Goal: Task Accomplishment & Management: Manage account settings

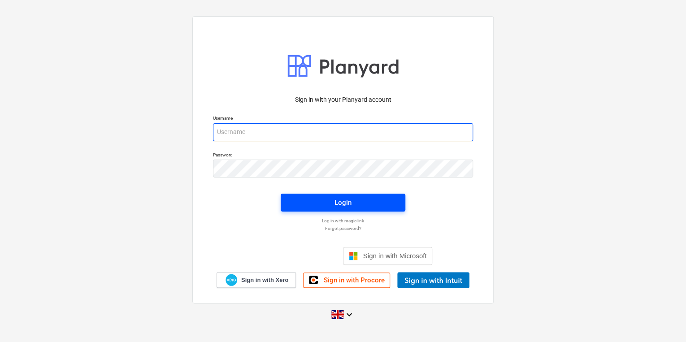
type input "[PERSON_NAME][EMAIL_ADDRESS][PERSON_NAME][DOMAIN_NAME]"
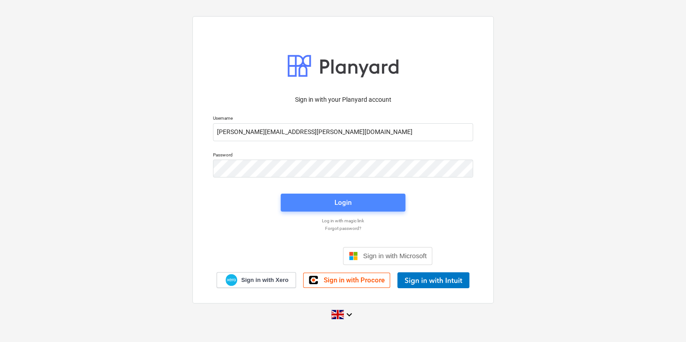
click at [367, 203] on span "Login" at bounding box center [342, 203] width 103 height 12
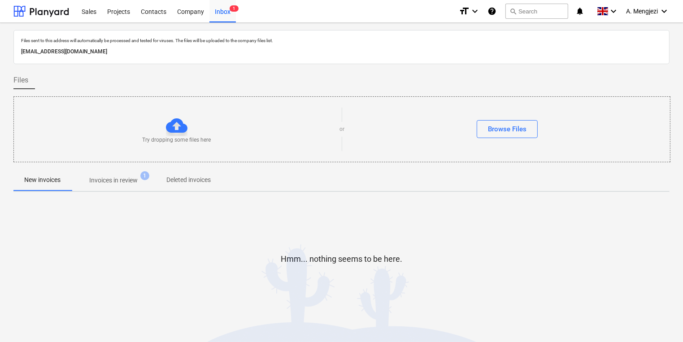
click at [167, 175] on p "Deleted invoices" at bounding box center [188, 179] width 44 height 9
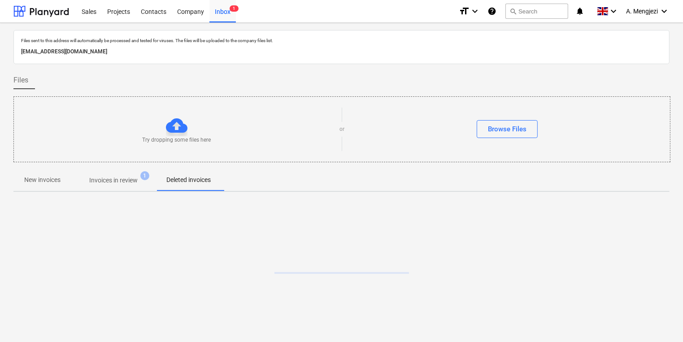
click at [126, 176] on span "Invoices in review 1" at bounding box center [113, 180] width 84 height 16
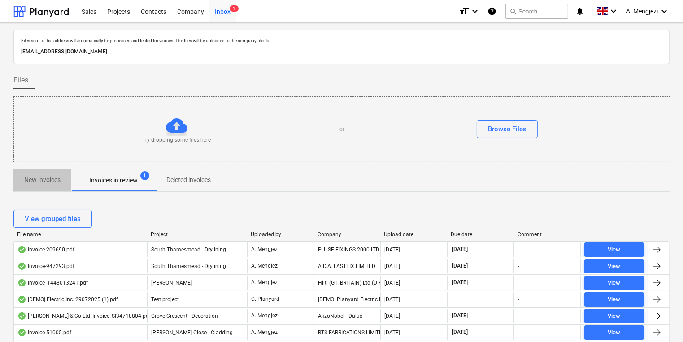
click at [48, 181] on p "New invoices" at bounding box center [42, 179] width 36 height 9
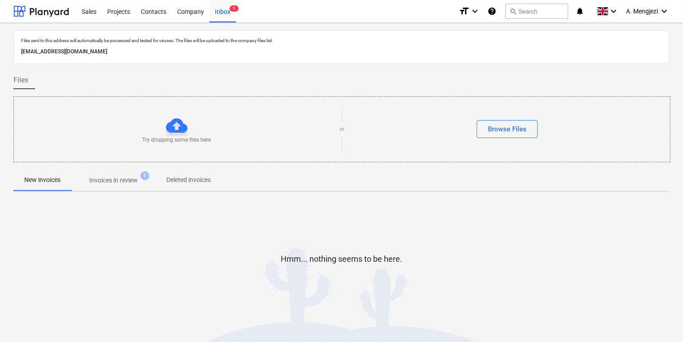
click at [174, 290] on div at bounding box center [341, 291] width 656 height 18
click at [89, 187] on span "Invoices in review 1" at bounding box center [113, 180] width 84 height 16
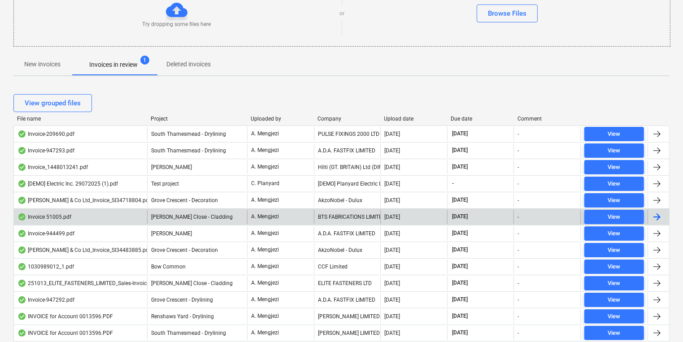
scroll to position [143, 0]
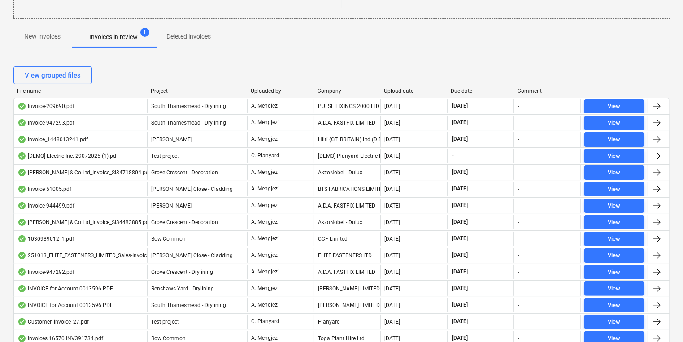
click at [169, 91] on div "Project" at bounding box center [197, 91] width 93 height 6
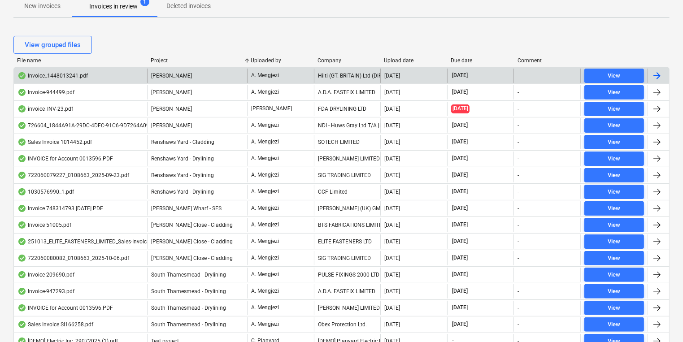
scroll to position [117, 0]
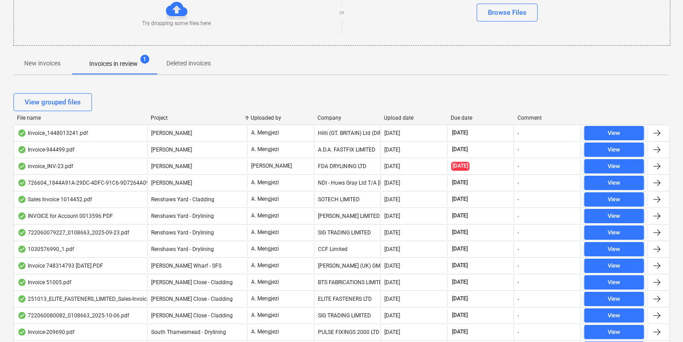
click at [57, 74] on div "New invoices Invoices in review 1 Deleted invoices" at bounding box center [341, 64] width 656 height 22
click at [56, 72] on button "New invoices" at bounding box center [42, 64] width 58 height 22
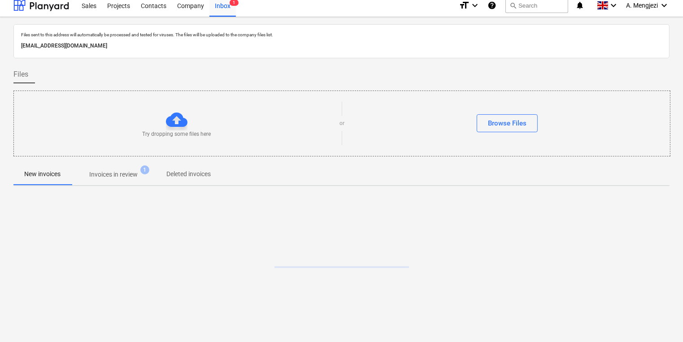
scroll to position [5, 0]
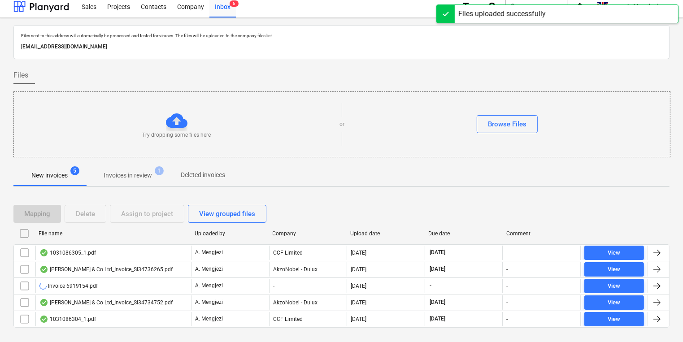
scroll to position [22, 0]
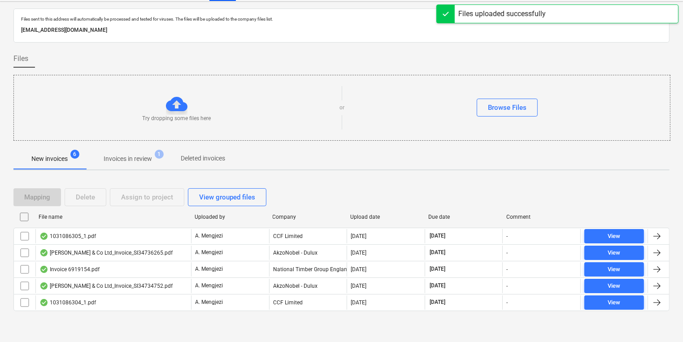
scroll to position [38, 0]
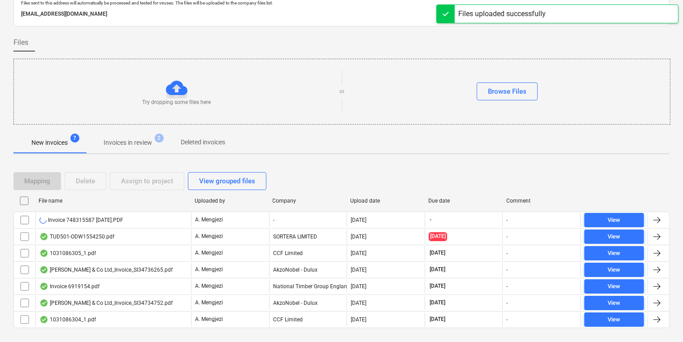
scroll to position [54, 0]
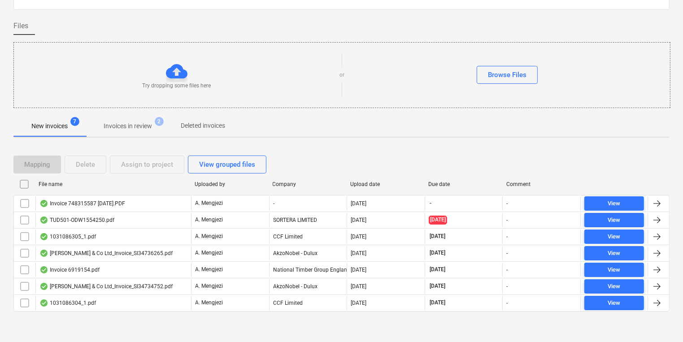
click at [288, 84] on div "Try dropping some files here" at bounding box center [176, 75] width 325 height 29
click at [289, 84] on div "Try dropping some files here" at bounding box center [176, 75] width 325 height 29
click at [212, 133] on button "Deleted invoices" at bounding box center [203, 126] width 66 height 22
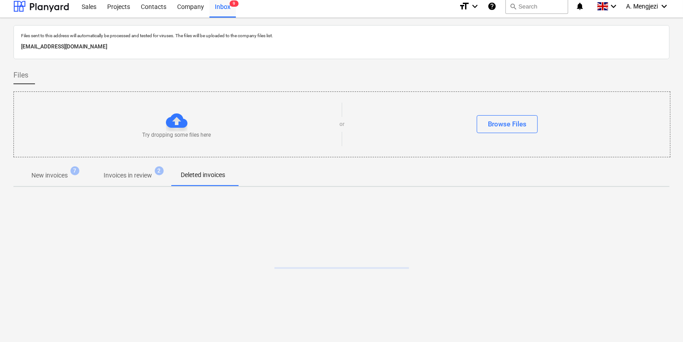
scroll to position [54, 0]
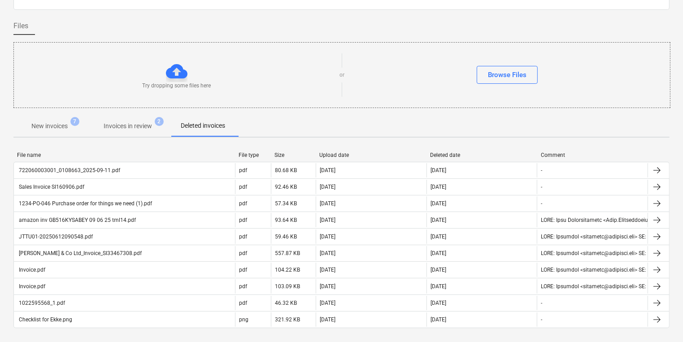
click at [56, 129] on p "New invoices" at bounding box center [49, 125] width 36 height 9
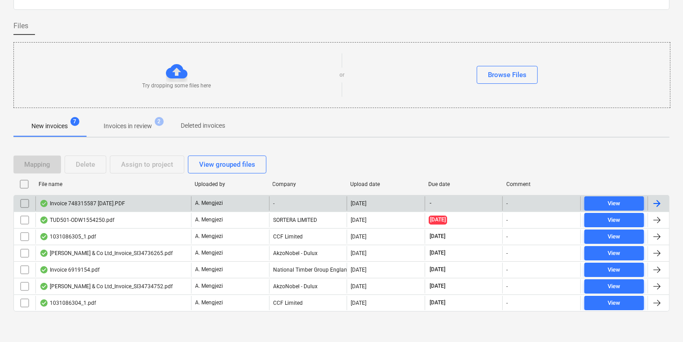
click at [118, 200] on div "Invoice 748315587 [DATE].PDF" at bounding box center [82, 203] width 86 height 7
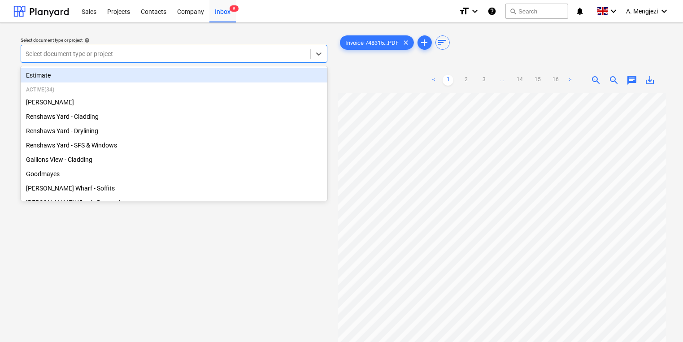
click at [231, 47] on div "Select document type or project" at bounding box center [174, 54] width 307 height 18
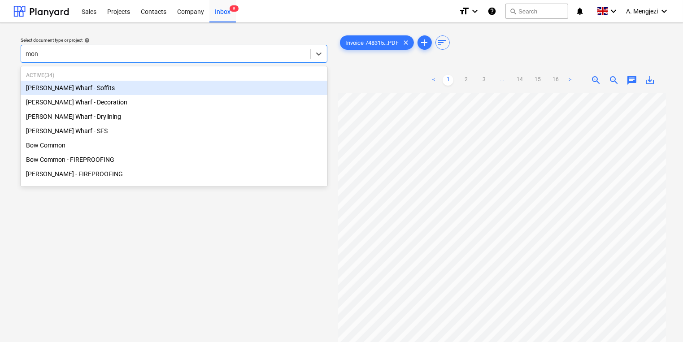
type input "mont"
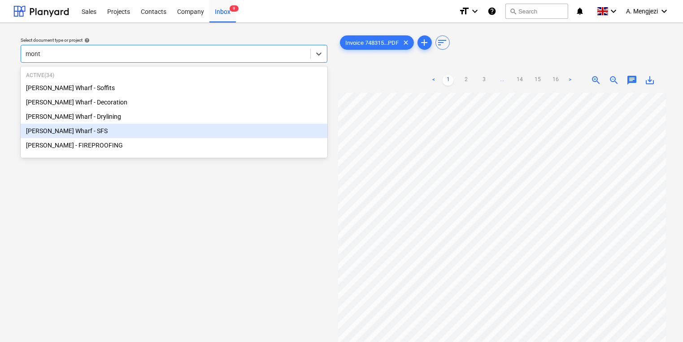
click at [69, 134] on div "[PERSON_NAME] Wharf - SFS" at bounding box center [174, 131] width 307 height 14
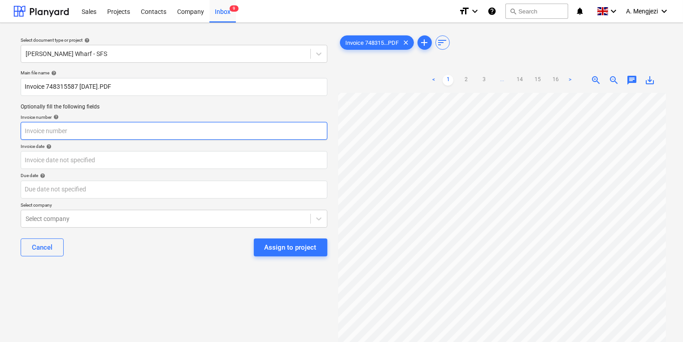
scroll to position [0, 165]
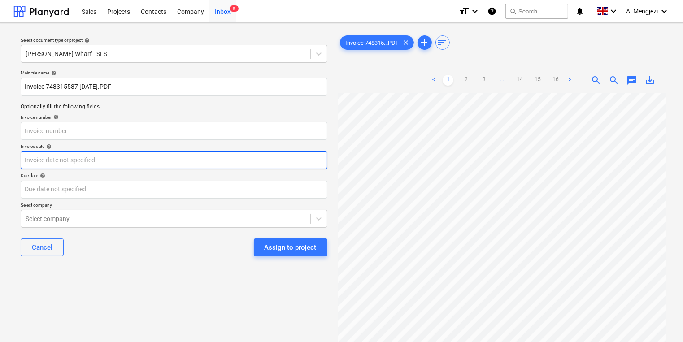
click at [168, 162] on body "Sales Projects Contacts Company Inbox 9 format_size keyboard_arrow_down help se…" at bounding box center [341, 171] width 683 height 342
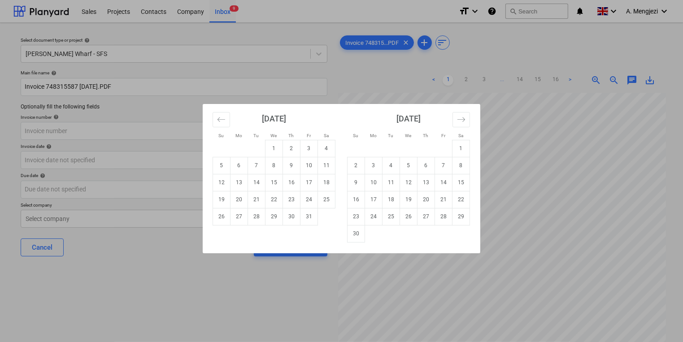
click at [167, 132] on div "Su Mo Tu We Th Fr Sa Su Mo Tu We Th Fr Sa [DATE] 1 2 3 4 5 6 7 8 9 10 11 12 13 …" at bounding box center [341, 171] width 683 height 342
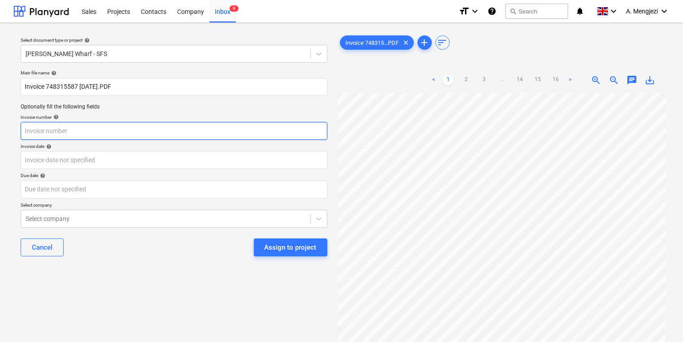
click at [167, 131] on input "text" at bounding box center [174, 131] width 307 height 18
type input "748315587"
click at [221, 171] on div "Main file name help Invoice 748315587 [DATE].PDF Optionally fill the following …" at bounding box center [174, 166] width 314 height 201
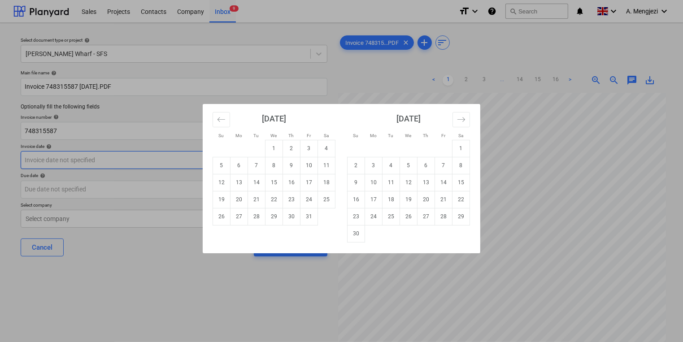
click at [215, 168] on body "Sales Projects Contacts Company Inbox 9 format_size keyboard_arrow_down help se…" at bounding box center [341, 171] width 683 height 342
click at [297, 163] on td "9" at bounding box center [291, 165] width 17 height 17
type input "[DATE]"
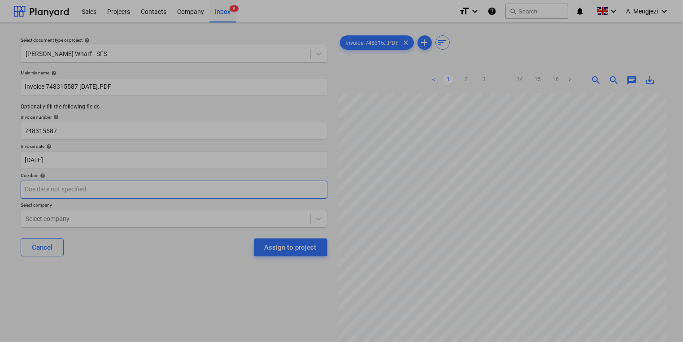
click at [256, 194] on body "Sales Projects Contacts Company Inbox 9 format_size keyboard_arrow_down help se…" at bounding box center [341, 171] width 683 height 342
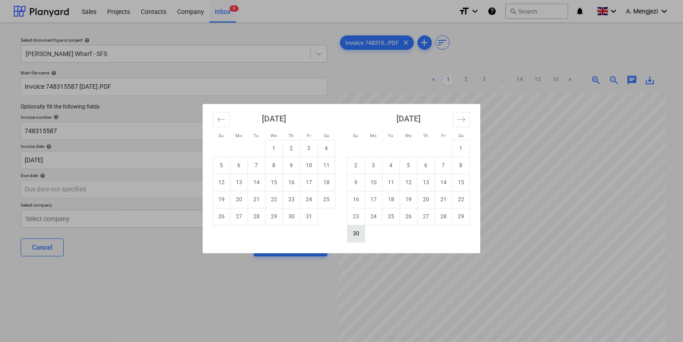
click at [363, 234] on td "30" at bounding box center [355, 233] width 17 height 17
type input "[DATE]"
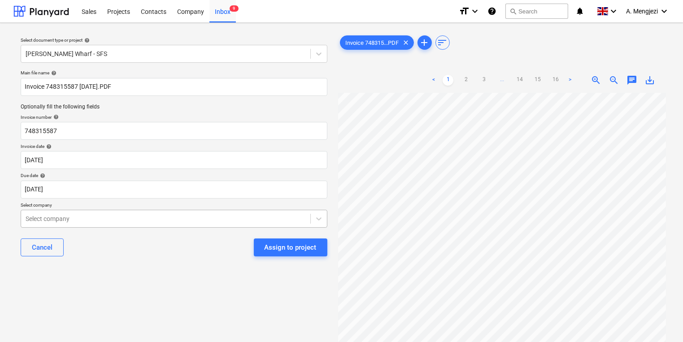
click at [295, 225] on body "Sales Projects Contacts Company Inbox 9 format_size keyboard_arrow_down help se…" at bounding box center [341, 171] width 683 height 342
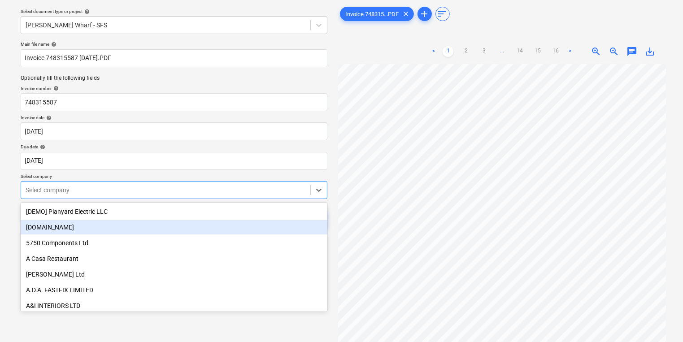
scroll to position [29, 0]
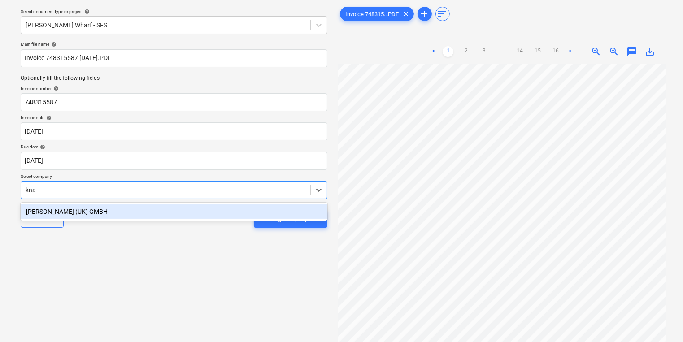
type input "knau"
click at [109, 212] on div "[PERSON_NAME] (UK) GMBH" at bounding box center [174, 211] width 307 height 14
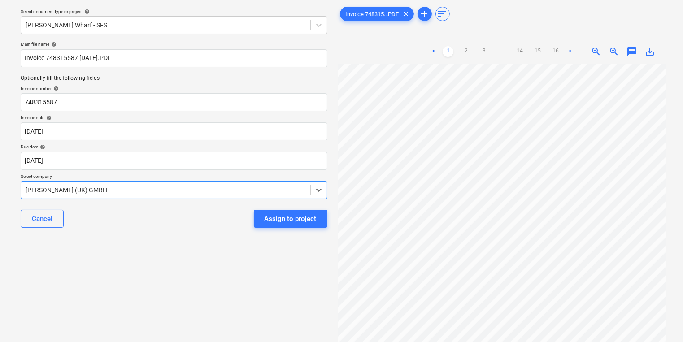
click at [272, 210] on button "Assign to project" at bounding box center [291, 219] width 74 height 18
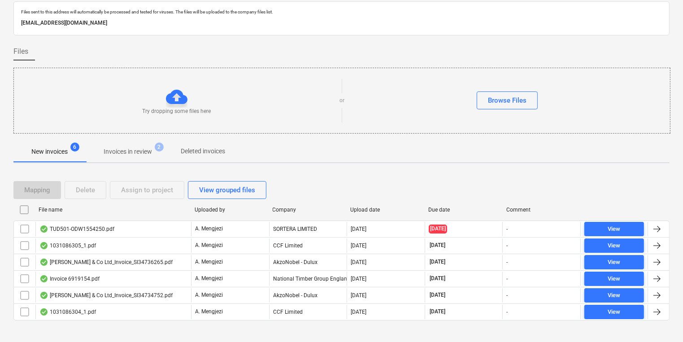
click at [534, 146] on div "New invoices 6 Invoices in review 2 Deleted invoices" at bounding box center [341, 152] width 656 height 22
drag, startPoint x: 214, startPoint y: 109, endPoint x: 208, endPoint y: 112, distance: 7.1
click at [208, 112] on div "Try dropping some files here" at bounding box center [176, 100] width 325 height 29
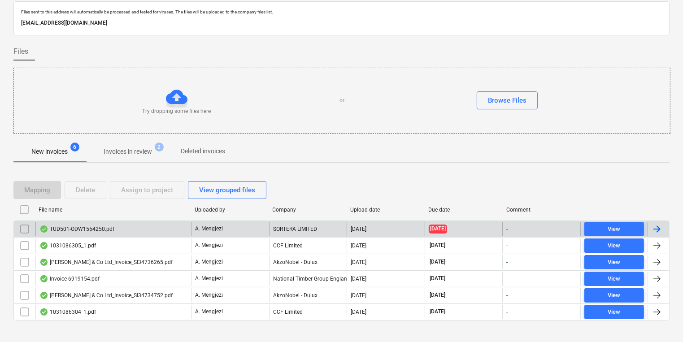
click at [250, 227] on div "A. Mengjezi" at bounding box center [230, 229] width 78 height 14
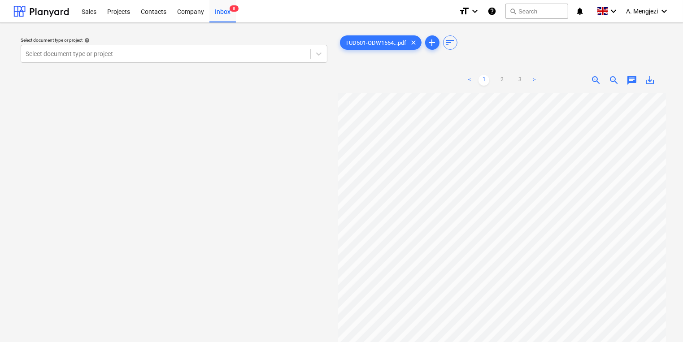
scroll to position [27, 77]
click at [241, 55] on div at bounding box center [166, 53] width 280 height 9
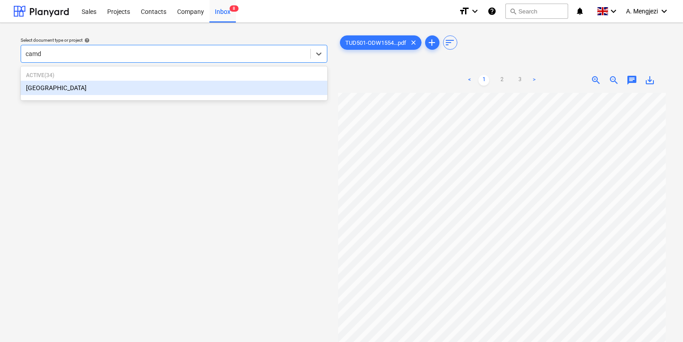
type input "camde"
click at [324, 80] on div "Active ( 34 ) [GEOGRAPHIC_DATA]" at bounding box center [174, 83] width 307 height 30
click at [316, 84] on div "[GEOGRAPHIC_DATA]" at bounding box center [174, 88] width 307 height 14
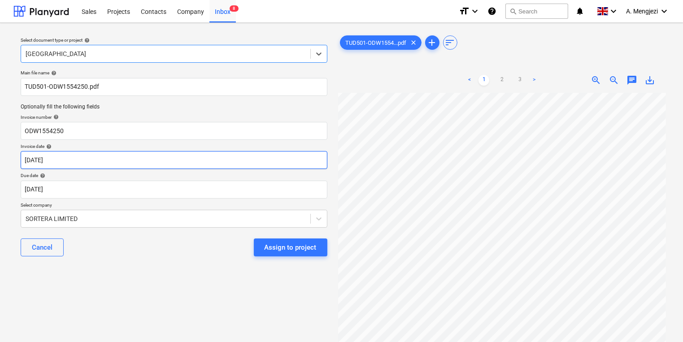
click at [261, 168] on body "Sales Projects Contacts Company Inbox 8 format_size keyboard_arrow_down help se…" at bounding box center [341, 171] width 683 height 342
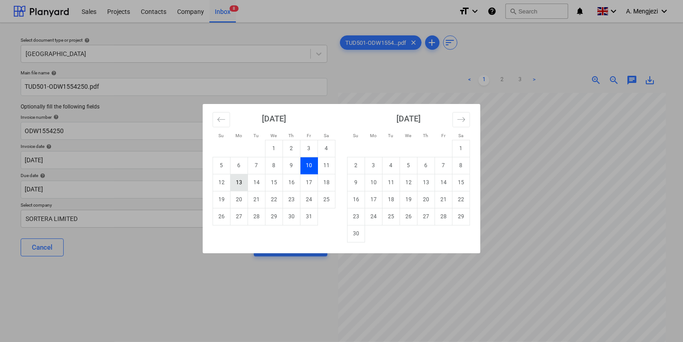
click at [238, 185] on td "13" at bounding box center [238, 182] width 17 height 17
type input "[DATE]"
click at [235, 190] on body "Sales Projects Contacts Company Inbox 8 format_size keyboard_arrow_down help se…" at bounding box center [341, 171] width 683 height 342
click at [348, 230] on td "30" at bounding box center [355, 233] width 17 height 17
type input "[DATE]"
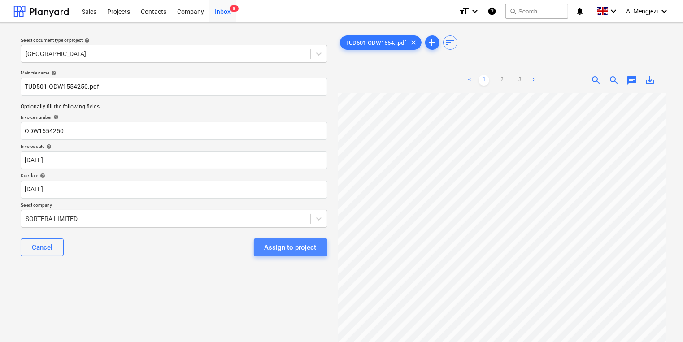
click at [313, 242] on div "Assign to project" at bounding box center [290, 248] width 52 height 12
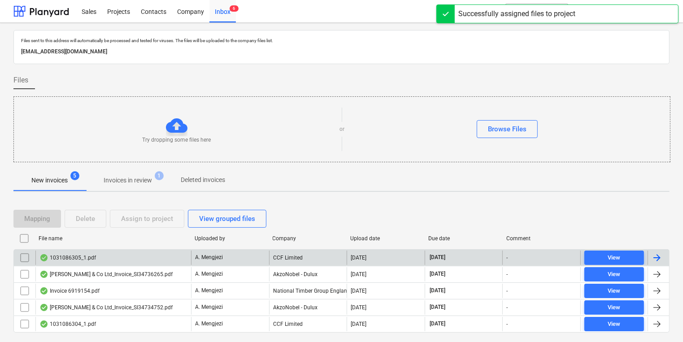
click at [308, 255] on div "CCF Limited" at bounding box center [308, 258] width 78 height 14
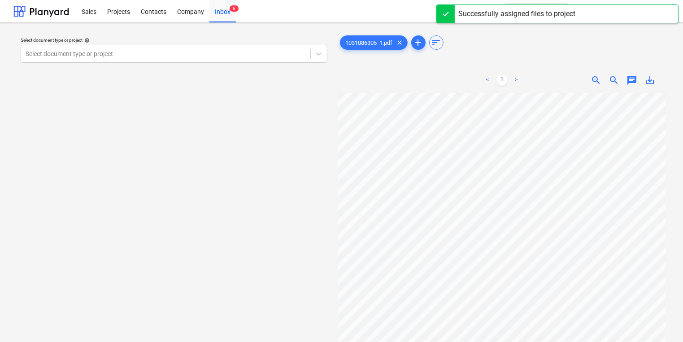
scroll to position [7, 77]
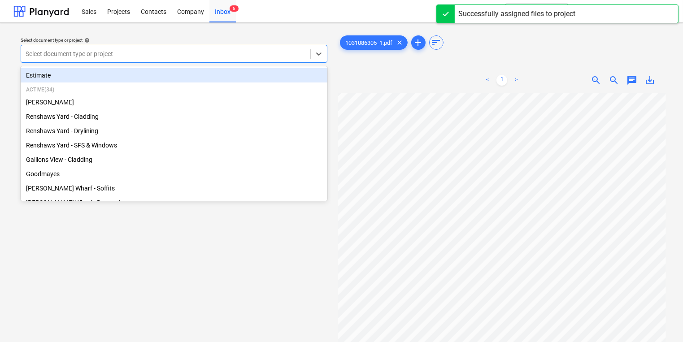
click at [228, 55] on div at bounding box center [166, 53] width 280 height 9
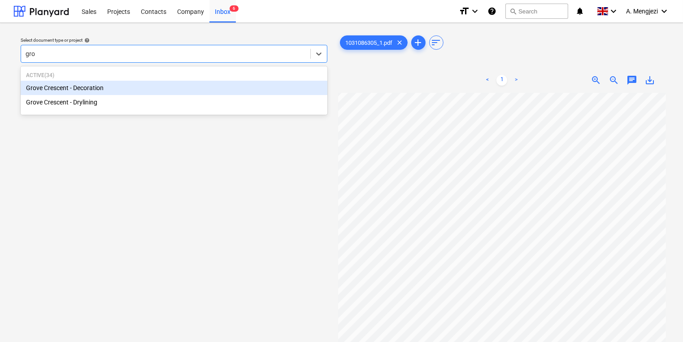
type input "grov"
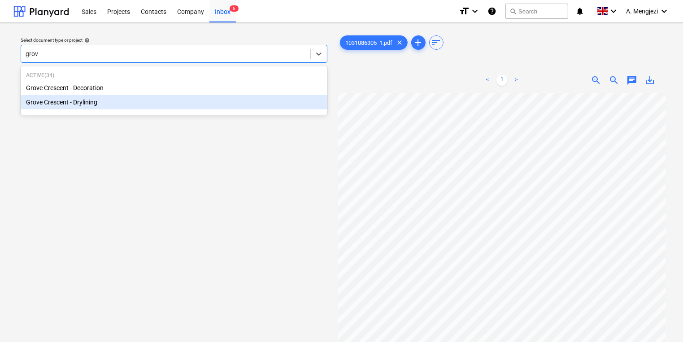
click at [205, 97] on div "Grove Crescent - Drylining" at bounding box center [174, 102] width 307 height 14
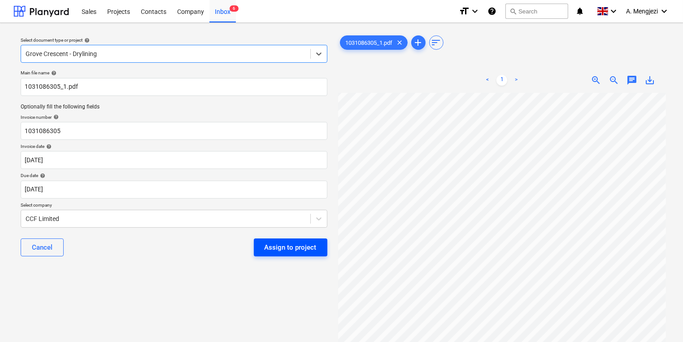
click at [303, 243] on div "Assign to project" at bounding box center [290, 248] width 52 height 12
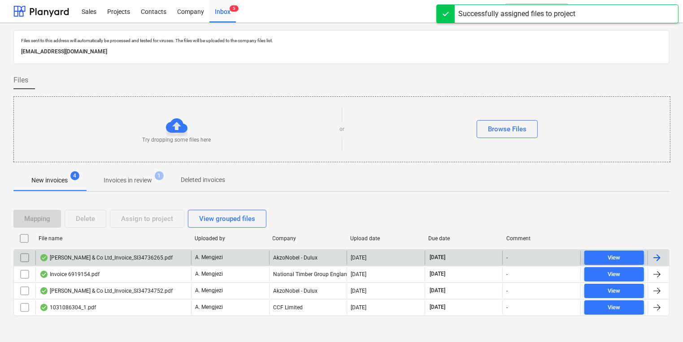
click at [290, 251] on div "AkzoNobel - Dulux" at bounding box center [308, 258] width 78 height 14
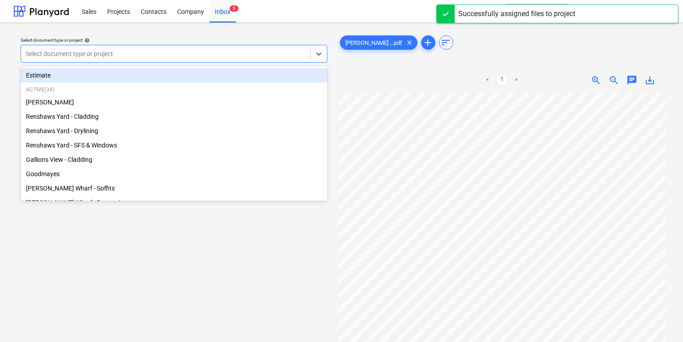
click at [165, 48] on div "Select document type or project" at bounding box center [165, 54] width 289 height 13
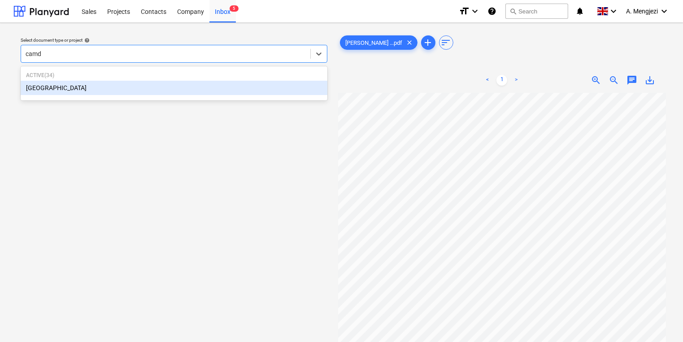
type input "camde"
click at [169, 86] on div "[GEOGRAPHIC_DATA]" at bounding box center [174, 88] width 307 height 14
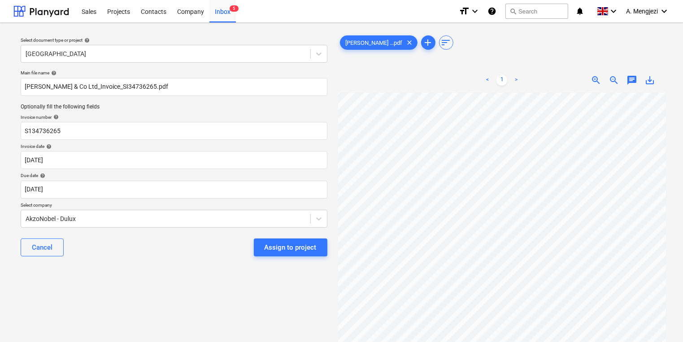
scroll to position [17, 77]
click at [310, 247] on div "Assign to project" at bounding box center [290, 248] width 52 height 12
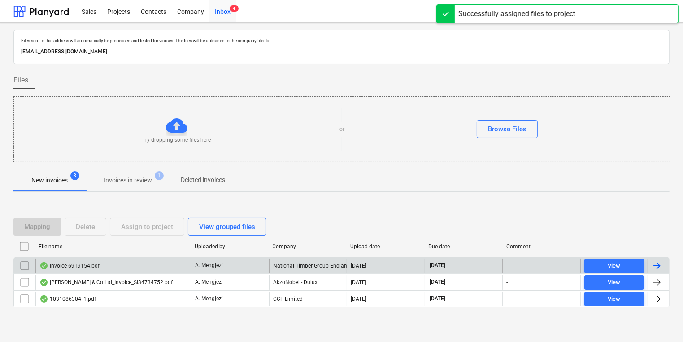
click at [279, 272] on div "National Timber Group England Ltd t/a Arnold Laver" at bounding box center [308, 266] width 78 height 14
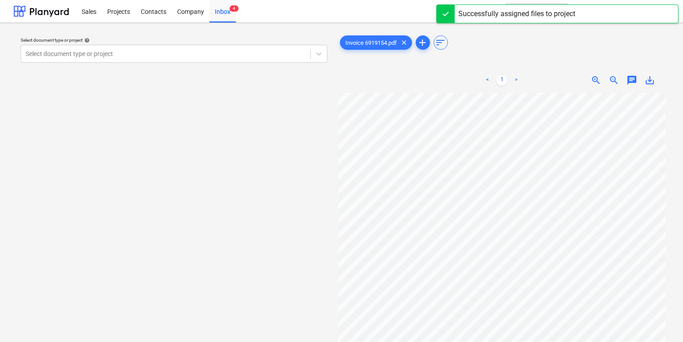
scroll to position [49, 77]
click at [244, 50] on div at bounding box center [166, 53] width 280 height 9
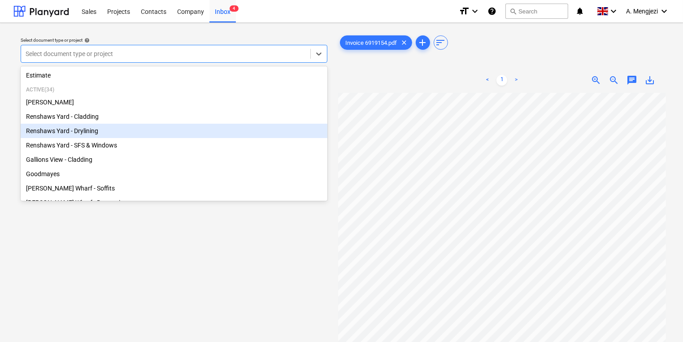
click at [132, 138] on div "Renshaws Yard - Drylining" at bounding box center [174, 131] width 307 height 14
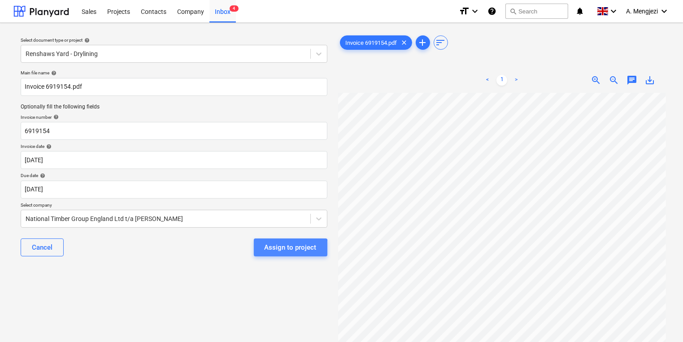
click at [280, 253] on div "Assign to project" at bounding box center [290, 248] width 52 height 12
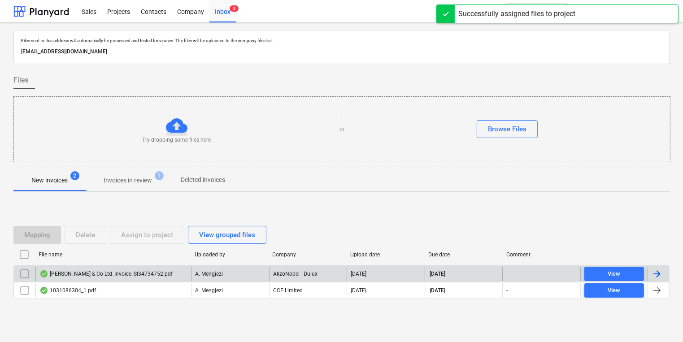
click at [287, 267] on div "AkzoNobel - Dulux" at bounding box center [308, 274] width 78 height 14
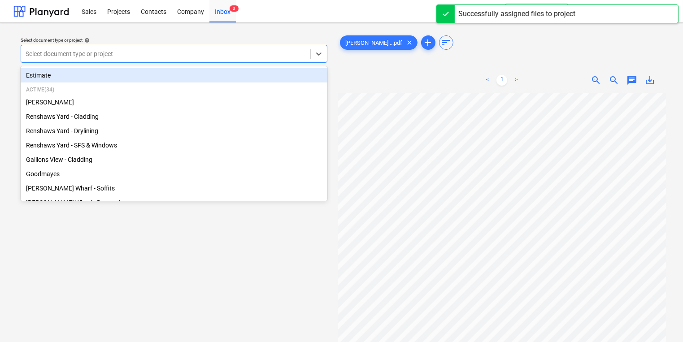
click at [106, 60] on div "Select document type or project" at bounding box center [165, 54] width 289 height 13
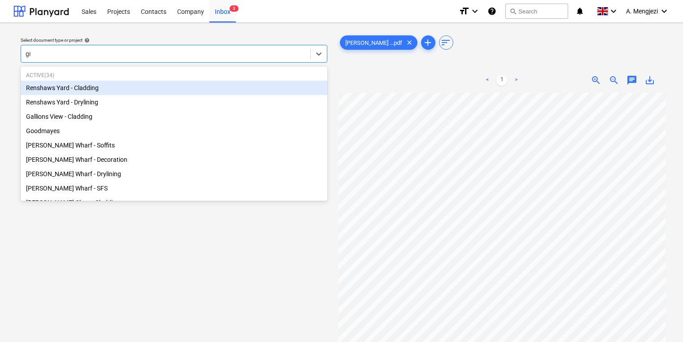
type input "gro"
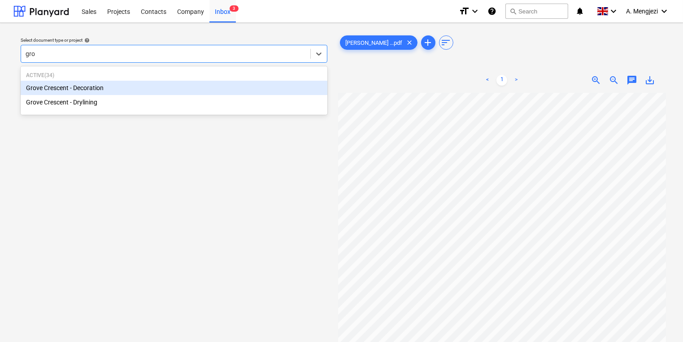
click at [147, 81] on div "Grove Crescent - Decoration" at bounding box center [174, 88] width 307 height 14
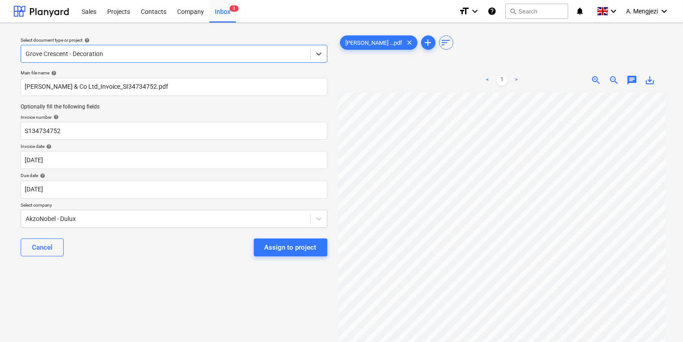
click at [274, 244] on div "Assign to project" at bounding box center [290, 248] width 52 height 12
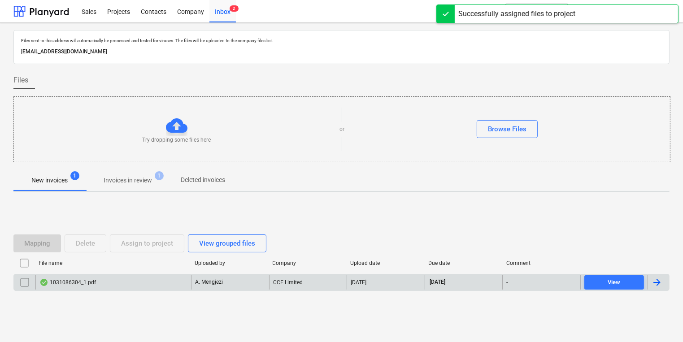
click at [275, 279] on div "CCF Limited" at bounding box center [308, 282] width 78 height 14
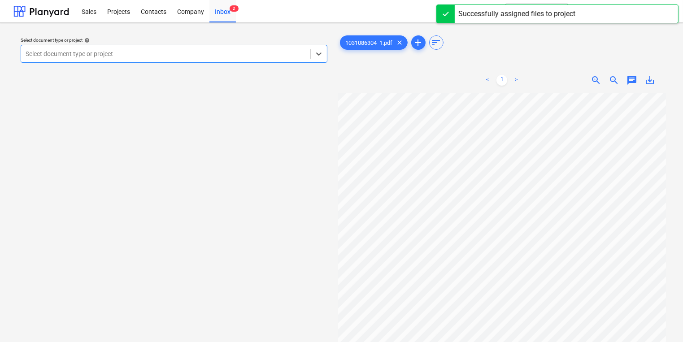
scroll to position [6, 77]
click at [125, 54] on div at bounding box center [166, 53] width 280 height 9
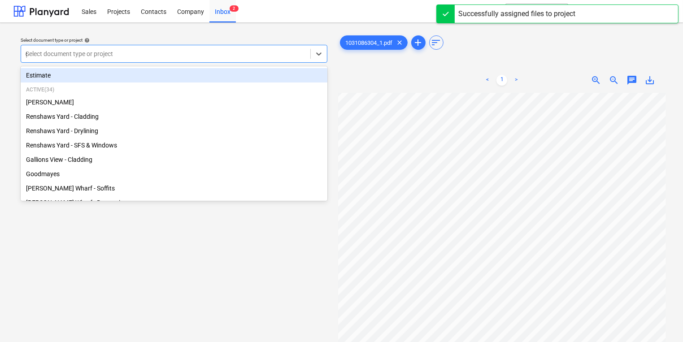
type input "gr"
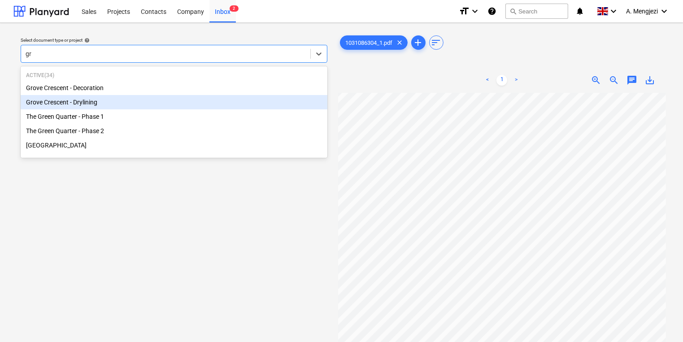
click at [141, 100] on div "Grove Crescent - Drylining" at bounding box center [174, 102] width 307 height 14
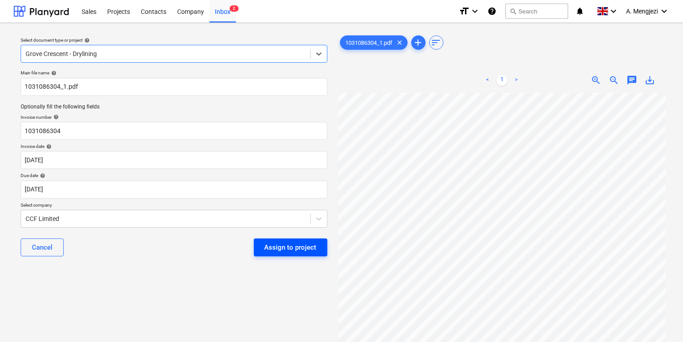
click at [283, 247] on div "Assign to project" at bounding box center [290, 248] width 52 height 12
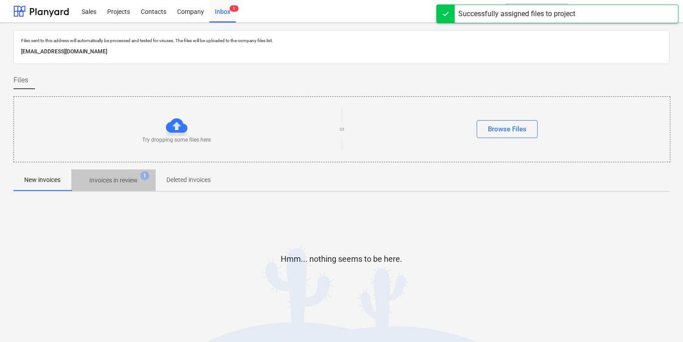
click at [139, 174] on span "Invoices in review 1" at bounding box center [113, 180] width 84 height 16
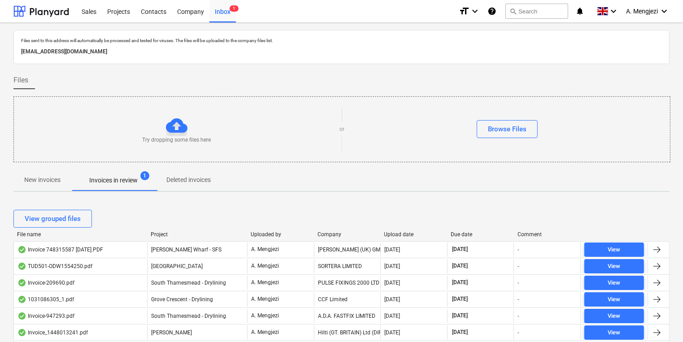
click at [393, 237] on div "File name Project Uploaded by Company Upload date Due date Comment" at bounding box center [341, 236] width 656 height 10
click at [394, 234] on div "Upload date" at bounding box center [414, 234] width 60 height 6
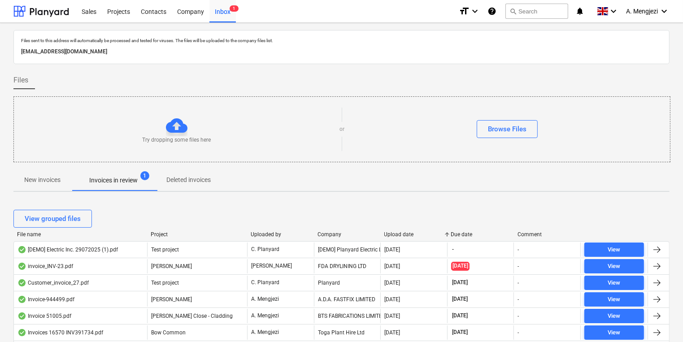
click at [394, 234] on div "Upload date" at bounding box center [414, 234] width 60 height 6
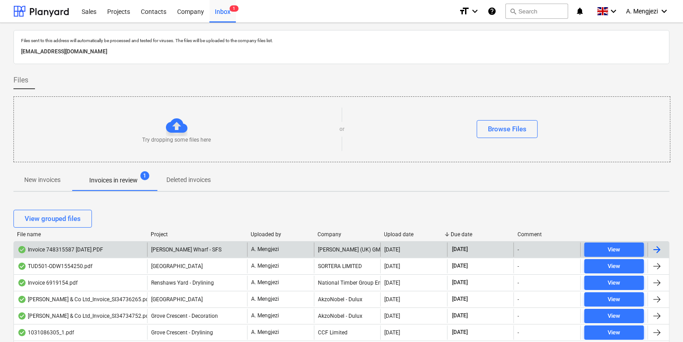
scroll to position [36, 0]
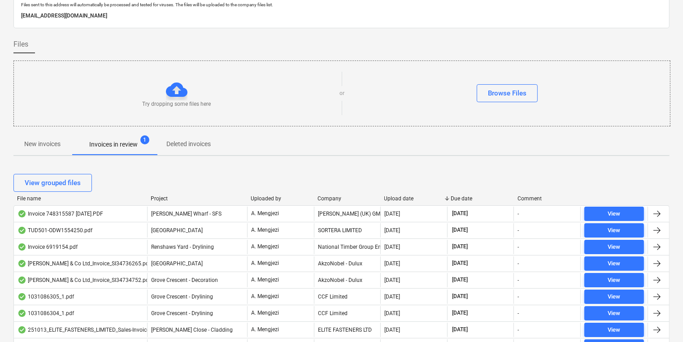
click at [221, 143] on span "Deleted invoices" at bounding box center [189, 144] width 66 height 15
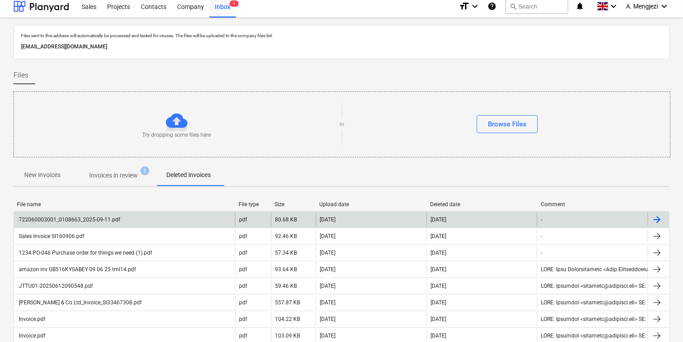
scroll to position [36, 0]
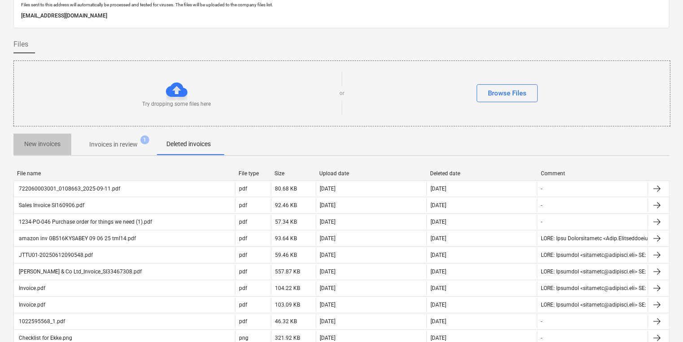
click at [56, 148] on p "New invoices" at bounding box center [42, 143] width 36 height 9
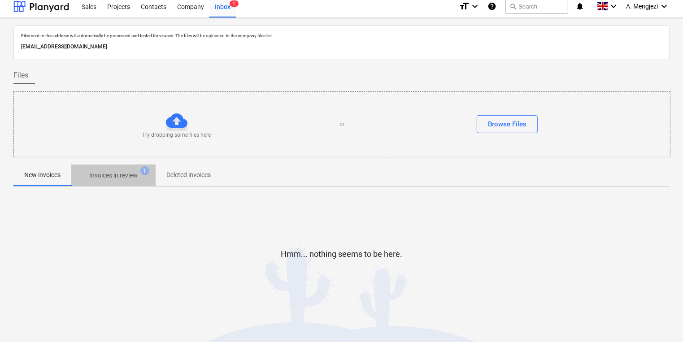
click at [115, 175] on p "Invoices in review" at bounding box center [113, 175] width 48 height 9
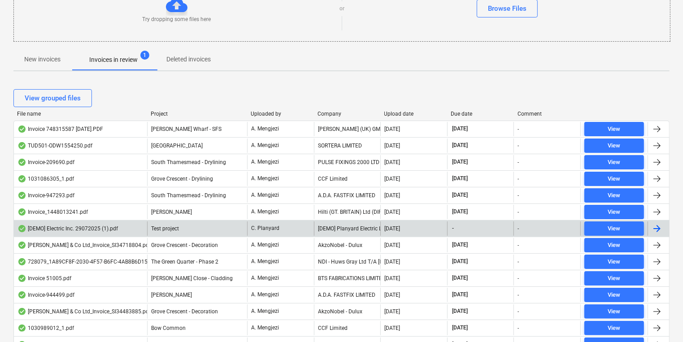
scroll to position [148, 0]
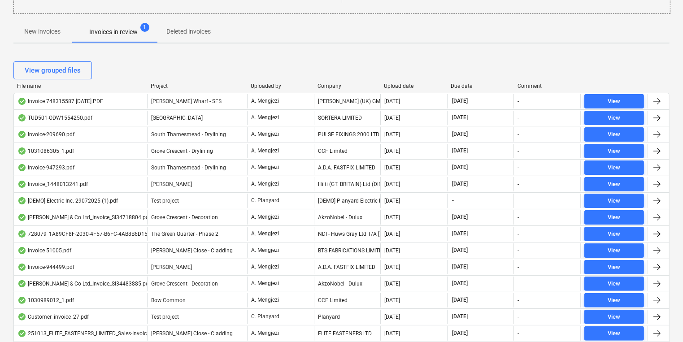
click at [412, 83] on div "Upload date" at bounding box center [414, 86] width 60 height 6
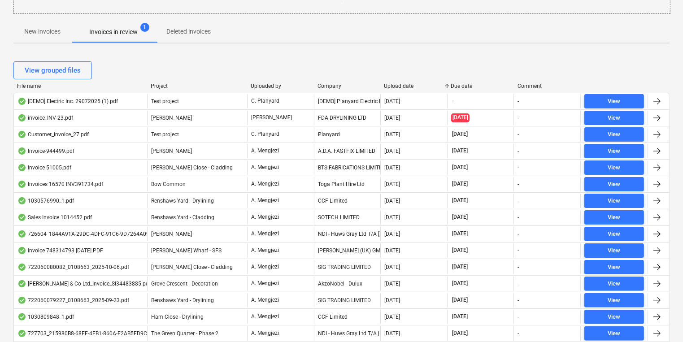
click at [412, 83] on div "Upload date" at bounding box center [414, 86] width 60 height 6
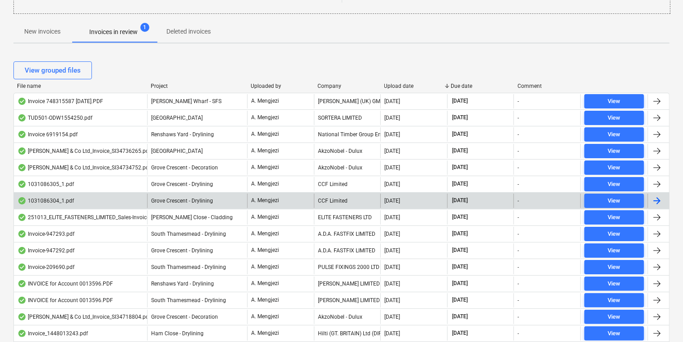
click at [339, 203] on div "CCF Limited" at bounding box center [347, 201] width 67 height 14
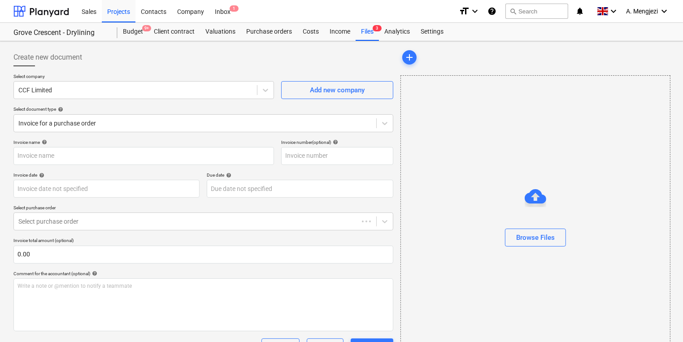
type input "1031086304"
type input "[DATE]"
type input "15 Dec 2025"
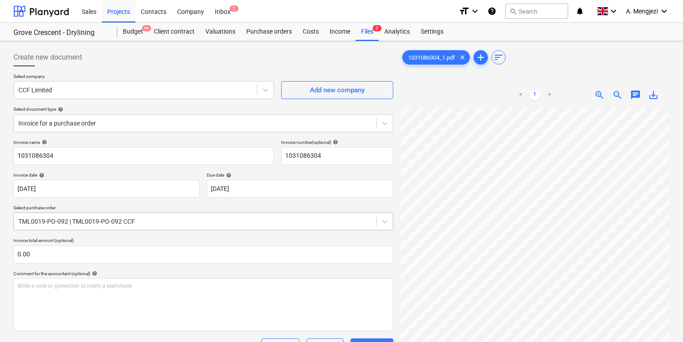
click at [319, 218] on div "Create new document Select company CCF Limited Add new company Select document …" at bounding box center [341, 266] width 663 height 442
click at [378, 219] on div "Create new document Select company CCF Limited Add new company Select document …" at bounding box center [341, 266] width 663 height 442
click at [264, 104] on div "Select company CCF Limited Add new company Select document type help Invoice fo…" at bounding box center [203, 107] width 380 height 66
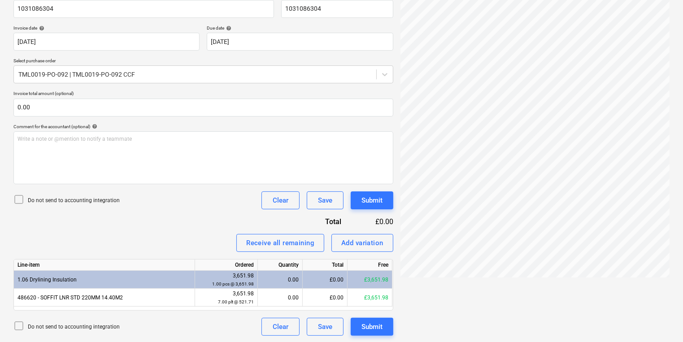
scroll to position [147, 0]
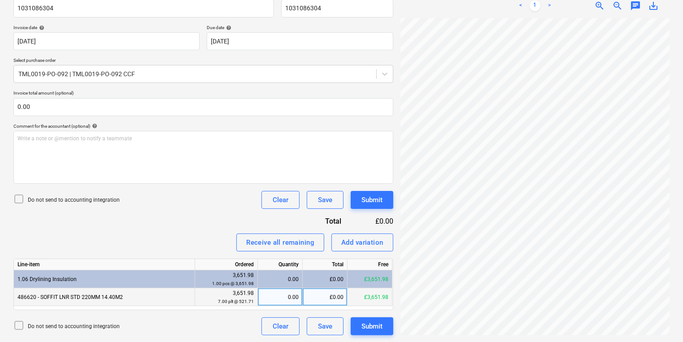
click at [277, 294] on div "0.00" at bounding box center [279, 297] width 37 height 18
type input "5"
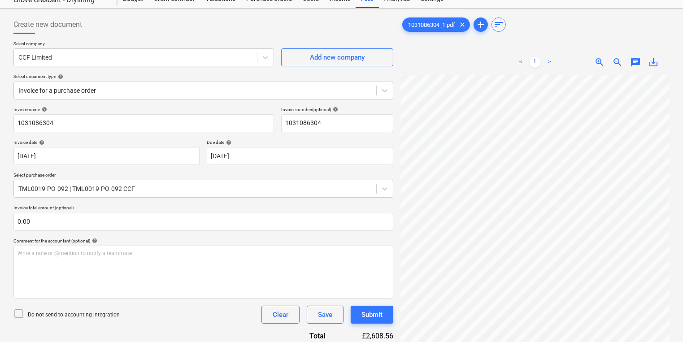
scroll to position [0, 0]
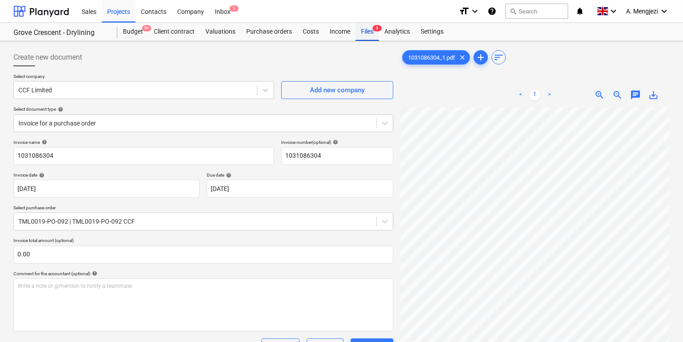
click at [362, 26] on div "Files 3" at bounding box center [366, 32] width 23 height 18
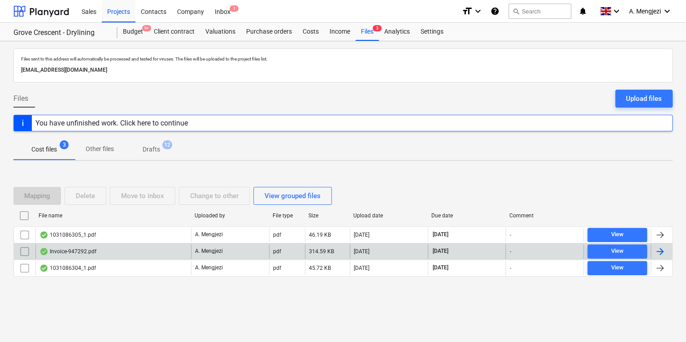
click at [148, 248] on div "Invoice-947292.pdf" at bounding box center [113, 251] width 156 height 14
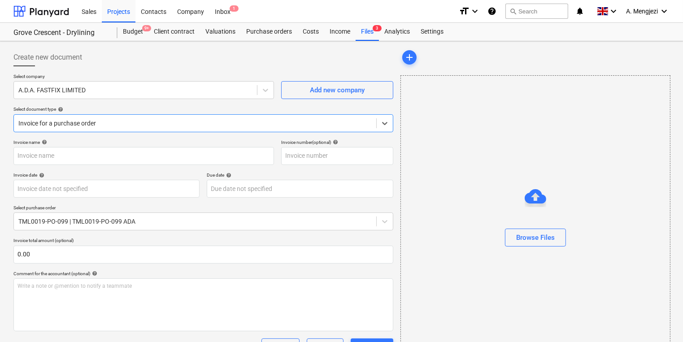
type input "947292"
type input "13 Oct 2025"
type input "30 Nov 2025"
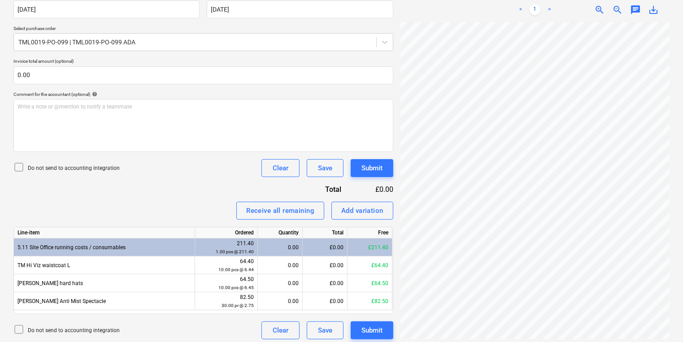
scroll to position [22, 69]
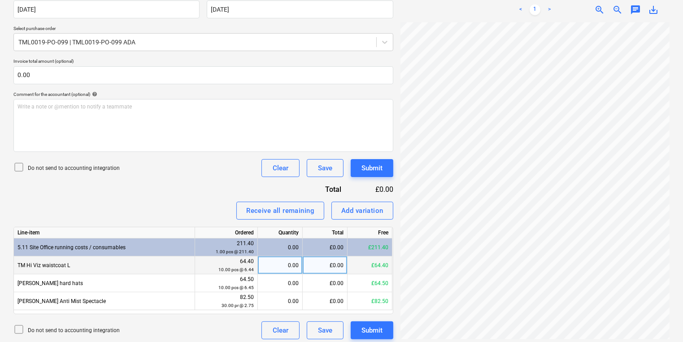
click at [0, 0] on div "TM Hi Viz waistcoat L 64.40 10.00 pcs @ 6.44 0.00 £0.00 £64.40" at bounding box center [0, 0] width 0 height 0
click at [296, 261] on div "0.00" at bounding box center [279, 265] width 37 height 18
type input "10"
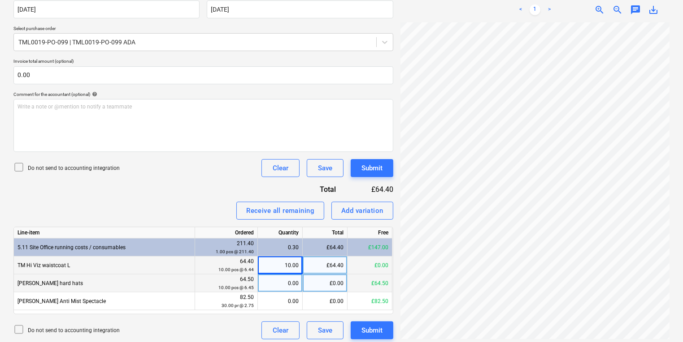
click at [274, 290] on div "0.00" at bounding box center [279, 283] width 37 height 18
type input "10"
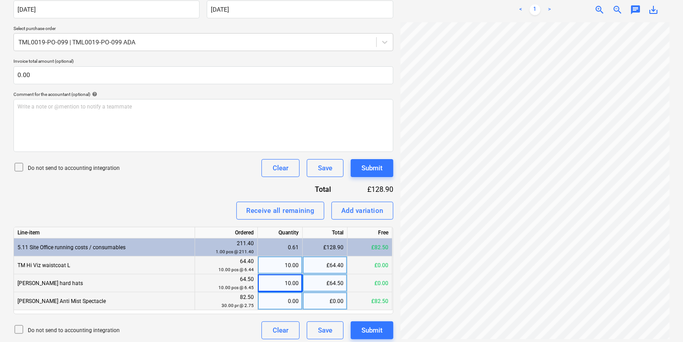
click at [281, 296] on div "0.00" at bounding box center [279, 301] width 37 height 18
type input "30"
click at [386, 171] on button "Submit" at bounding box center [372, 168] width 43 height 18
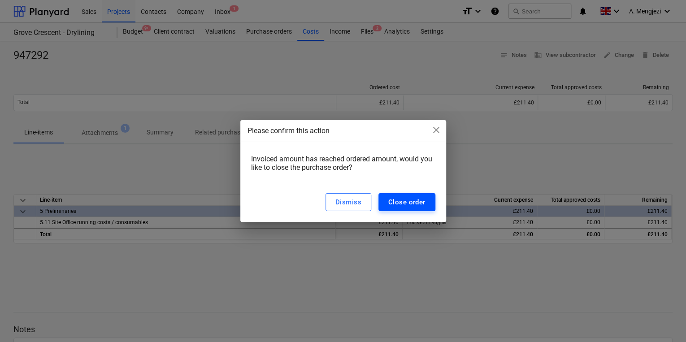
click at [424, 205] on div "Close order" at bounding box center [406, 202] width 37 height 12
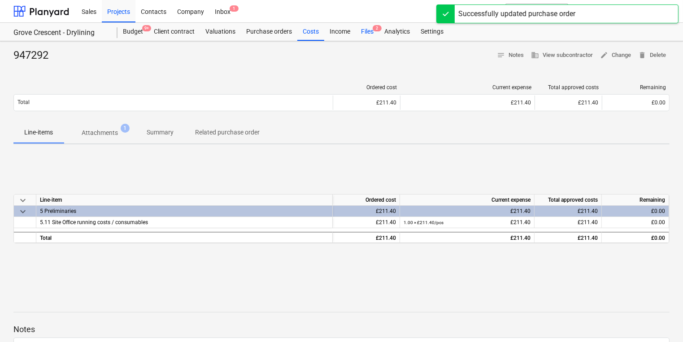
click at [372, 30] on div "Files 2" at bounding box center [366, 32] width 23 height 18
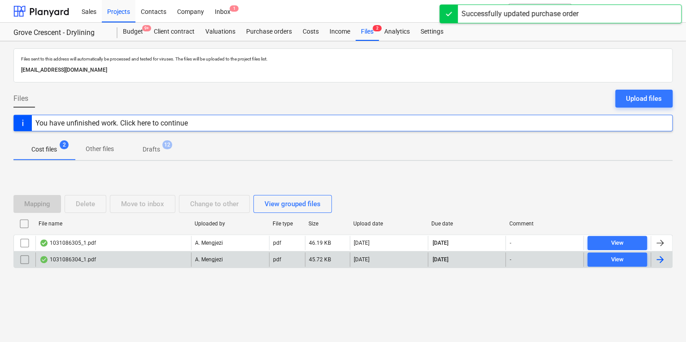
click at [156, 256] on div "1031086304_1.pdf" at bounding box center [113, 259] width 156 height 14
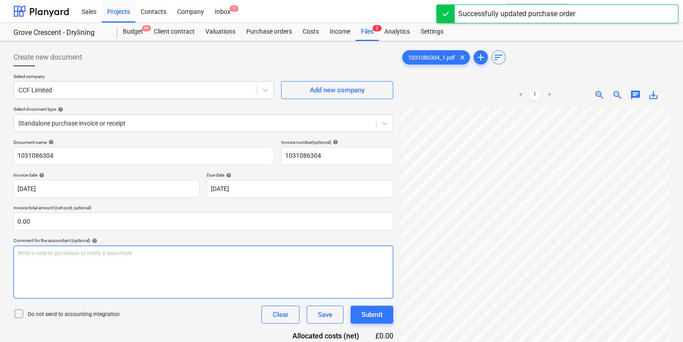
scroll to position [0, 104]
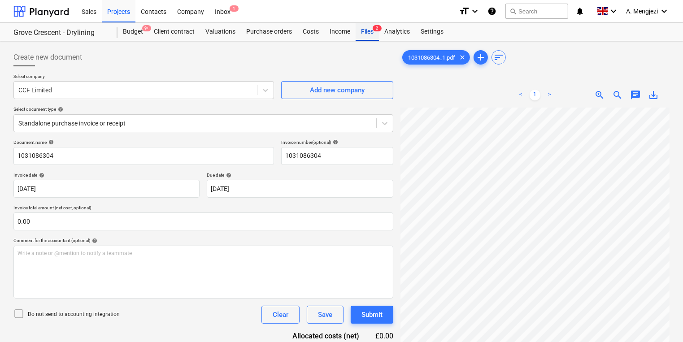
click at [365, 37] on div "Files 2" at bounding box center [366, 32] width 23 height 18
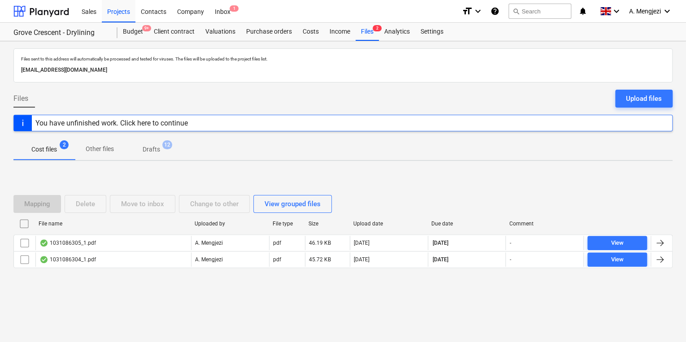
click at [221, 232] on div "File name Uploaded by File type Size Upload date Due date Comment" at bounding box center [342, 226] width 659 height 18
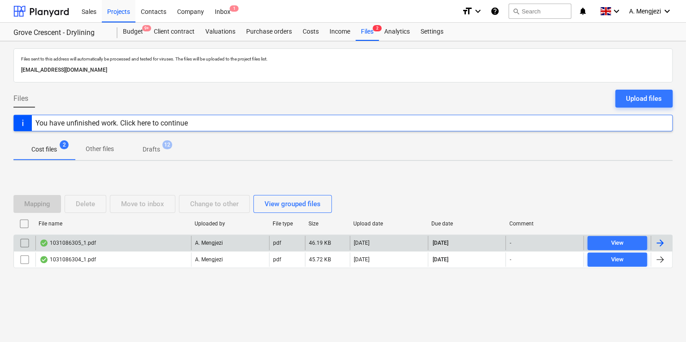
click at [228, 241] on div "A. Mengjezi" at bounding box center [230, 243] width 78 height 14
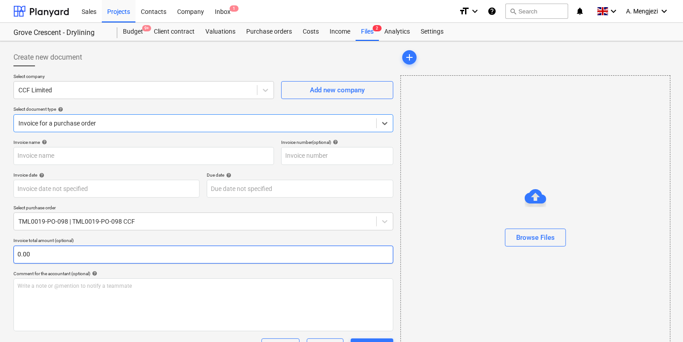
type input "1031086305"
type input "13 Oct 2025"
type input "15 Dec 2025"
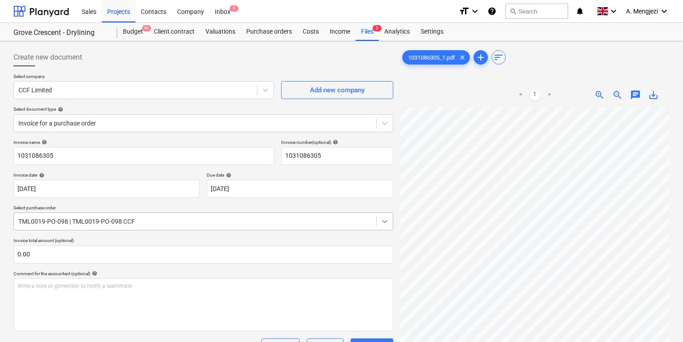
scroll to position [1, 133]
click at [390, 208] on div "Create new document Select company CCF Limited Add new company Select document …" at bounding box center [341, 310] width 663 height 531
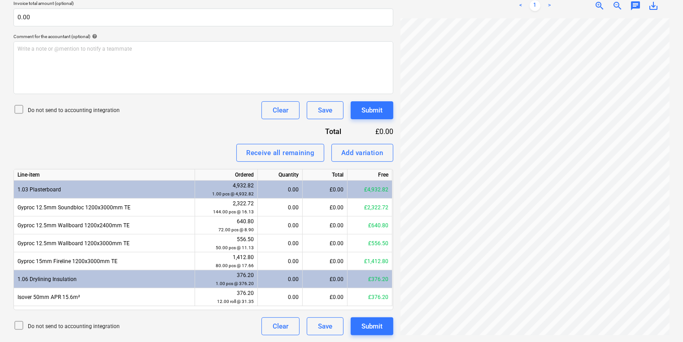
scroll to position [13, 89]
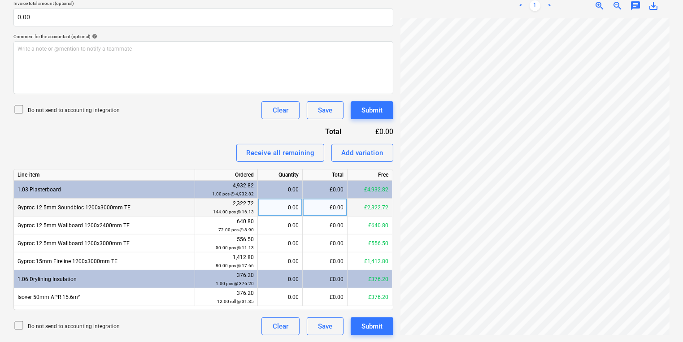
click at [281, 212] on div "0.00" at bounding box center [279, 208] width 37 height 18
type input "144"
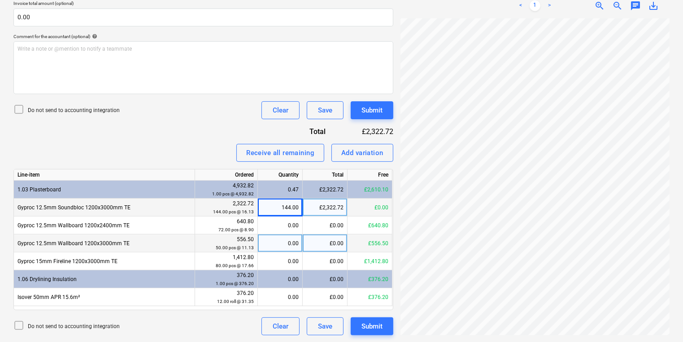
click at [271, 238] on div "0.00" at bounding box center [279, 243] width 37 height 18
type input "50"
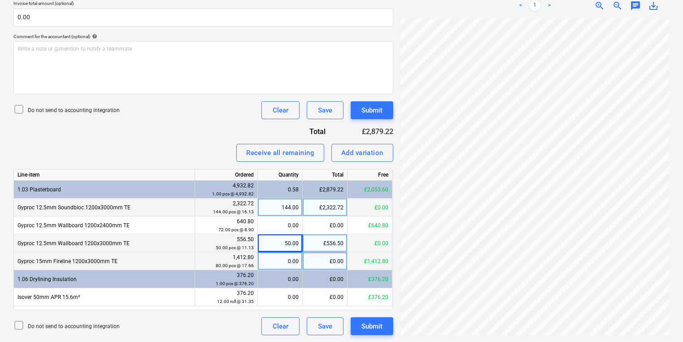
click at [318, 269] on div "£0.00" at bounding box center [325, 261] width 45 height 18
click at [278, 263] on div "0.00" at bounding box center [279, 261] width 37 height 18
type input "80"
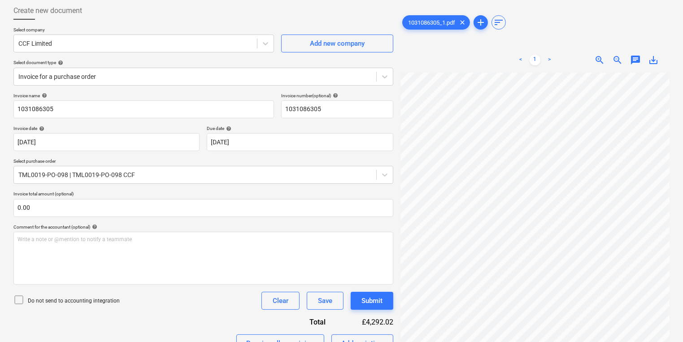
scroll to position [0, 0]
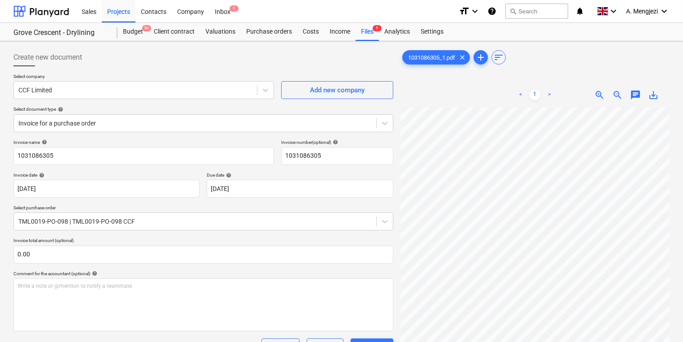
click at [256, 61] on div "Create new document" at bounding box center [203, 57] width 380 height 18
click at [215, 7] on div "Inbox 1" at bounding box center [222, 11] width 26 height 23
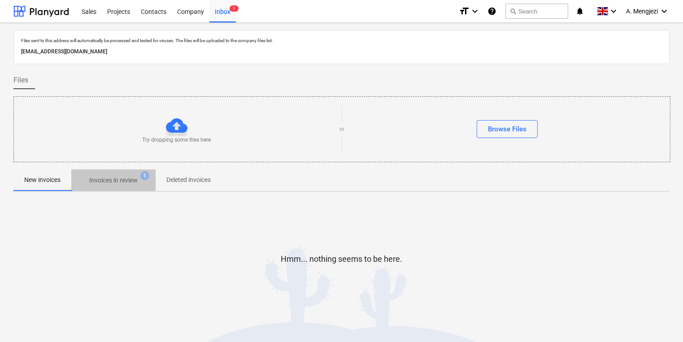
click at [126, 173] on span "Invoices in review 1" at bounding box center [113, 180] width 84 height 16
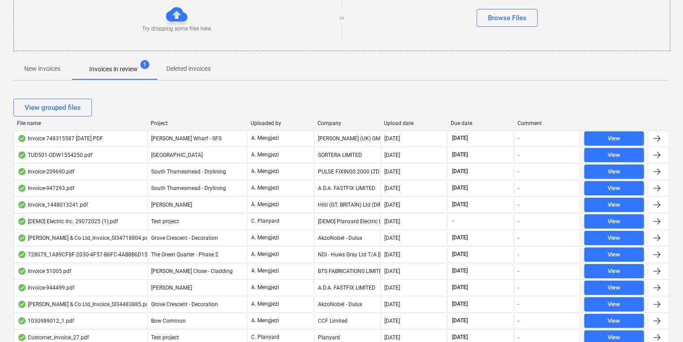
scroll to position [108, 0]
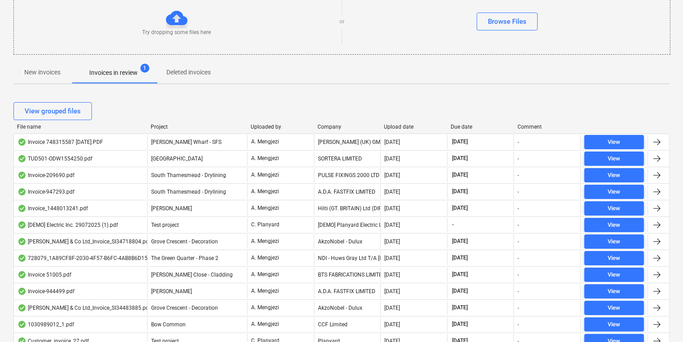
click at [409, 121] on div "View grouped files" at bounding box center [341, 111] width 656 height 25
click at [407, 124] on div "Upload date" at bounding box center [414, 127] width 60 height 6
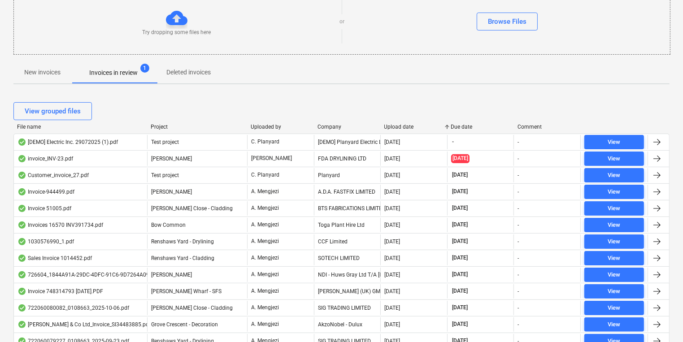
click at [407, 124] on div "Upload date" at bounding box center [414, 127] width 60 height 6
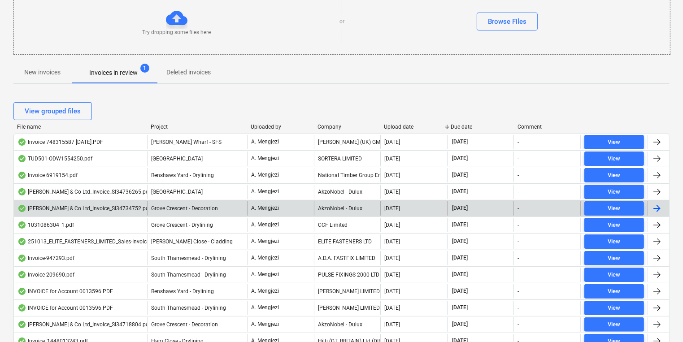
click at [364, 213] on div "AkzoNobel - Dulux" at bounding box center [347, 208] width 67 height 14
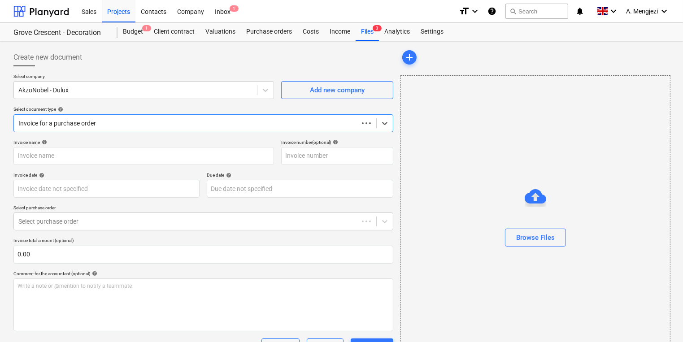
type input "S134734752"
type input "[DATE]"
type input "30 Nov 2025"
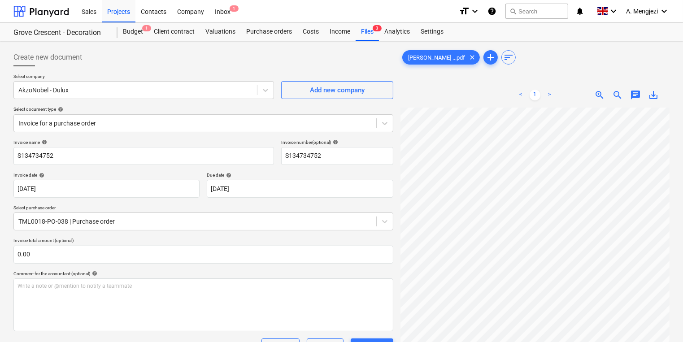
scroll to position [164, 0]
click at [665, 256] on div at bounding box center [534, 266] width 269 height 317
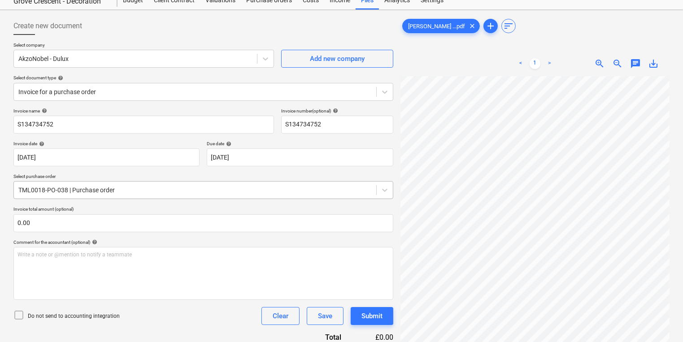
scroll to position [147, 0]
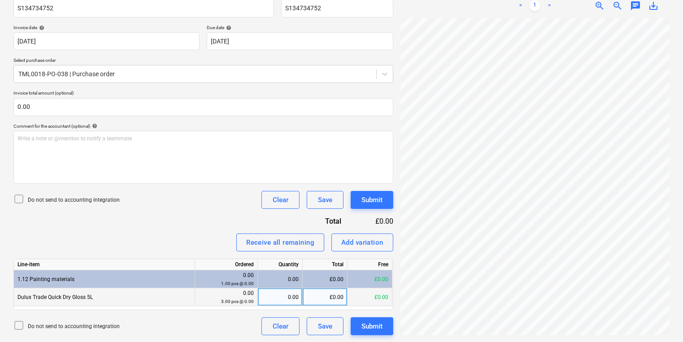
click at [274, 297] on div "0.00" at bounding box center [279, 297] width 37 height 18
click at [302, 235] on div "Create new document Select company AkzoNobel - Dulux Add new company Select doc…" at bounding box center [341, 118] width 663 height 442
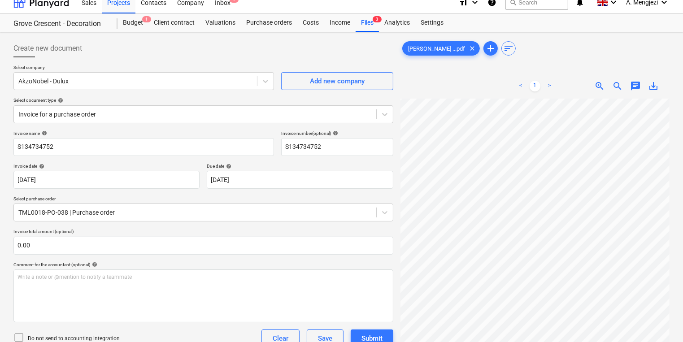
scroll to position [4, 0]
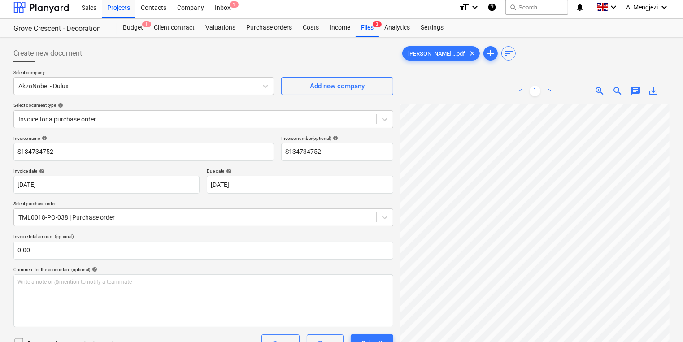
click at [626, 63] on div "J P McDougall ...pdf clear add sort < 1 > zoom_in zoom_out chat 0 save_alt" at bounding box center [534, 232] width 269 height 376
click at [522, 41] on div "J P McDougall ...pdf clear add sort < 1 > zoom_in zoom_out chat 0 save_alt" at bounding box center [535, 262] width 276 height 442
click at [359, 36] on div "Grove Crescent - Decoration Budget 1 Client contract Valuations Purchase orders…" at bounding box center [341, 28] width 683 height 18
click at [361, 30] on div "Files 2" at bounding box center [366, 28] width 23 height 18
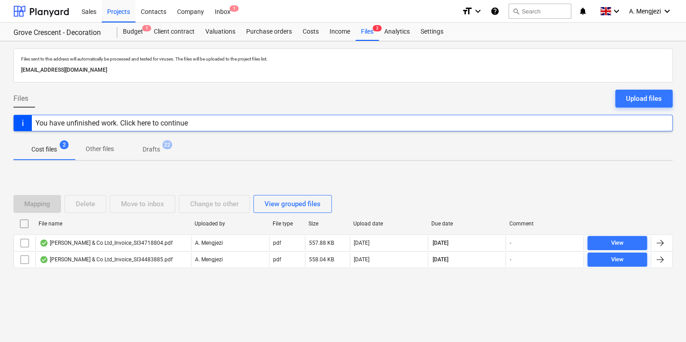
click at [112, 294] on div "Mapping Delete Move to inbox Change to other View grouped files File name Uploa…" at bounding box center [342, 235] width 659 height 134
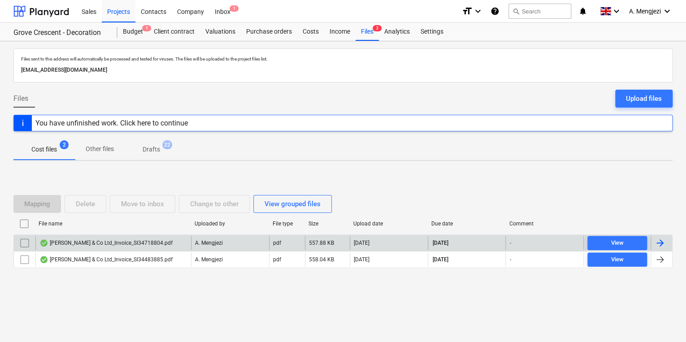
click at [140, 246] on div "J P McDougall & Co Ltd_Invoice_SI34718804.pdf" at bounding box center [105, 242] width 133 height 7
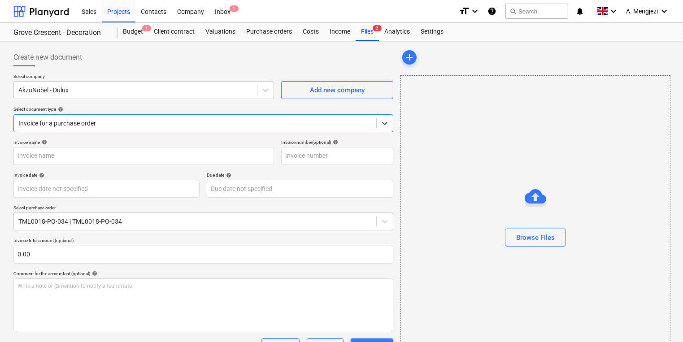
type input "S134718804"
type input "[DATE]"
type input "30 Nov 2025"
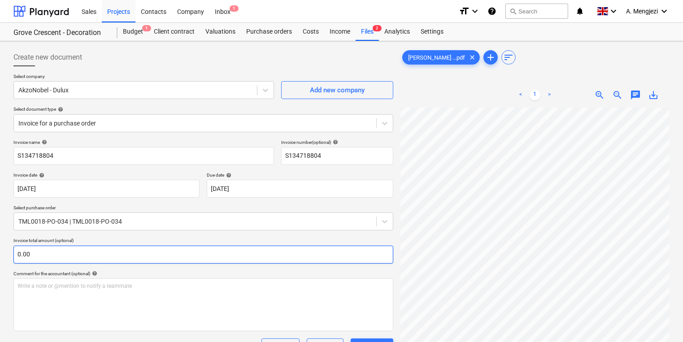
scroll to position [109, 136]
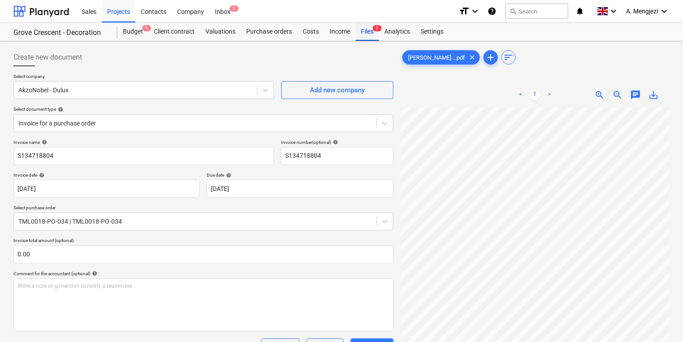
click at [369, 32] on div "Files 2" at bounding box center [366, 32] width 23 height 18
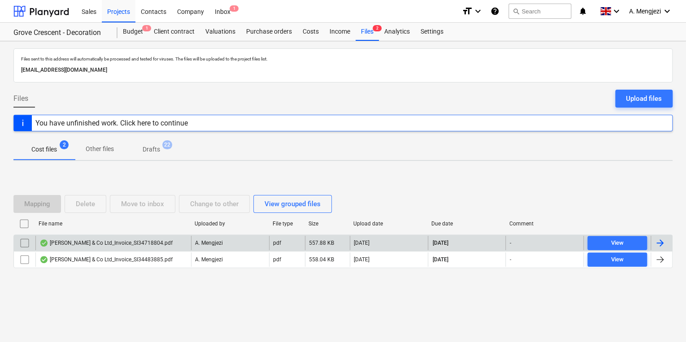
click at [204, 242] on p "A. Mengjezi" at bounding box center [209, 243] width 28 height 8
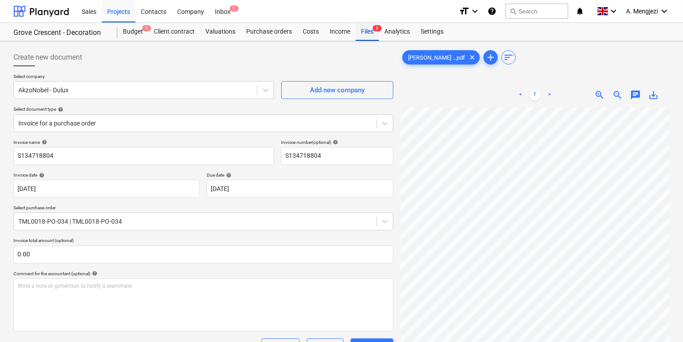
click at [377, 30] on span "2" at bounding box center [377, 28] width 9 height 6
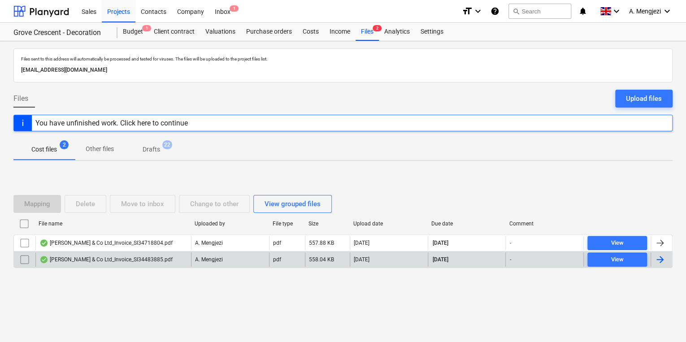
click at [179, 261] on div "J P McDougall & Co Ltd_Invoice_SI34483885.pdf" at bounding box center [113, 259] width 156 height 14
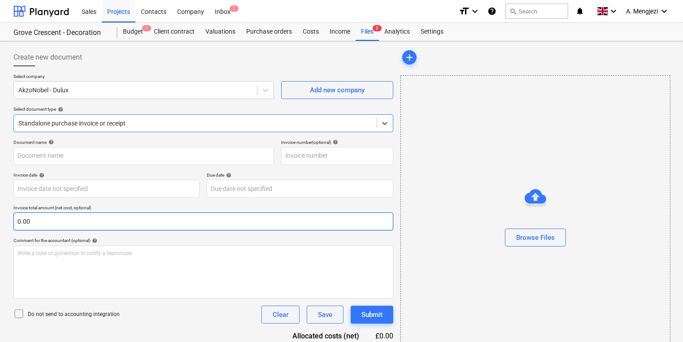
type input "S134483885"
type input "10 Sep 2025"
type input "31 Oct 2025"
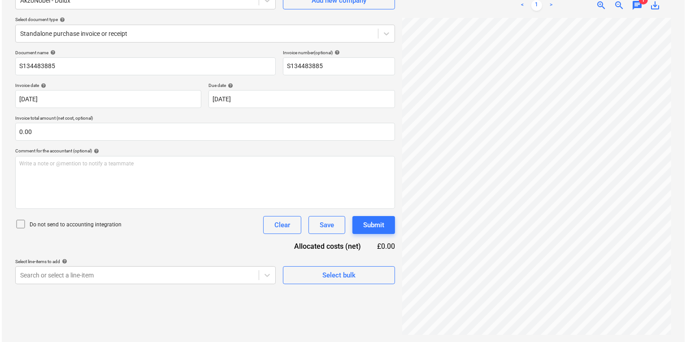
scroll to position [112, 136]
click at [371, 280] on span "Select bulk" at bounding box center [337, 275] width 90 height 12
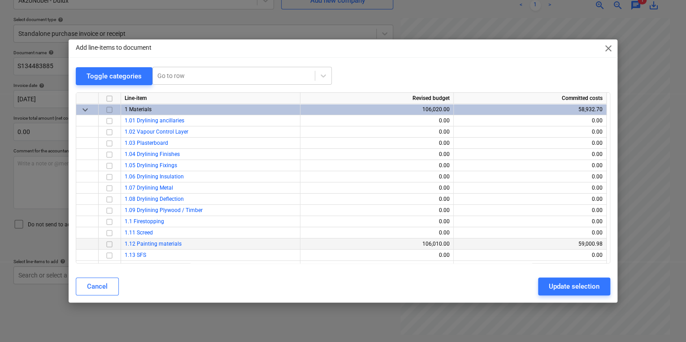
click at [110, 245] on input "checkbox" at bounding box center [109, 243] width 11 height 11
click at [608, 288] on button "Update selection" at bounding box center [574, 286] width 72 height 18
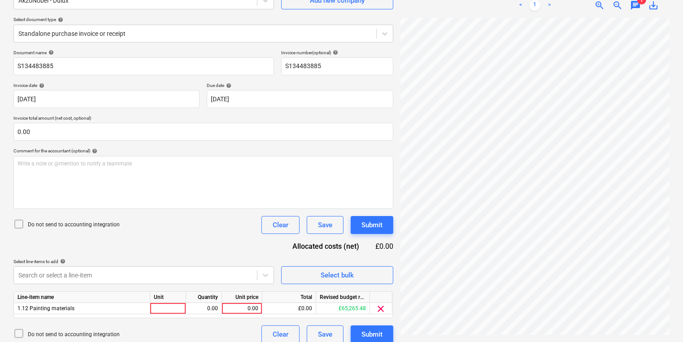
scroll to position [87, 36]
click at [683, 239] on html "Sales Projects Contacts Company Inbox 1 format_size keyboard_arrow_down help se…" at bounding box center [341, 81] width 683 height 342
click at [683, 246] on html "Sales Projects Contacts Company Inbox 1 format_size keyboard_arrow_down help se…" at bounding box center [341, 81] width 683 height 342
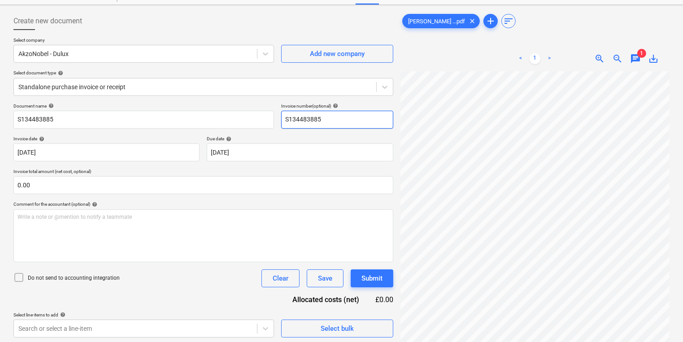
scroll to position [0, 0]
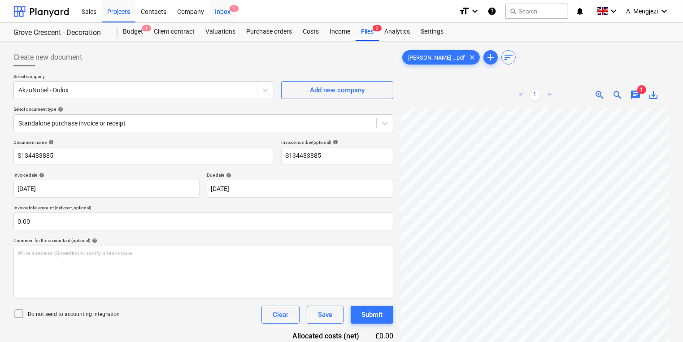
click at [230, 6] on div "Inbox 1" at bounding box center [222, 11] width 26 height 23
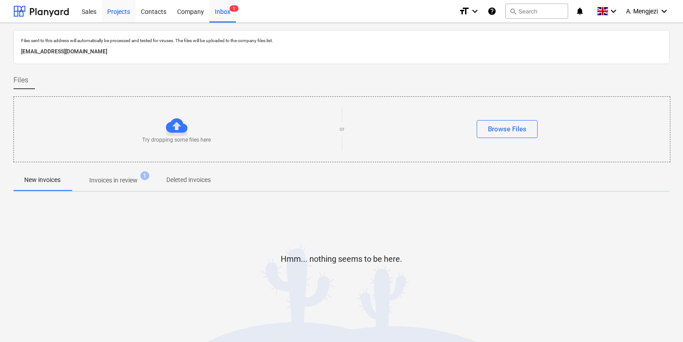
click at [128, 16] on div "Projects" at bounding box center [119, 11] width 34 height 23
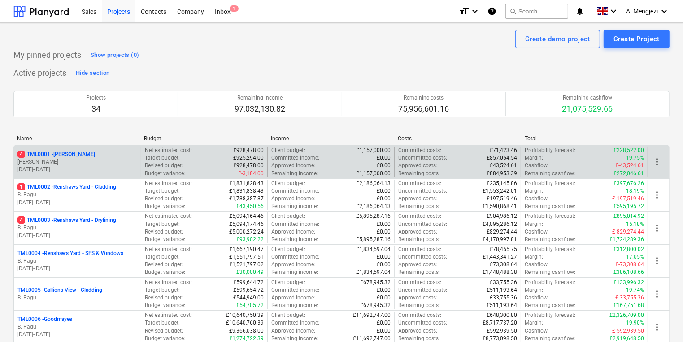
click at [104, 165] on p "[PERSON_NAME]" at bounding box center [77, 162] width 120 height 8
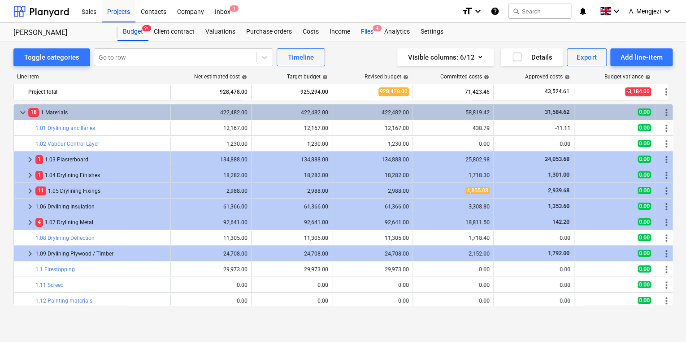
click at [366, 38] on div "Files 4" at bounding box center [366, 32] width 23 height 18
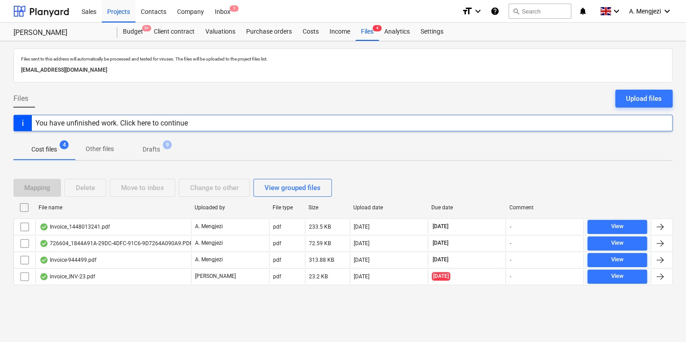
click at [192, 308] on div "Files sent to this address will automatically be processed and tested for virus…" at bounding box center [343, 191] width 686 height 301
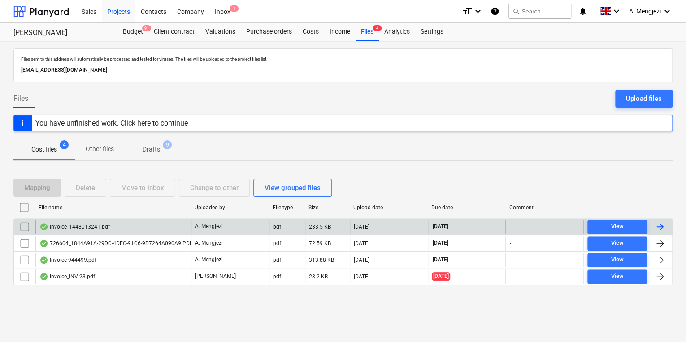
click at [141, 226] on div "Invoice_1448013241.pdf" at bounding box center [113, 227] width 156 height 14
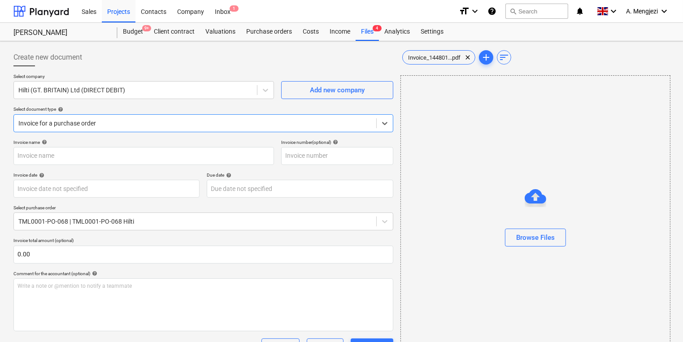
type input "1448013241"
type input "[DATE]"
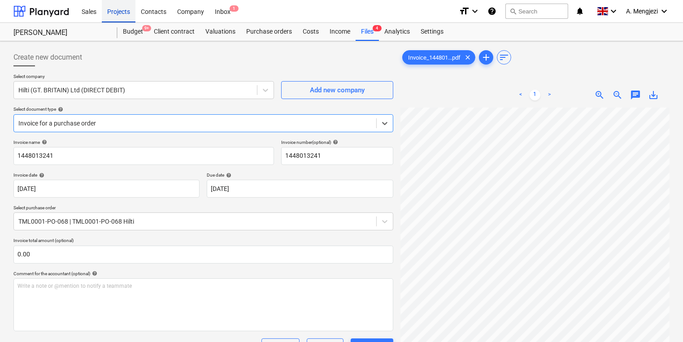
click at [123, 14] on div "Projects" at bounding box center [119, 11] width 34 height 23
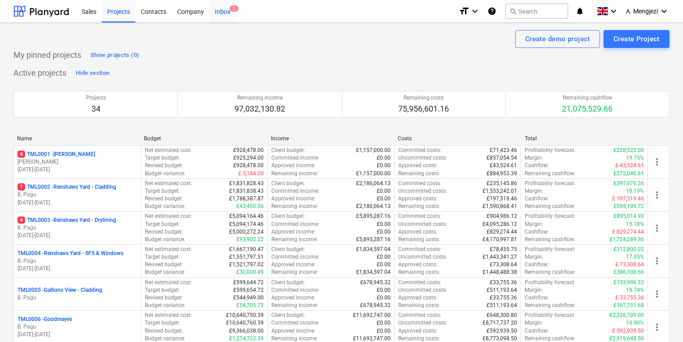
click at [215, 20] on div "Inbox 1" at bounding box center [222, 11] width 26 height 23
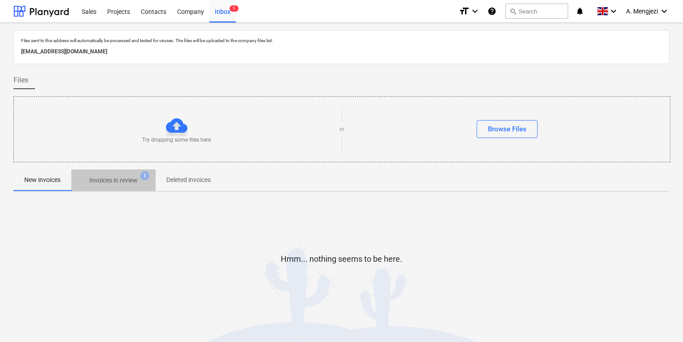
click at [131, 183] on p "Invoices in review" at bounding box center [113, 180] width 48 height 9
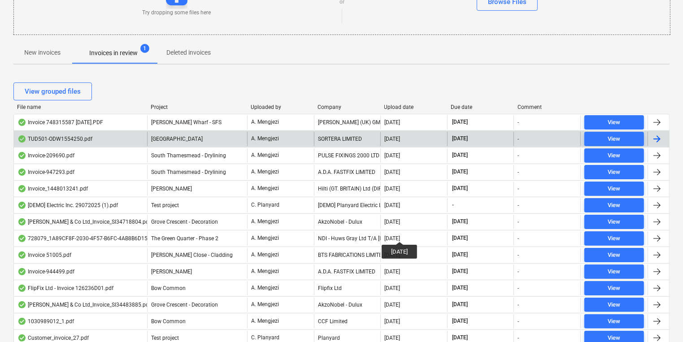
scroll to position [143, 0]
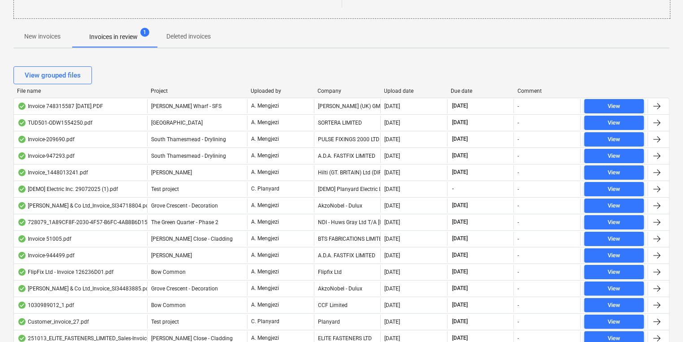
click at [399, 79] on div "View grouped files" at bounding box center [341, 75] width 656 height 18
click at [399, 91] on div "Upload date" at bounding box center [414, 91] width 60 height 6
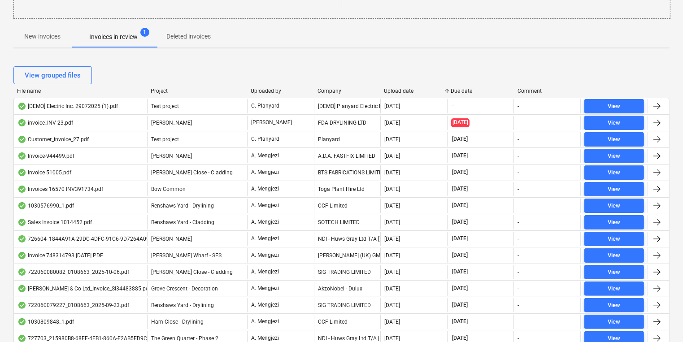
click at [399, 91] on div "Upload date" at bounding box center [414, 91] width 60 height 6
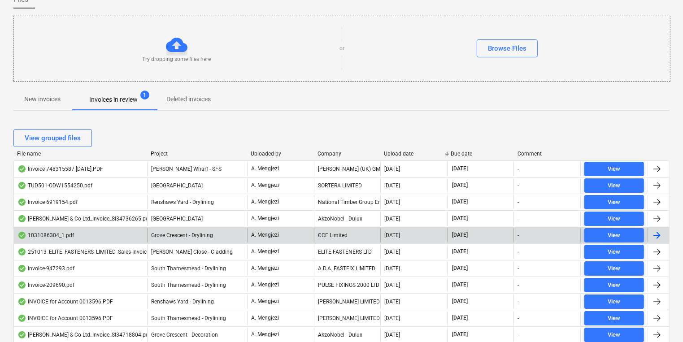
scroll to position [36, 0]
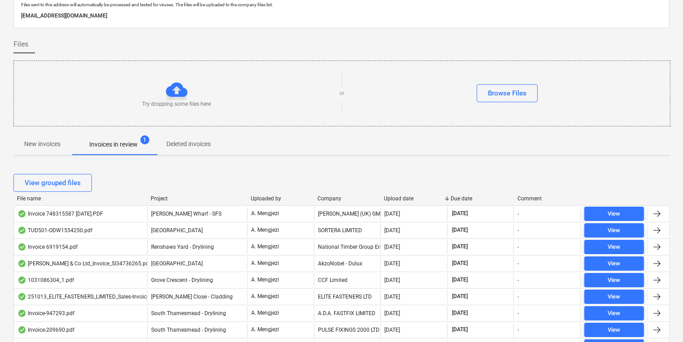
click at [341, 251] on div "National Timber Group England Ltd t/a Arnold Laver" at bounding box center [347, 247] width 67 height 14
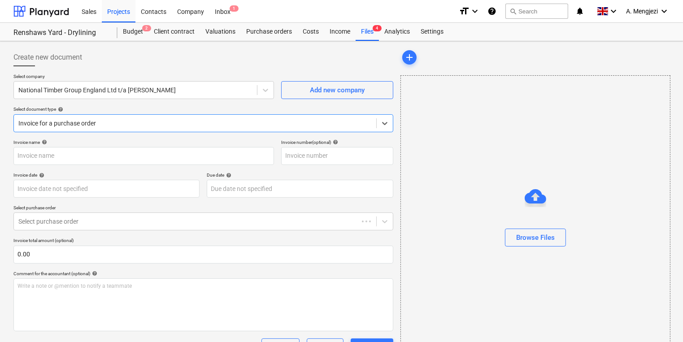
type input "6919154"
type input "13 Oct 2025"
type input "[DATE]"
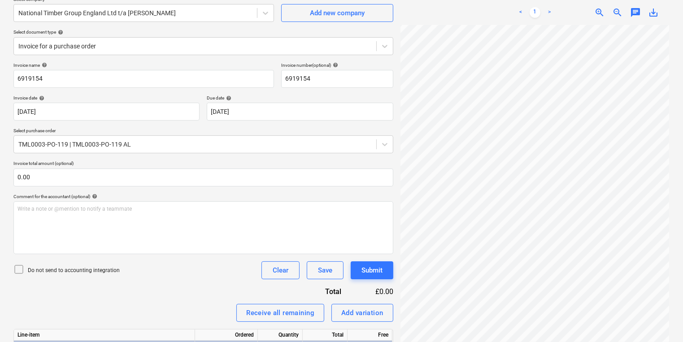
scroll to position [147, 0]
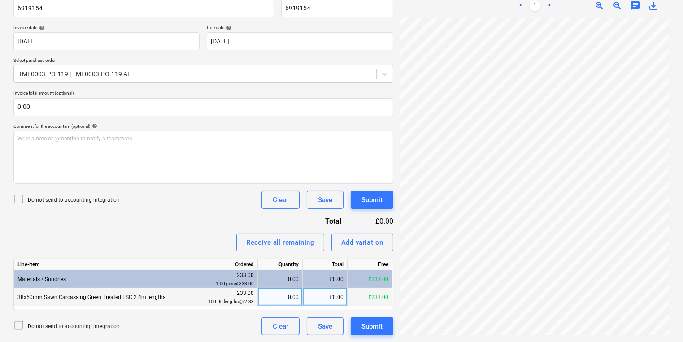
drag, startPoint x: 295, startPoint y: 294, endPoint x: 308, endPoint y: 296, distance: 14.1
click at [295, 294] on div "0.00" at bounding box center [279, 297] width 37 height 18
type input "100"
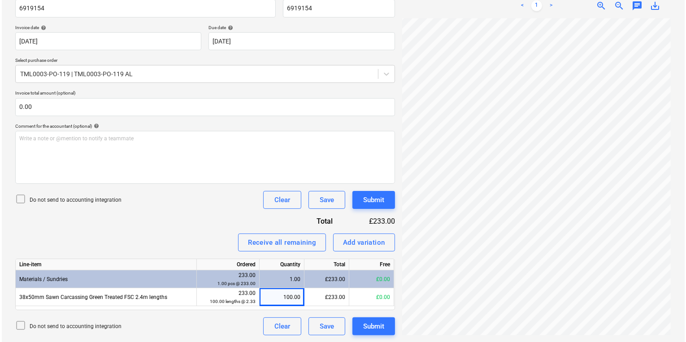
scroll to position [255, 136]
click at [386, 206] on button "Submit" at bounding box center [372, 200] width 43 height 18
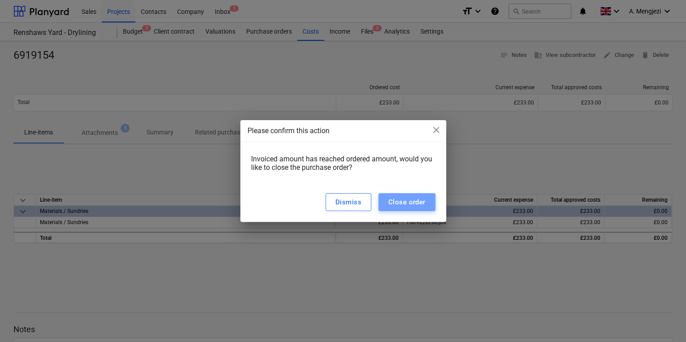
drag, startPoint x: 410, startPoint y: 208, endPoint x: 399, endPoint y: 100, distance: 108.6
click at [409, 208] on div "Close order" at bounding box center [406, 202] width 37 height 12
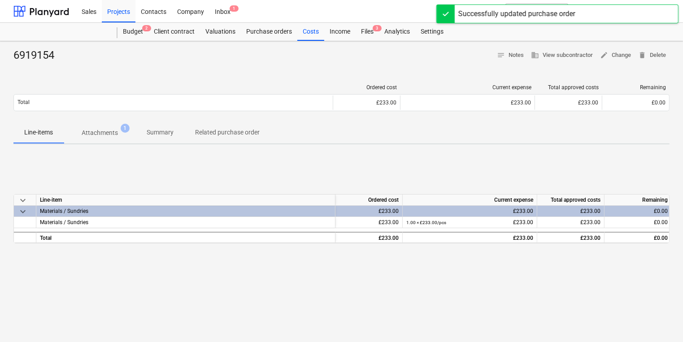
click at [373, 22] on div "Sales Projects Contacts Company Inbox 1 format_size keyboard_arrow_down help se…" at bounding box center [341, 11] width 683 height 23
click at [373, 33] on div "Files 3" at bounding box center [366, 32] width 23 height 18
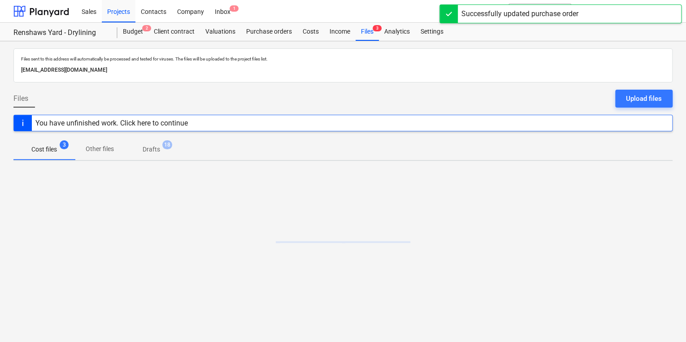
click at [148, 288] on div at bounding box center [342, 235] width 659 height 134
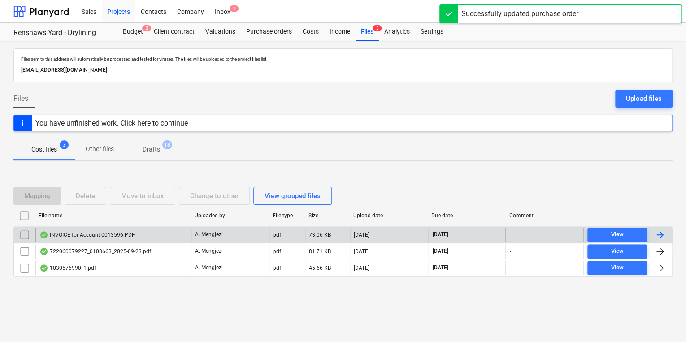
click at [153, 234] on div "INVOICE for Account 0013596.PDF" at bounding box center [113, 235] width 156 height 14
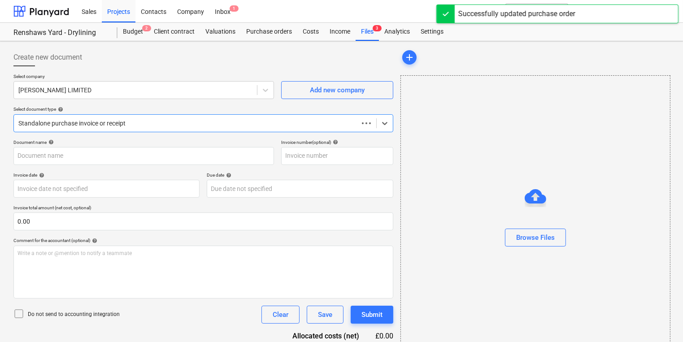
type input "0243/01486957"
type input "[DATE]"
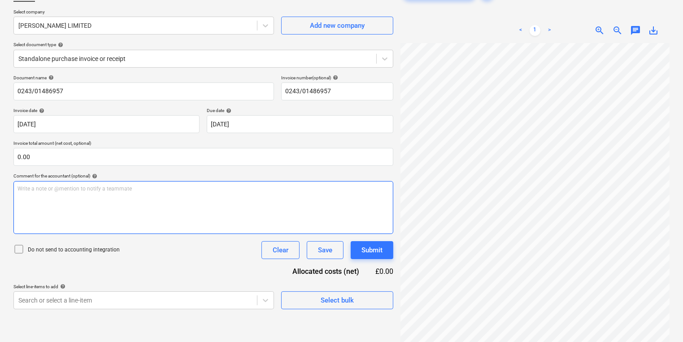
scroll to position [90, 0]
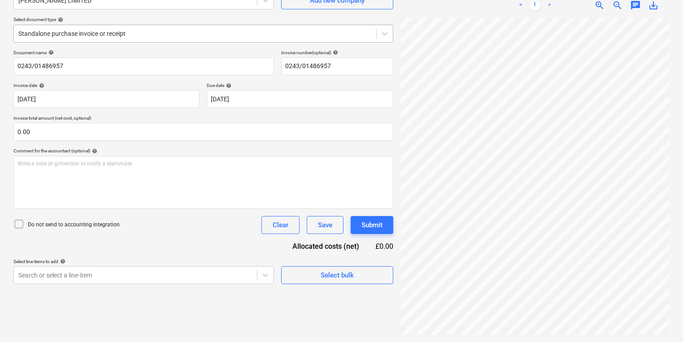
click at [161, 35] on div at bounding box center [194, 33] width 353 height 9
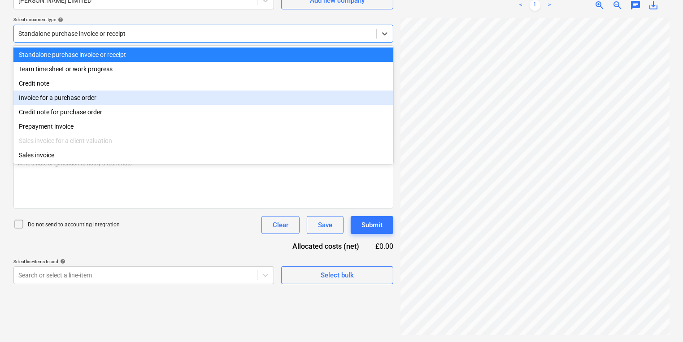
click at [155, 99] on div "Invoice for a purchase order" at bounding box center [203, 98] width 380 height 14
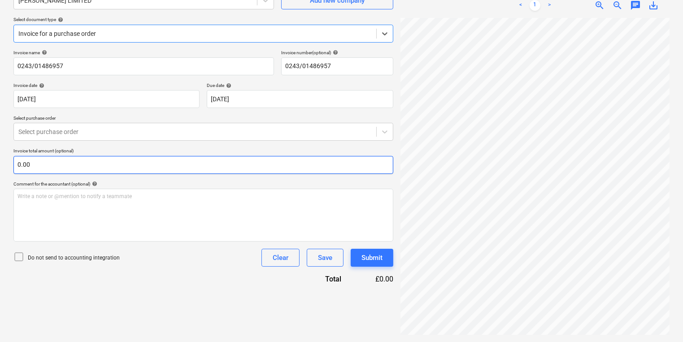
scroll to position [109, 13]
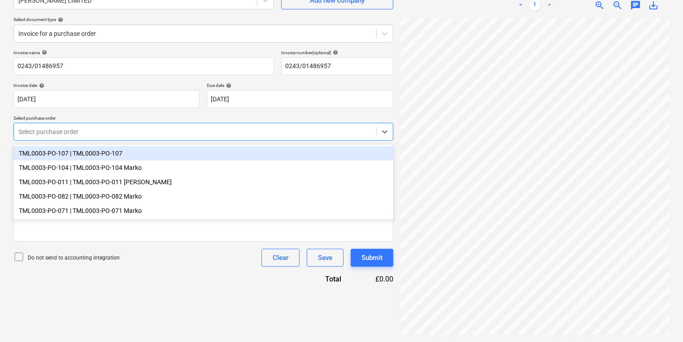
click at [271, 127] on div at bounding box center [194, 131] width 353 height 9
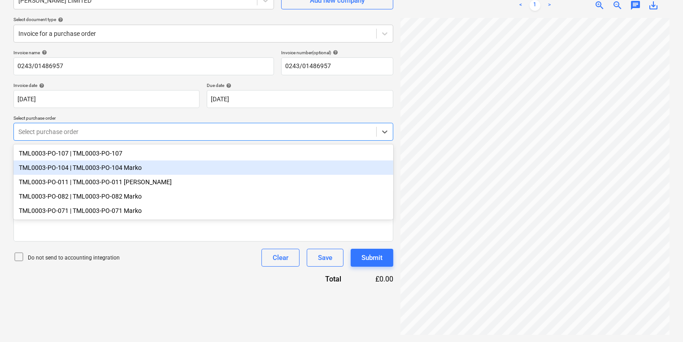
click at [171, 173] on div "TML0003-PO-104 | TML0003-PO-104 Marko" at bounding box center [203, 167] width 380 height 14
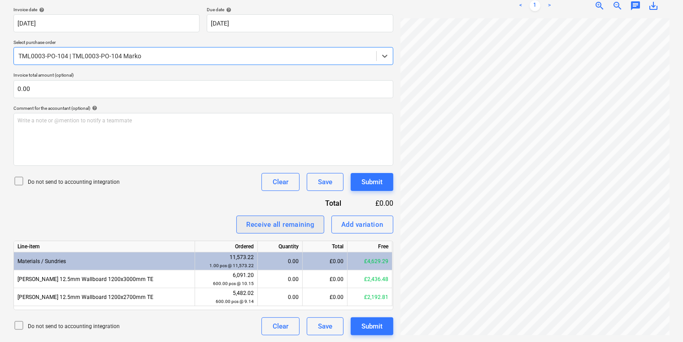
scroll to position [108, 144]
click at [298, 222] on div "Create new document Select company M.MARKOVITZ LIMITED Add new company Select d…" at bounding box center [341, 108] width 663 height 459
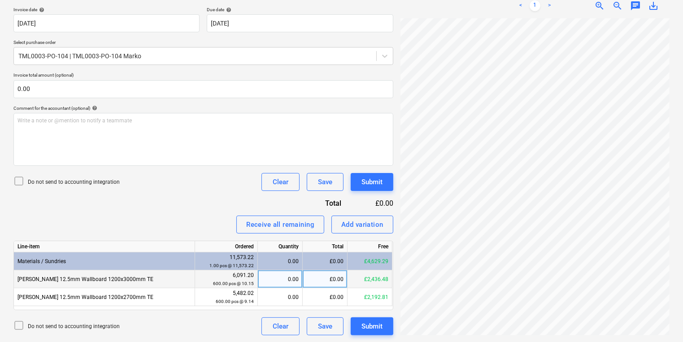
click at [267, 282] on div "0.00" at bounding box center [279, 279] width 37 height 18
type input "180"
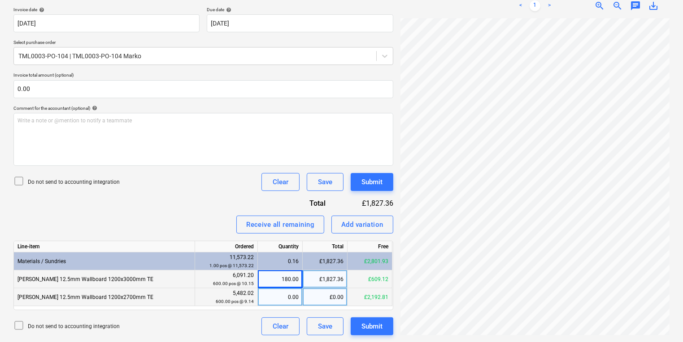
click at [276, 292] on div "0.00" at bounding box center [279, 297] width 37 height 18
type input "180"
click at [273, 278] on div "180.00" at bounding box center [279, 279] width 37 height 18
type input "240"
click at [278, 294] on div "180.00" at bounding box center [279, 297] width 37 height 18
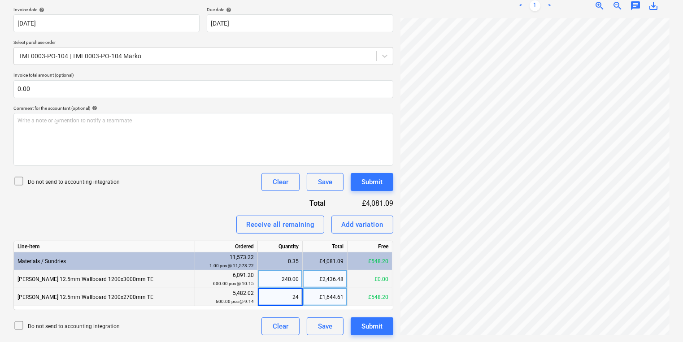
type input "240"
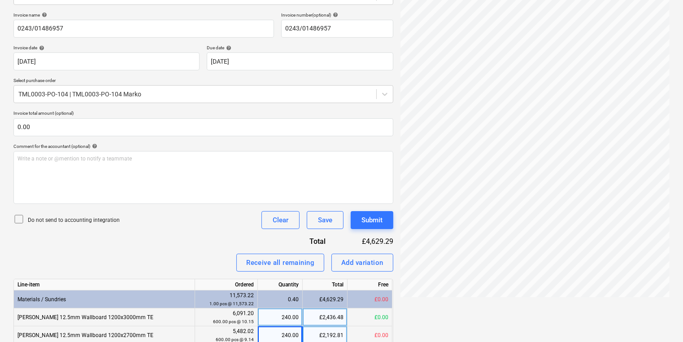
scroll to position [22, 0]
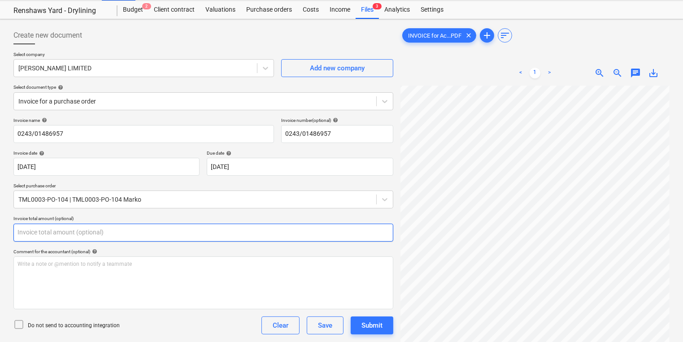
click at [96, 235] on input "text" at bounding box center [203, 233] width 380 height 18
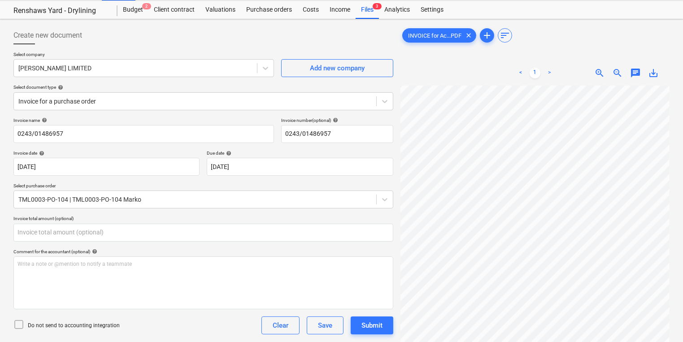
type input "0.00"
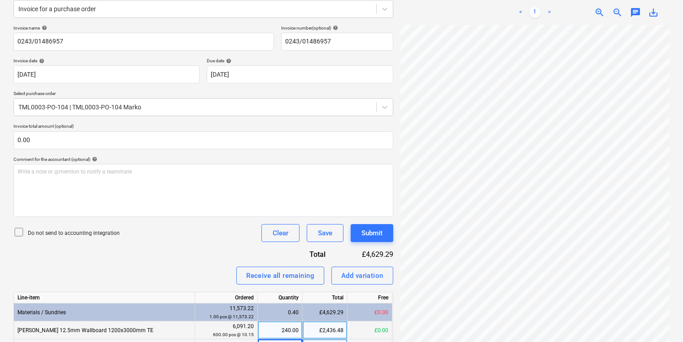
scroll to position [165, 0]
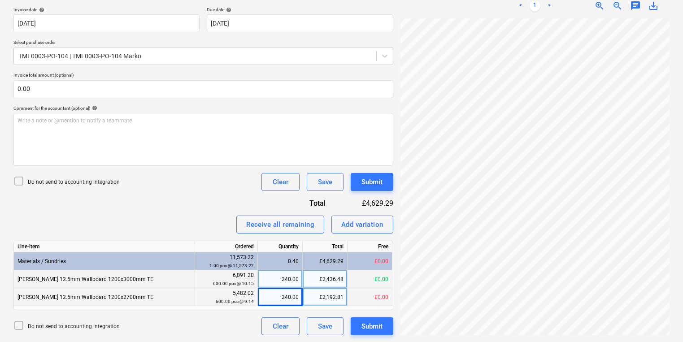
click at [273, 280] on div "240.00" at bounding box center [279, 279] width 37 height 18
type input "180"
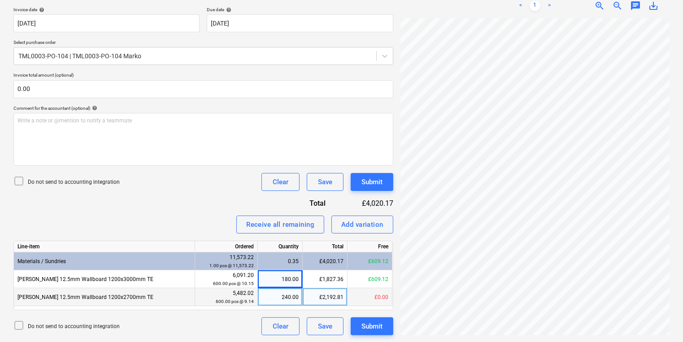
click at [286, 299] on div "240.00" at bounding box center [279, 297] width 37 height 18
type input "180"
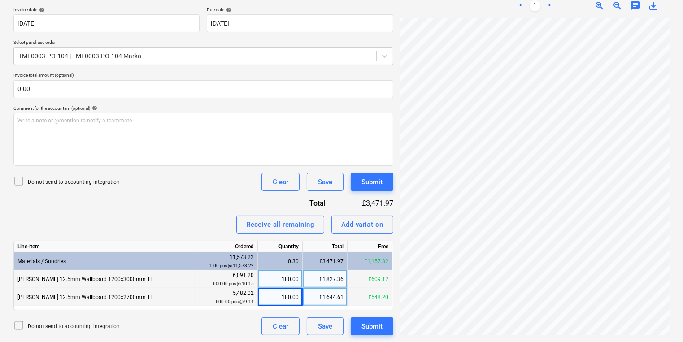
scroll to position [43, 144]
click at [366, 283] on div "Create new document Select company M.MARKOVITZ LIMITED Add new company Select d…" at bounding box center [341, 108] width 663 height 459
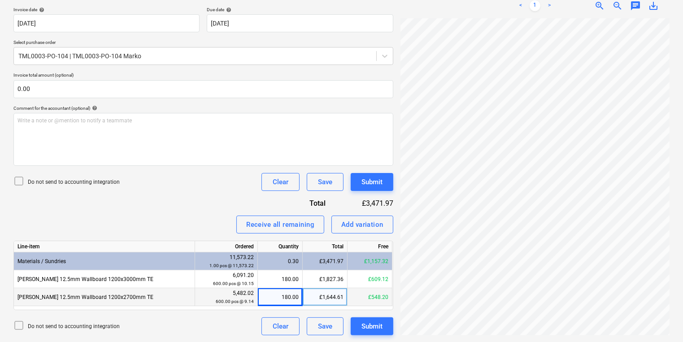
scroll to position [22, 0]
click at [678, 277] on div "Create new document Select company M.MARKOVITZ LIMITED Add new company Select d…" at bounding box center [341, 109] width 683 height 467
click at [380, 190] on div "Invoice name help 0243/01486957 Invoice number (optional) help 0243/01486957 In…" at bounding box center [203, 154] width 380 height 361
click at [380, 183] on div "Submit" at bounding box center [371, 182] width 21 height 12
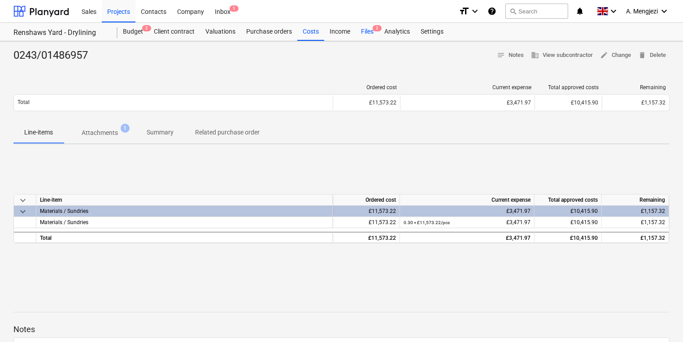
click at [374, 34] on div "Files 2" at bounding box center [366, 32] width 23 height 18
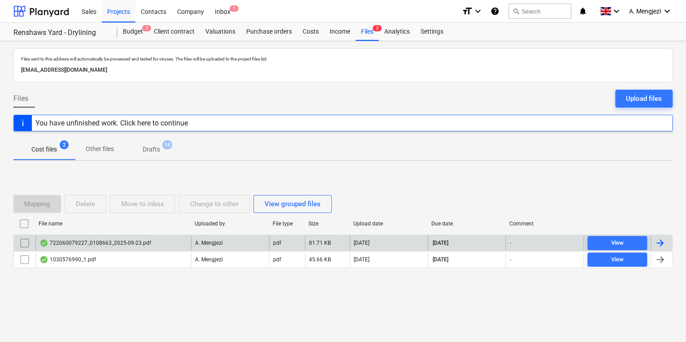
click at [135, 248] on div "722060079227_0108663_2025-09-23.pdf" at bounding box center [113, 243] width 156 height 14
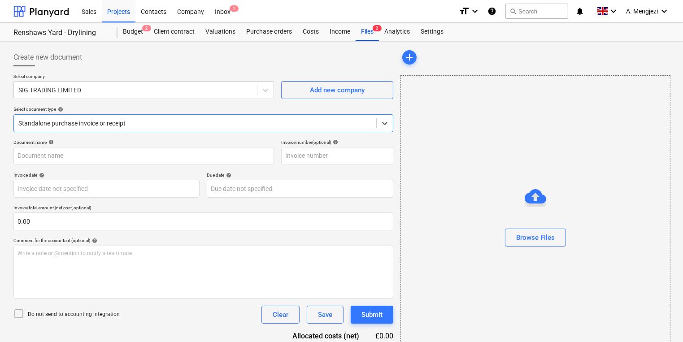
type input "722060079227"
type input "[DATE]"
type input "15 Nov 2025"
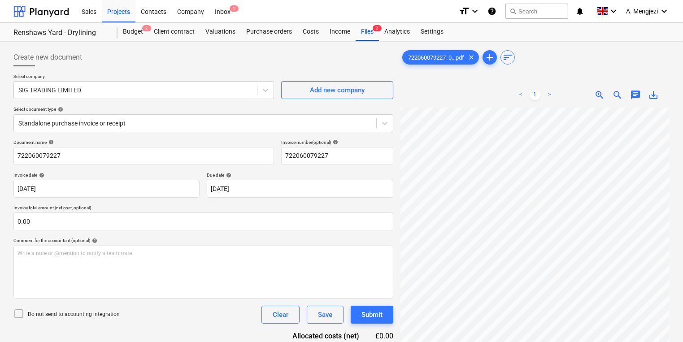
scroll to position [166, 68]
click at [359, 36] on div "Files 2" at bounding box center [366, 32] width 23 height 18
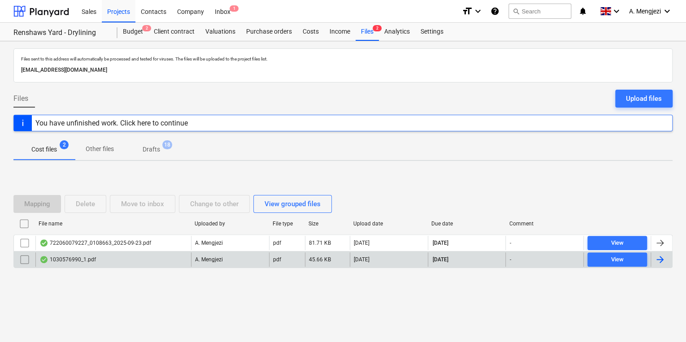
click at [97, 257] on div "1030576990_1.pdf" at bounding box center [113, 259] width 156 height 14
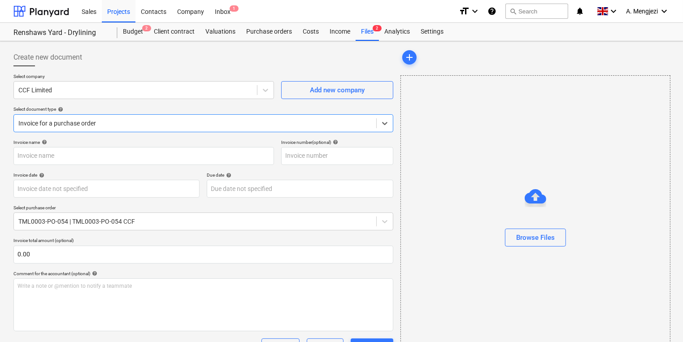
type input "1030576990"
type input "[DATE]"
type input "15 Dec 2025"
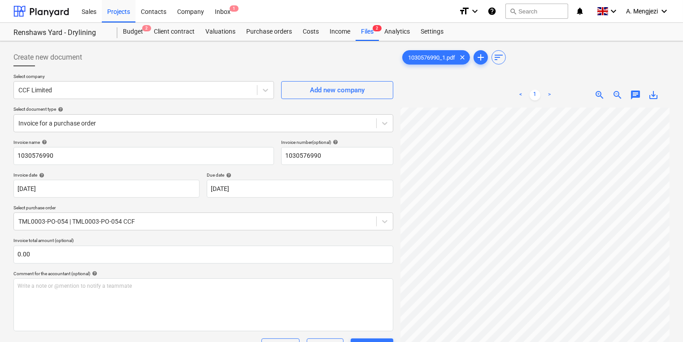
scroll to position [0, 126]
click at [338, 238] on div "Create new document Select company CCF Limited Add new company Select document …" at bounding box center [341, 310] width 663 height 531
click at [104, 17] on div "Projects" at bounding box center [119, 11] width 34 height 23
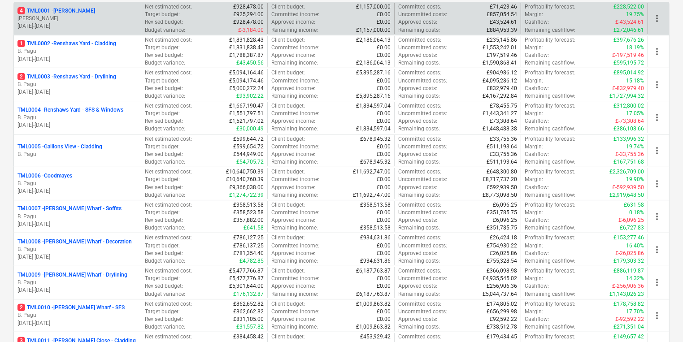
scroll to position [108, 0]
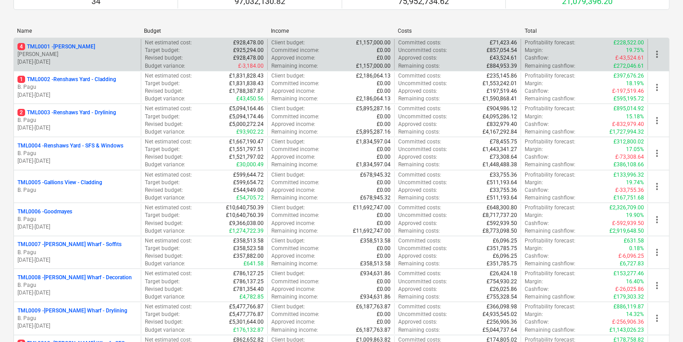
click at [91, 52] on p "[PERSON_NAME]" at bounding box center [77, 55] width 120 height 8
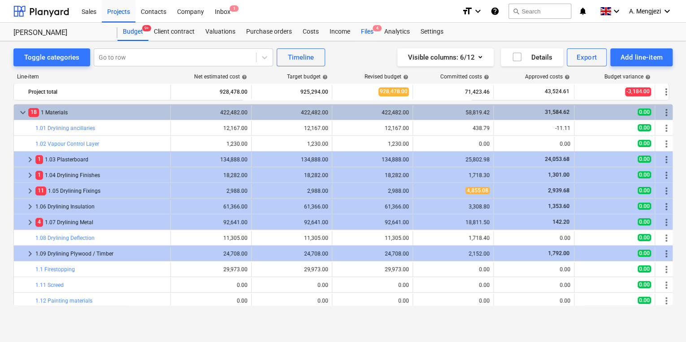
click at [377, 35] on div "Files 4" at bounding box center [366, 32] width 23 height 18
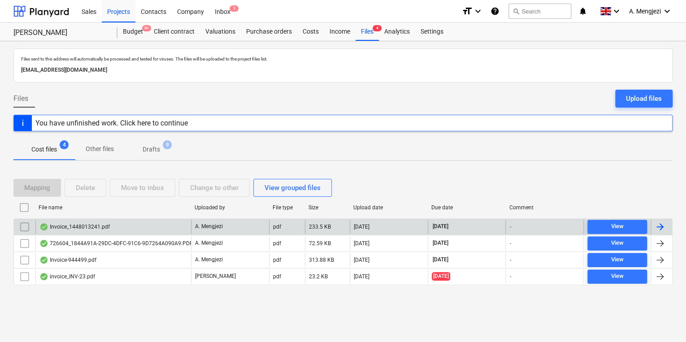
click at [74, 228] on div "Invoice_1448013241.pdf" at bounding box center [74, 226] width 70 height 7
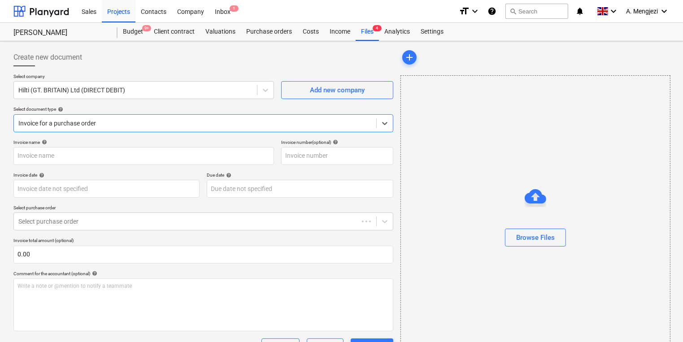
type input "1448013241"
type input "[DATE]"
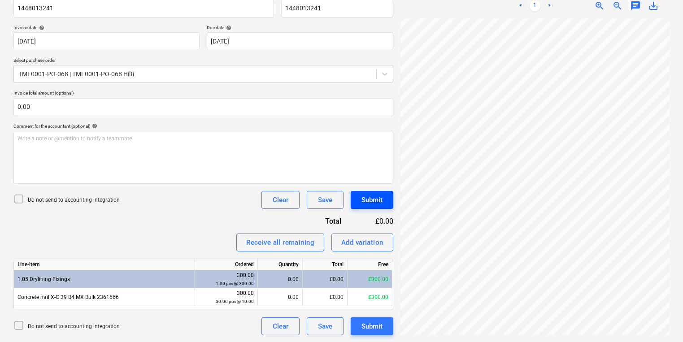
scroll to position [74, 136]
click at [374, 203] on div "Create new document Select company Hilti (GT. BRITAIN) Ltd (DIRECT DEBIT) Add n…" at bounding box center [341, 118] width 663 height 442
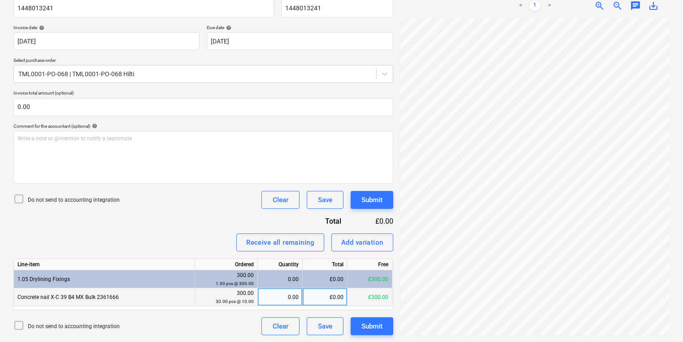
click at [278, 295] on div "0.00" at bounding box center [279, 297] width 37 height 18
type input "30"
click at [375, 194] on div "Submit" at bounding box center [371, 200] width 21 height 12
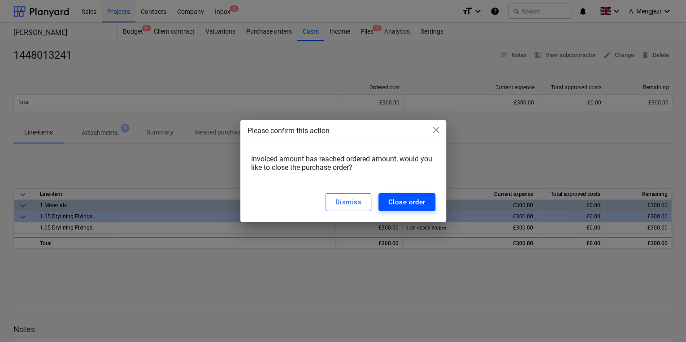
click at [412, 199] on div "Close order" at bounding box center [406, 202] width 37 height 12
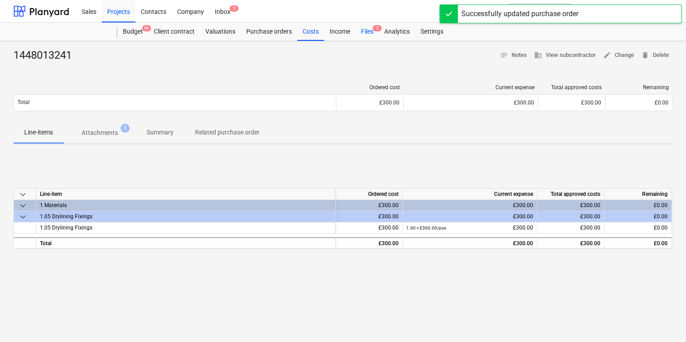
click at [373, 33] on div "Files 3" at bounding box center [366, 32] width 23 height 18
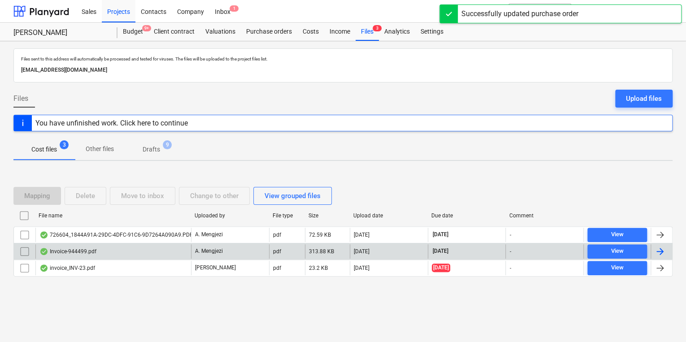
click at [136, 252] on div "Invoice-944499.pdf" at bounding box center [113, 251] width 156 height 14
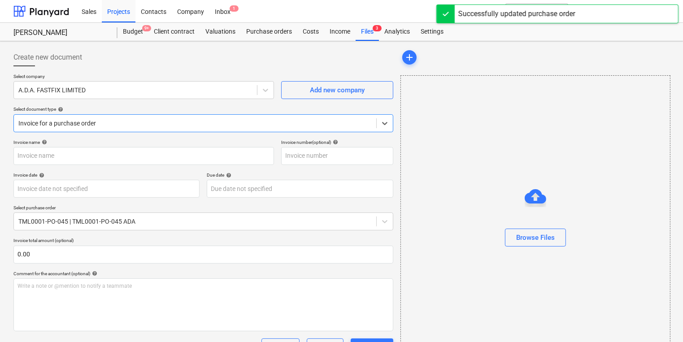
type input "944499"
type input "[DATE]"
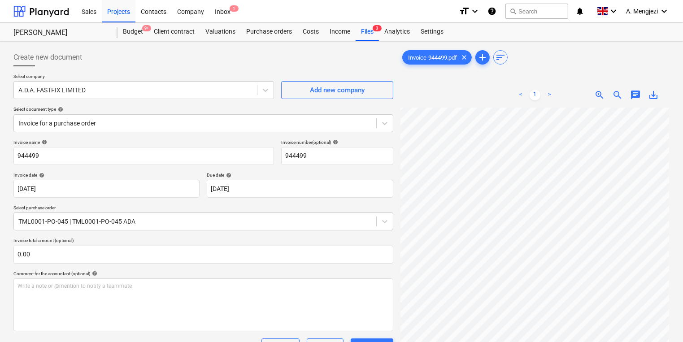
scroll to position [122, 136]
click at [371, 34] on div "Files 3" at bounding box center [366, 32] width 23 height 18
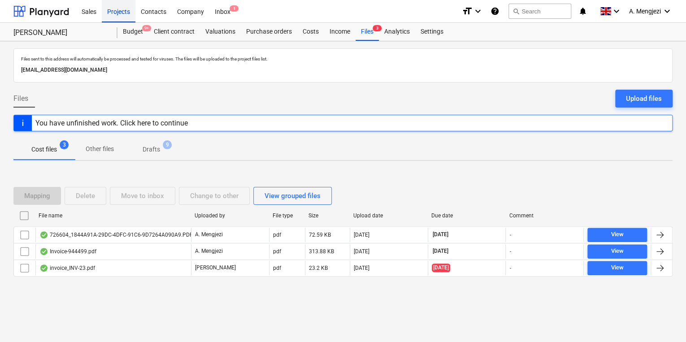
click at [106, 9] on div "Projects" at bounding box center [119, 11] width 34 height 23
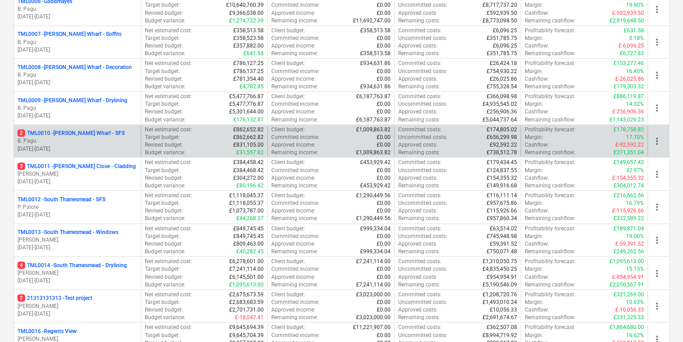
scroll to position [359, 0]
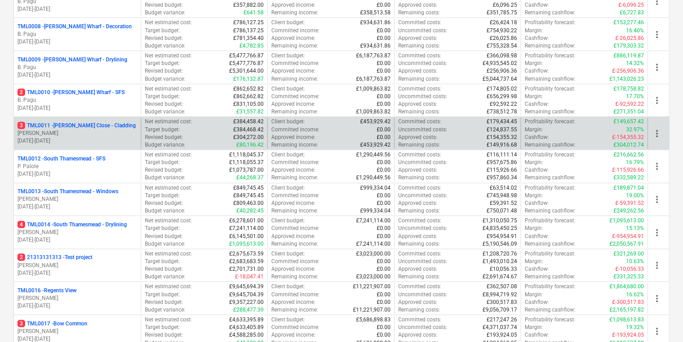
click at [93, 141] on p "06.01.2025 - 27.02.2026" at bounding box center [77, 141] width 120 height 8
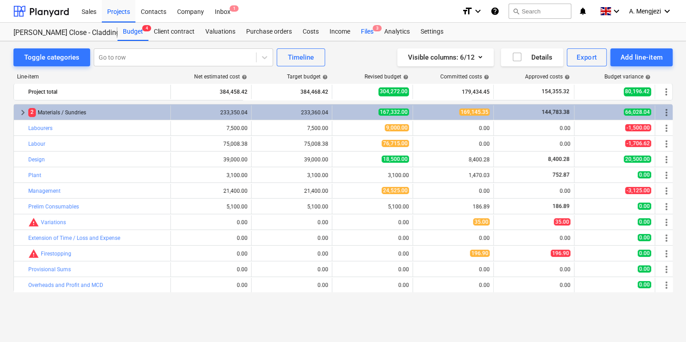
click at [362, 32] on div "Files 3" at bounding box center [366, 32] width 23 height 18
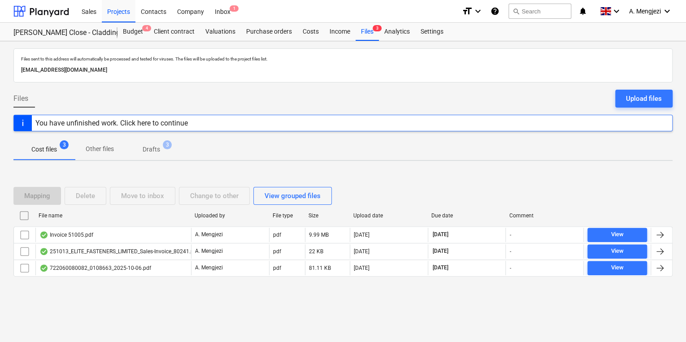
click at [178, 287] on div "Mapping Delete Move to inbox Change to other View grouped files File name Uploa…" at bounding box center [342, 235] width 659 height 118
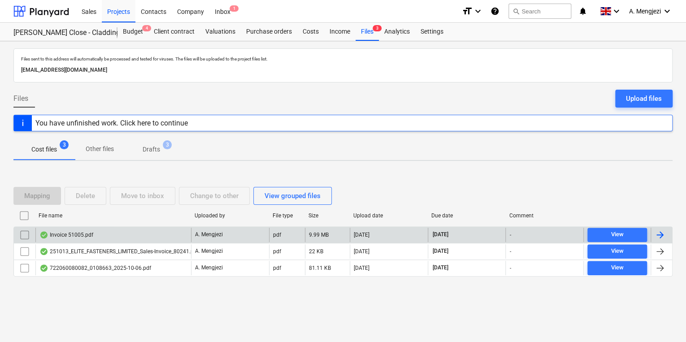
click at [131, 232] on div "Invoice 51005.pdf" at bounding box center [113, 235] width 156 height 14
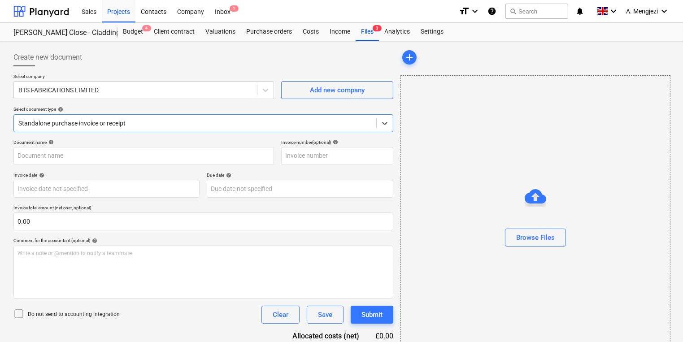
type input "51005"
type input "30 Sep 2025"
type input "31 Oct 2025"
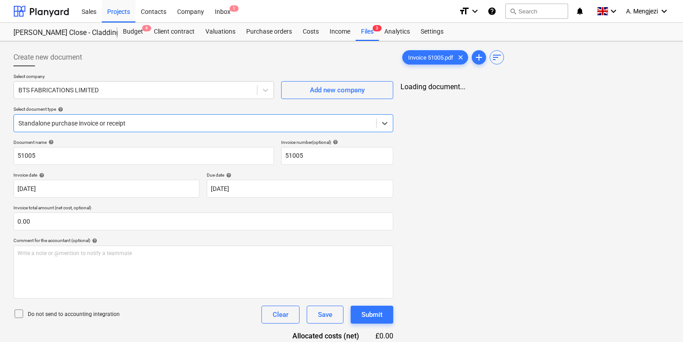
click at [368, 17] on div "Sales Projects Contacts Company Inbox 1" at bounding box center [263, 11] width 375 height 22
click at [372, 36] on div "Files 3" at bounding box center [366, 32] width 23 height 18
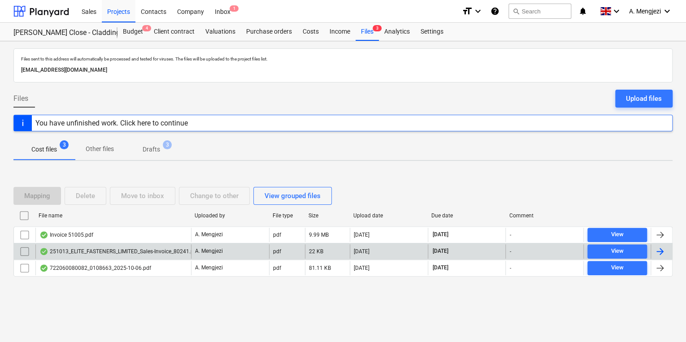
click at [150, 255] on div "251013_ELITE_FASTENERS_LIMITED_Sales-Invoice_80241.pdf" at bounding box center [113, 251] width 156 height 14
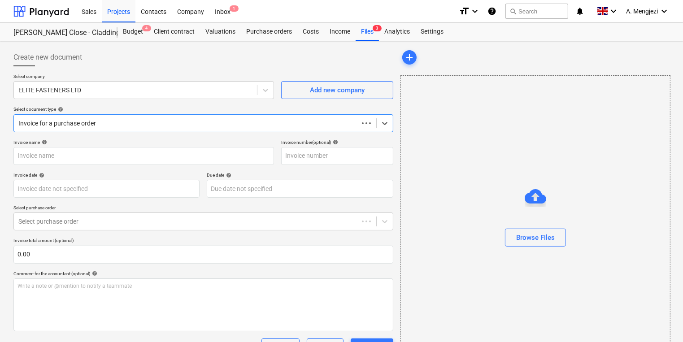
type input "80241"
type input "13 Oct 2025"
type input "[DATE]"
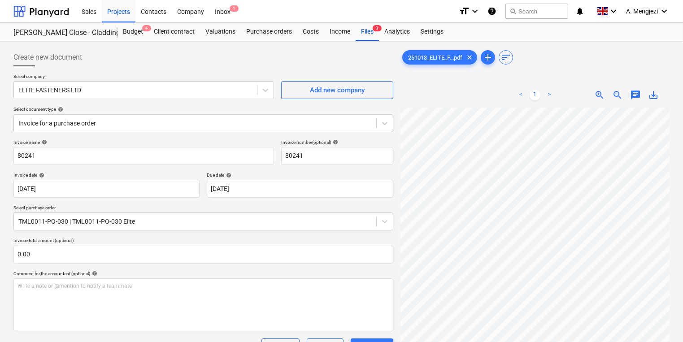
scroll to position [170, 136]
click at [347, 230] on div "Create new document Select company ELITE FASTENERS LTD Add new company Select d…" at bounding box center [341, 266] width 663 height 442
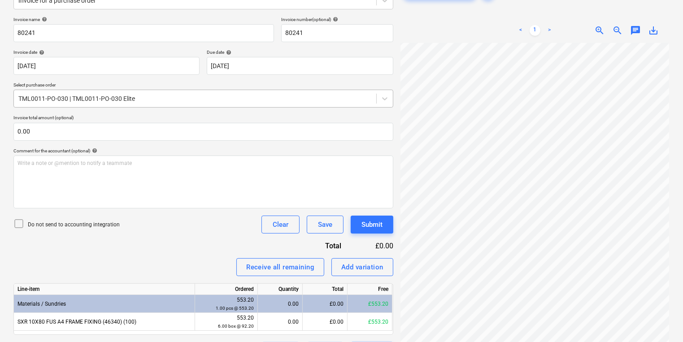
scroll to position [147, 0]
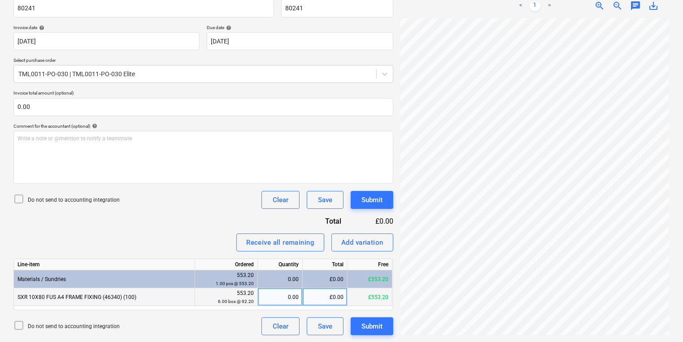
click at [285, 299] on div "0.00" at bounding box center [279, 297] width 37 height 18
type input "6"
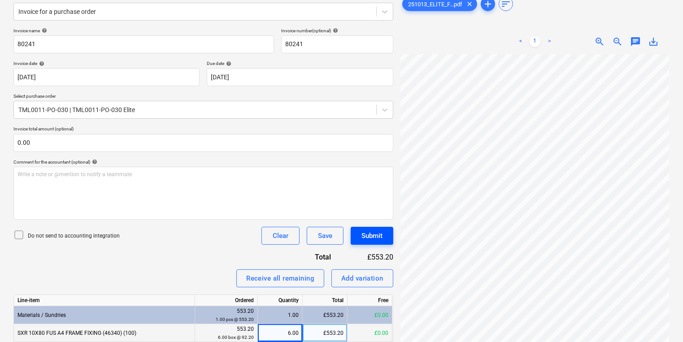
click at [384, 235] on button "Submit" at bounding box center [372, 236] width 43 height 18
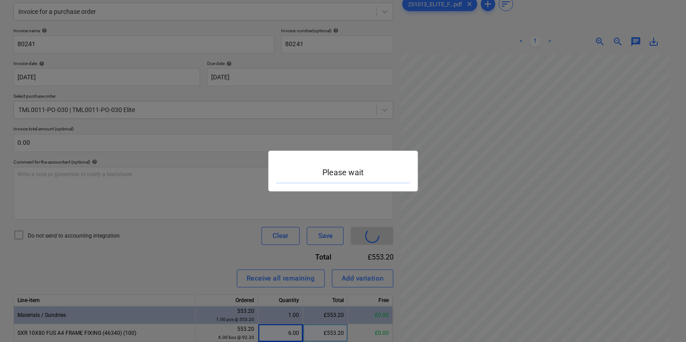
scroll to position [170, 135]
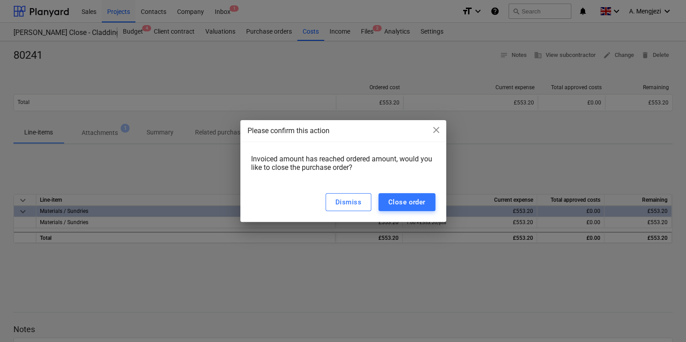
click at [444, 189] on div "Dismiss Close order" at bounding box center [343, 201] width 206 height 39
click at [421, 197] on div "Close order" at bounding box center [406, 202] width 37 height 12
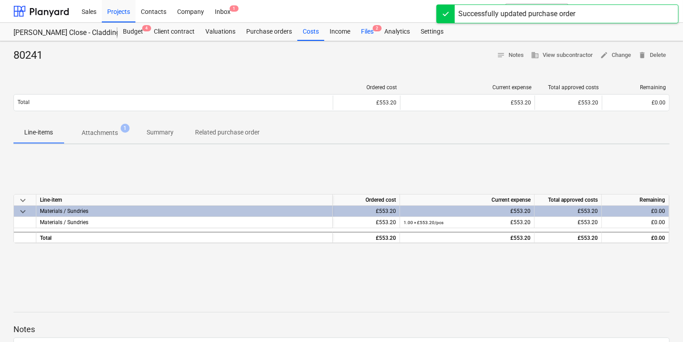
click at [359, 29] on div "Files 2" at bounding box center [366, 32] width 23 height 18
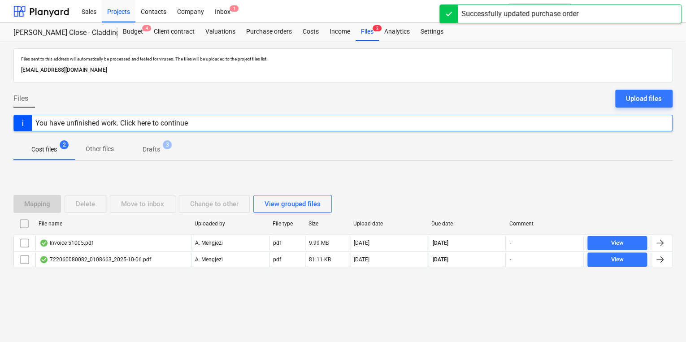
click at [48, 310] on div "Files sent to this address will automatically be processed and tested for virus…" at bounding box center [343, 191] width 686 height 301
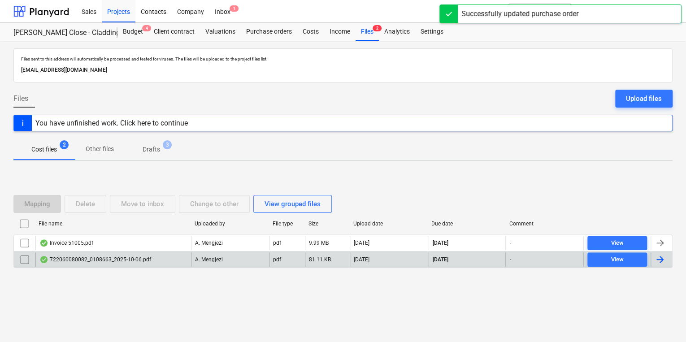
click at [93, 253] on div "722060080082_0108663_2025-10-06.pdf" at bounding box center [113, 259] width 156 height 14
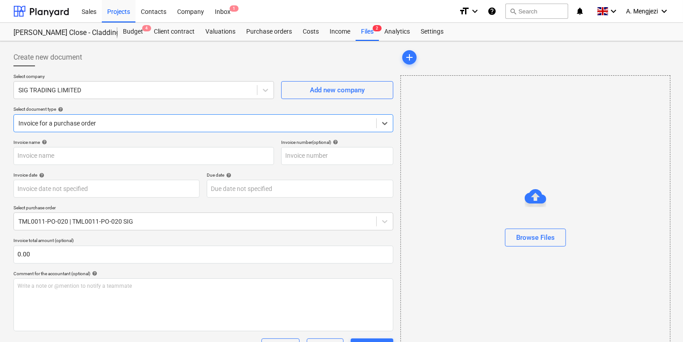
type input "722060080082"
type input "06 Oct 2025"
type input "15 Nov 2025"
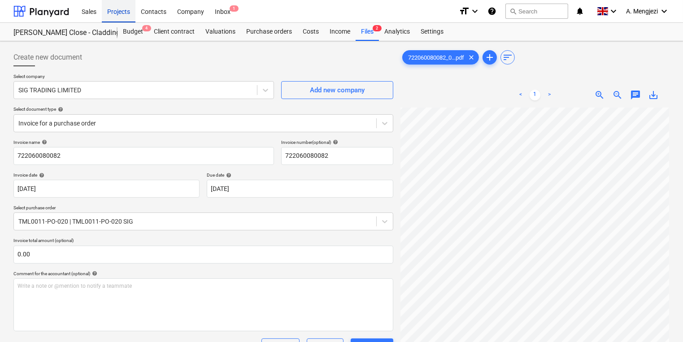
click at [127, 20] on div "Projects" at bounding box center [119, 11] width 34 height 23
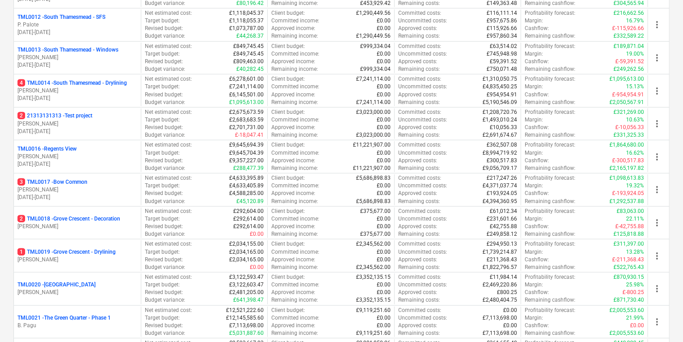
scroll to position [502, 0]
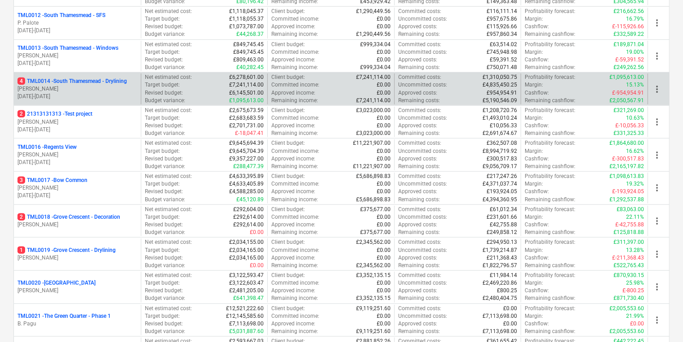
click at [75, 87] on p "[PERSON_NAME]" at bounding box center [77, 89] width 120 height 8
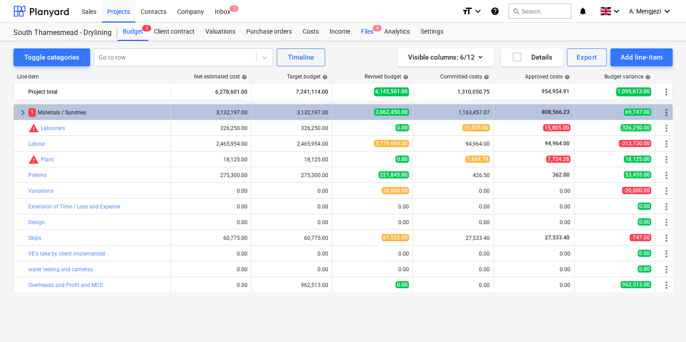
click at [374, 29] on span "4" at bounding box center [377, 28] width 9 height 6
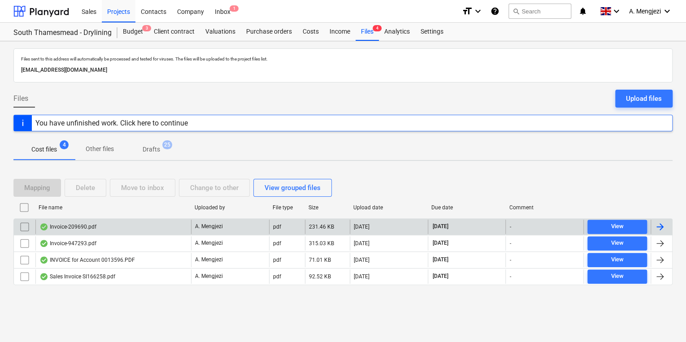
click at [137, 221] on div "Invoice-209690.pdf" at bounding box center [113, 227] width 156 height 14
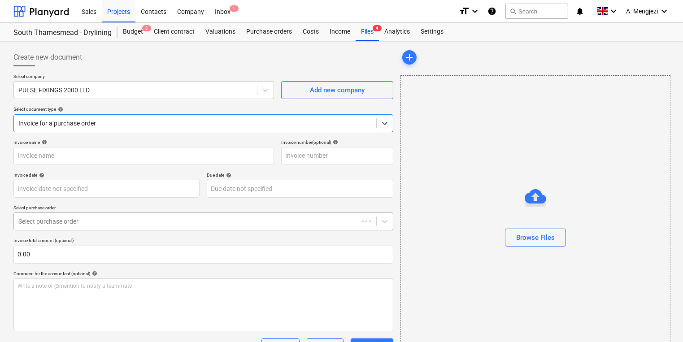
type input "209690"
type input "13 Oct 2025"
type input "[DATE]"
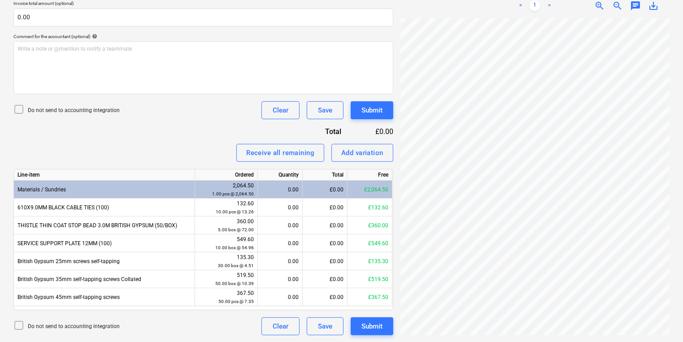
scroll to position [123, 116]
click at [263, 219] on div "0.00" at bounding box center [279, 226] width 37 height 18
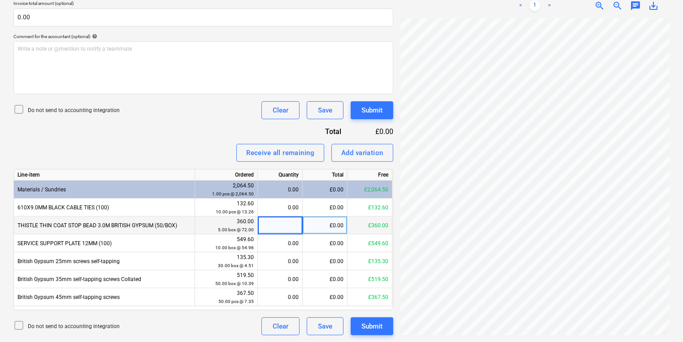
type input "5"
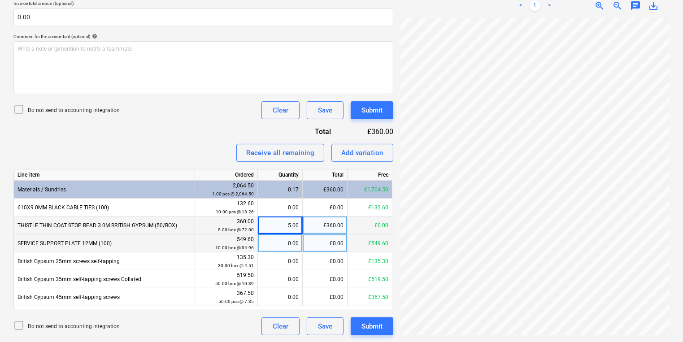
click at [264, 243] on div "0.00" at bounding box center [279, 243] width 37 height 18
type input "10"
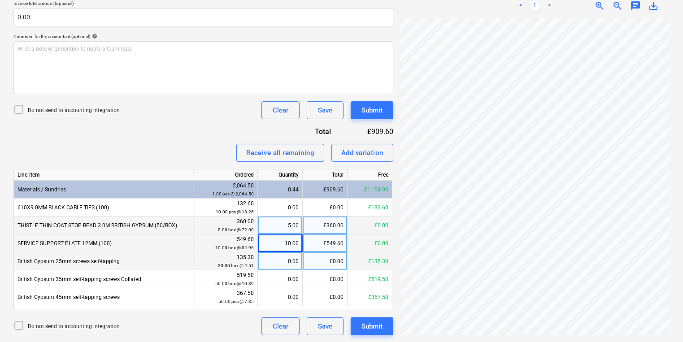
click at [271, 256] on div "0.00" at bounding box center [279, 261] width 37 height 18
type input "30"
click at [261, 244] on div "10.00" at bounding box center [280, 243] width 45 height 18
type input "2"
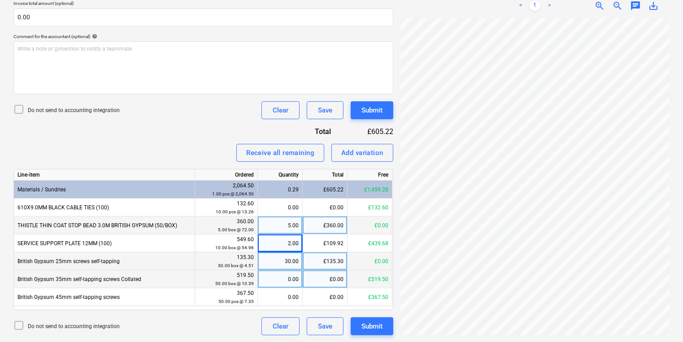
click at [256, 282] on div "519.50 50.00 box @ 10.39" at bounding box center [226, 279] width 63 height 18
click at [281, 278] on div "0.00" at bounding box center [279, 279] width 37 height 18
type input "5"
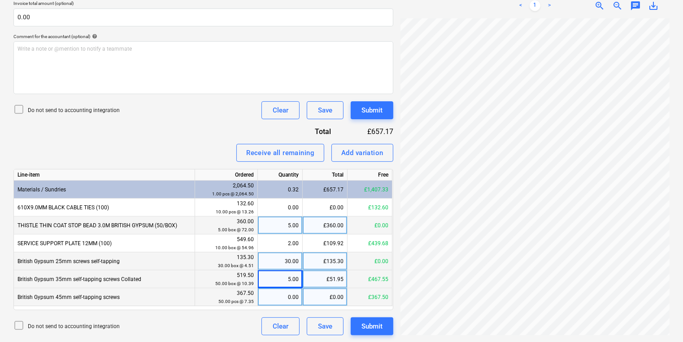
click at [272, 295] on div "0.00" at bounding box center [279, 297] width 37 height 18
click at [264, 281] on div "5.00" at bounding box center [279, 279] width 37 height 18
type input "50"
click at [276, 298] on div "0.00" at bounding box center [279, 297] width 37 height 18
type input "50"
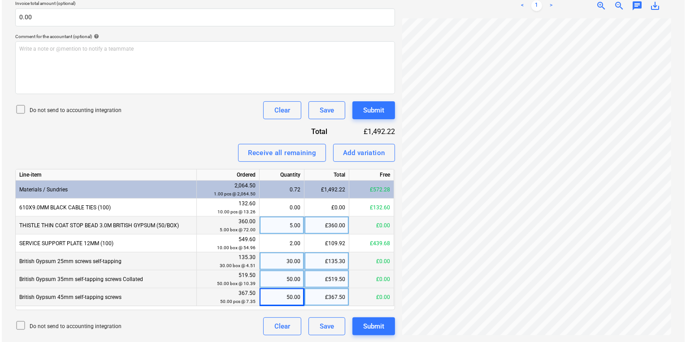
scroll to position [180, 147]
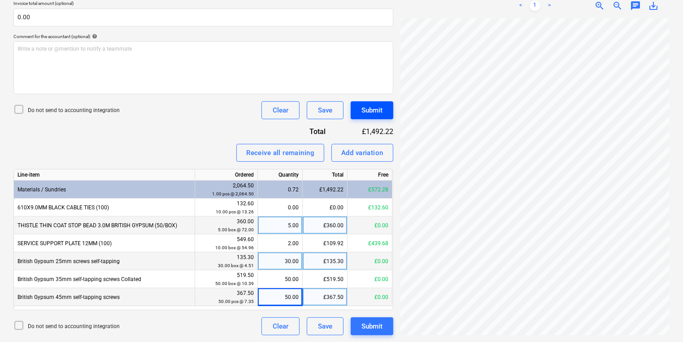
click at [382, 118] on button "Submit" at bounding box center [372, 110] width 43 height 18
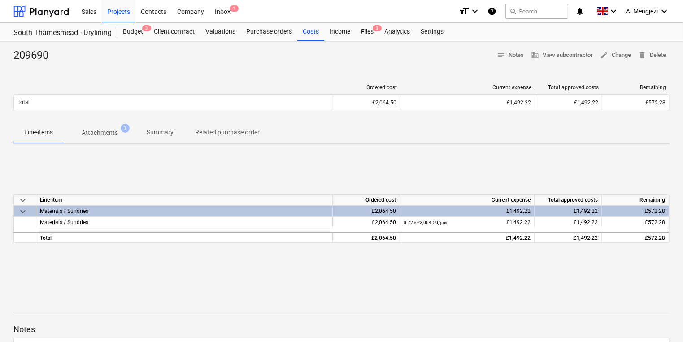
click at [366, 21] on div "Sales Projects Contacts Company Inbox 1" at bounding box center [263, 11] width 375 height 22
click at [367, 25] on div "Files 3" at bounding box center [366, 32] width 23 height 18
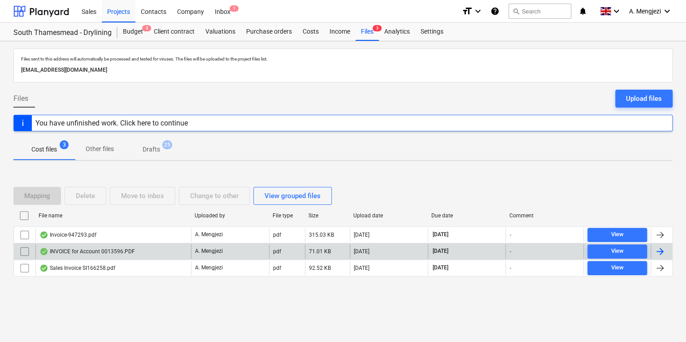
click at [128, 248] on div "INVOICE for Account 0013596.PDF" at bounding box center [86, 251] width 95 height 7
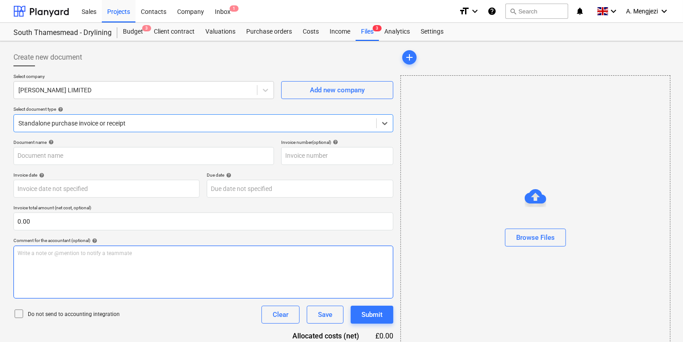
type input "0243/01486956"
type input "[DATE]"
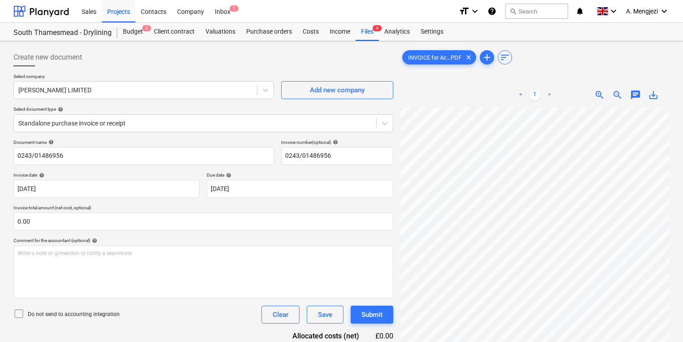
scroll to position [111, 36]
click at [369, 41] on div "South Thamesmead - Drylining Budget 3 Client contract Valuations Purchase order…" at bounding box center [341, 32] width 683 height 18
click at [374, 34] on div "Files 3" at bounding box center [366, 32] width 23 height 18
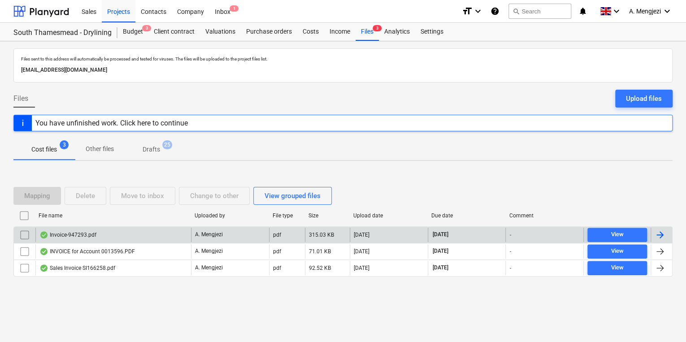
click at [190, 237] on div "Invoice-947293.pdf" at bounding box center [113, 235] width 156 height 14
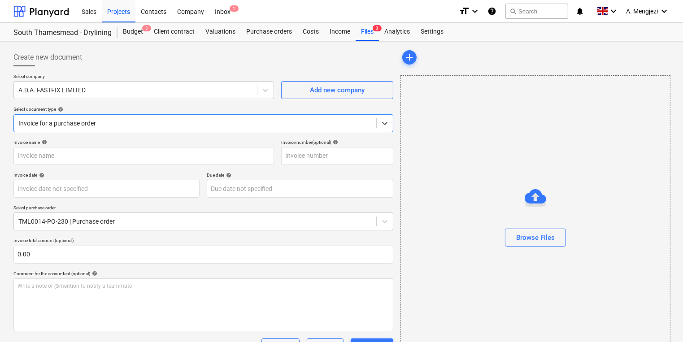
type input "947293"
type input "13 Oct 2025"
type input "[DATE]"
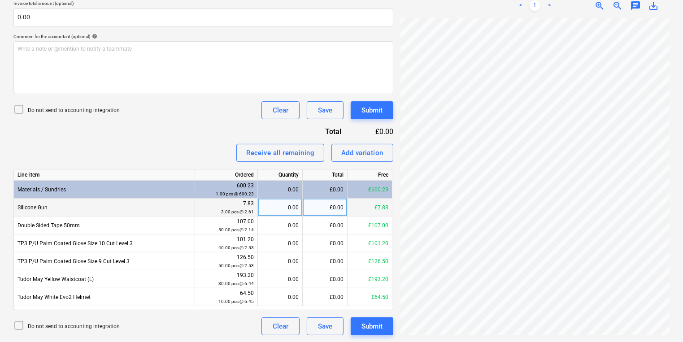
scroll to position [138, 95]
click at [269, 203] on div "0.00" at bounding box center [279, 208] width 37 height 18
type input "3"
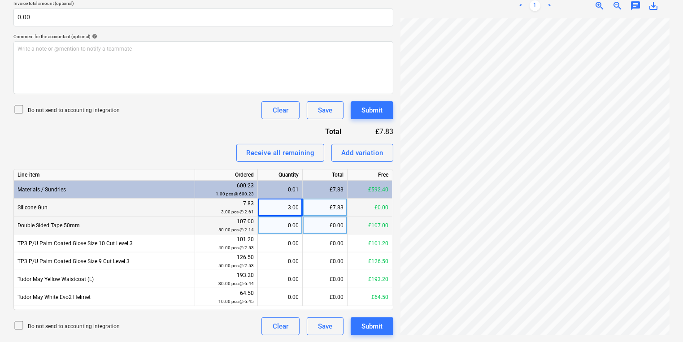
click at [267, 223] on div "0.00" at bounding box center [279, 226] width 37 height 18
type input "50"
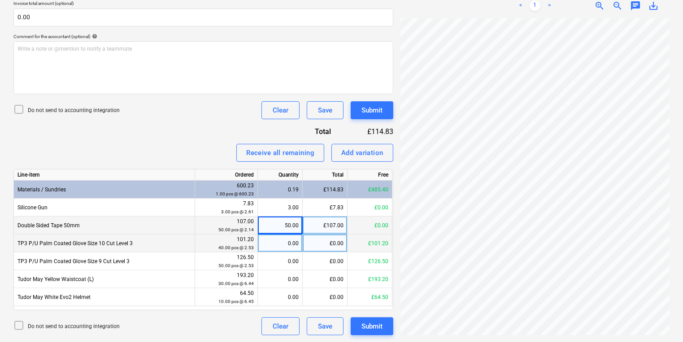
click at [269, 240] on div "0.00" at bounding box center [279, 243] width 37 height 18
type input "40"
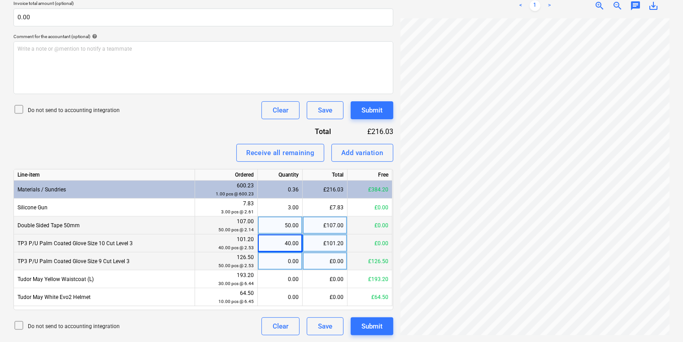
click at [263, 264] on div "0.00" at bounding box center [279, 261] width 37 height 18
type input "50"
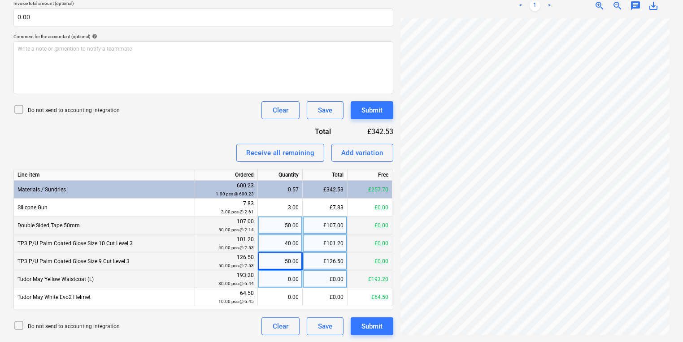
click at [267, 272] on div "0.00" at bounding box center [279, 279] width 37 height 18
type input "30"
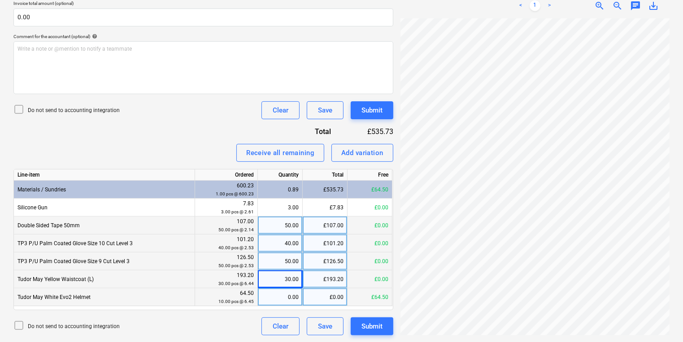
click at [269, 290] on div "0.00" at bounding box center [279, 297] width 37 height 18
type input "10"
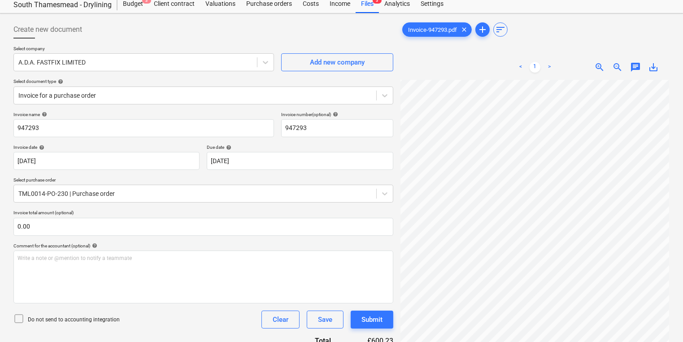
scroll to position [0, 0]
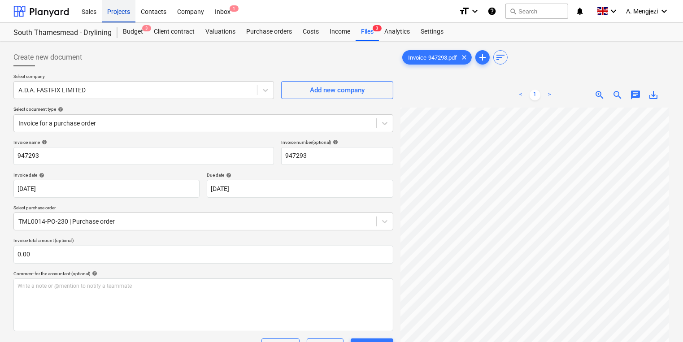
click at [117, 18] on div "Projects" at bounding box center [119, 11] width 34 height 23
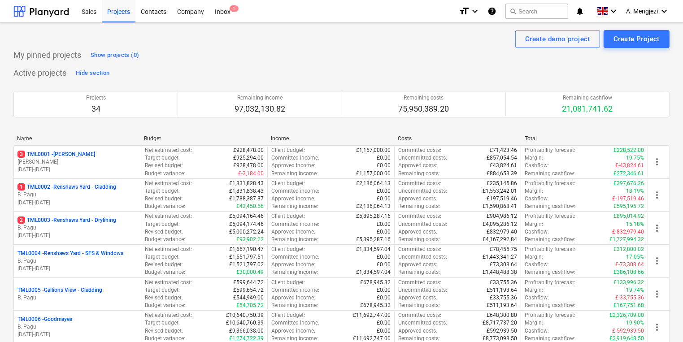
drag, startPoint x: 108, startPoint y: 160, endPoint x: 113, endPoint y: 160, distance: 4.9
click at [113, 160] on p "[PERSON_NAME]" at bounding box center [77, 162] width 120 height 8
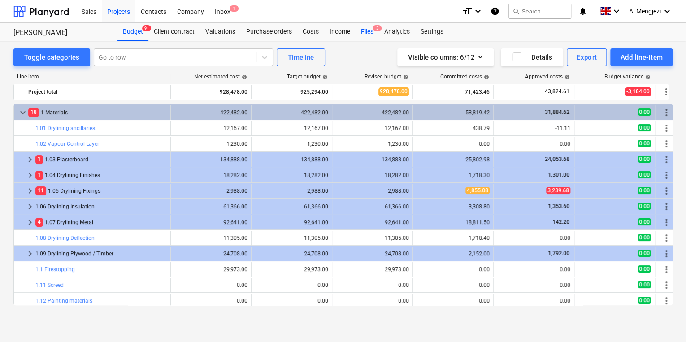
click at [359, 32] on div "Files 3" at bounding box center [366, 32] width 23 height 18
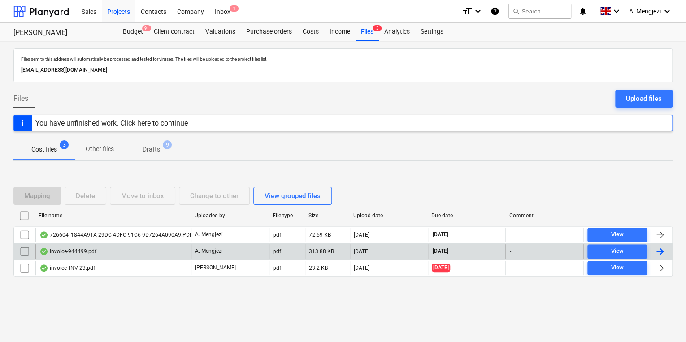
click at [143, 255] on div "Invoice-944499.pdf" at bounding box center [113, 251] width 156 height 14
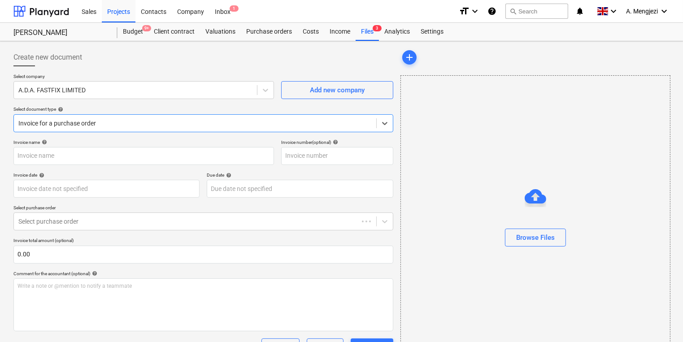
type input "944499"
type input "[DATE]"
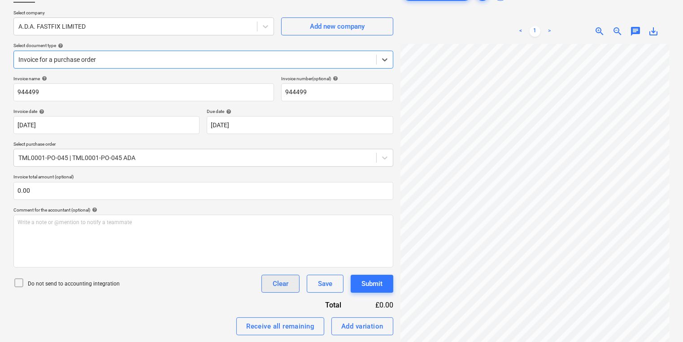
scroll to position [165, 0]
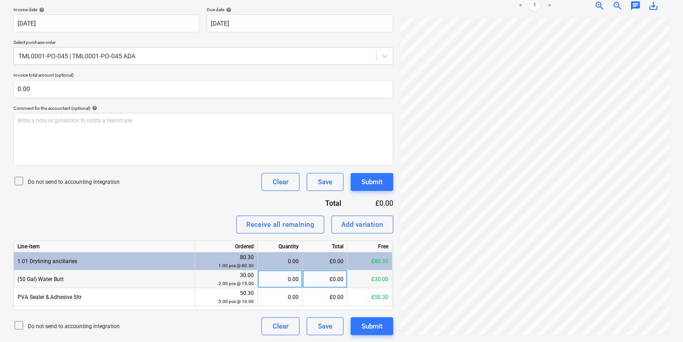
click at [292, 272] on div "0.00" at bounding box center [279, 279] width 37 height 18
type input "2"
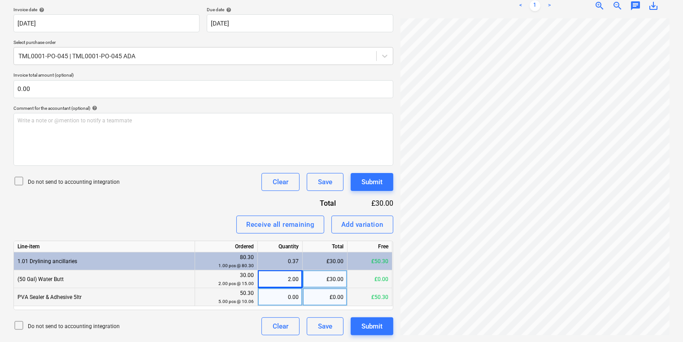
click at [287, 297] on div "0.00" at bounding box center [279, 297] width 37 height 18
type input "5"
click at [375, 186] on div "Submit" at bounding box center [371, 182] width 21 height 12
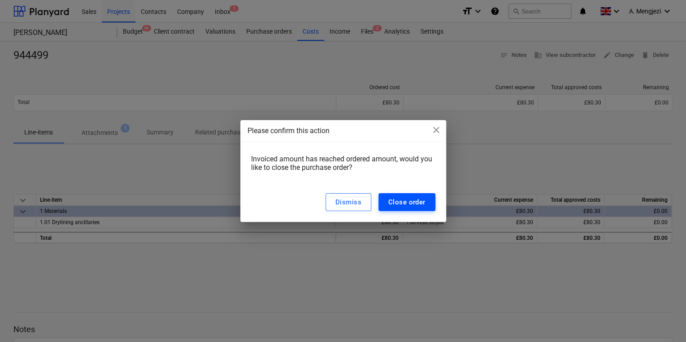
click at [402, 198] on div "Close order" at bounding box center [406, 202] width 37 height 12
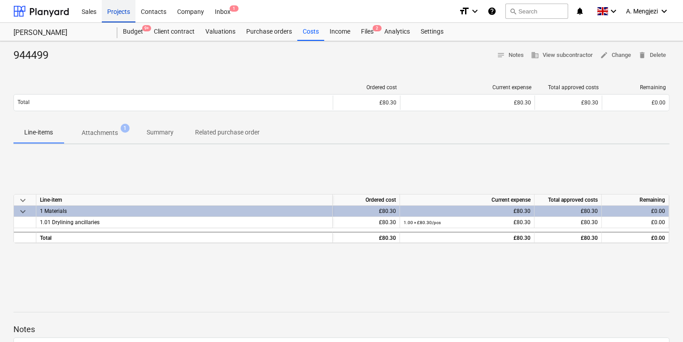
click at [121, 16] on div "Projects" at bounding box center [119, 11] width 34 height 23
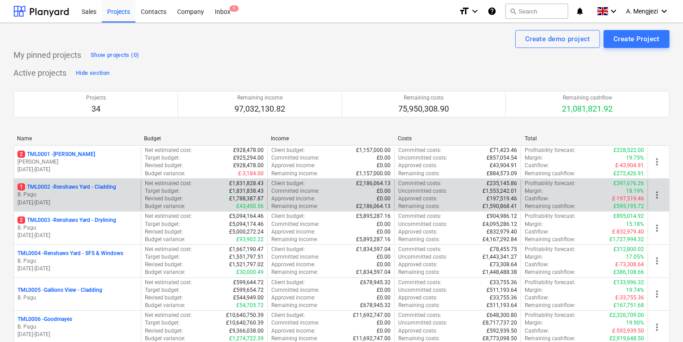
click at [84, 202] on p "30.09.2024 - 14.01.2026" at bounding box center [77, 203] width 120 height 8
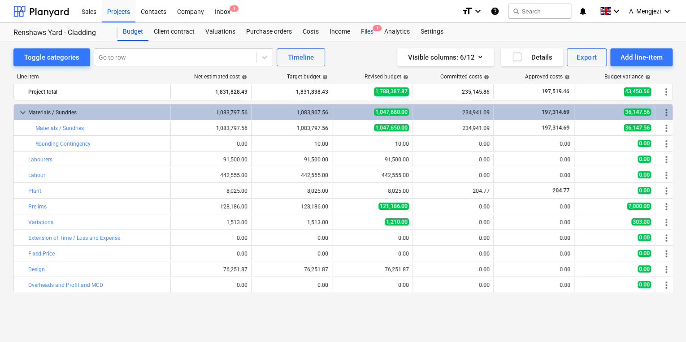
click at [363, 28] on div "Files 1" at bounding box center [366, 32] width 23 height 18
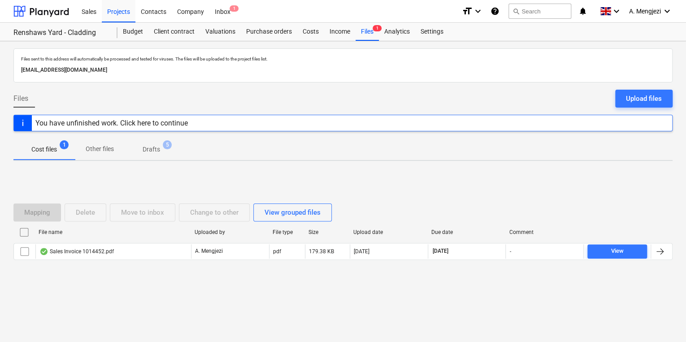
click at [127, 239] on div "File name Uploaded by File type Size Upload date Due date Comment" at bounding box center [342, 234] width 659 height 18
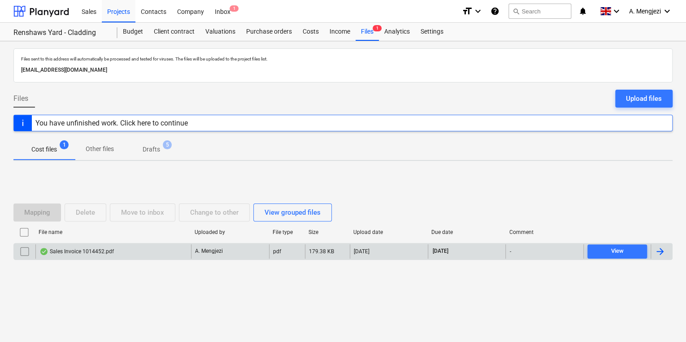
click at [128, 251] on div "Sales Invoice 1014452.pdf" at bounding box center [113, 251] width 156 height 14
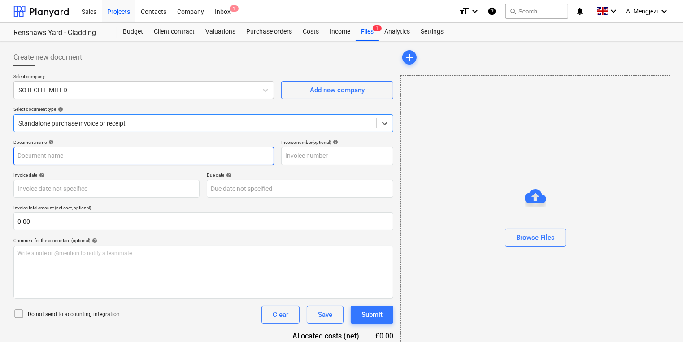
type input "1014452"
type input "30 Sep 2025"
type input "31 Oct 2025"
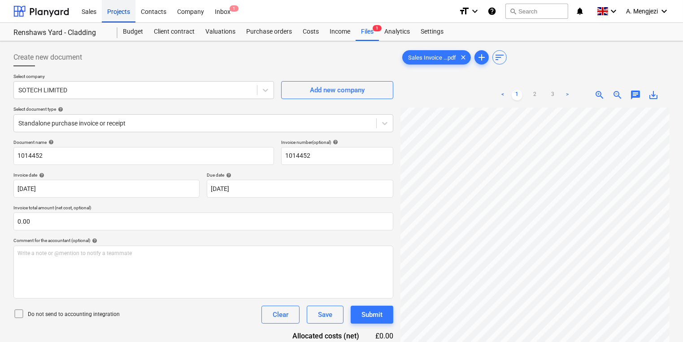
click at [124, 5] on div "Projects" at bounding box center [119, 11] width 34 height 23
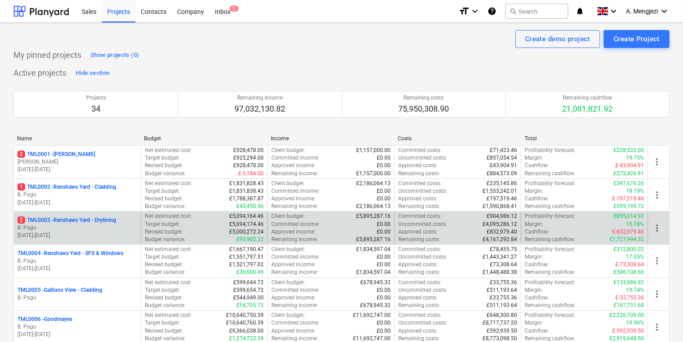
click at [97, 217] on p "2 TML0003 - Renshaws Yard - Drylining" at bounding box center [66, 221] width 99 height 8
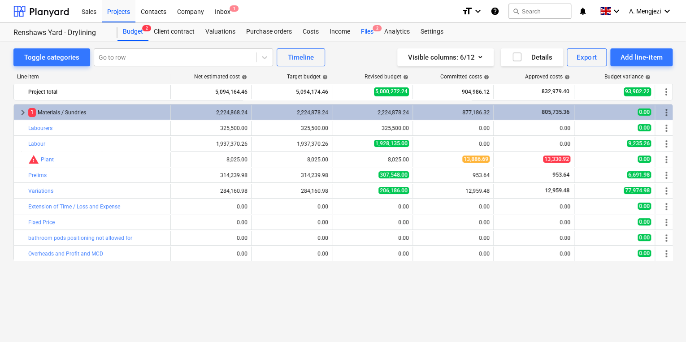
click at [359, 33] on div "Files 2" at bounding box center [366, 32] width 23 height 18
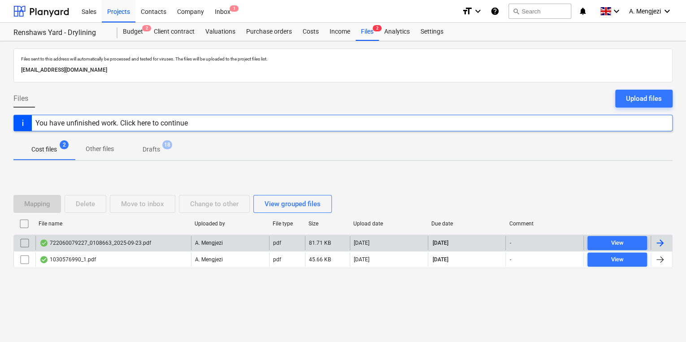
click at [143, 236] on div "722060079227_0108663_2025-09-23.pdf" at bounding box center [113, 243] width 156 height 14
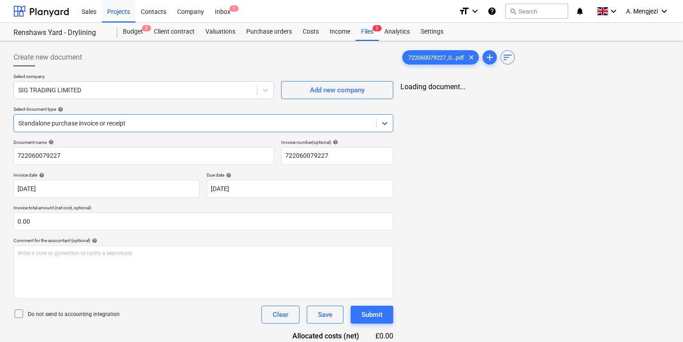
type input "722060079227"
type input "[DATE]"
type input "15 Nov 2025"
click at [378, 30] on span "2" at bounding box center [377, 28] width 9 height 6
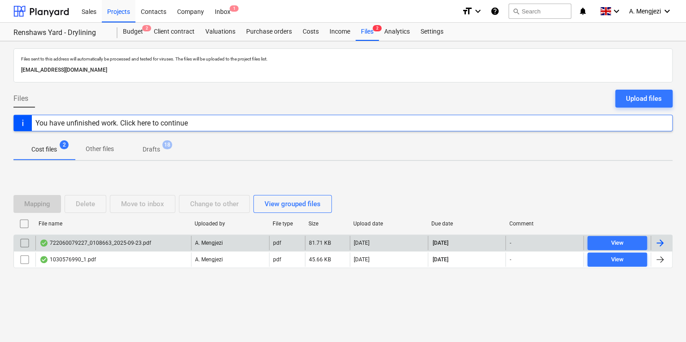
click at [21, 240] on input "checkbox" at bounding box center [24, 243] width 14 height 14
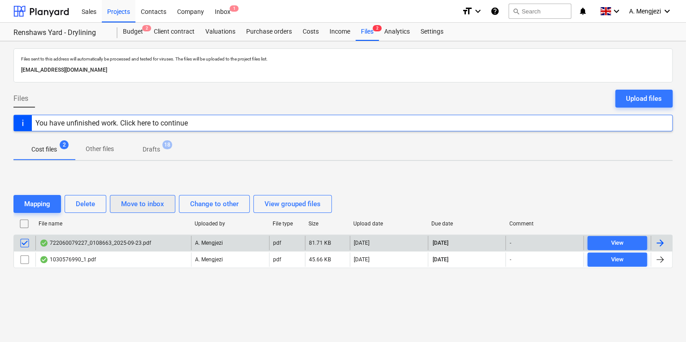
click at [115, 208] on button "Move to inbox" at bounding box center [142, 204] width 65 height 18
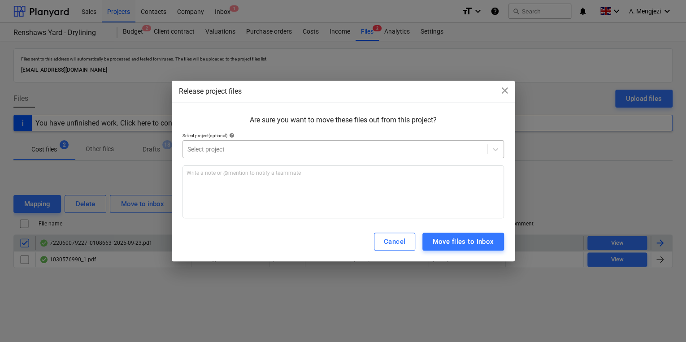
click at [262, 146] on div at bounding box center [334, 149] width 295 height 9
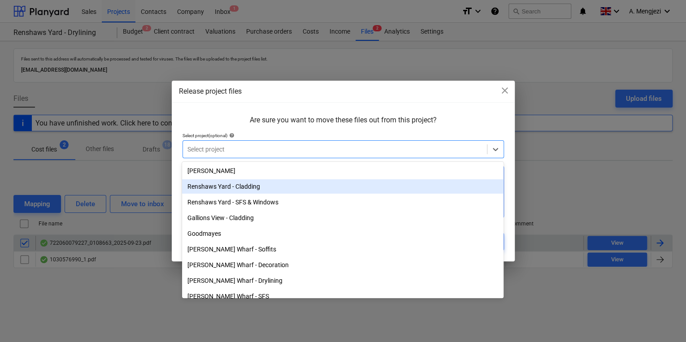
drag, startPoint x: 265, startPoint y: 208, endPoint x: 267, endPoint y: 179, distance: 28.7
click at [267, 179] on div "Renshaws Yard - Cladding" at bounding box center [342, 186] width 321 height 14
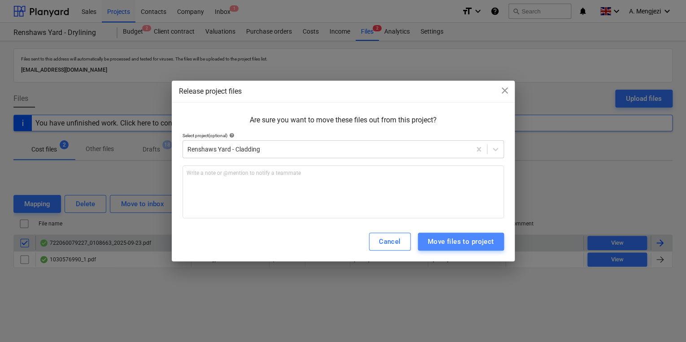
click at [477, 240] on div "Move files to project" at bounding box center [461, 242] width 66 height 12
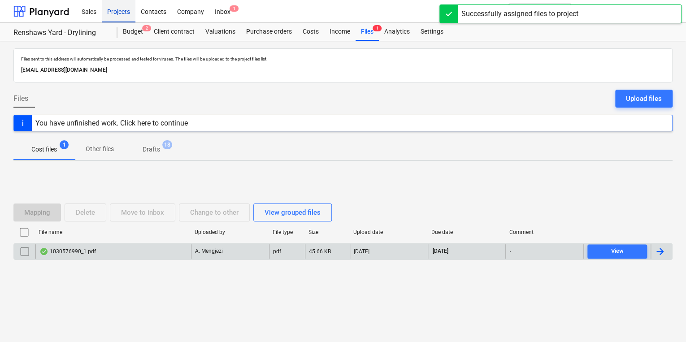
click at [120, 15] on div "Projects" at bounding box center [119, 11] width 34 height 23
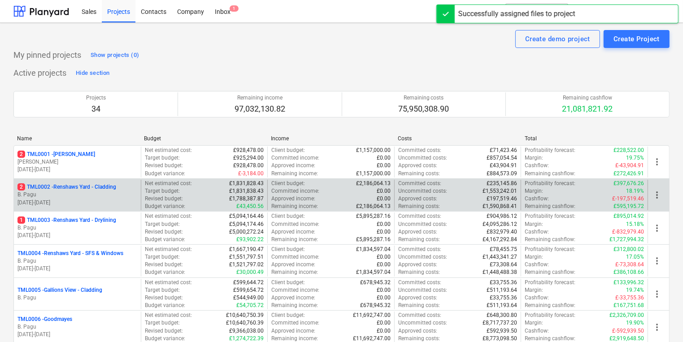
click at [118, 203] on p "30.09.2024 - 14.01.2026" at bounding box center [77, 203] width 120 height 8
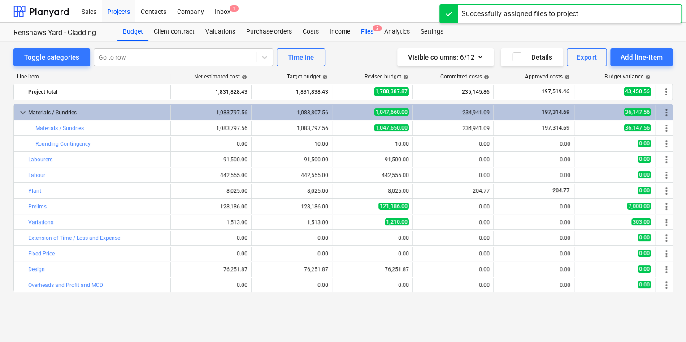
click at [364, 30] on div "Files 2" at bounding box center [366, 32] width 23 height 18
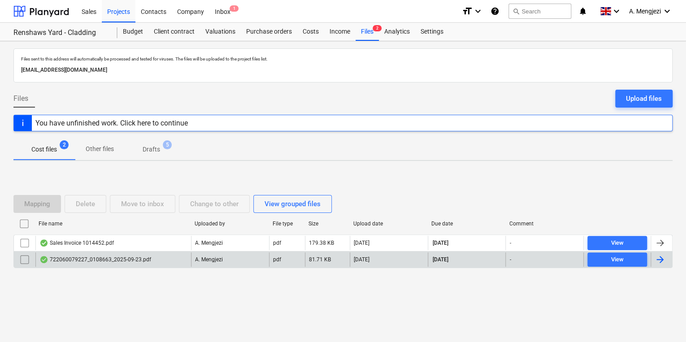
click at [138, 259] on div "722060079227_0108663_2025-09-23.pdf" at bounding box center [95, 259] width 112 height 7
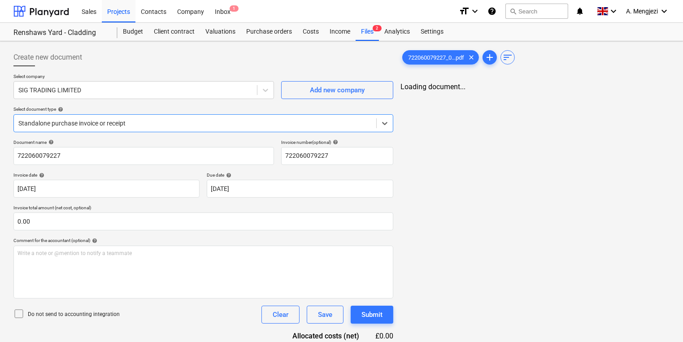
click at [178, 118] on div "Standalone purchase invoice or receipt" at bounding box center [195, 123] width 362 height 13
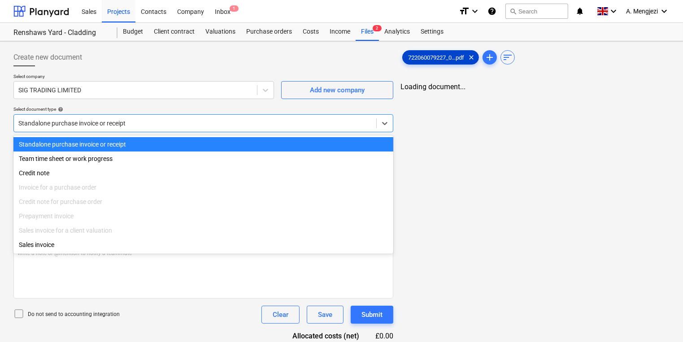
click at [430, 57] on span "722060079227_0...pdf" at bounding box center [436, 57] width 67 height 7
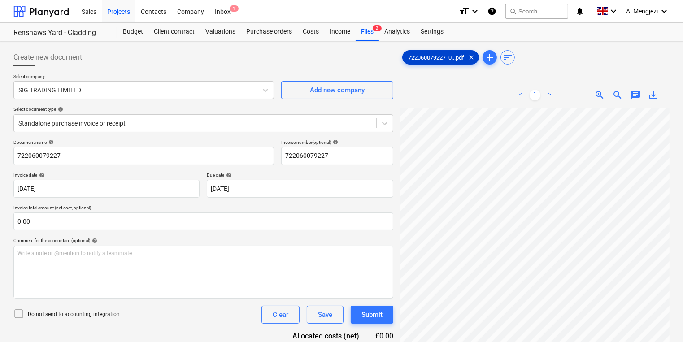
click at [429, 57] on span "722060079227_0...pdf" at bounding box center [436, 57] width 67 height 7
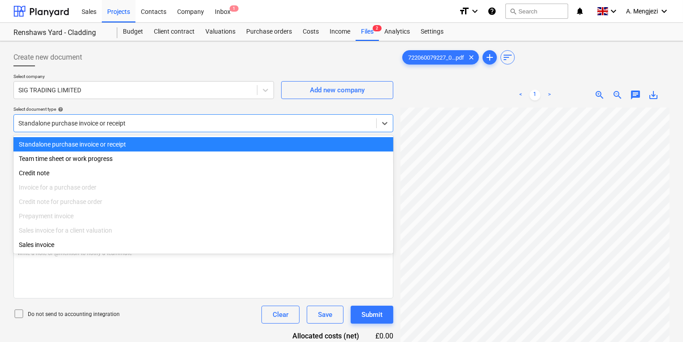
click at [206, 127] on div "Standalone purchase invoice or receipt" at bounding box center [195, 123] width 362 height 13
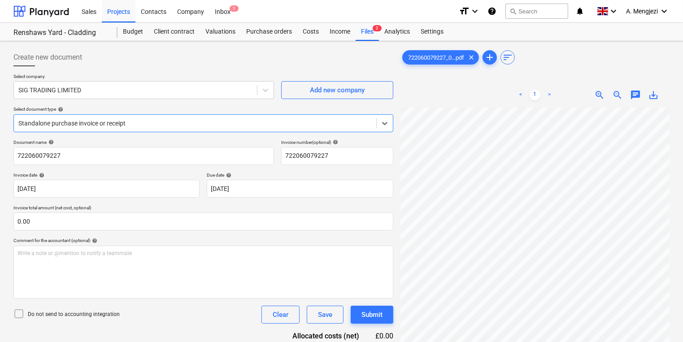
drag, startPoint x: 206, startPoint y: 120, endPoint x: 221, endPoint y: 84, distance: 38.7
click at [207, 119] on div at bounding box center [194, 123] width 353 height 9
click at [255, 33] on div "Purchase orders" at bounding box center [269, 32] width 56 height 18
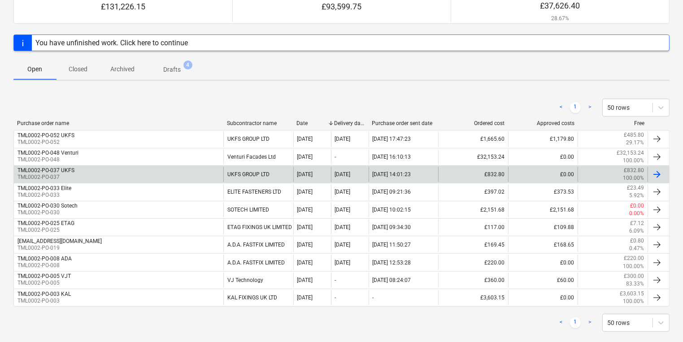
scroll to position [109, 0]
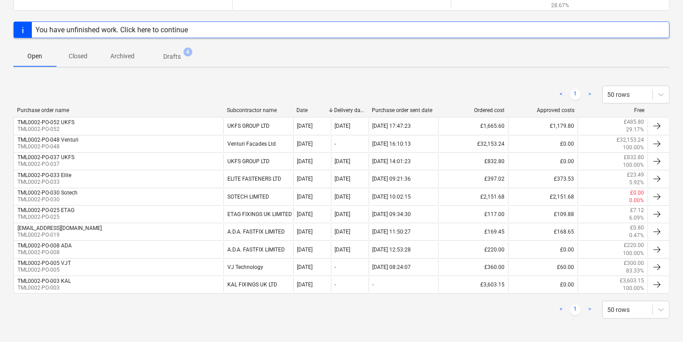
click at [82, 52] on p "Closed" at bounding box center [78, 56] width 22 height 9
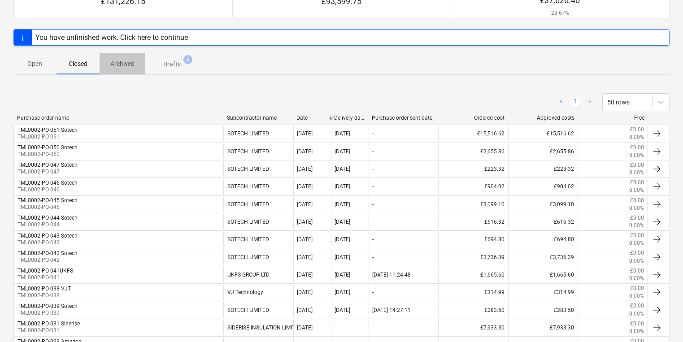
click at [116, 68] on p "Archived" at bounding box center [122, 63] width 24 height 9
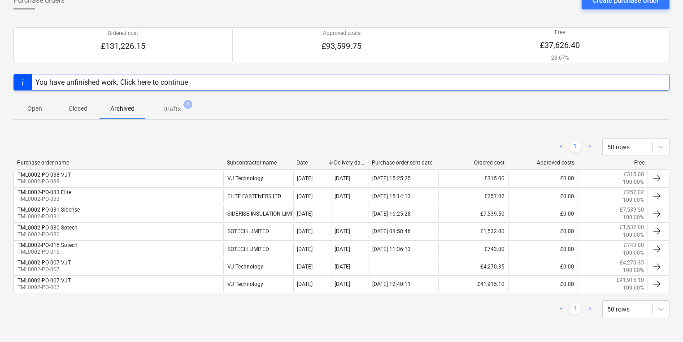
click at [198, 100] on div "Open Closed Archived Drafts 4" at bounding box center [341, 109] width 656 height 22
click at [188, 102] on span "4" at bounding box center [187, 104] width 9 height 9
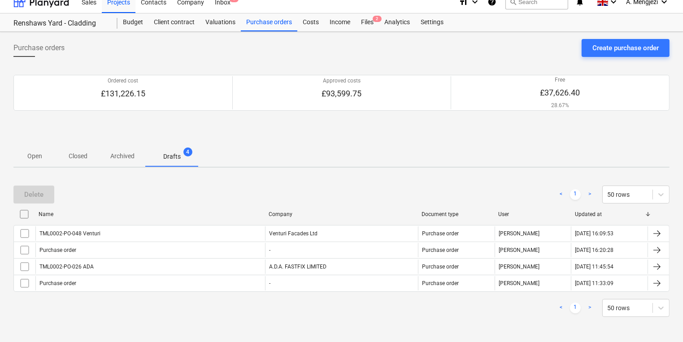
scroll to position [9, 0]
click at [34, 155] on p "Open" at bounding box center [35, 156] width 22 height 9
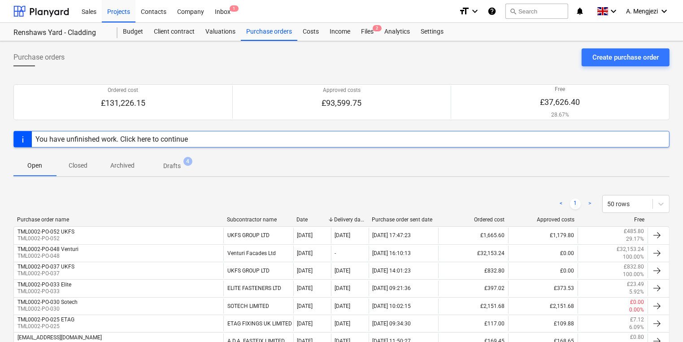
click at [378, 22] on div "Sales Projects Contacts Company Inbox 1" at bounding box center [263, 11] width 375 height 22
click at [373, 34] on div "Files 2" at bounding box center [366, 32] width 23 height 18
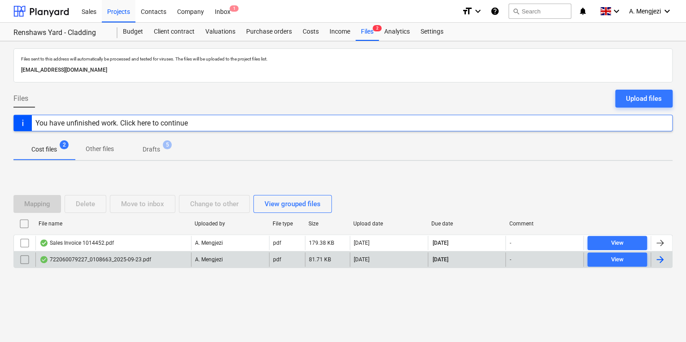
click at [178, 254] on div "722060079227_0108663_2025-09-23.pdf" at bounding box center [113, 259] width 156 height 14
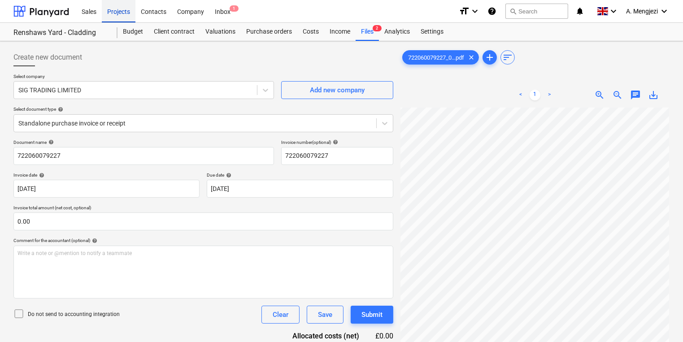
click at [124, 5] on div "Projects" at bounding box center [119, 11] width 34 height 23
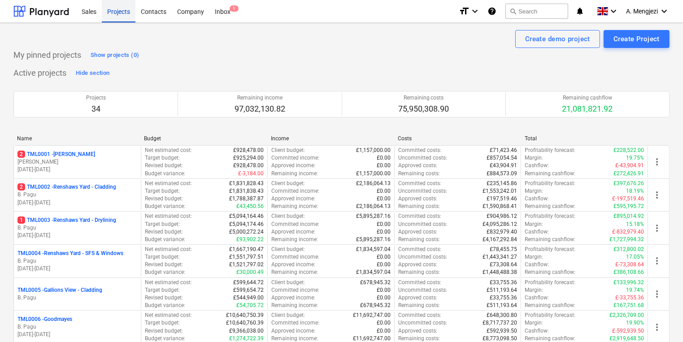
click at [124, 5] on div "Projects" at bounding box center [119, 11] width 34 height 23
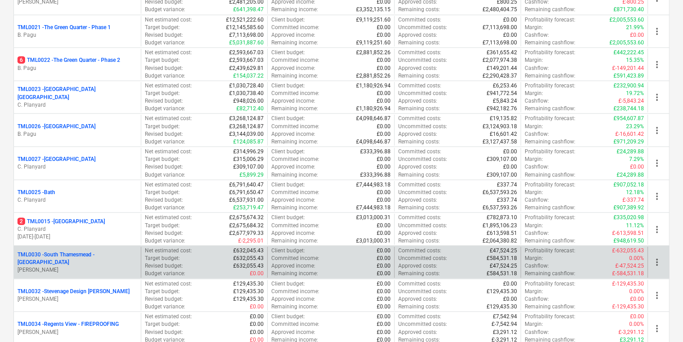
scroll to position [789, 0]
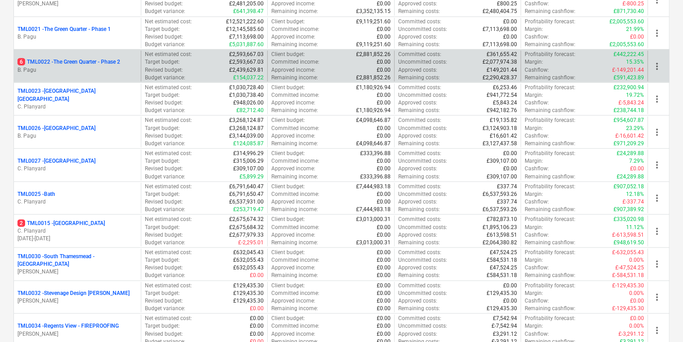
click at [84, 61] on p "6 TML0022 - The Green Quarter - Phase 2" at bounding box center [68, 62] width 103 height 8
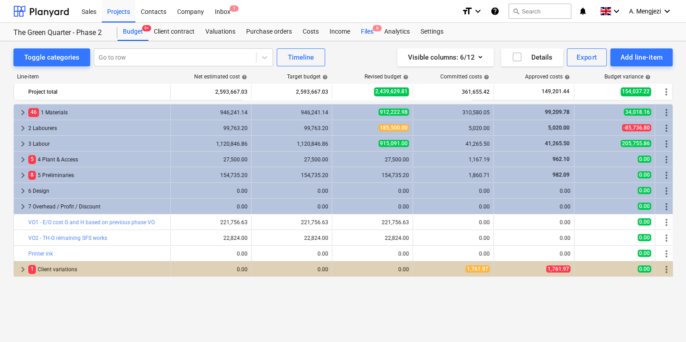
click at [370, 29] on div "Files 6" at bounding box center [366, 32] width 23 height 18
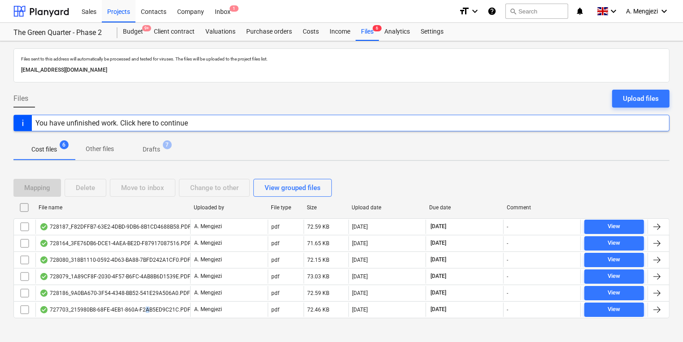
click at [146, 318] on div "File name Uploaded by File type Size Upload date Due date Comment 728187_F82DFF…" at bounding box center [341, 260] width 656 height 121
click at [224, 7] on div "Inbox 1" at bounding box center [222, 11] width 26 height 23
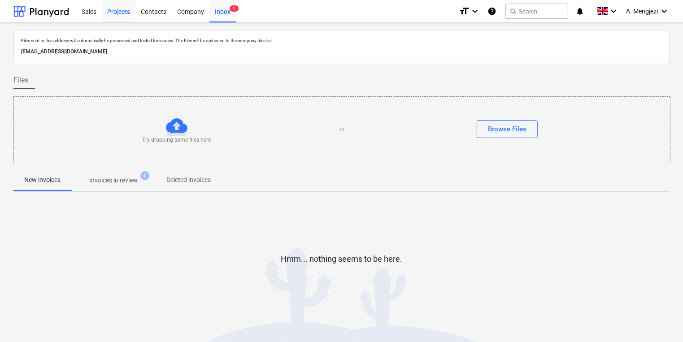
click at [124, 11] on div "Projects" at bounding box center [119, 11] width 34 height 23
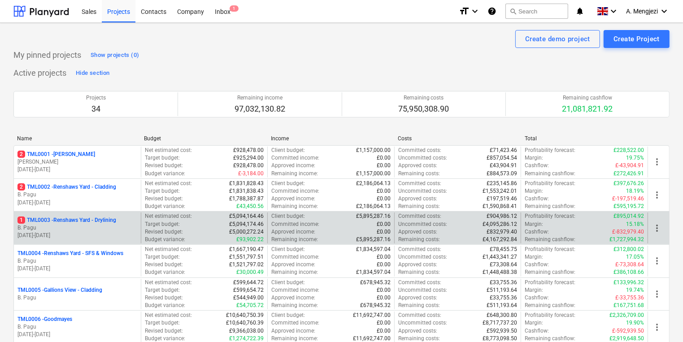
click at [64, 230] on p "B. Pagu" at bounding box center [77, 228] width 120 height 8
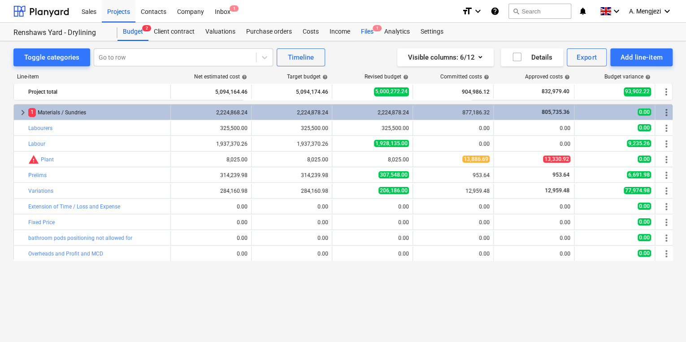
click at [367, 38] on div "Files 1" at bounding box center [366, 32] width 23 height 18
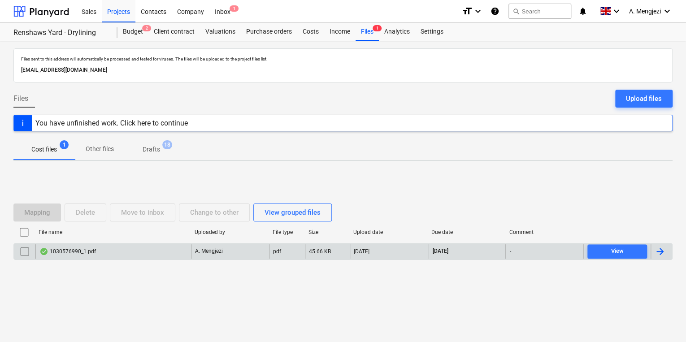
click at [149, 249] on div "1030576990_1.pdf" at bounding box center [113, 251] width 156 height 14
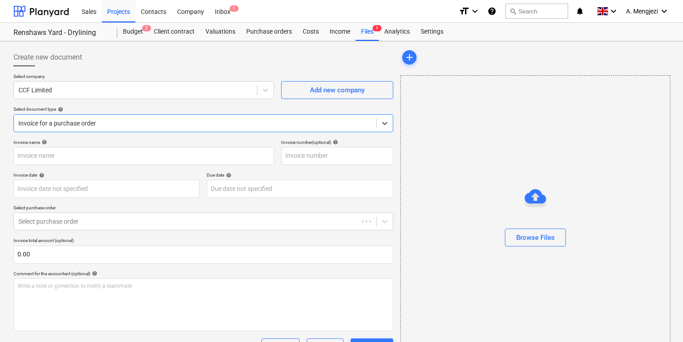
type input "1030576990"
type input "[DATE]"
type input "15 Dec 2025"
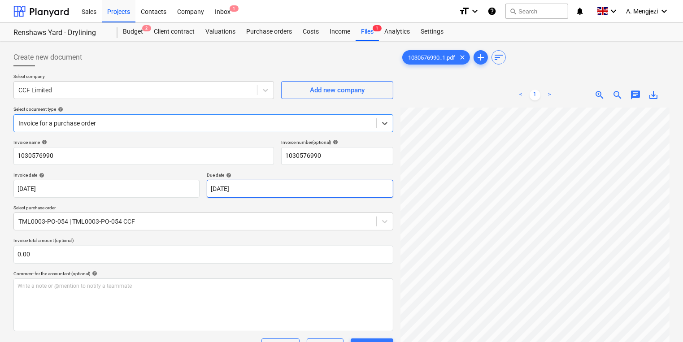
scroll to position [72, 0]
click at [325, 240] on div "Create new document Select company CCF Limited Add new company Select document …" at bounding box center [341, 310] width 663 height 531
click at [287, 263] on div "Create new document Select company CCF Limited Add new company Select document …" at bounding box center [341, 310] width 663 height 531
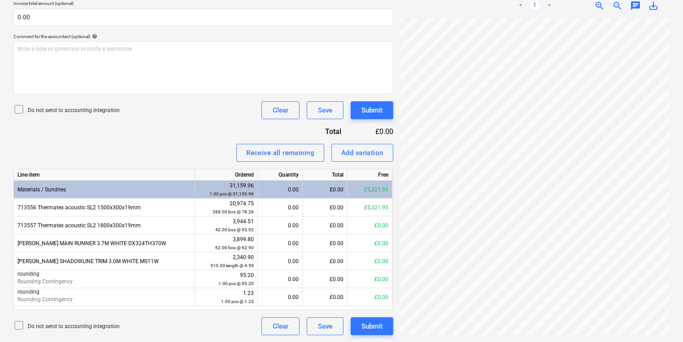
scroll to position [0, 136]
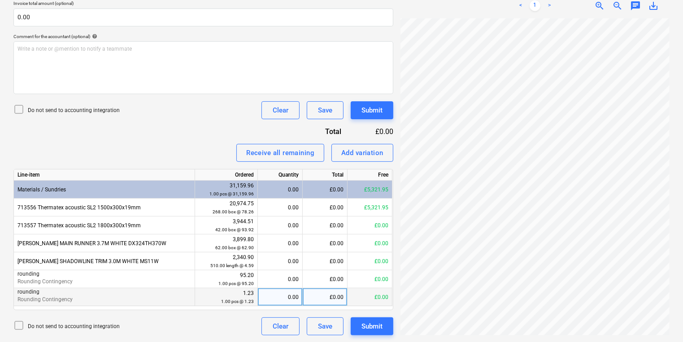
click at [265, 293] on div "Create new document Select company CCF Limited Add new company Select document …" at bounding box center [341, 73] width 663 height 531
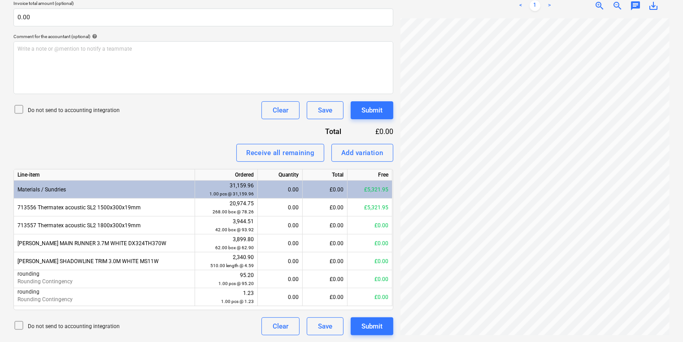
click at [108, 164] on div "Invoice name help 1030576990 Invoice number (optional) help 1030576990 Invoice …" at bounding box center [203, 118] width 380 height 433
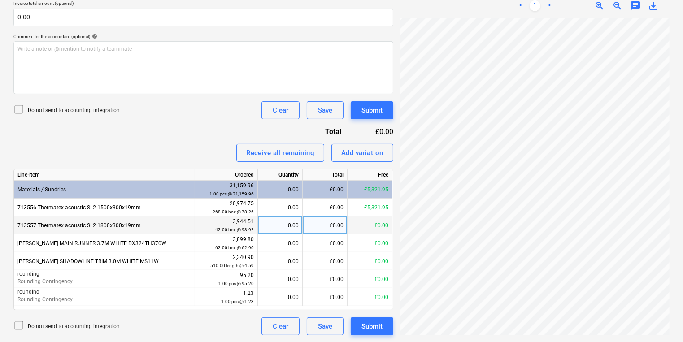
click at [228, 220] on div "3,944.51 42.00 box @ 93.92" at bounding box center [226, 225] width 55 height 17
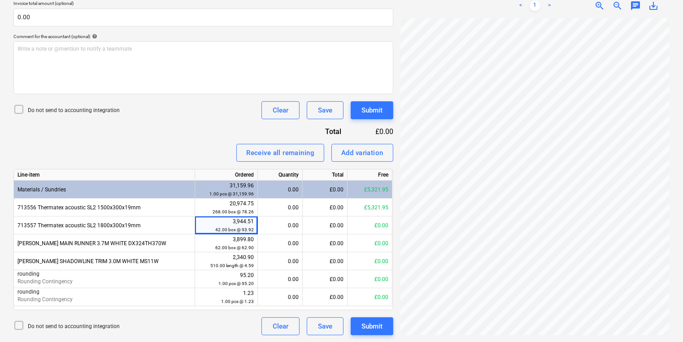
click at [2, 206] on div "Create new document Select company CCF Limited Add new company Select document …" at bounding box center [341, 73] width 683 height 538
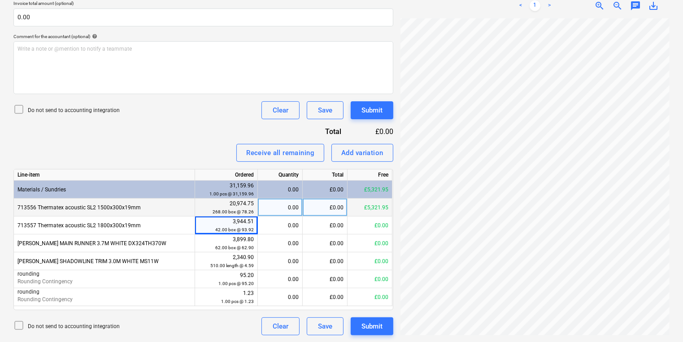
click at [383, 207] on div "£5,321.95" at bounding box center [369, 208] width 45 height 18
click at [174, 203] on div "713556 Thermatex acoustic SL2 1500x300x19mm" at bounding box center [104, 208] width 181 height 18
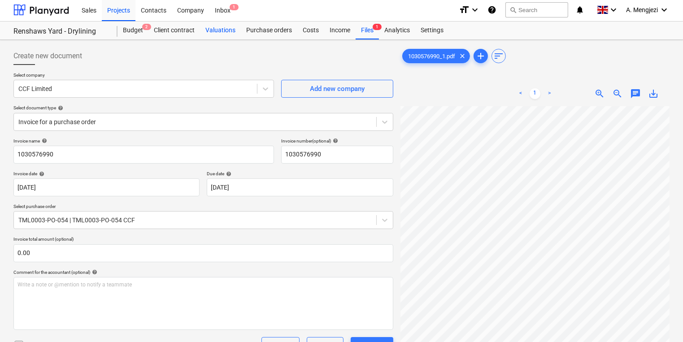
scroll to position [0, 0]
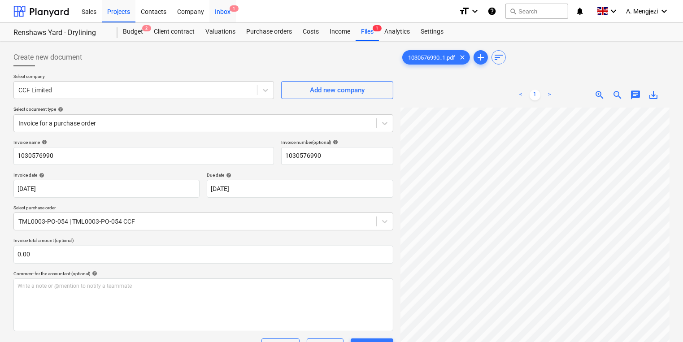
click at [220, 14] on div "Inbox 1" at bounding box center [222, 11] width 26 height 23
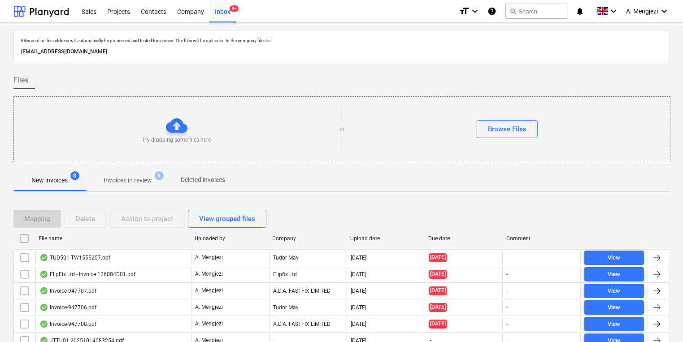
click at [354, 88] on div "Files" at bounding box center [341, 80] width 656 height 18
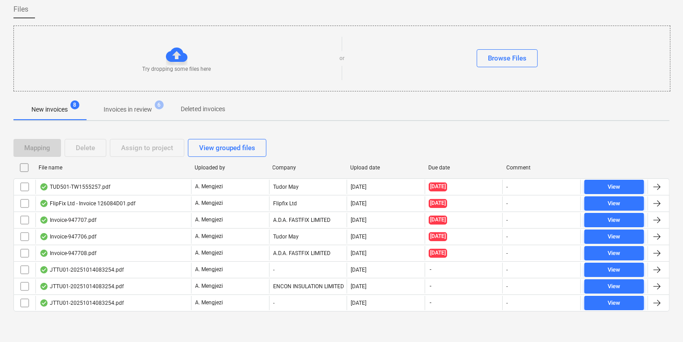
click at [146, 106] on p "Invoices in review" at bounding box center [128, 109] width 48 height 9
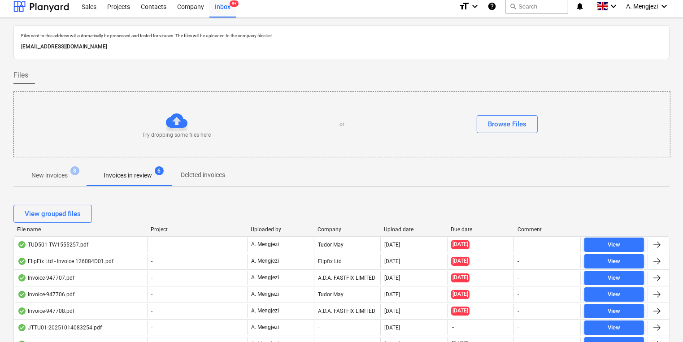
scroll to position [71, 0]
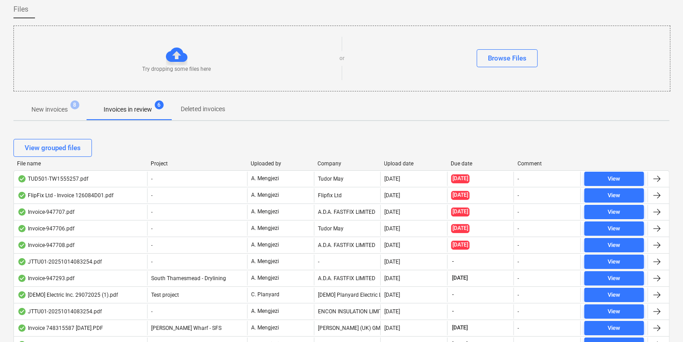
click at [334, 163] on div "Company" at bounding box center [347, 163] width 60 height 6
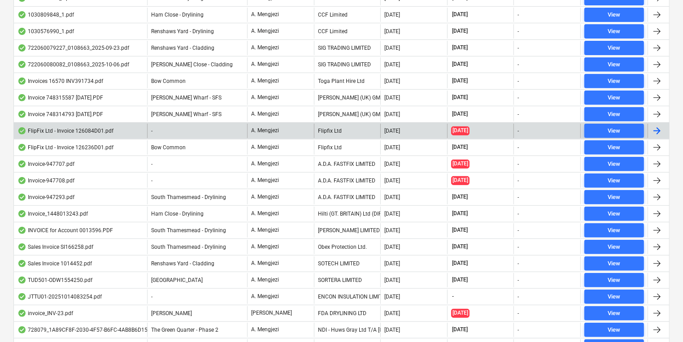
scroll to position [358, 0]
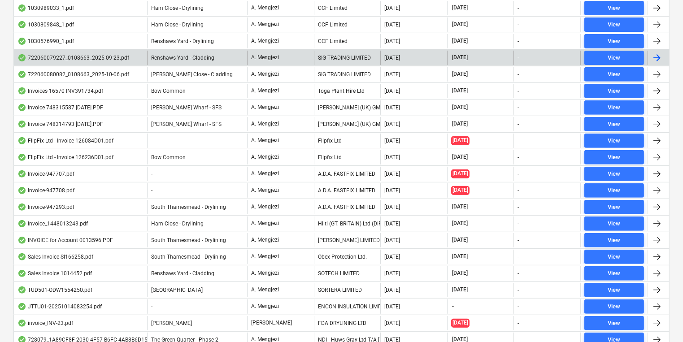
click at [334, 61] on div "SIG TRADING LIMITED" at bounding box center [347, 58] width 67 height 14
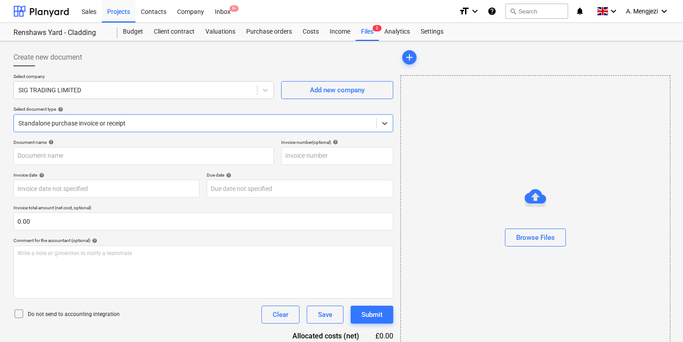
type input "722060079227"
type input "[DATE]"
type input "15 Nov 2025"
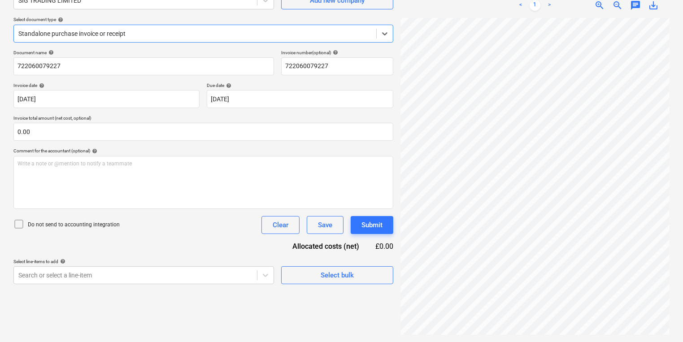
scroll to position [143, 0]
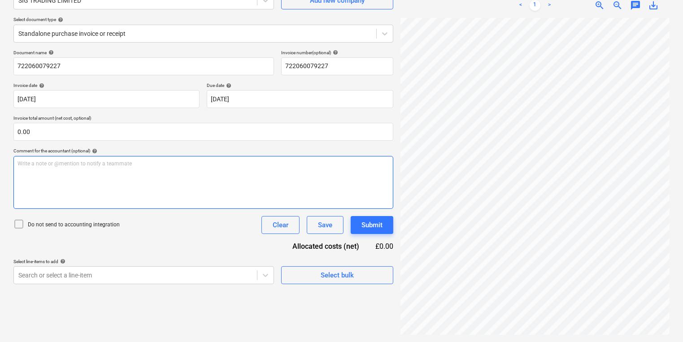
click at [388, 192] on div "Create new document Select company SIG TRADING LIMITED Add new company Select d…" at bounding box center [341, 146] width 663 height 383
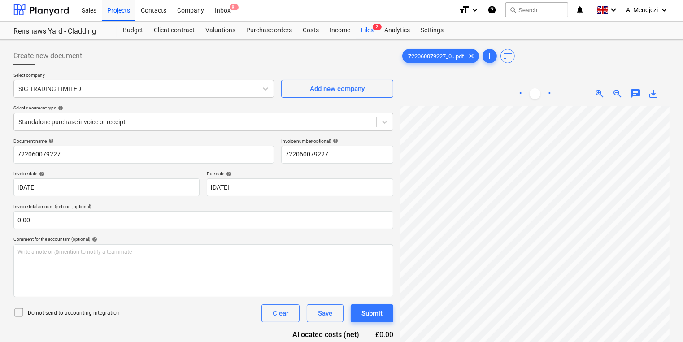
scroll to position [0, 0]
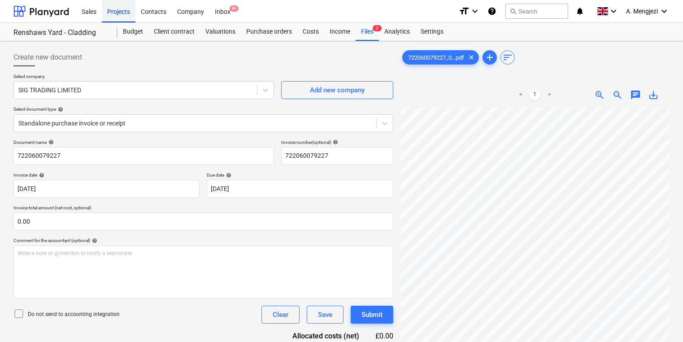
click at [118, 18] on div "Projects" at bounding box center [119, 11] width 34 height 23
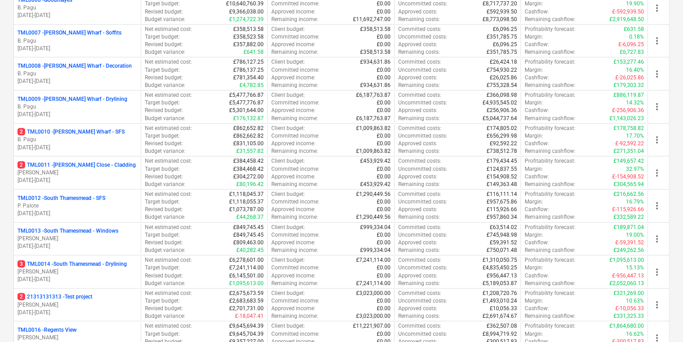
scroll to position [394, 0]
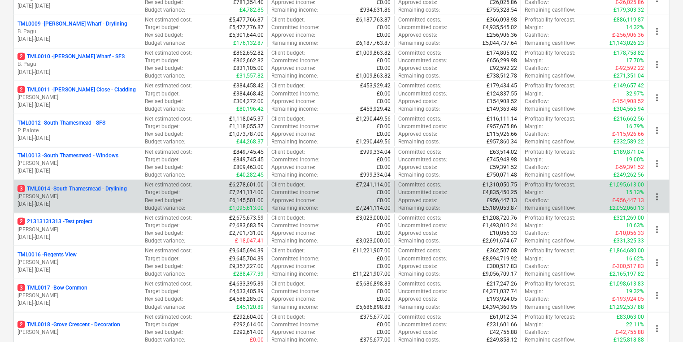
click at [116, 193] on p "[PERSON_NAME]" at bounding box center [77, 197] width 120 height 8
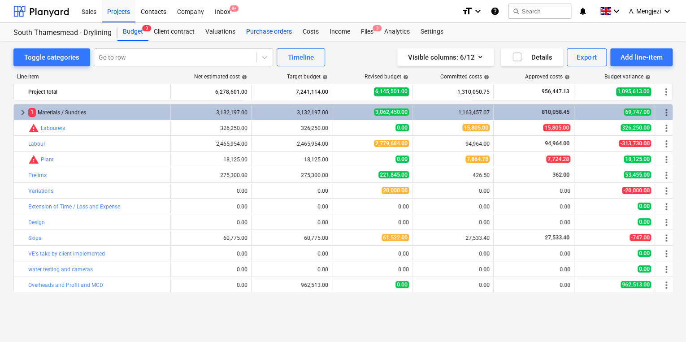
click at [261, 36] on div "Purchase orders" at bounding box center [269, 32] width 56 height 18
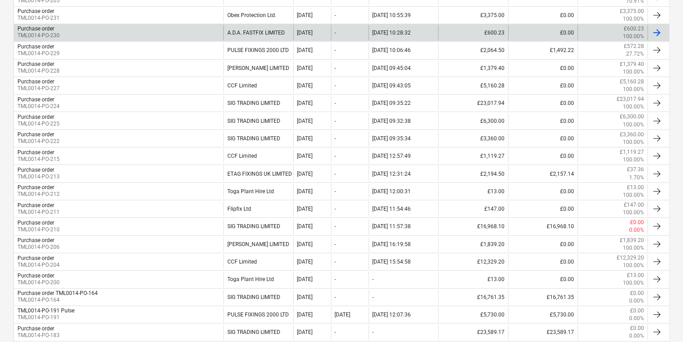
scroll to position [215, 0]
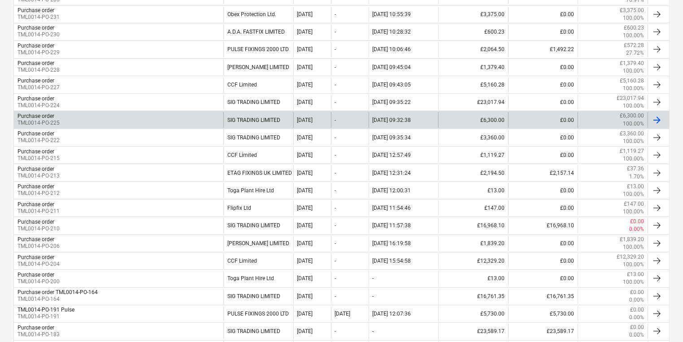
click at [83, 115] on div "Purchase order TML0014-PO-225" at bounding box center [118, 119] width 209 height 15
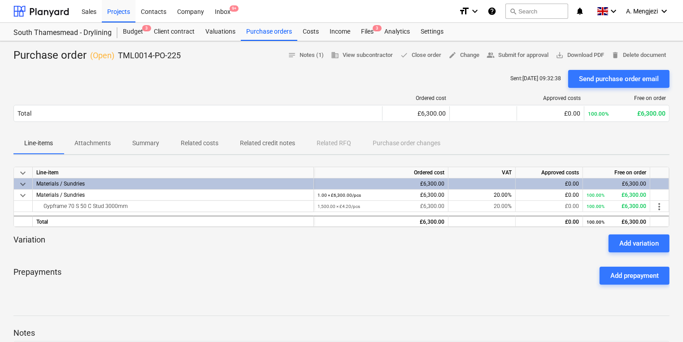
click at [227, 283] on div "Prepayments Add prepayment" at bounding box center [341, 276] width 656 height 32
click at [257, 39] on div "Purchase orders" at bounding box center [269, 32] width 56 height 18
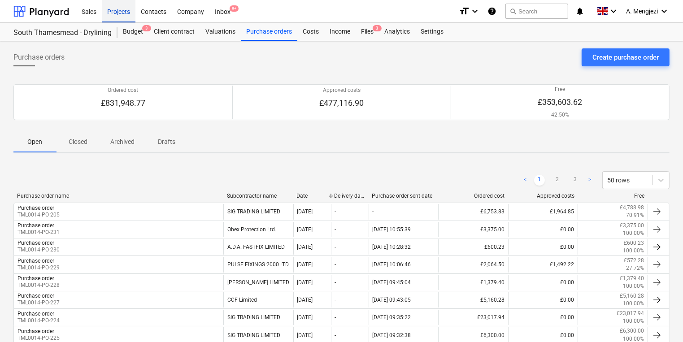
click at [130, 17] on div "Projects" at bounding box center [119, 11] width 34 height 23
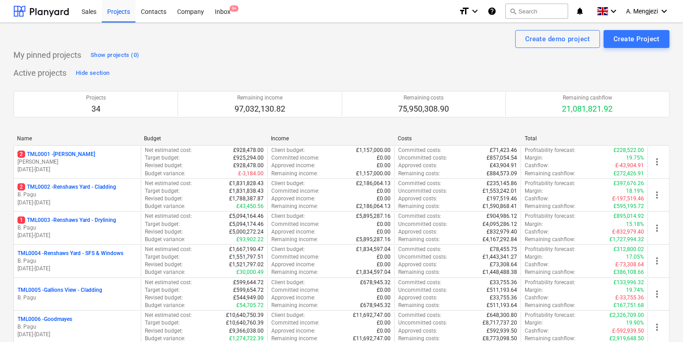
click at [91, 160] on p "[PERSON_NAME]" at bounding box center [77, 162] width 120 height 8
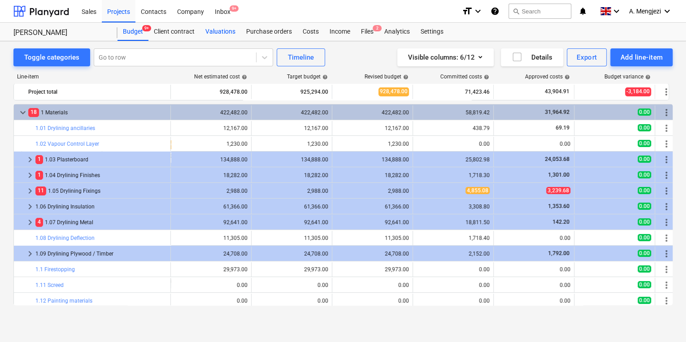
click at [231, 31] on div "Valuations" at bounding box center [220, 32] width 41 height 18
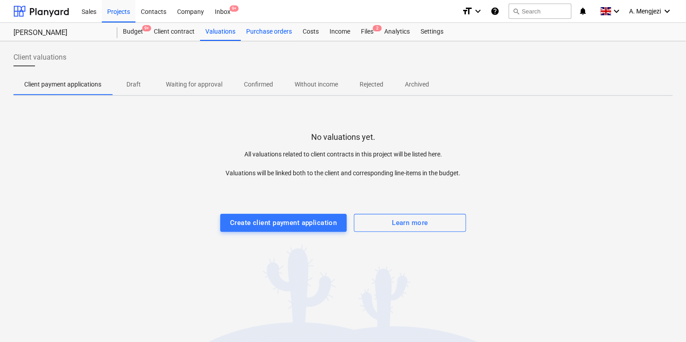
click at [260, 31] on div "Purchase orders" at bounding box center [269, 32] width 56 height 18
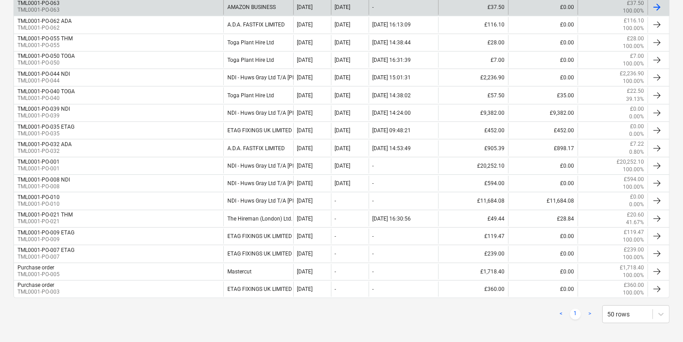
scroll to position [267, 0]
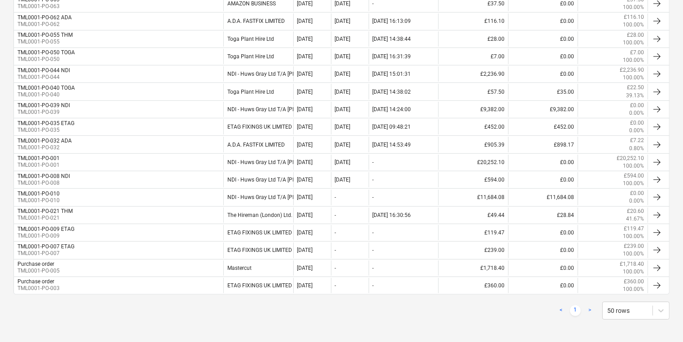
click at [156, 305] on div "< 1 > 50 rows" at bounding box center [341, 311] width 656 height 18
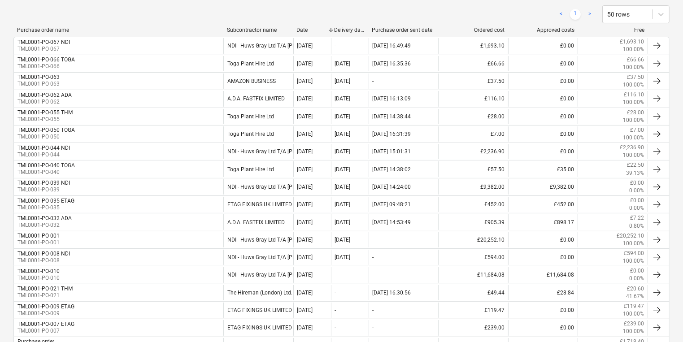
scroll to position [160, 0]
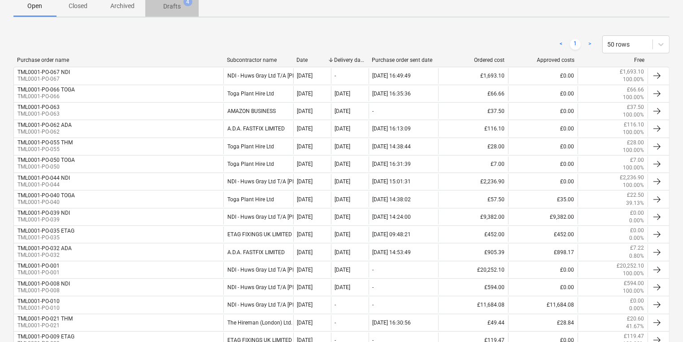
click at [184, 3] on span "Drafts 4" at bounding box center [172, 6] width 32 height 9
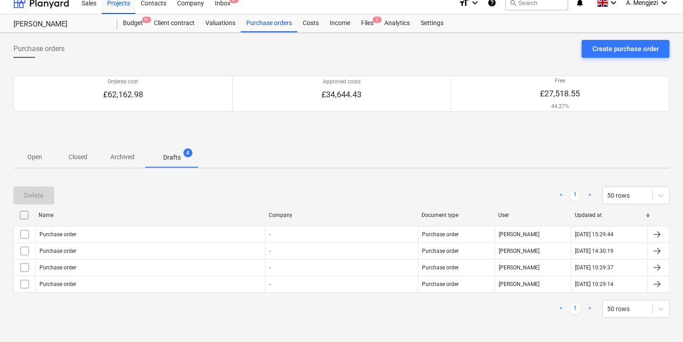
click at [281, 321] on div "Delete < 1 > 50 rows Name Company Document type User Updated at Purchase order …" at bounding box center [341, 252] width 656 height 153
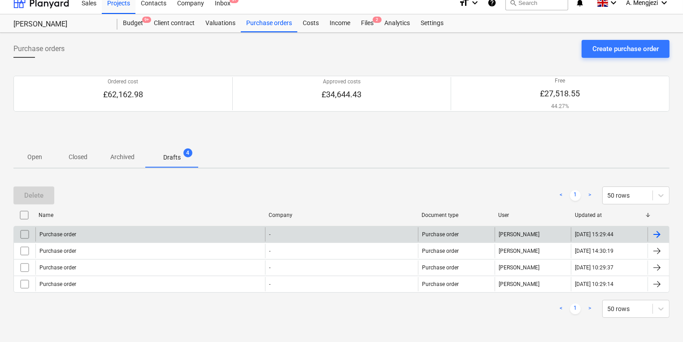
click at [297, 231] on div "-" at bounding box center [341, 234] width 153 height 14
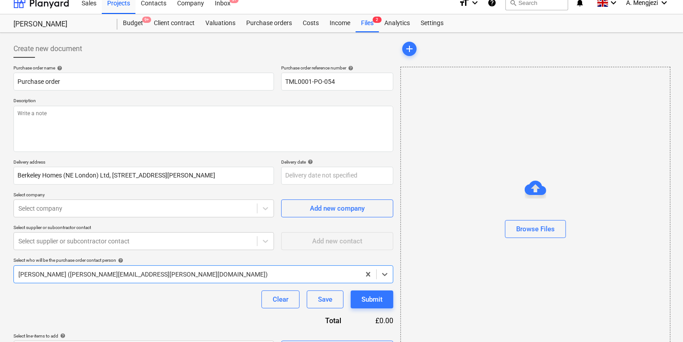
type textarea "x"
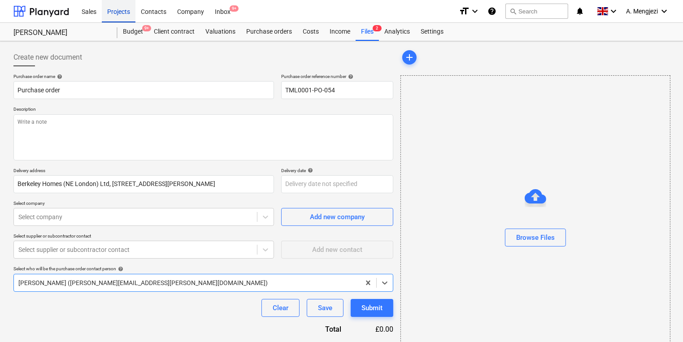
click at [125, 5] on div "Projects" at bounding box center [119, 11] width 34 height 23
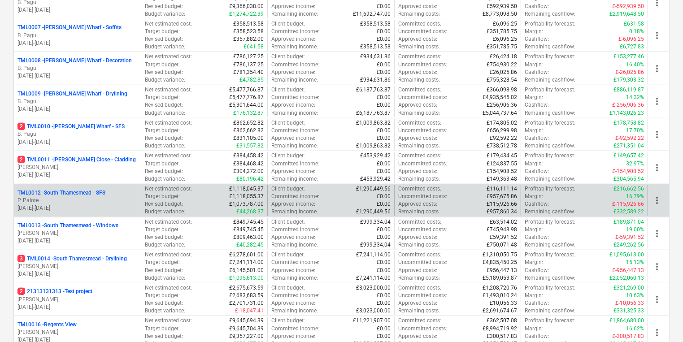
scroll to position [359, 0]
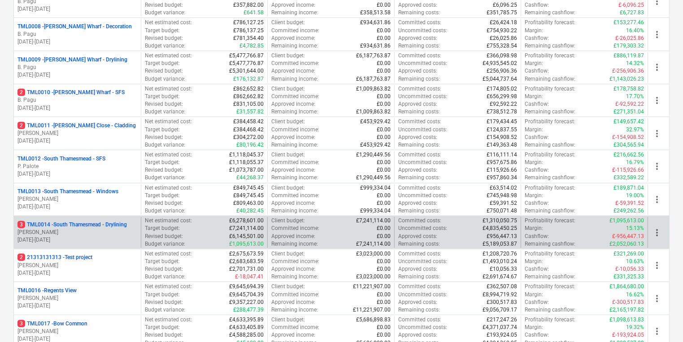
click at [50, 230] on p "[PERSON_NAME]" at bounding box center [77, 233] width 120 height 8
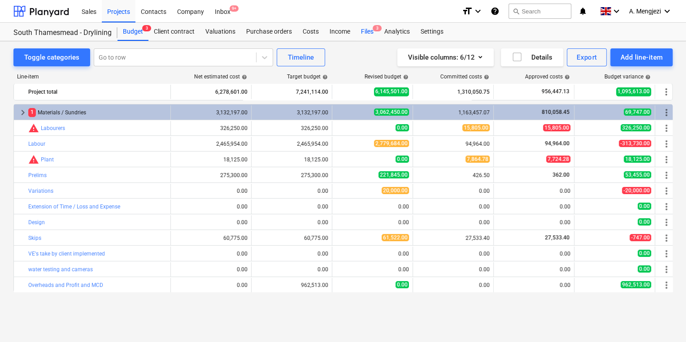
click at [364, 34] on div "Files 3" at bounding box center [366, 32] width 23 height 18
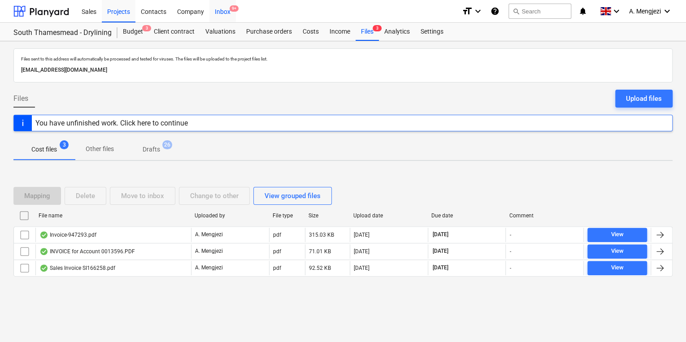
click at [224, 6] on div "Inbox 9+" at bounding box center [222, 11] width 26 height 23
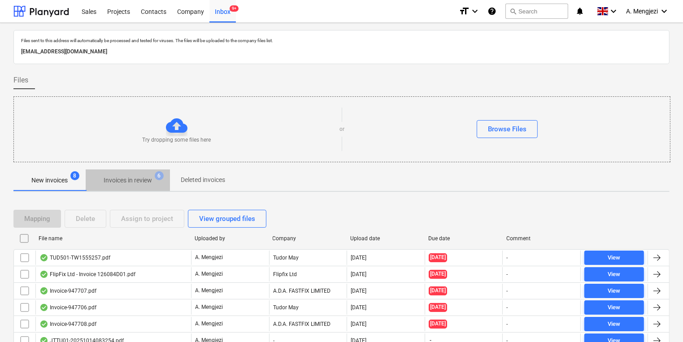
click at [165, 185] on span "Invoices in review 6" at bounding box center [128, 180] width 84 height 16
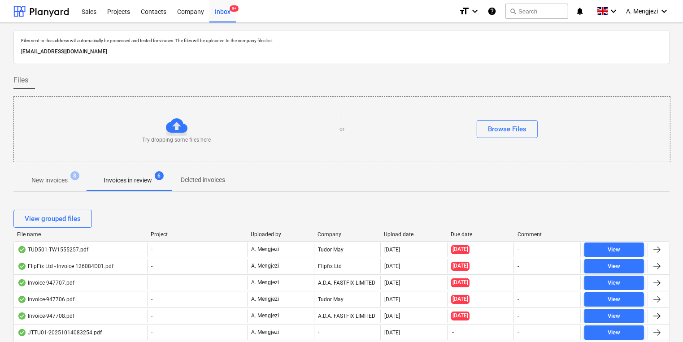
click at [77, 172] on span "8" at bounding box center [74, 175] width 9 height 9
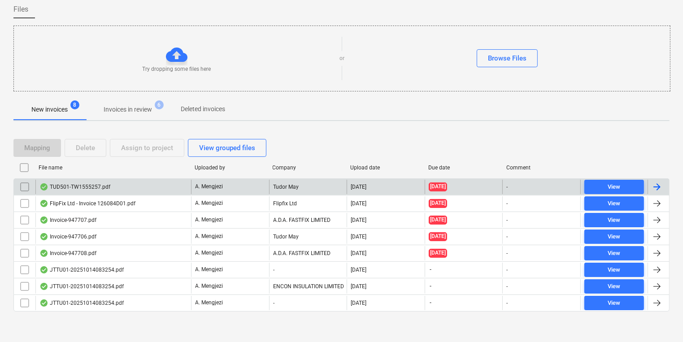
click at [95, 192] on div "TUD501-TW1555257.pdf" at bounding box center [113, 187] width 156 height 14
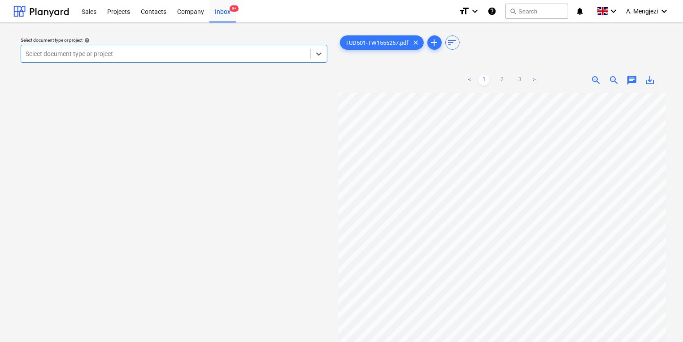
scroll to position [255, 0]
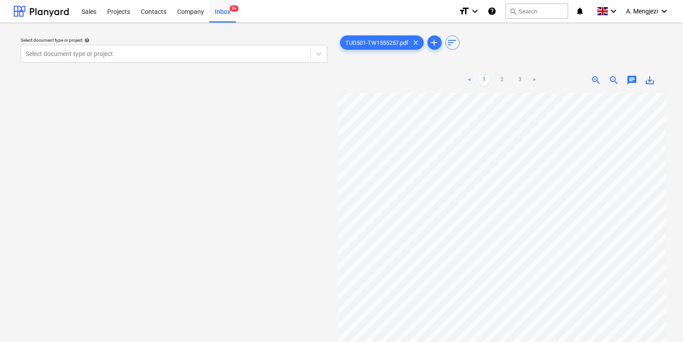
click at [158, 71] on div "Select document type or project help Select document type or project" at bounding box center [173, 221] width 321 height 383
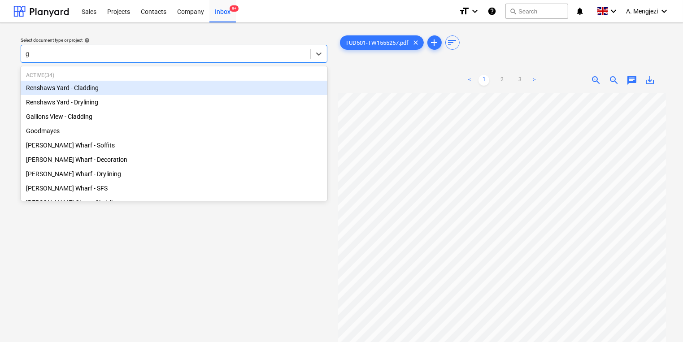
click at [154, 58] on div "g" at bounding box center [166, 53] width 280 height 9
type input "gr"
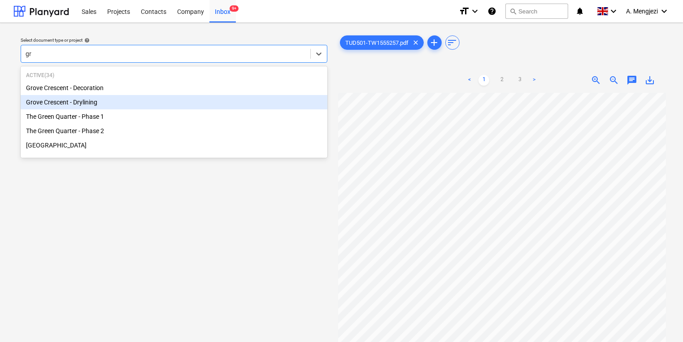
click at [146, 106] on div "Grove Crescent - Drylining" at bounding box center [174, 102] width 307 height 14
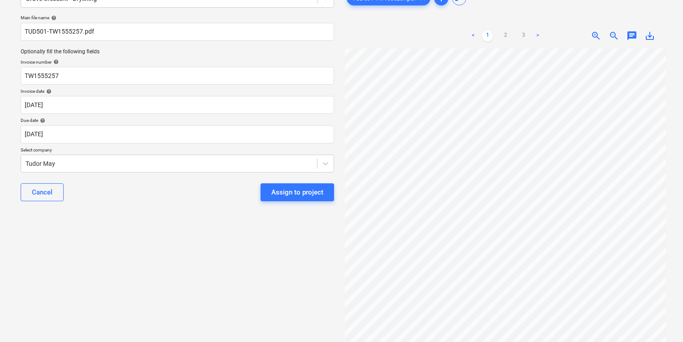
scroll to position [43, 0]
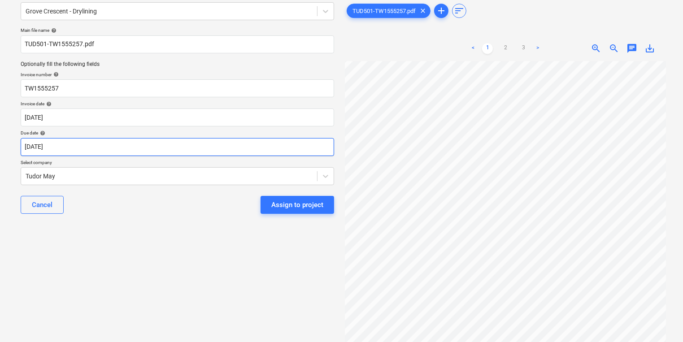
click at [159, 138] on body "Sales Projects Contacts Company Inbox 9+ format_size keyboard_arrow_down help s…" at bounding box center [341, 128] width 683 height 342
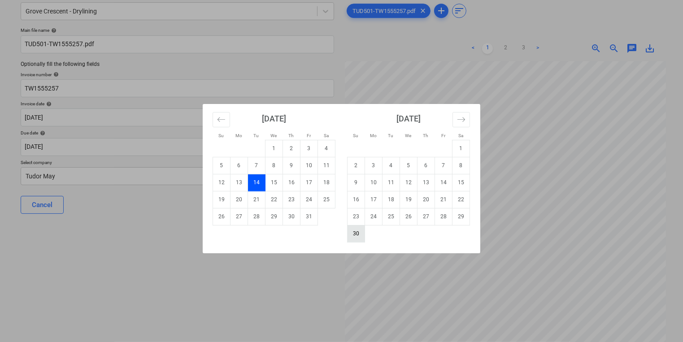
click at [350, 235] on td "30" at bounding box center [355, 233] width 17 height 17
type input "[DATE]"
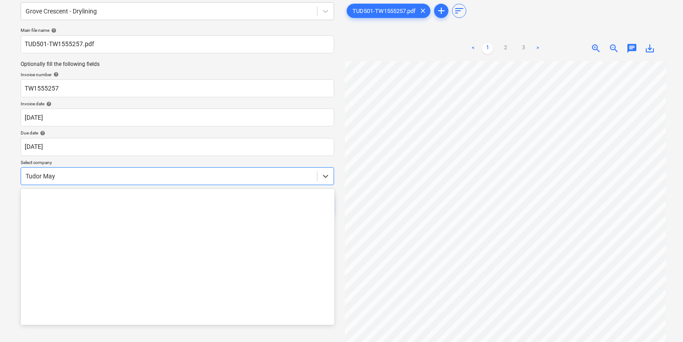
click at [280, 177] on div at bounding box center [169, 176] width 287 height 9
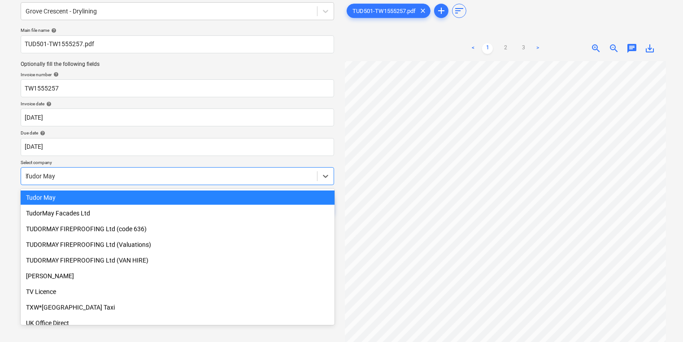
scroll to position [368, 0]
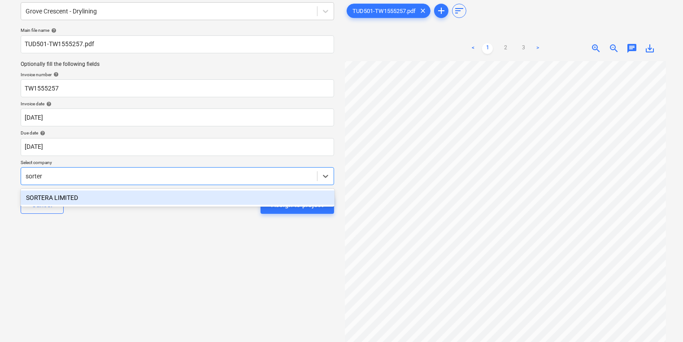
type input "sortera"
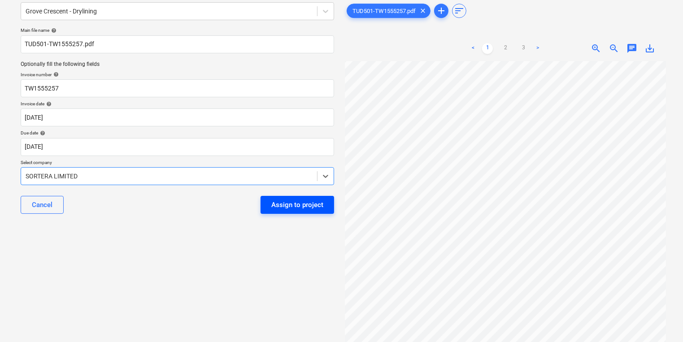
click at [307, 203] on div "Assign to project" at bounding box center [297, 205] width 52 height 12
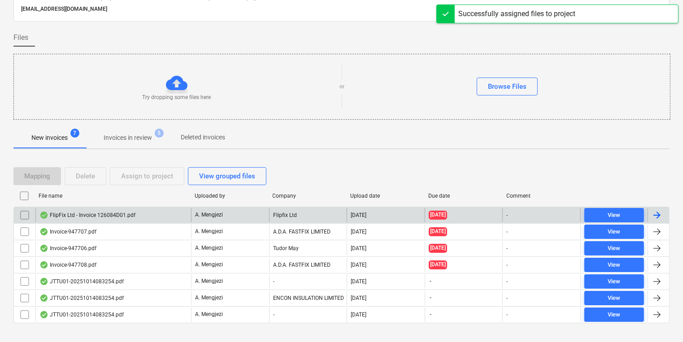
click at [310, 218] on div "Flipfix Ltd" at bounding box center [308, 215] width 78 height 14
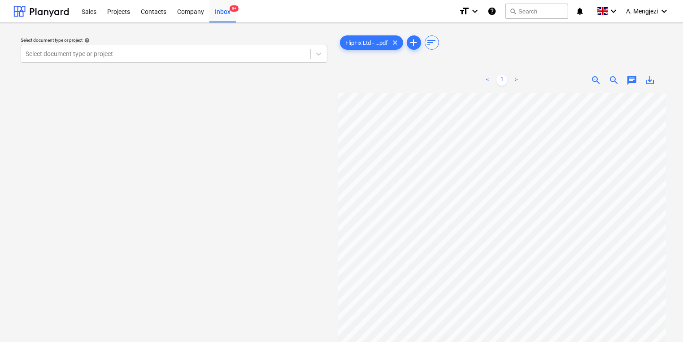
click at [282, 181] on div "Select document type or project help Select document type or project FlipFix Lt…" at bounding box center [341, 221] width 656 height 383
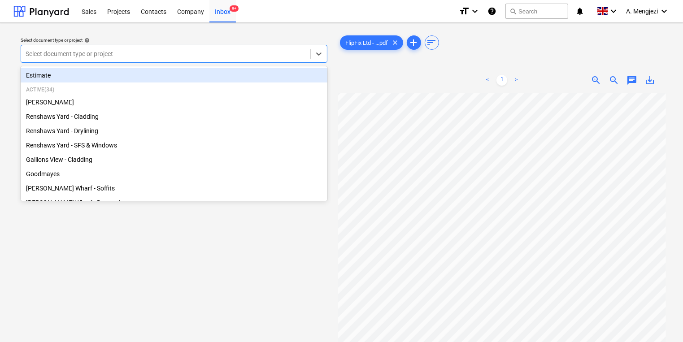
click at [101, 55] on div at bounding box center [166, 53] width 280 height 9
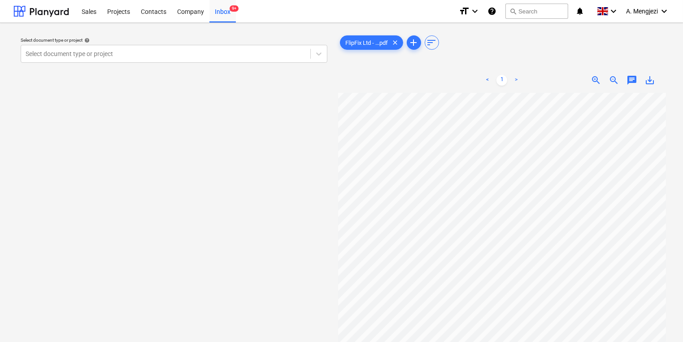
scroll to position [0, 0]
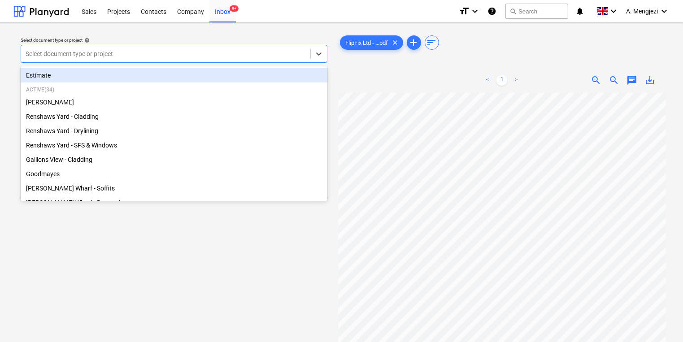
click at [204, 53] on div at bounding box center [166, 53] width 280 height 9
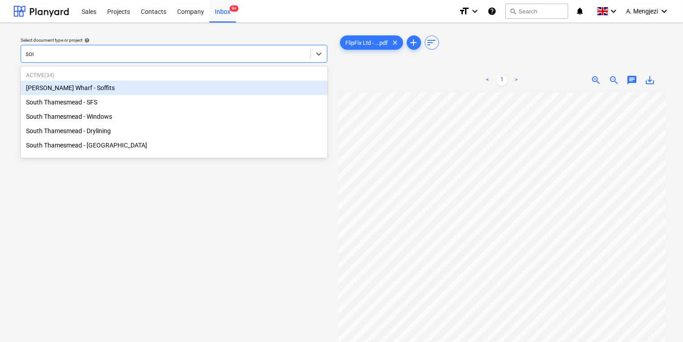
type input "sout"
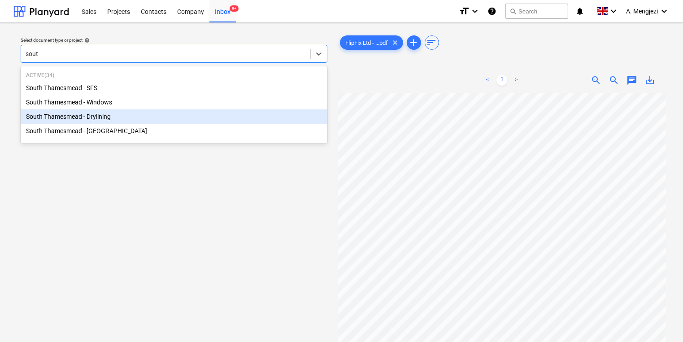
click at [211, 118] on div "South Thamesmead - Drylining" at bounding box center [174, 116] width 307 height 14
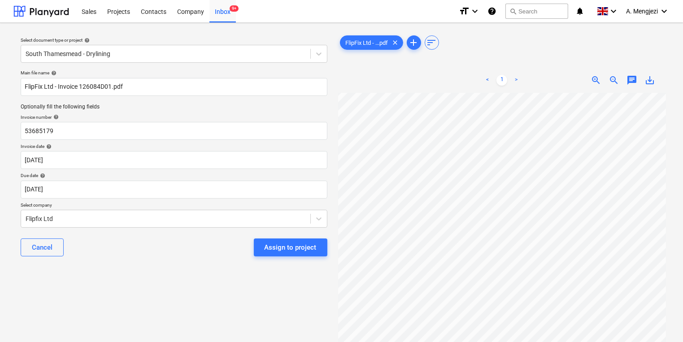
scroll to position [0, 97]
click at [683, 186] on html "Sales Projects Contacts Company Inbox 9+ format_size keyboard_arrow_down help s…" at bounding box center [341, 171] width 683 height 342
click at [195, 191] on body "Sales Projects Contacts Company Inbox 9+ format_size keyboard_arrow_down help s…" at bounding box center [341, 171] width 683 height 342
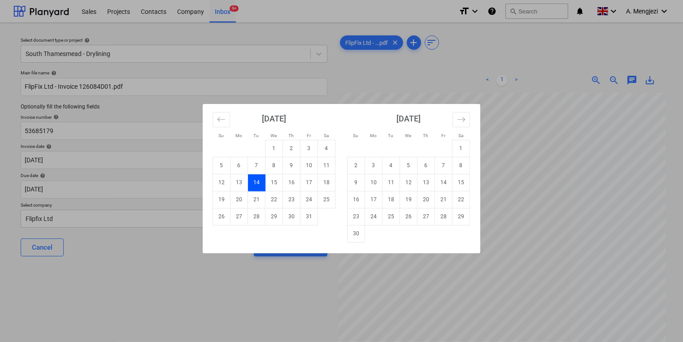
click at [379, 236] on td "Calendar" at bounding box center [373, 233] width 17 height 17
click at [364, 240] on td "30" at bounding box center [355, 233] width 17 height 17
type input "[DATE]"
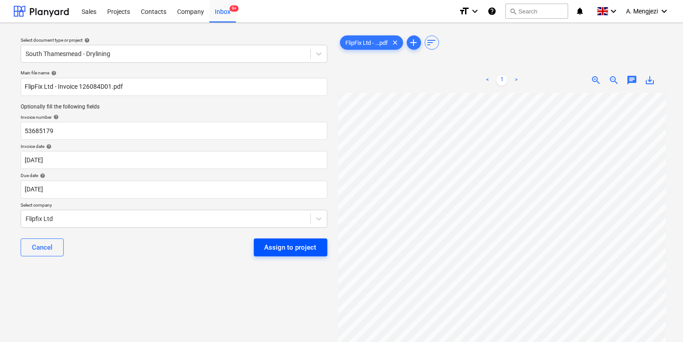
click at [278, 246] on div "Assign to project" at bounding box center [290, 248] width 52 height 12
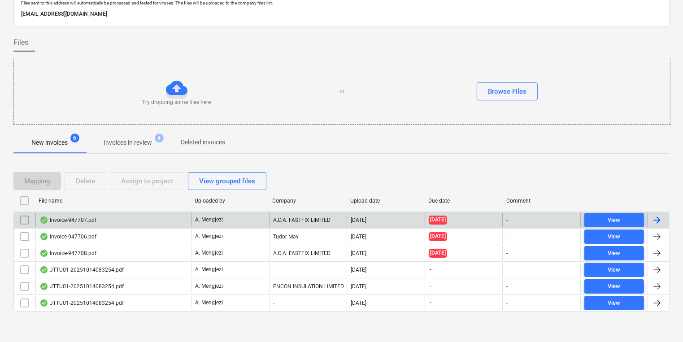
click at [143, 221] on div "Invoice-947707.pdf" at bounding box center [113, 220] width 156 height 14
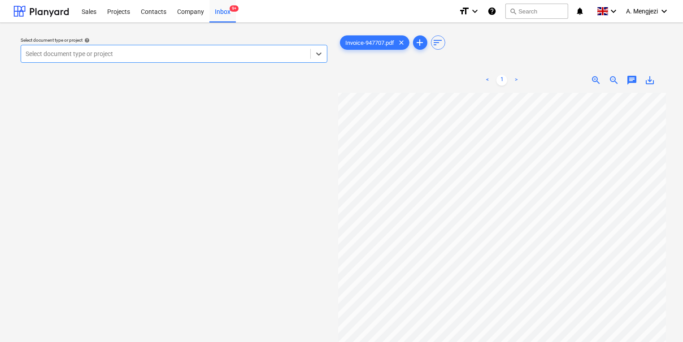
scroll to position [72, 0]
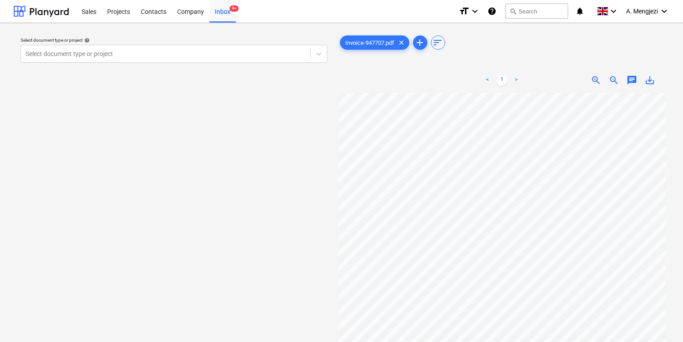
click at [247, 64] on div "Select document type or project help Select document type or project" at bounding box center [174, 50] width 314 height 33
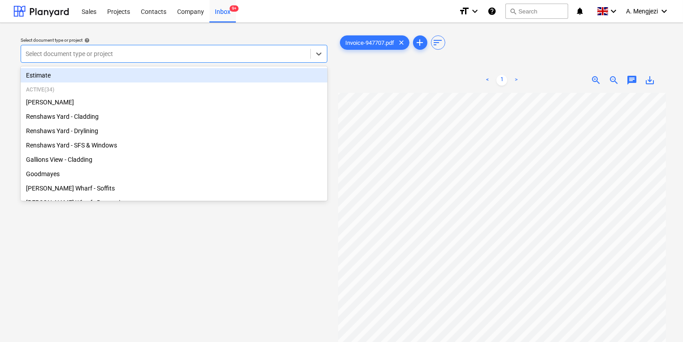
click at [247, 50] on div at bounding box center [166, 53] width 280 height 9
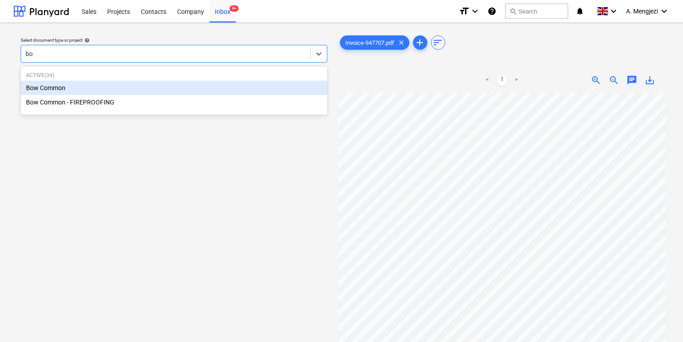
type input "bow"
click at [196, 91] on div "Bow Common" at bounding box center [174, 88] width 307 height 14
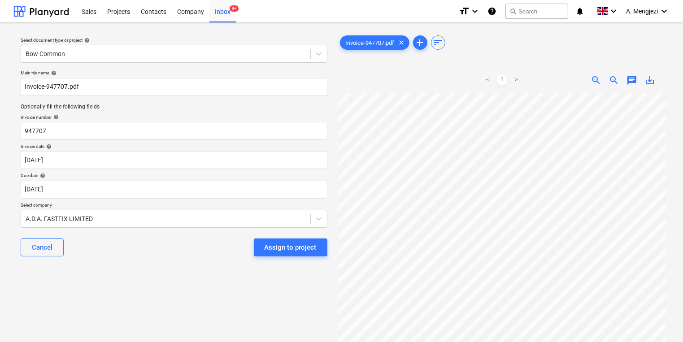
scroll to position [79, 18]
click at [253, 181] on body "Sales Projects Contacts Company Inbox 9+ format_size keyboard_arrow_down help s…" at bounding box center [341, 171] width 683 height 342
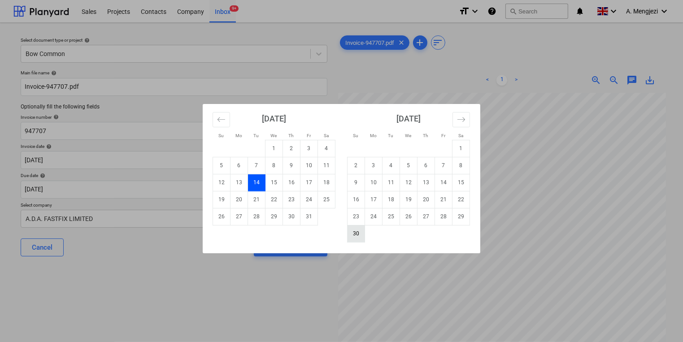
click at [347, 235] on td "30" at bounding box center [355, 233] width 17 height 17
type input "[DATE]"
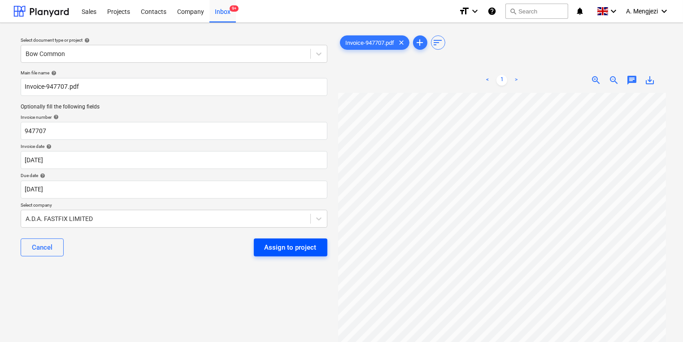
click at [307, 244] on div "Assign to project" at bounding box center [290, 248] width 52 height 12
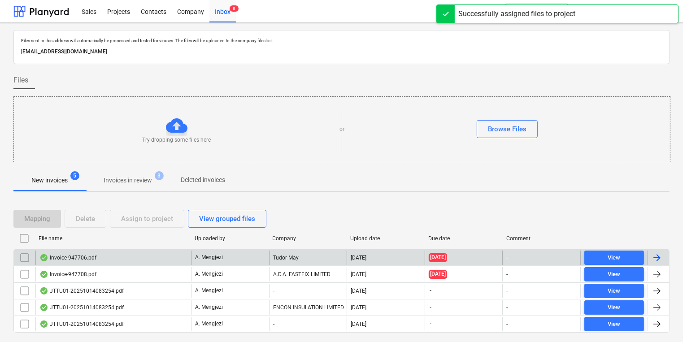
click at [272, 264] on div "Invoice-947706.pdf A. Mengjezi Tudor May 14.10.2025 14.10.2025 - View" at bounding box center [341, 257] width 656 height 17
click at [270, 262] on div "Tudor May" at bounding box center [308, 258] width 78 height 14
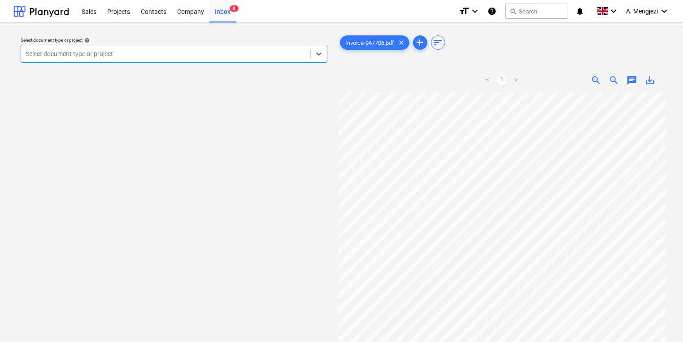
click at [272, 65] on div "Select document type or project help Select is focused ,type to refine list, pr…" at bounding box center [174, 50] width 314 height 33
click at [259, 49] on div at bounding box center [166, 53] width 280 height 9
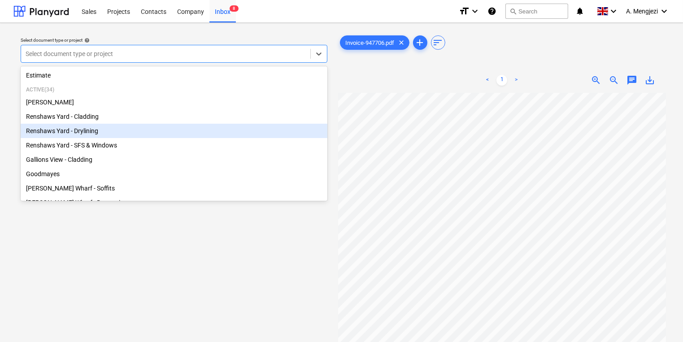
click at [141, 134] on div "Renshaws Yard - Drylining" at bounding box center [174, 131] width 307 height 14
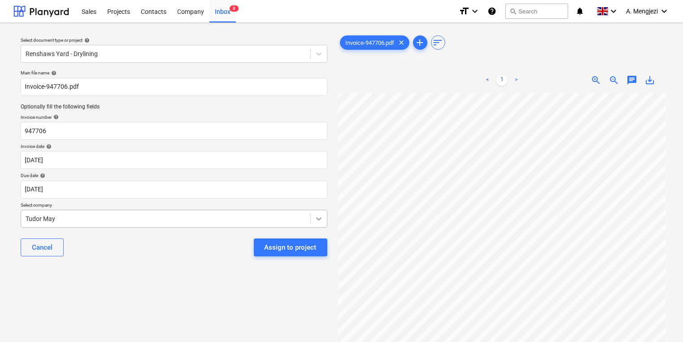
scroll to position [70, 77]
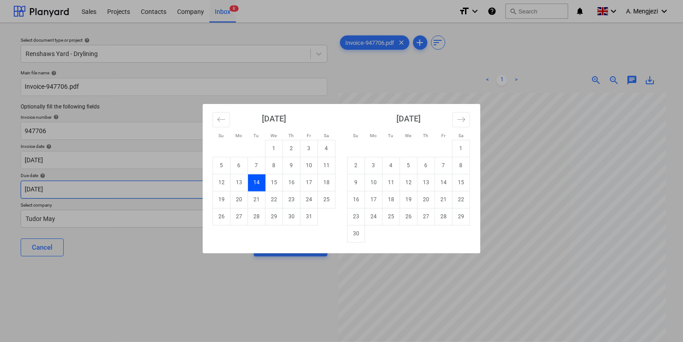
click at [108, 186] on body "Sales Projects Contacts Company Inbox 8 format_size keyboard_arrow_down help se…" at bounding box center [341, 171] width 683 height 342
click at [360, 233] on td "30" at bounding box center [355, 233] width 17 height 17
type input "[DATE]"
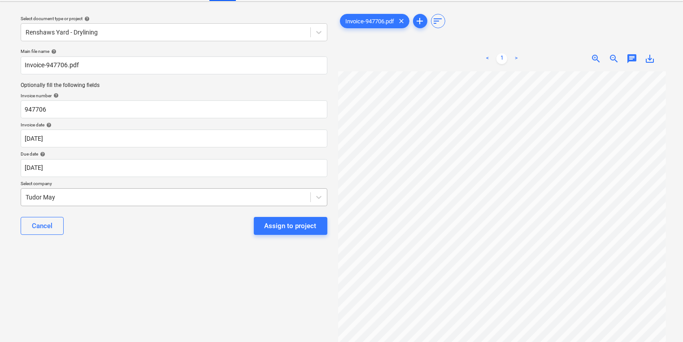
click at [237, 226] on body "Sales Projects Contacts Company Inbox 8 format_size keyboard_arrow_down help se…" at bounding box center [341, 149] width 683 height 342
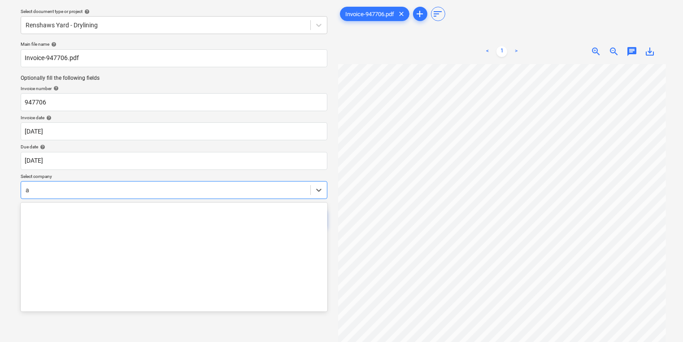
scroll to position [332, 0]
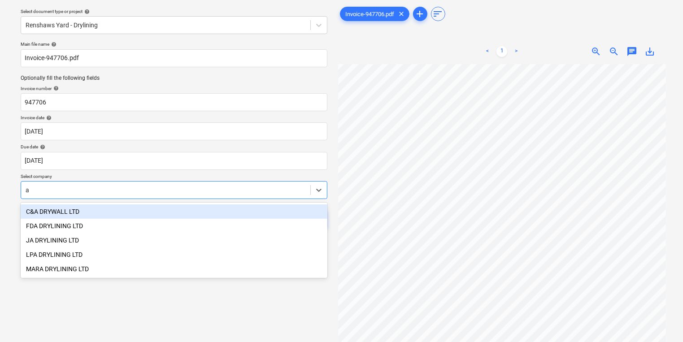
type input "a"
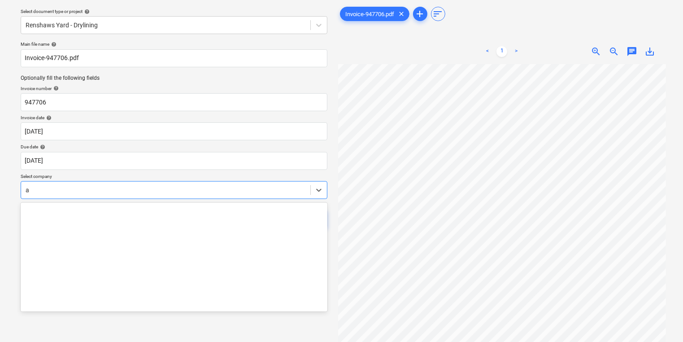
scroll to position [6278, 0]
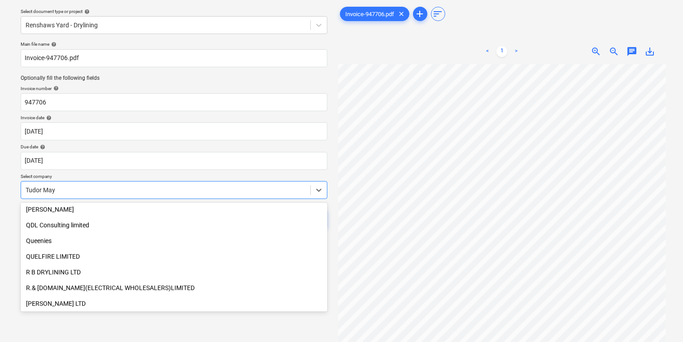
type input "A"
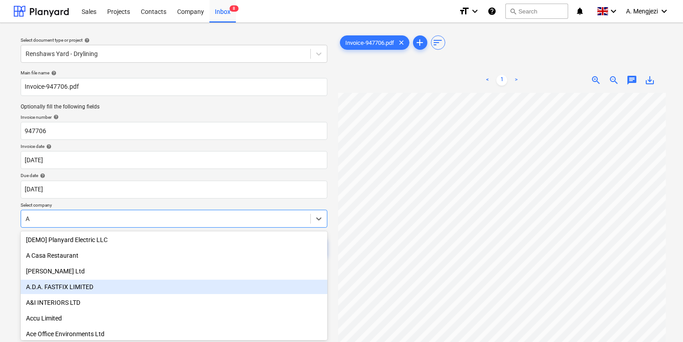
scroll to position [0, 0]
click at [191, 284] on div "A.D.A. FASTFIX LIMITED" at bounding box center [174, 287] width 307 height 14
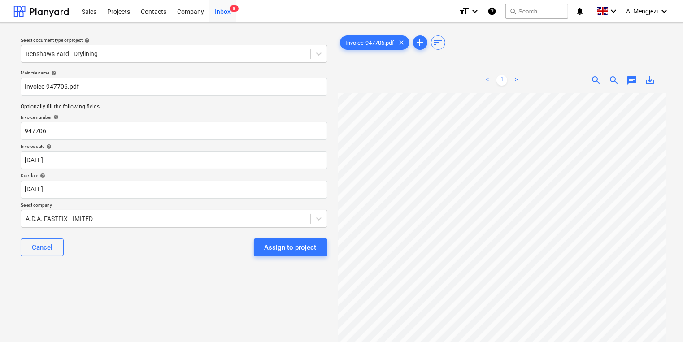
click at [189, 282] on div "Select document type or project help Renshaws Yard - Drylining Main file name h…" at bounding box center [173, 221] width 321 height 383
click at [287, 244] on div "Assign to project" at bounding box center [290, 248] width 52 height 12
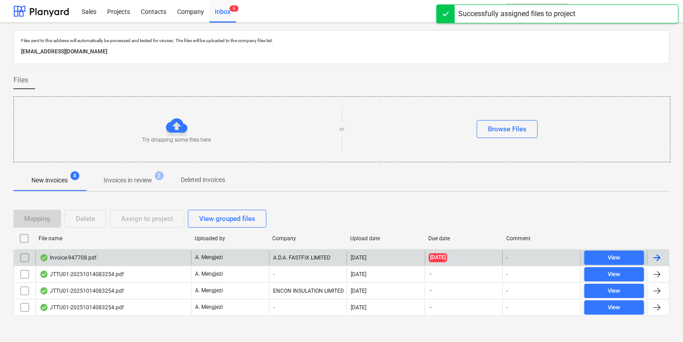
click at [290, 256] on div "A.D.A. FASTFIX LIMITED" at bounding box center [308, 258] width 78 height 14
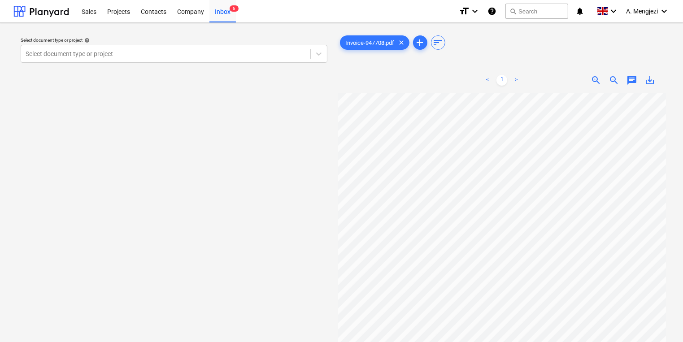
click at [136, 65] on div "Select document type or project help Select document type or project" at bounding box center [174, 50] width 314 height 33
click at [134, 59] on div "Select document type or project" at bounding box center [165, 54] width 289 height 13
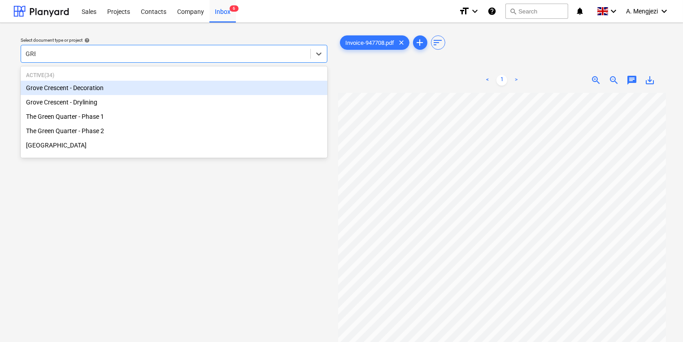
type input "GREE"
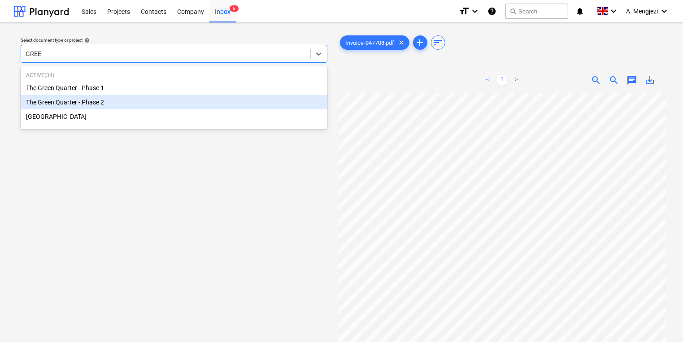
click at [122, 99] on div "The Green Quarter - Phase 2" at bounding box center [174, 102] width 307 height 14
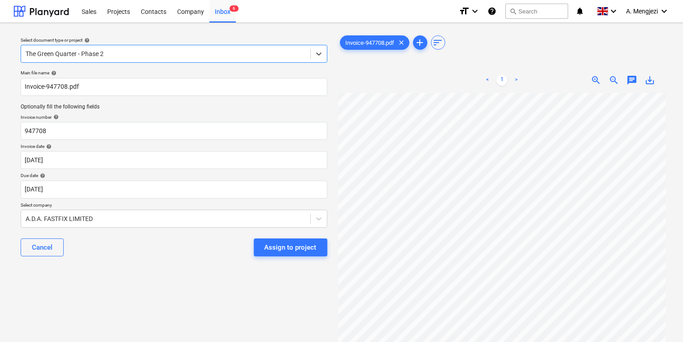
scroll to position [5, 77]
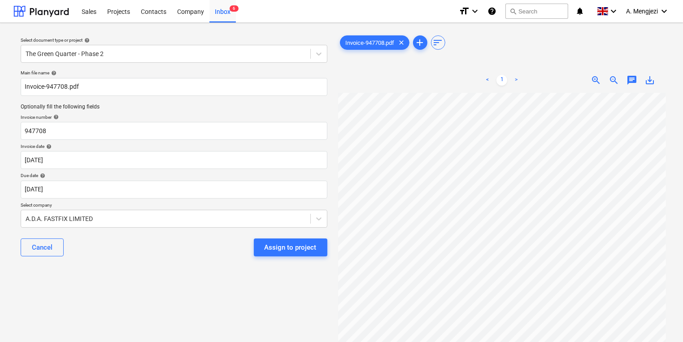
click at [124, 200] on div "Main file name help Invoice-947708.pdf Optionally fill the following fields Inv…" at bounding box center [174, 166] width 314 height 201
click at [124, 195] on body "Sales Projects Contacts Company Inbox 6 format_size keyboard_arrow_down help se…" at bounding box center [341, 171] width 683 height 342
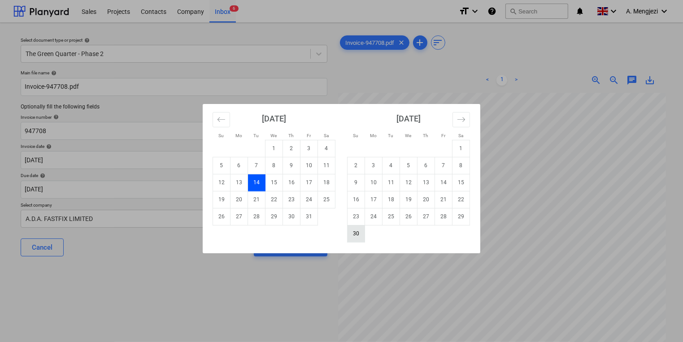
click at [353, 232] on td "30" at bounding box center [355, 233] width 17 height 17
type input "[DATE]"
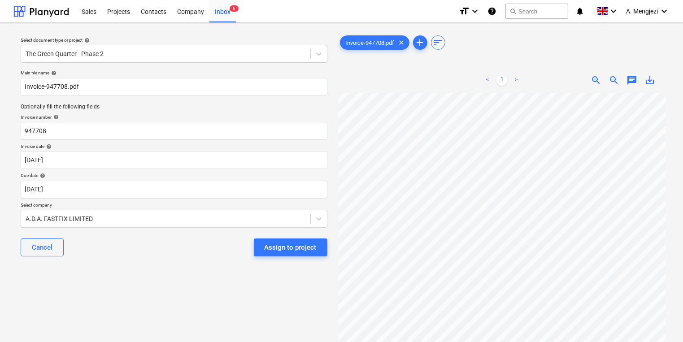
click at [280, 250] on div "Assign to project" at bounding box center [290, 248] width 52 height 12
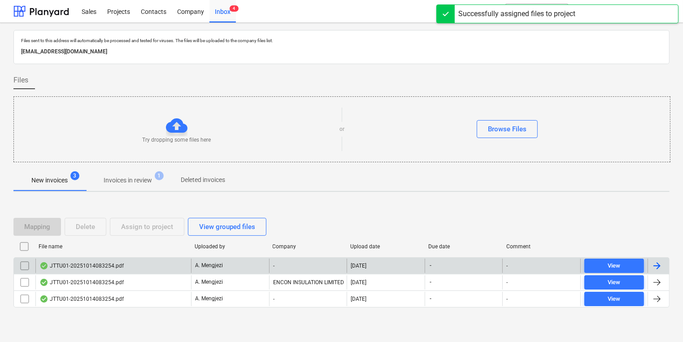
click at [269, 270] on div "-" at bounding box center [308, 266] width 78 height 14
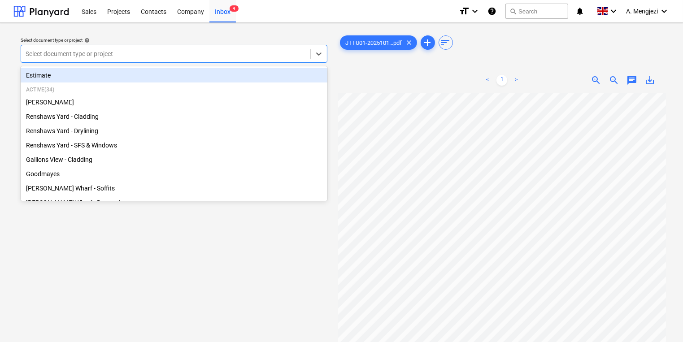
click at [237, 58] on div at bounding box center [166, 53] width 280 height 9
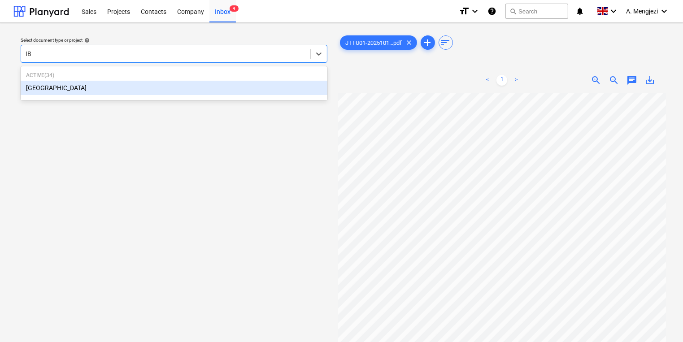
type input "IBI"
click at [237, 86] on div "[GEOGRAPHIC_DATA]" at bounding box center [174, 88] width 307 height 14
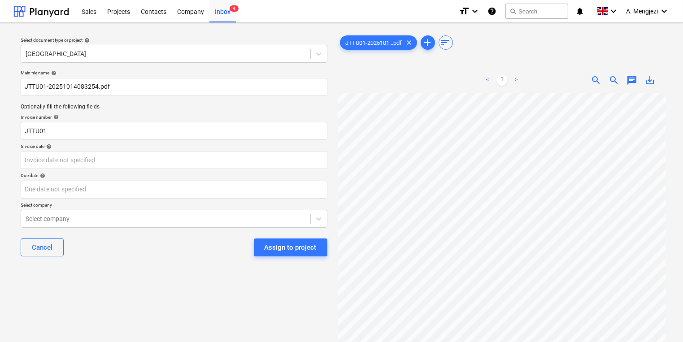
scroll to position [67, 77]
drag, startPoint x: 216, startPoint y: 126, endPoint x: -181, endPoint y: 129, distance: 396.7
click at [0, 129] on html "Sales Projects Contacts Company Inbox 4 format_size keyboard_arrow_down help se…" at bounding box center [341, 171] width 683 height 342
type input "53SI/521759"
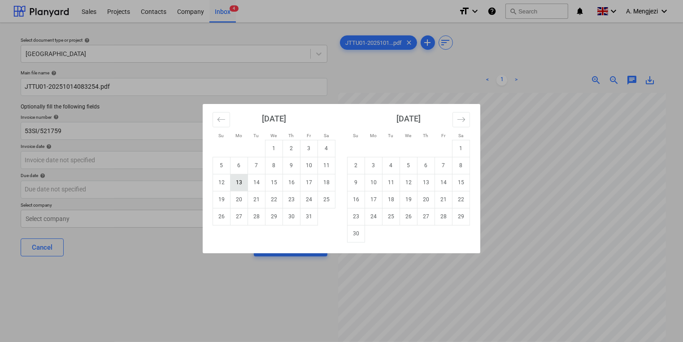
click at [237, 186] on td "13" at bounding box center [238, 182] width 17 height 17
type input "13 Oct 2025"
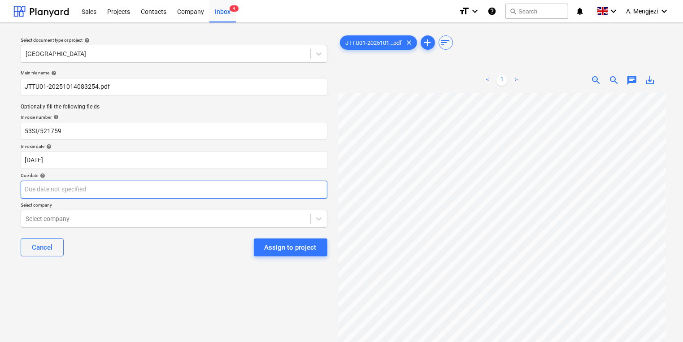
click at [235, 183] on body "Sales Projects Contacts Company Inbox 4 format_size keyboard_arrow_down help se…" at bounding box center [341, 171] width 683 height 342
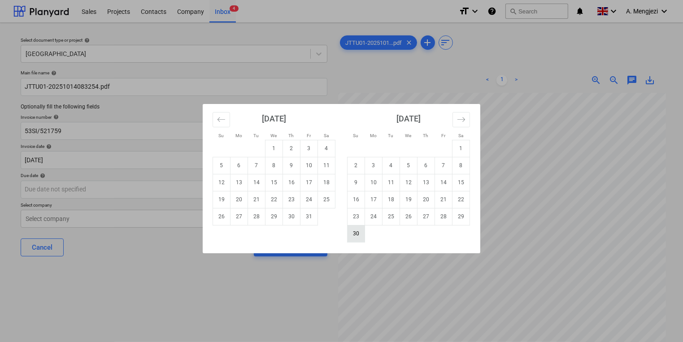
click at [352, 229] on td "30" at bounding box center [355, 233] width 17 height 17
type input "[DATE]"
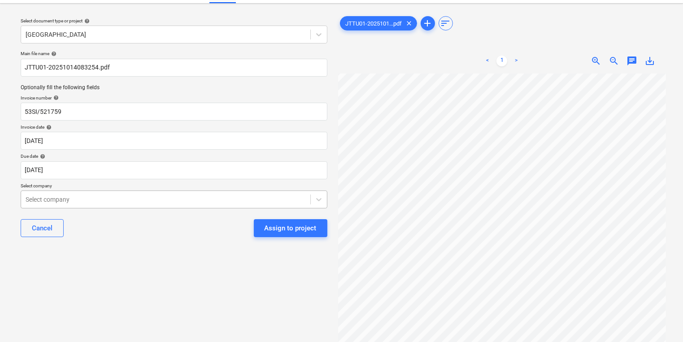
click at [185, 221] on body "Sales Projects Contacts Company Inbox 4 format_size keyboard_arrow_down help se…" at bounding box center [341, 152] width 683 height 342
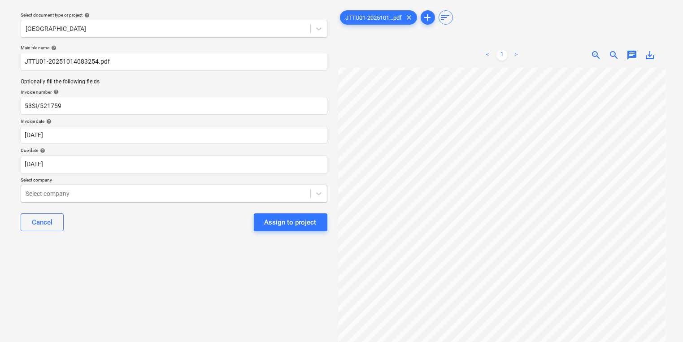
scroll to position [29, 0]
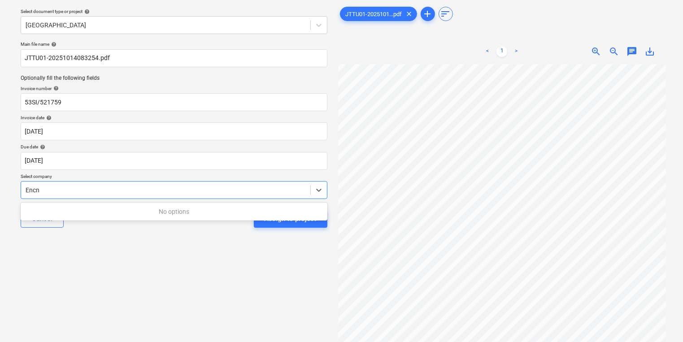
type input "Enc"
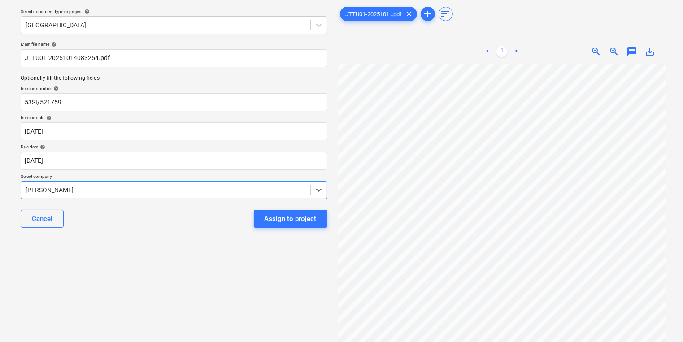
click at [167, 195] on div "DANIEL BELENCO" at bounding box center [165, 190] width 289 height 13
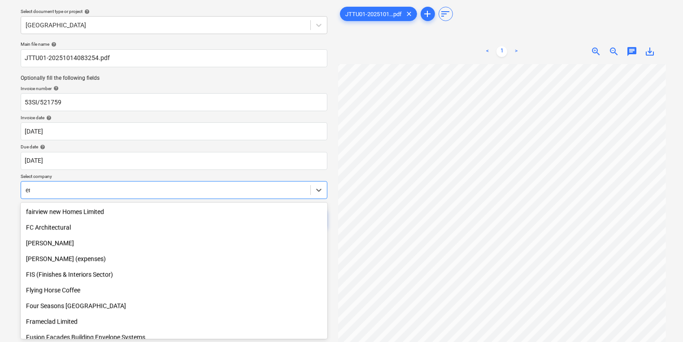
scroll to position [948, 0]
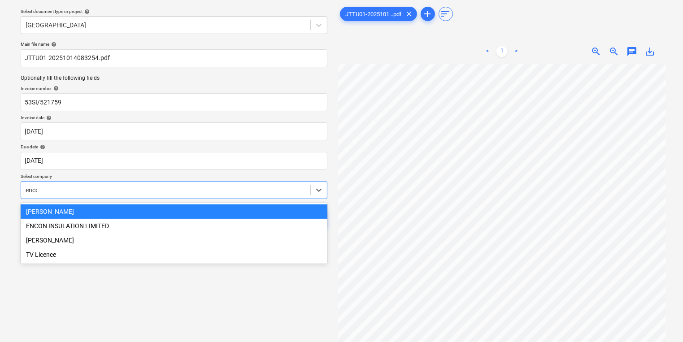
type input "encon"
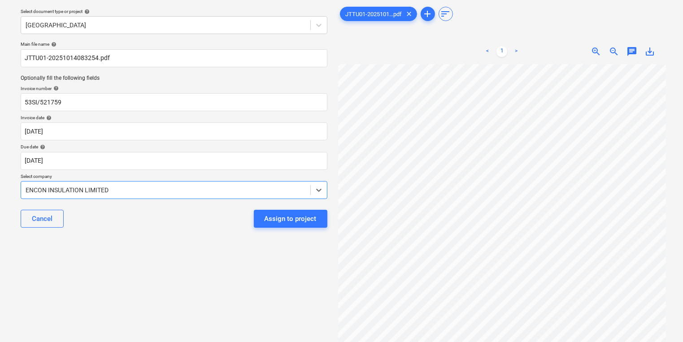
click at [289, 220] on div "Assign to project" at bounding box center [290, 219] width 52 height 12
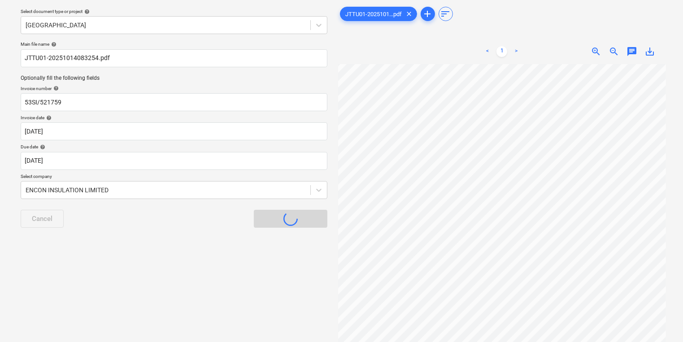
scroll to position [5, 0]
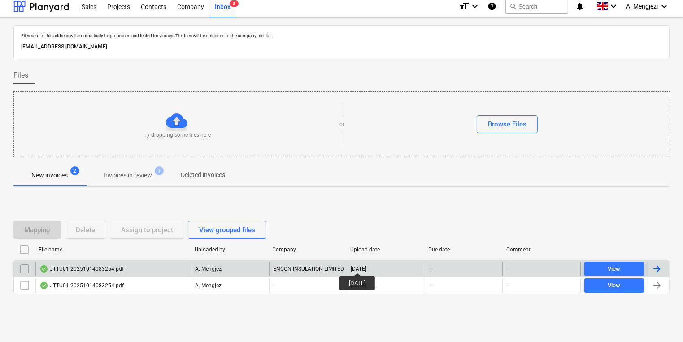
click at [364, 266] on div "[DATE]" at bounding box center [359, 269] width 16 height 6
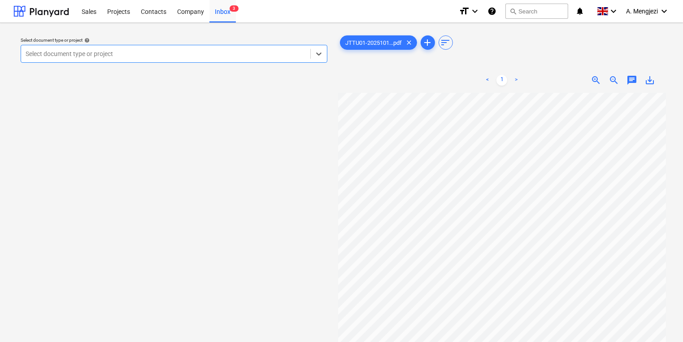
click at [230, 52] on div at bounding box center [166, 53] width 280 height 9
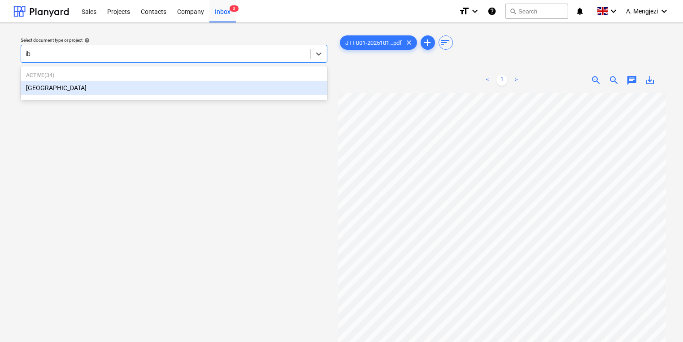
type input "ibi"
click at [215, 93] on div "[GEOGRAPHIC_DATA]" at bounding box center [174, 88] width 307 height 14
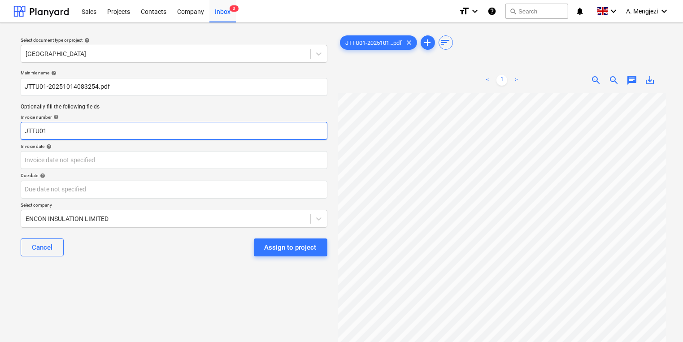
drag, startPoint x: 123, startPoint y: 118, endPoint x: -236, endPoint y: 135, distance: 359.5
click at [0, 135] on html "Sales Projects Contacts Company Inbox 3 format_size keyboard_arrow_down help se…" at bounding box center [341, 171] width 683 height 342
click at [143, 136] on input "53SI/" at bounding box center [174, 131] width 307 height 18
type input "53SI/521760"
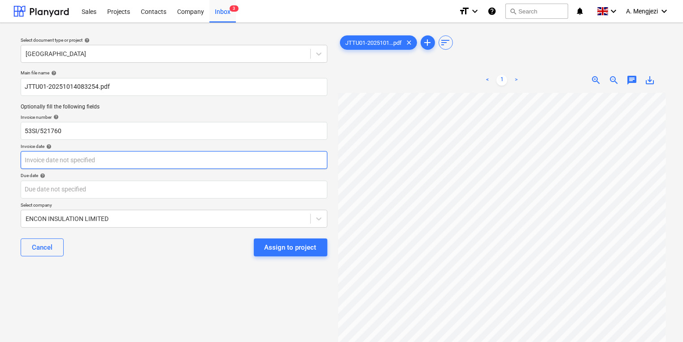
click at [266, 158] on body "Sales Projects Contacts Company Inbox 3 format_size keyboard_arrow_down help se…" at bounding box center [341, 171] width 683 height 342
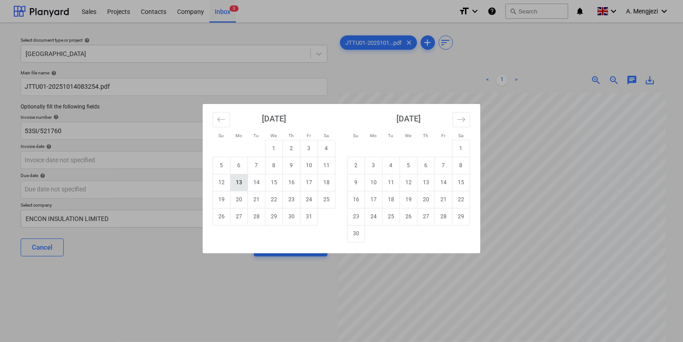
click at [240, 183] on td "13" at bounding box center [238, 182] width 17 height 17
type input "13 Oct 2025"
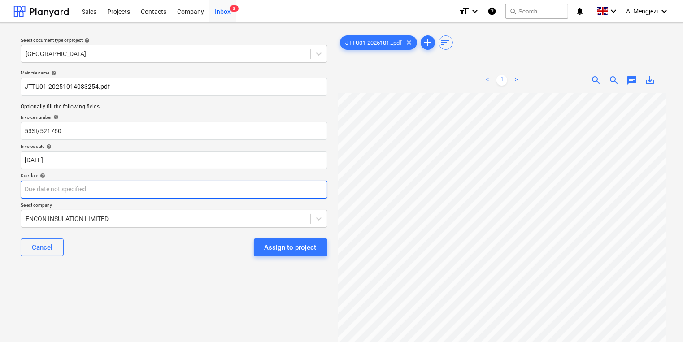
click at [249, 182] on body "Sales Projects Contacts Company Inbox 3 format_size keyboard_arrow_down help se…" at bounding box center [341, 171] width 683 height 342
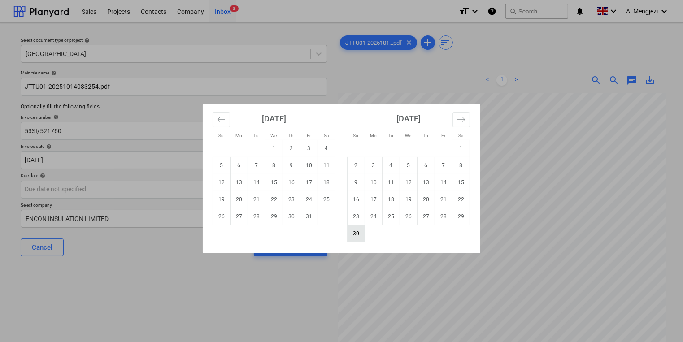
click at [360, 238] on td "30" at bounding box center [355, 233] width 17 height 17
type input "[DATE]"
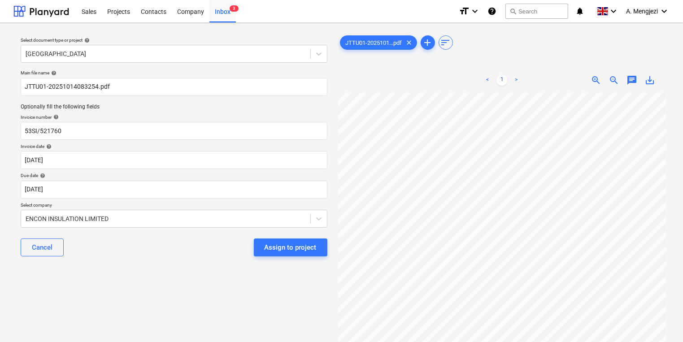
click at [270, 247] on div "Assign to project" at bounding box center [290, 248] width 52 height 12
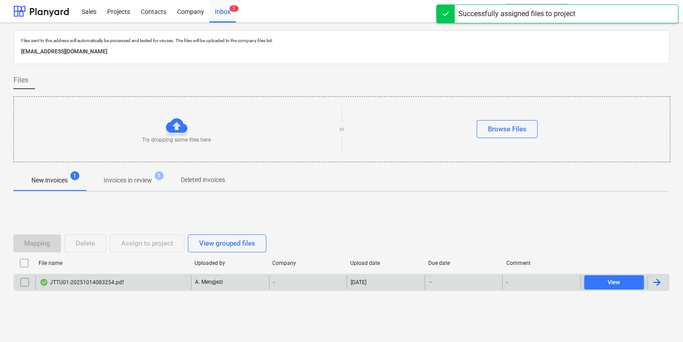
click at [241, 278] on div "A. Mengjezi" at bounding box center [230, 282] width 78 height 14
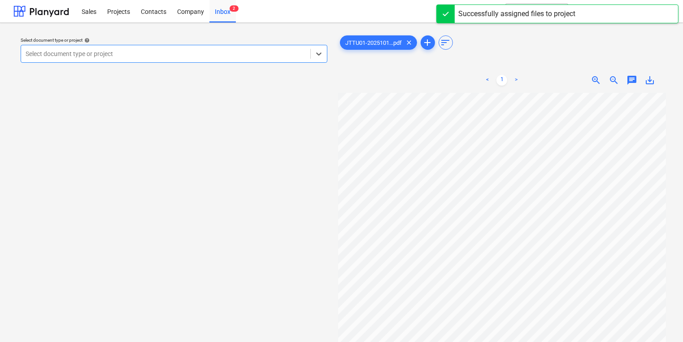
scroll to position [72, 0]
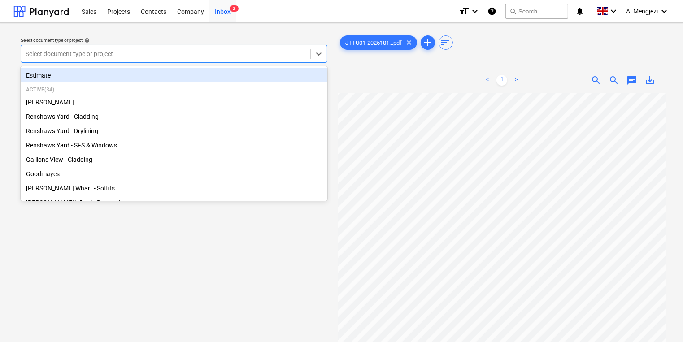
click at [210, 48] on div "Select document type or project" at bounding box center [165, 54] width 289 height 13
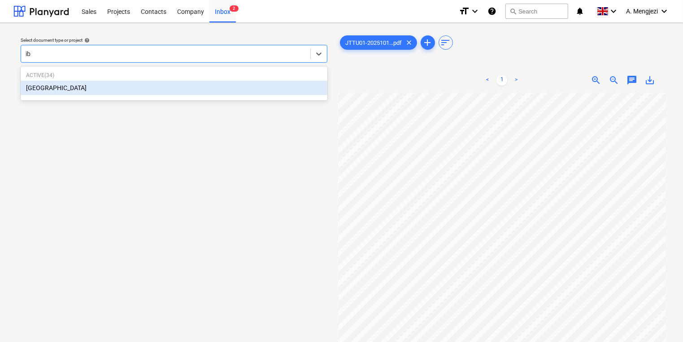
type input "ibi"
click at [204, 88] on div "[GEOGRAPHIC_DATA]" at bounding box center [174, 88] width 307 height 14
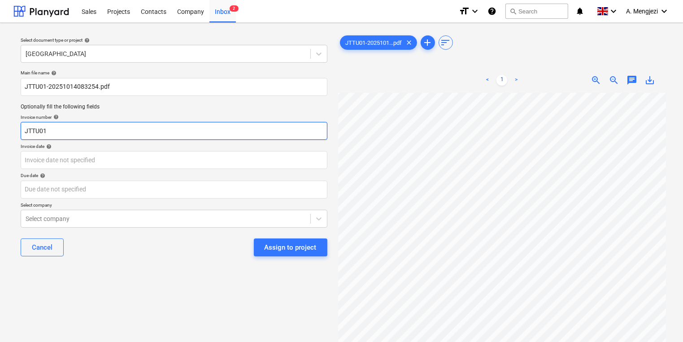
drag, startPoint x: 194, startPoint y: 138, endPoint x: -269, endPoint y: 162, distance: 463.7
click at [0, 162] on html "Sales Projects Contacts Company Inbox 2 format_size keyboard_arrow_down help se…" at bounding box center [341, 171] width 683 height 342
click at [189, 130] on input "53SI/" at bounding box center [174, 131] width 307 height 18
type input "53SI/521758"
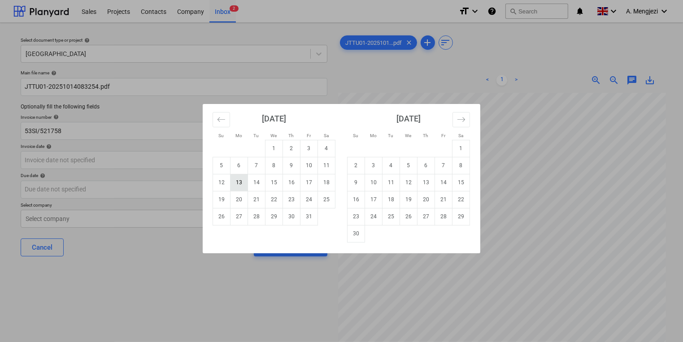
click at [231, 180] on td "13" at bounding box center [238, 182] width 17 height 17
type input "13 Oct 2025"
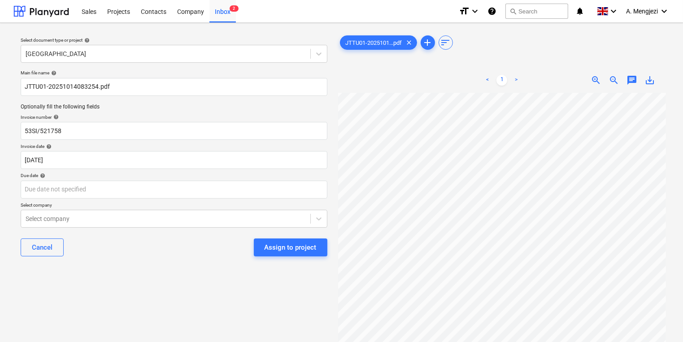
click at [231, 180] on p "Due date help" at bounding box center [174, 177] width 307 height 8
click at [237, 188] on body "Sales Projects Contacts Company Inbox 2 format_size keyboard_arrow_down help se…" at bounding box center [341, 171] width 683 height 342
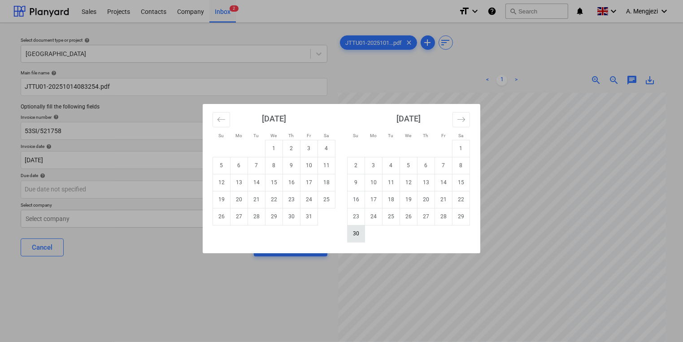
click at [357, 234] on td "30" at bounding box center [355, 233] width 17 height 17
type input "[DATE]"
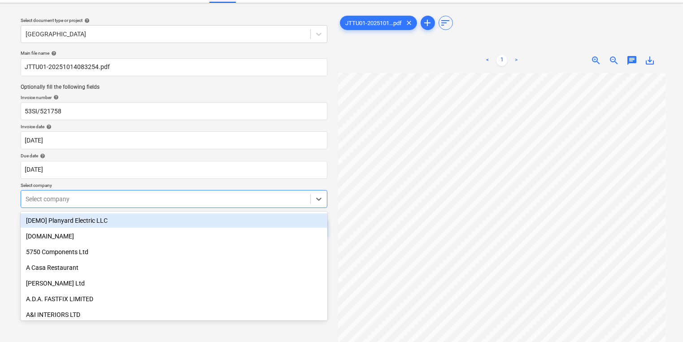
click at [295, 224] on body "Sales Projects Contacts Company Inbox 2 format_size keyboard_arrow_down help se…" at bounding box center [341, 151] width 683 height 342
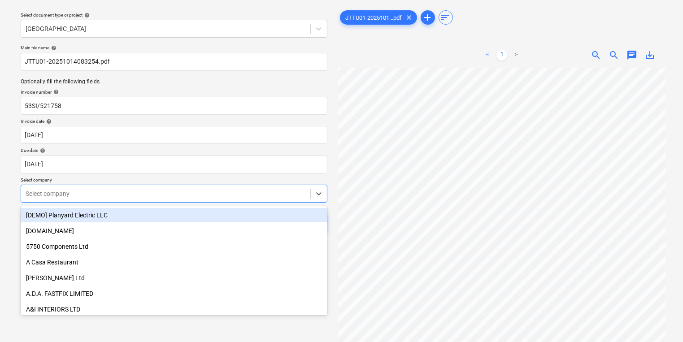
scroll to position [29, 0]
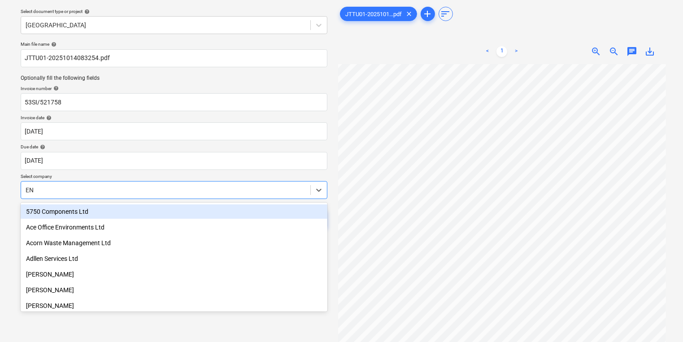
type input "ENC"
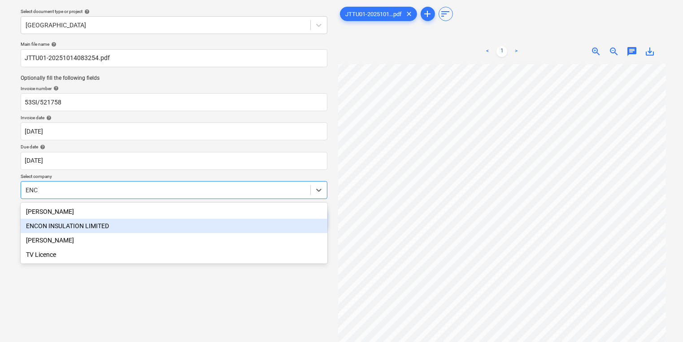
click at [231, 226] on div "ENCON INSULATION LIMITED" at bounding box center [174, 226] width 307 height 14
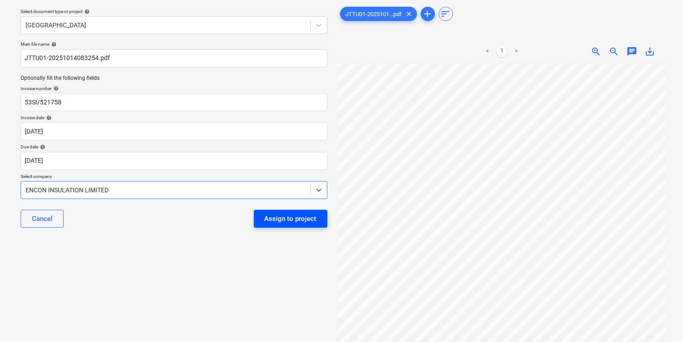
click at [282, 213] on div "Assign to project" at bounding box center [290, 219] width 52 height 12
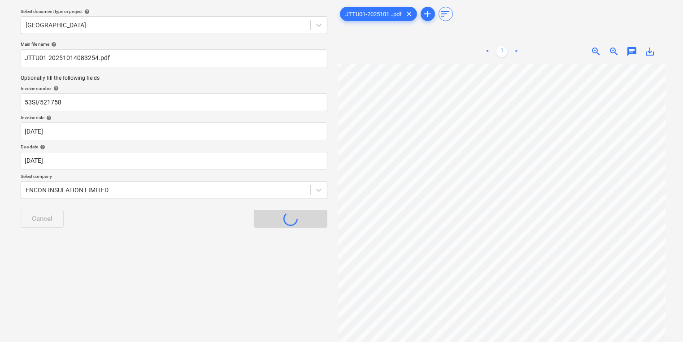
scroll to position [5, 0]
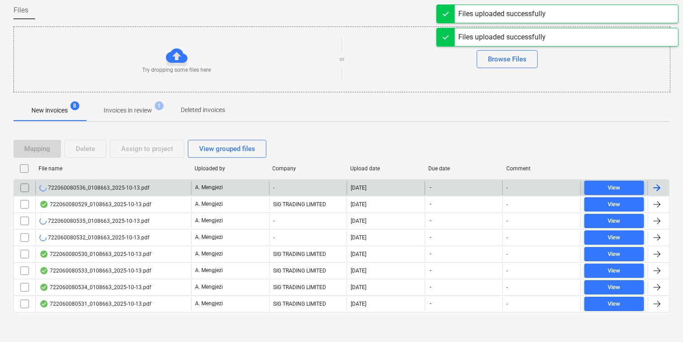
scroll to position [71, 0]
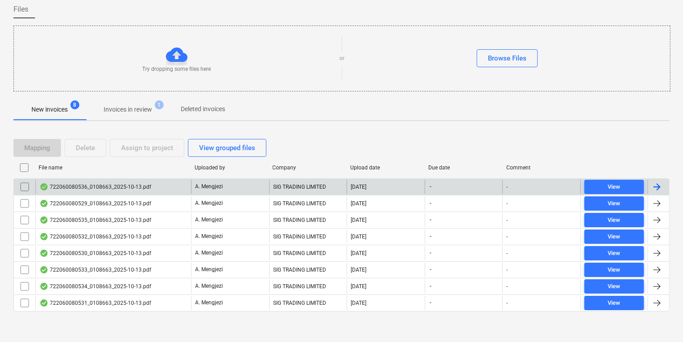
click at [147, 180] on div "722060080536_0108663_2025-10-13.pdf" at bounding box center [113, 187] width 156 height 14
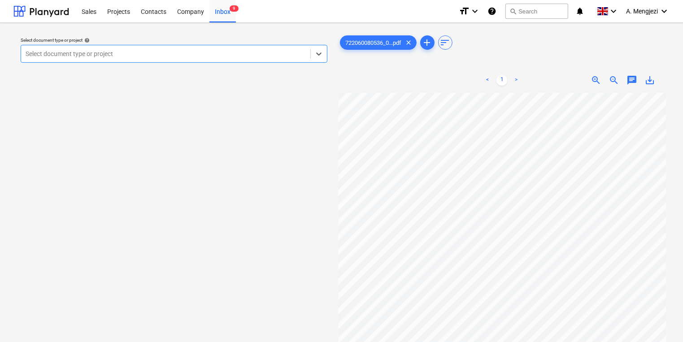
click at [207, 68] on div "Select document type or project help Select is focused ,type to refine list, pr…" at bounding box center [173, 221] width 321 height 383
click at [191, 53] on div at bounding box center [166, 53] width 280 height 9
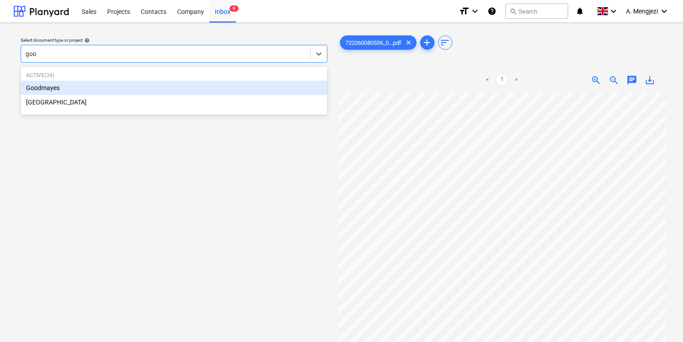
type input "good"
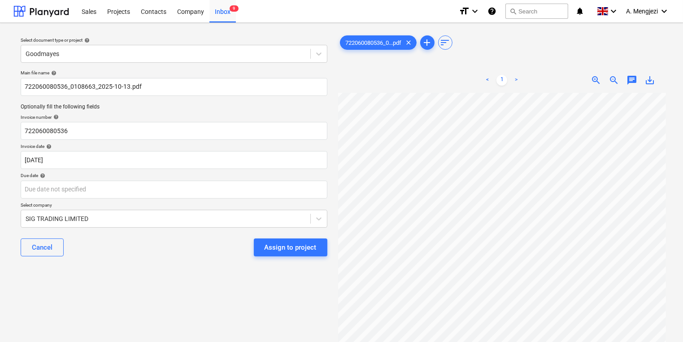
scroll to position [24, 43]
click at [212, 195] on body "Sales Projects Contacts Company Inbox 9 format_size keyboard_arrow_down help se…" at bounding box center [341, 171] width 683 height 342
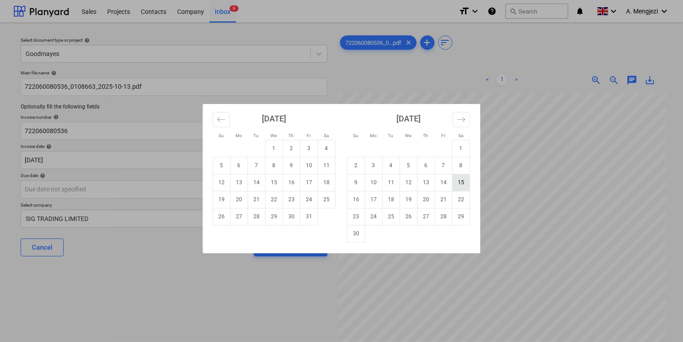
click at [465, 179] on td "15" at bounding box center [460, 182] width 17 height 17
type input "15 Nov 2025"
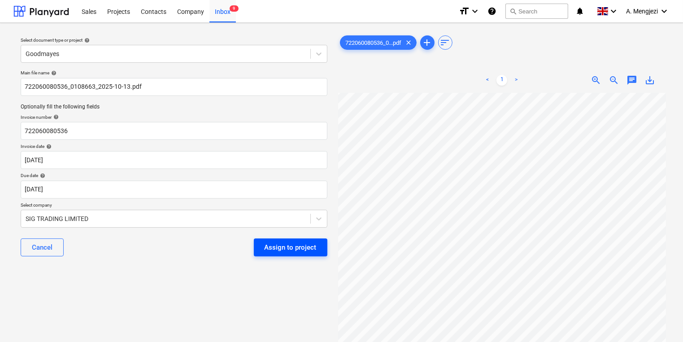
scroll to position [78, 0]
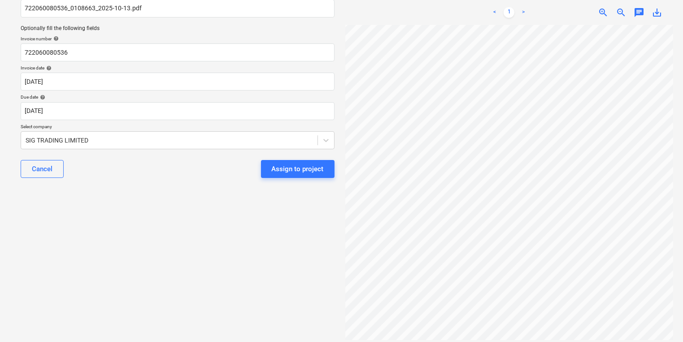
click at [246, 163] on div "Cancel Assign to project" at bounding box center [178, 169] width 314 height 32
click at [269, 168] on button "Assign to project" at bounding box center [298, 169] width 74 height 18
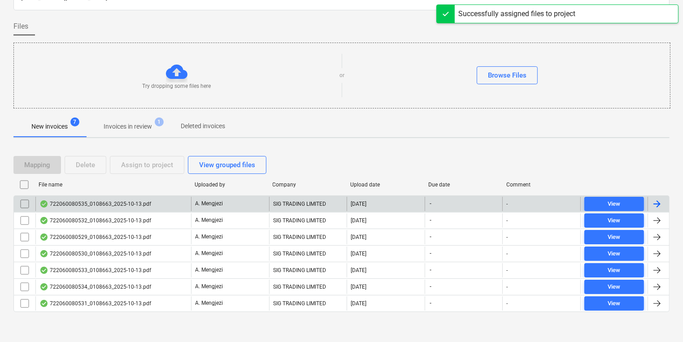
click at [249, 208] on div "A. Mengjezi" at bounding box center [230, 204] width 78 height 14
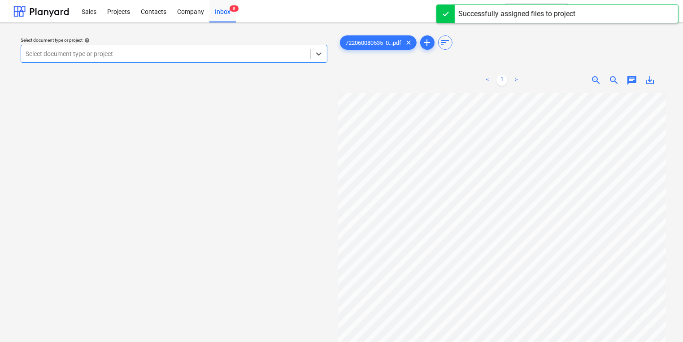
click at [226, 61] on div "Select document type or project" at bounding box center [174, 54] width 307 height 18
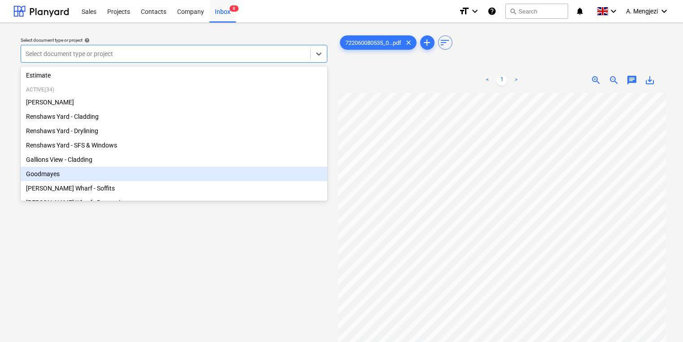
click at [186, 178] on div "Goodmayes" at bounding box center [174, 174] width 307 height 14
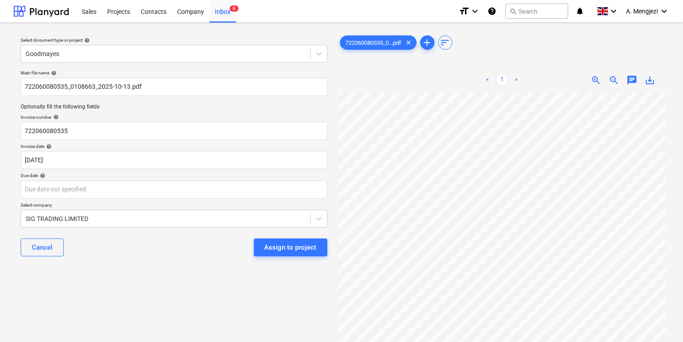
scroll to position [14, 77]
click at [144, 187] on body "Sales Projects Contacts Company Inbox 8 format_size keyboard_arrow_down help se…" at bounding box center [341, 171] width 683 height 342
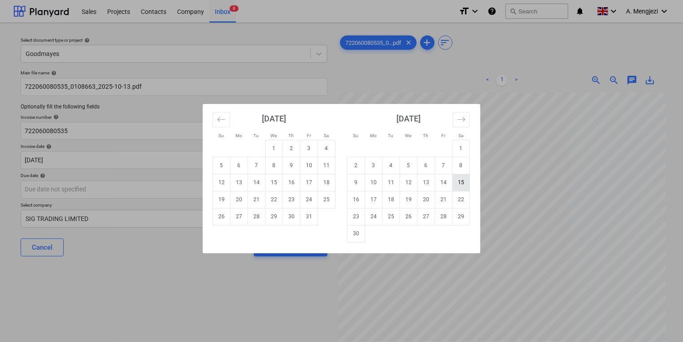
click at [468, 182] on td "15" at bounding box center [460, 182] width 17 height 17
type input "15 Nov 2025"
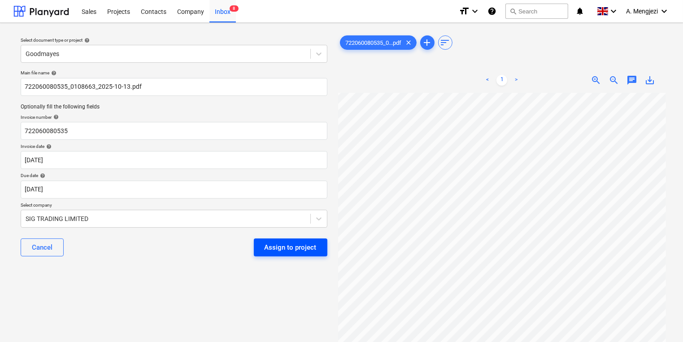
click at [291, 250] on div "Assign to project" at bounding box center [290, 248] width 52 height 12
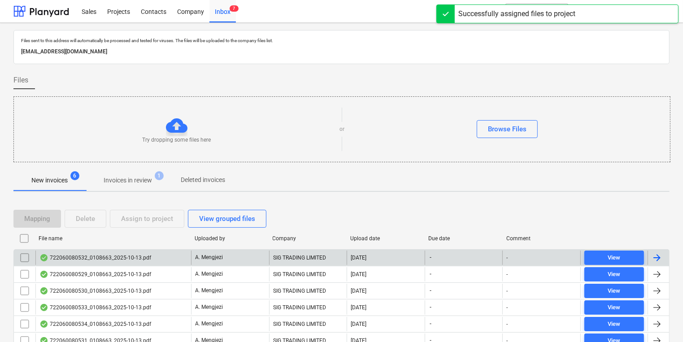
click at [263, 257] on div "A. Mengjezi" at bounding box center [230, 258] width 78 height 14
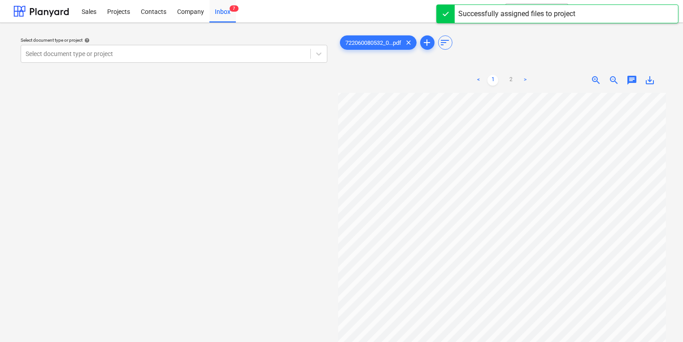
scroll to position [24, 38]
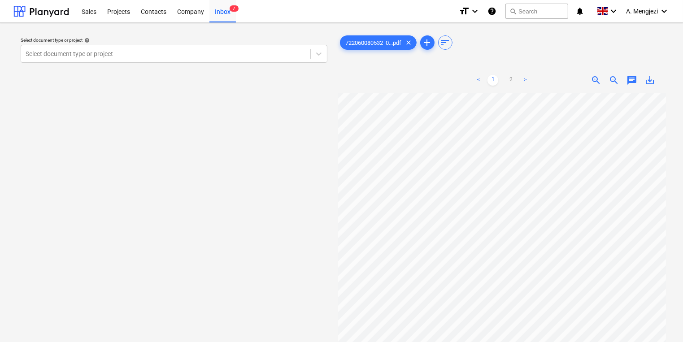
click at [218, 42] on p "Select document type or project help" at bounding box center [174, 41] width 307 height 8
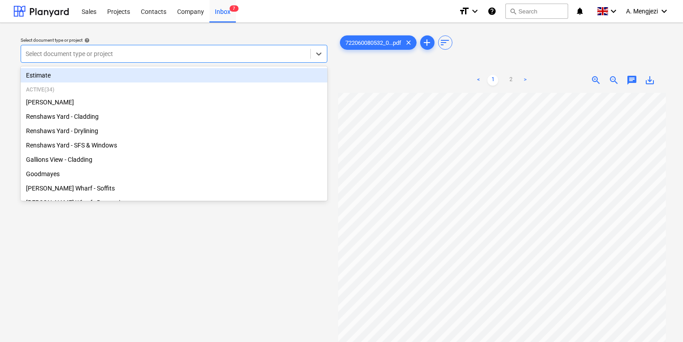
click at [225, 52] on div at bounding box center [166, 53] width 280 height 9
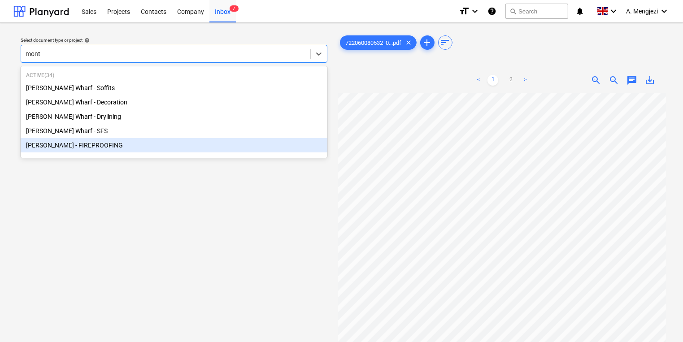
type input "mont"
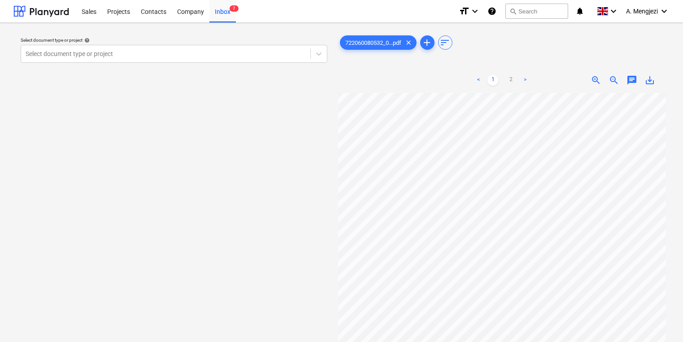
click at [230, 160] on div "Select document type or project help Select document type or project" at bounding box center [173, 221] width 321 height 383
click at [175, 59] on div "Select document type or project" at bounding box center [165, 54] width 289 height 13
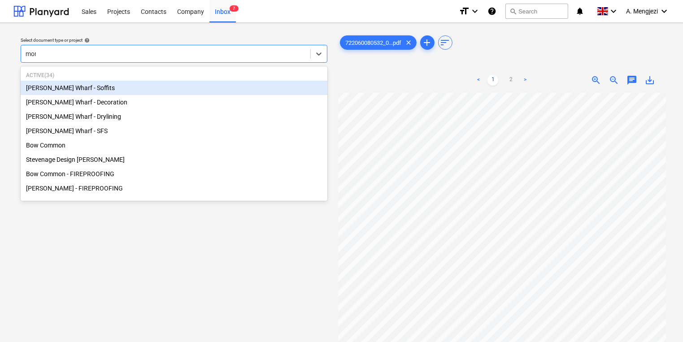
type input "mont"
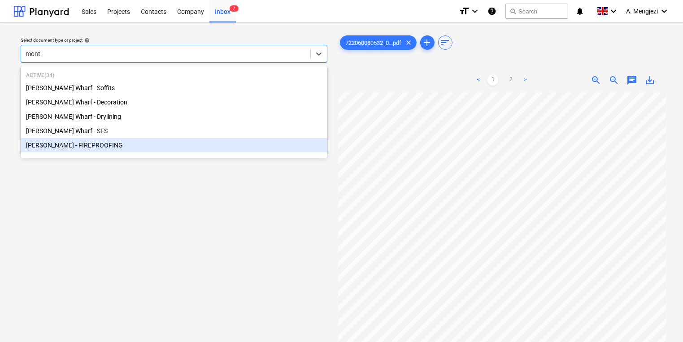
click at [243, 151] on div "[PERSON_NAME] - FIREPROOFING" at bounding box center [174, 145] width 307 height 14
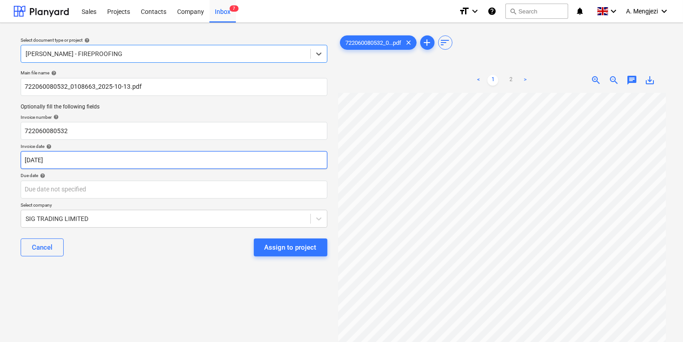
click at [249, 165] on body "Sales Projects Contacts Company Inbox 7 format_size keyboard_arrow_down help se…" at bounding box center [341, 171] width 683 height 342
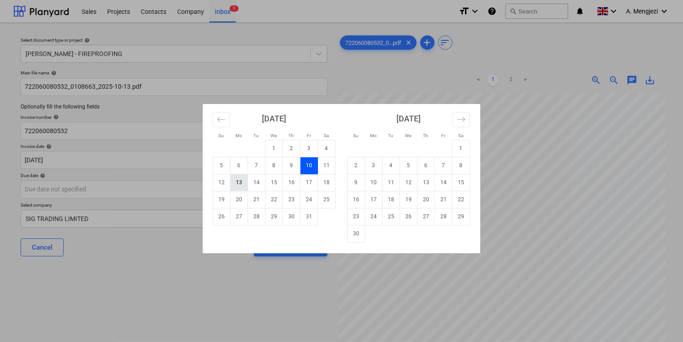
click at [243, 183] on td "13" at bounding box center [238, 182] width 17 height 17
type input "13 Oct 2025"
click at [233, 192] on body "Sales Projects Contacts Company Inbox 7 format_size keyboard_arrow_down help se…" at bounding box center [341, 171] width 683 height 342
click at [457, 184] on td "15" at bounding box center [460, 182] width 17 height 17
type input "15 Nov 2025"
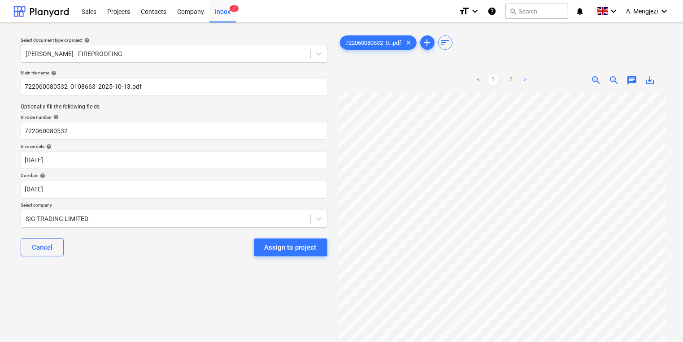
scroll to position [45, 68]
click at [267, 242] on div "Assign to project" at bounding box center [290, 248] width 52 height 12
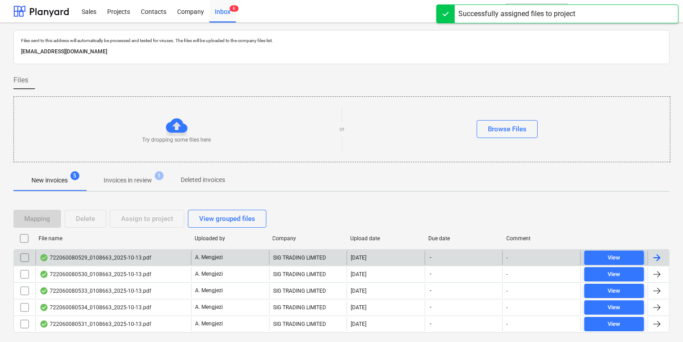
click at [253, 253] on div "A. Mengjezi" at bounding box center [230, 258] width 78 height 14
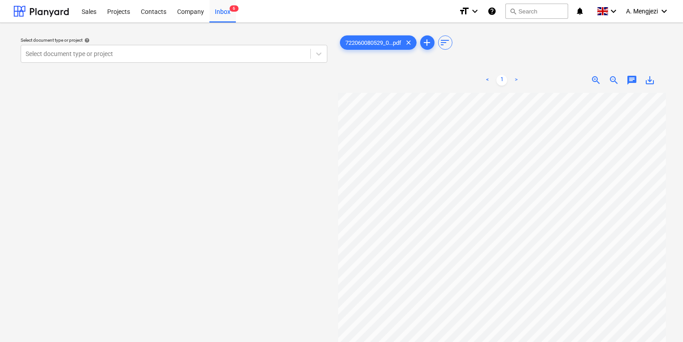
click at [178, 72] on div "Select document type or project help Select document type or project" at bounding box center [173, 221] width 321 height 383
click at [173, 65] on div "Select document type or project help Select document type or project" at bounding box center [174, 50] width 314 height 33
click at [172, 43] on div "Select document type or project help" at bounding box center [174, 40] width 307 height 6
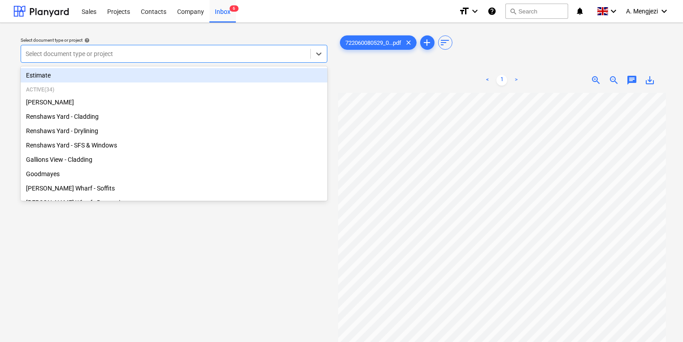
click at [172, 45] on div "Select document type or project" at bounding box center [174, 54] width 307 height 18
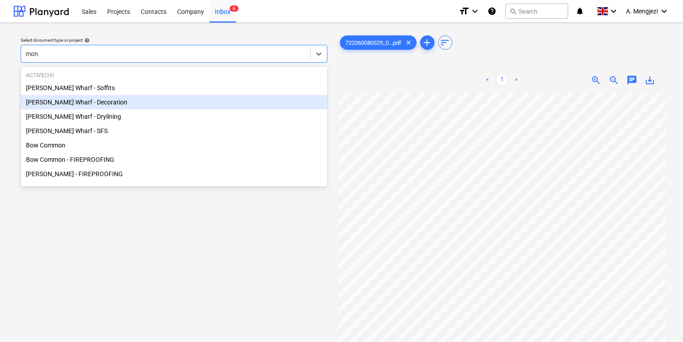
type input "mont"
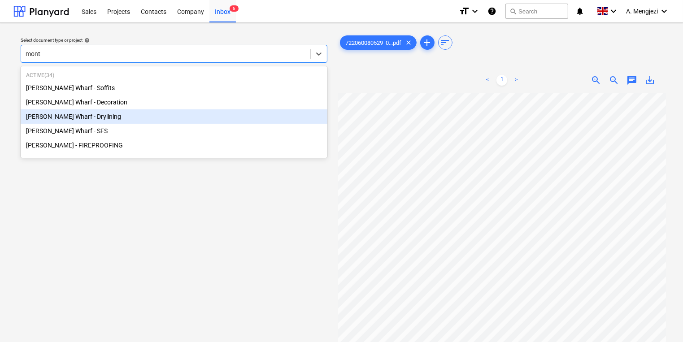
click at [167, 120] on div "[PERSON_NAME] Wharf - Drylining" at bounding box center [174, 116] width 307 height 14
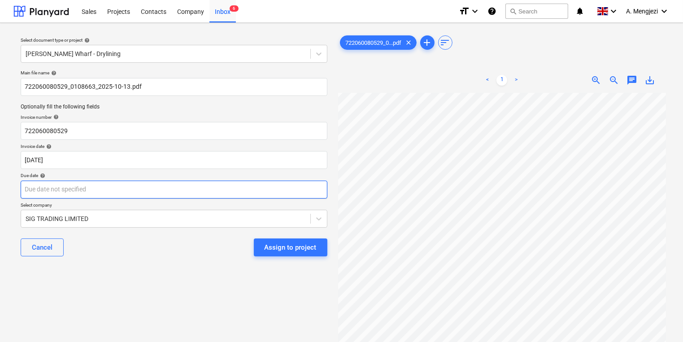
scroll to position [13, 20]
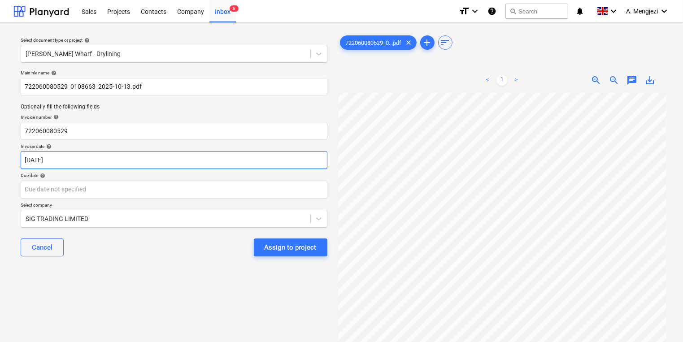
click at [230, 156] on body "Sales Projects Contacts Company Inbox 6 format_size keyboard_arrow_down help se…" at bounding box center [341, 171] width 683 height 342
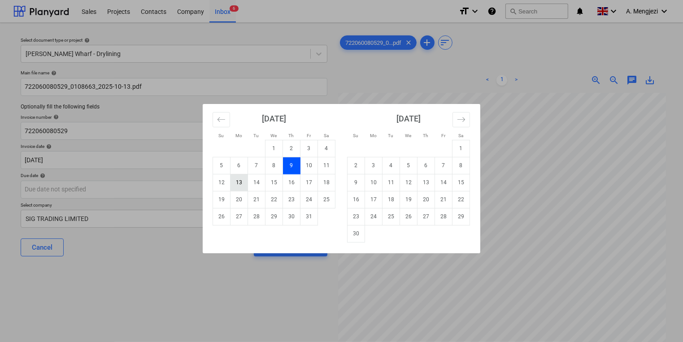
click at [240, 182] on td "13" at bounding box center [238, 182] width 17 height 17
type input "13 Oct 2025"
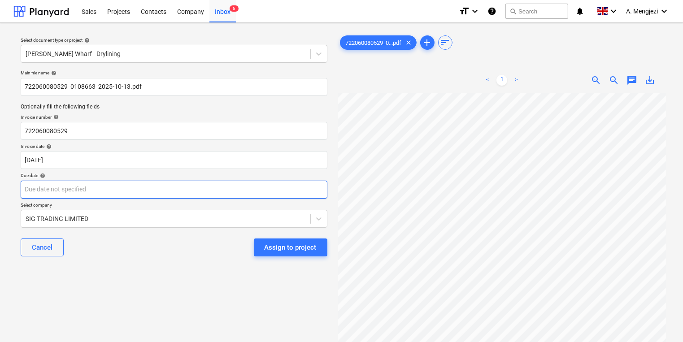
click at [238, 190] on body "Sales Projects Contacts Company Inbox 6 format_size keyboard_arrow_down help se…" at bounding box center [341, 171] width 683 height 342
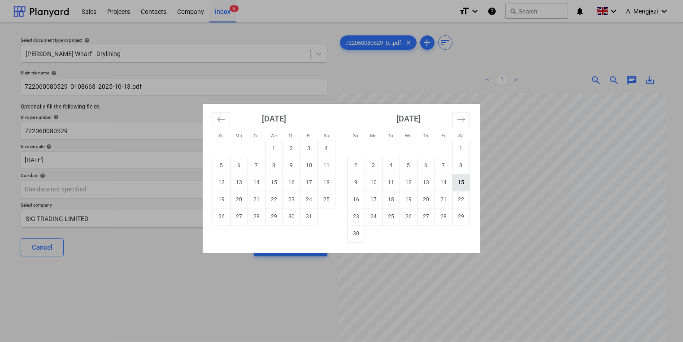
click at [462, 186] on td "15" at bounding box center [460, 182] width 17 height 17
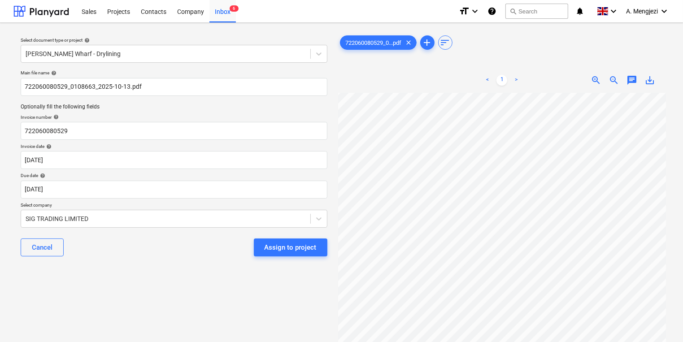
scroll to position [22, 77]
click at [310, 181] on div "Select document type or project help Montgomery's Wharf - Drylining Main file n…" at bounding box center [341, 221] width 656 height 383
click at [305, 244] on div "Assign to project" at bounding box center [290, 248] width 52 height 12
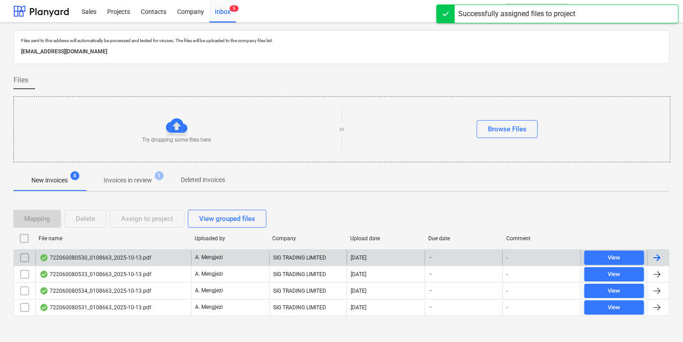
click at [286, 260] on div "SIG TRADING LIMITED" at bounding box center [308, 258] width 78 height 14
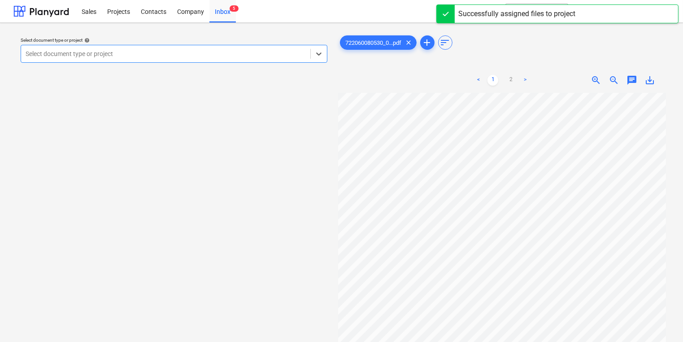
click at [178, 65] on div "Select document type or project help Select is focused ,type to refine list, pr…" at bounding box center [174, 50] width 314 height 33
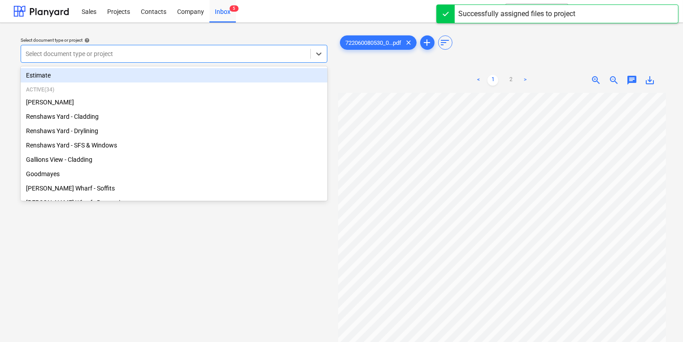
click at [176, 53] on div at bounding box center [166, 53] width 280 height 9
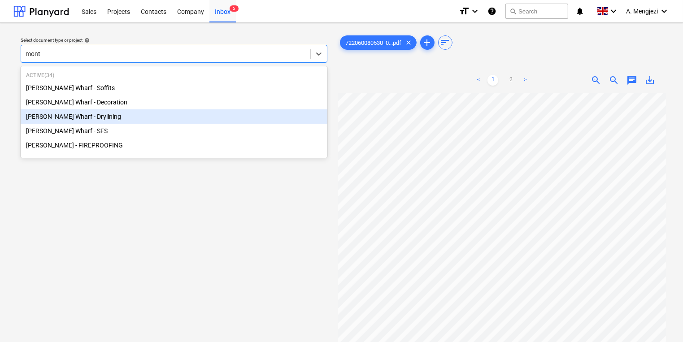
click at [151, 111] on div "[PERSON_NAME] Wharf - Drylining" at bounding box center [174, 116] width 307 height 14
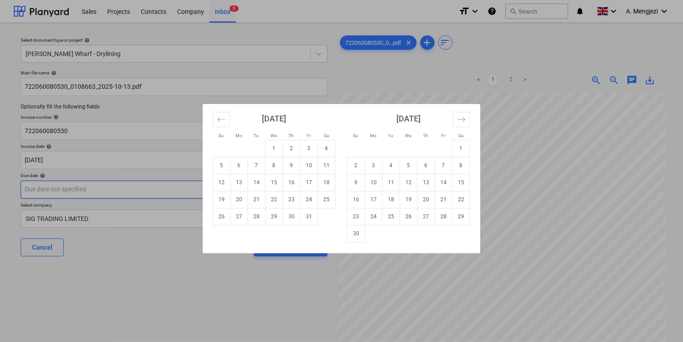
click at [162, 194] on body "Sales Projects Contacts Company Inbox 5 format_size keyboard_arrow_down help se…" at bounding box center [341, 171] width 683 height 342
click at [461, 178] on td "15" at bounding box center [460, 182] width 17 height 17
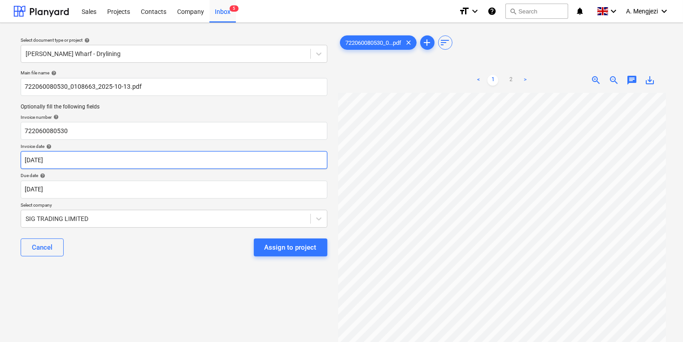
click at [142, 165] on body "Sales Projects Contacts Company Inbox 5 format_size keyboard_arrow_down help se…" at bounding box center [341, 171] width 683 height 342
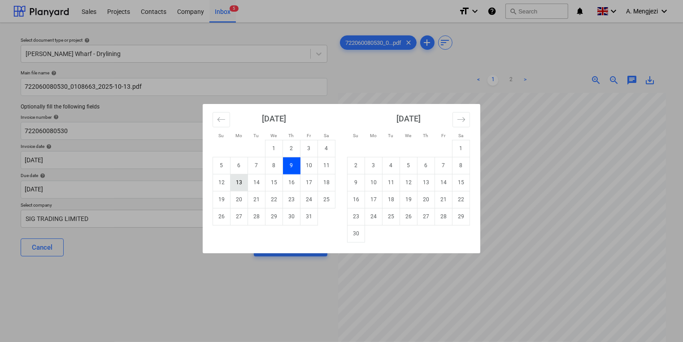
click at [232, 183] on td "13" at bounding box center [238, 182] width 17 height 17
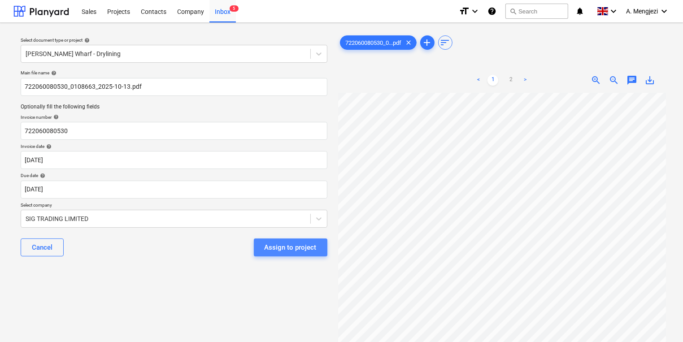
click at [301, 244] on div "Assign to project" at bounding box center [290, 248] width 52 height 12
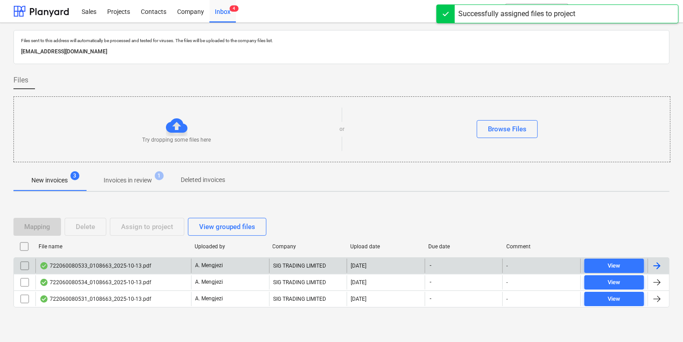
click at [234, 269] on div "A. Mengjezi" at bounding box center [230, 266] width 78 height 14
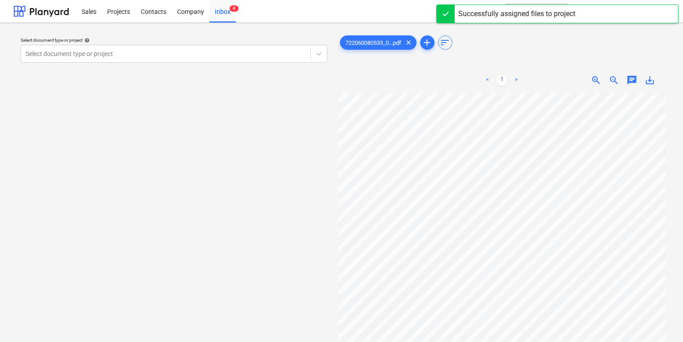
scroll to position [34, 60]
click at [216, 43] on div "Select document type or project help" at bounding box center [174, 40] width 307 height 6
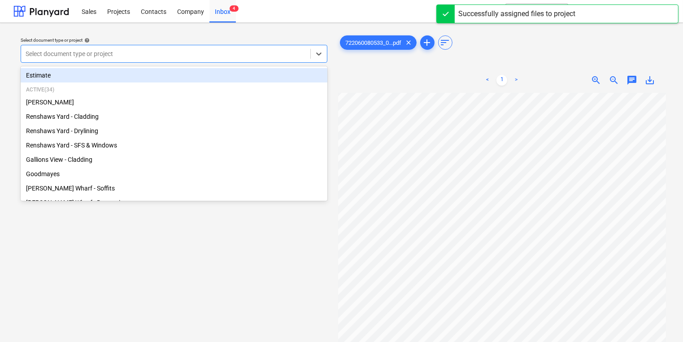
click at [217, 48] on div "Select document type or project" at bounding box center [165, 54] width 289 height 13
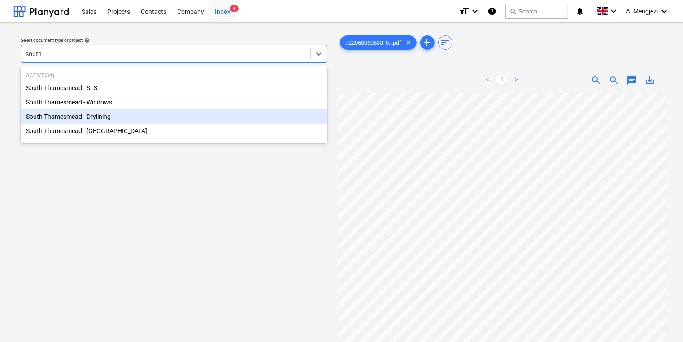
click at [195, 113] on div "South Thamesmead - Drylining" at bounding box center [174, 116] width 307 height 14
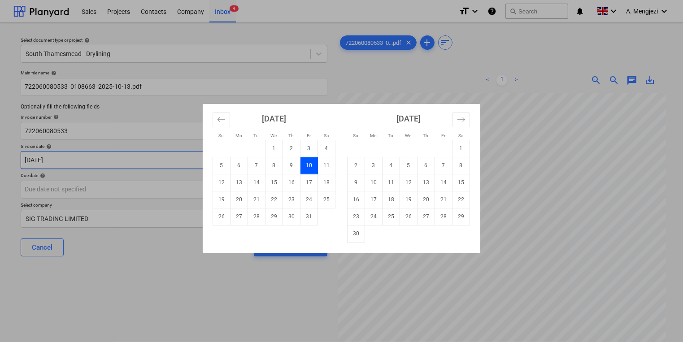
click at [235, 164] on body "Sales Projects Contacts Company Inbox 4 format_size keyboard_arrow_down help se…" at bounding box center [341, 171] width 683 height 342
click at [234, 183] on td "13" at bounding box center [238, 182] width 17 height 17
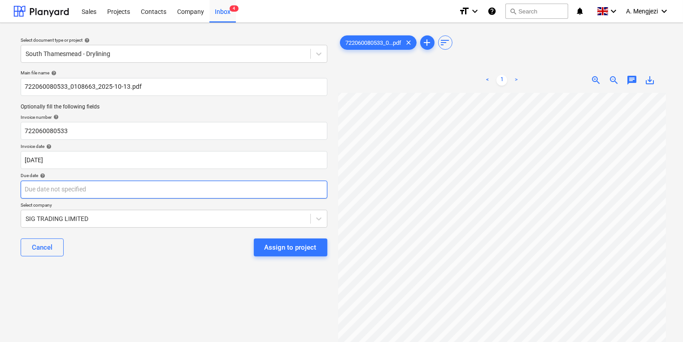
click at [229, 195] on body "Sales Projects Contacts Company Inbox 4 format_size keyboard_arrow_down help se…" at bounding box center [341, 171] width 683 height 342
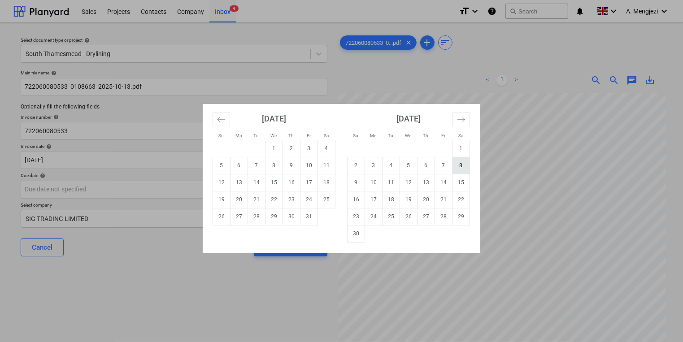
click at [464, 172] on tbody "1 2 3 4 5 6 7 8 9 10 11 12 13 14 15 16 17 18 19 20 21 22 23 24 25 26 27 28 29 30" at bounding box center [408, 191] width 122 height 102
click at [457, 182] on td "15" at bounding box center [460, 182] width 17 height 17
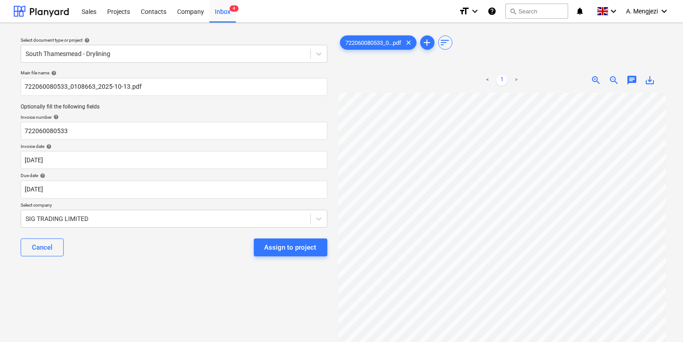
scroll to position [43, 77]
click at [288, 244] on div "Assign to project" at bounding box center [290, 248] width 52 height 12
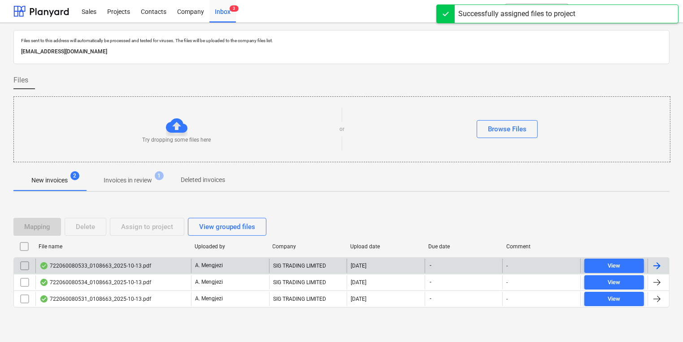
click at [262, 266] on div "A. Mengjezi" at bounding box center [230, 266] width 78 height 14
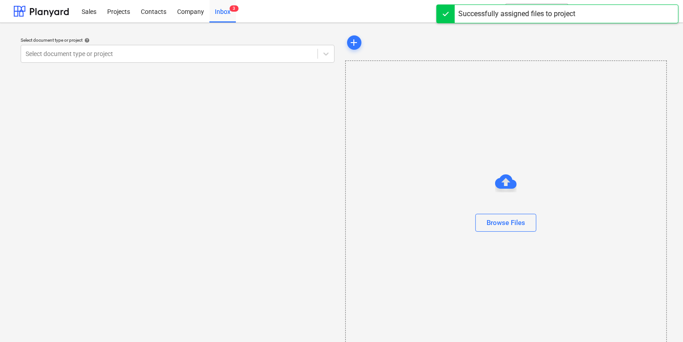
click at [339, 93] on div "Select document type or project help Select document type or project" at bounding box center [177, 191] width 328 height 323
click at [219, 25] on div "Select document type or project help Select document type or project add Browse…" at bounding box center [341, 191] width 683 height 337
click at [217, 20] on div "Inbox 3" at bounding box center [222, 11] width 26 height 23
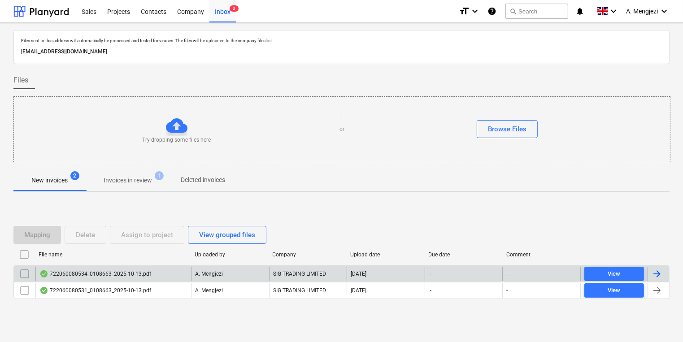
click at [264, 269] on div "A. Mengjezi" at bounding box center [230, 274] width 78 height 14
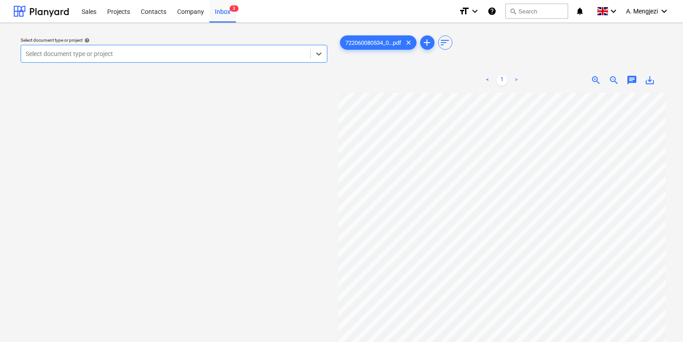
scroll to position [72, 0]
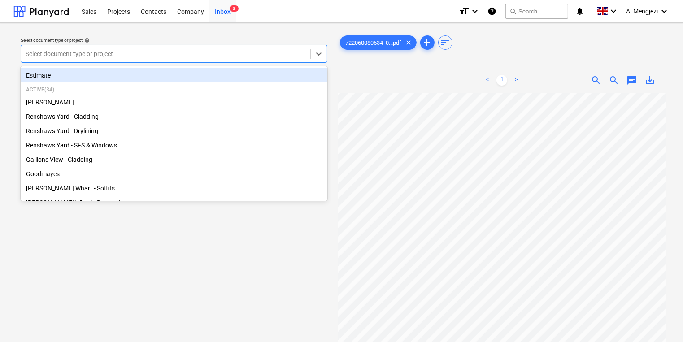
click at [181, 51] on div at bounding box center [166, 53] width 280 height 9
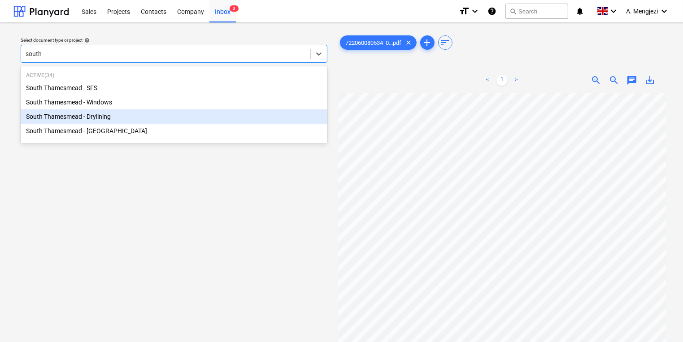
click at [191, 123] on div "South Thamesmead - Drylining" at bounding box center [174, 116] width 307 height 14
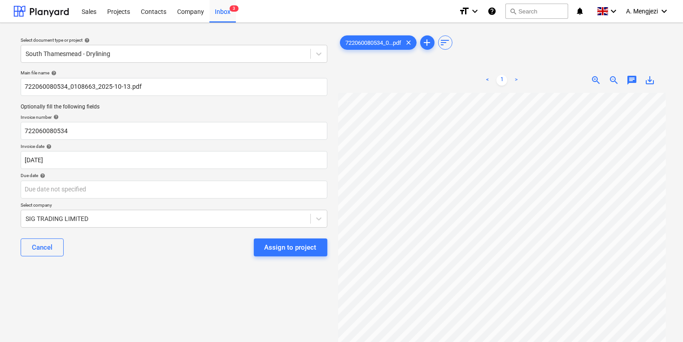
scroll to position [39, 77]
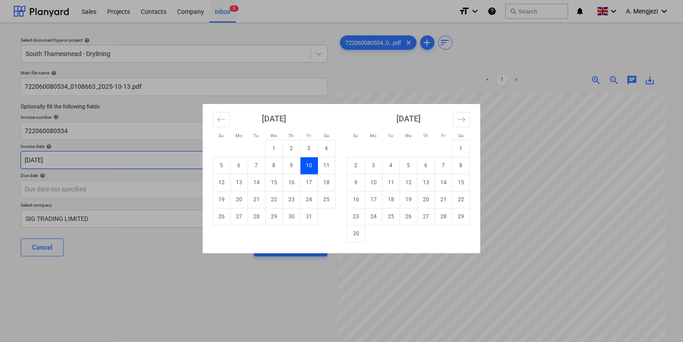
click at [282, 166] on body "Sales Projects Contacts Company Inbox 3 format_size keyboard_arrow_down help se…" at bounding box center [341, 171] width 683 height 342
click at [242, 181] on td "13" at bounding box center [238, 182] width 17 height 17
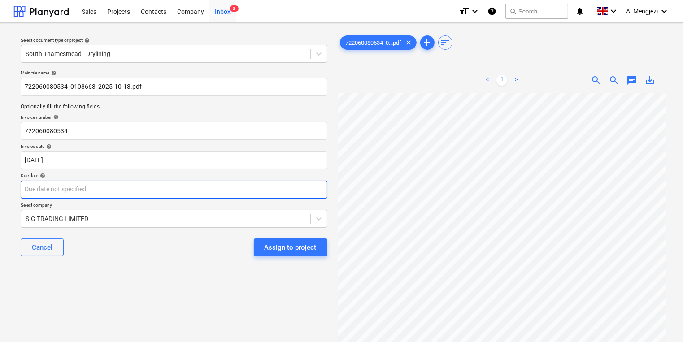
click at [242, 181] on body "Sales Projects Contacts Company Inbox 3 format_size keyboard_arrow_down help se…" at bounding box center [341, 171] width 683 height 342
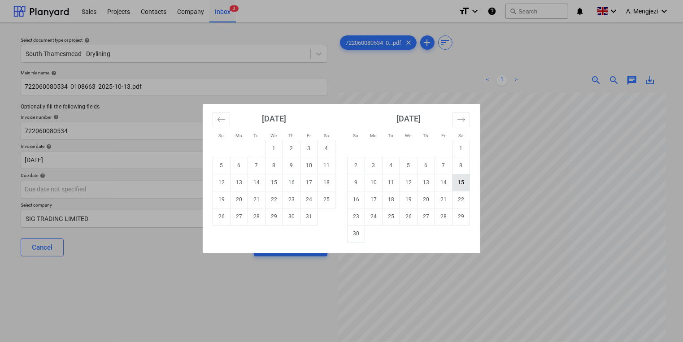
click at [459, 178] on td "15" at bounding box center [460, 182] width 17 height 17
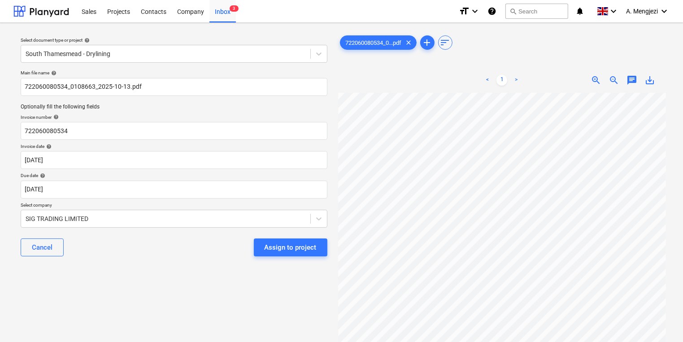
click at [175, 319] on div "Select document type or project help South Thamesmead - Drylining Main file nam…" at bounding box center [173, 221] width 321 height 383
click at [309, 247] on div "Assign to project" at bounding box center [290, 248] width 52 height 12
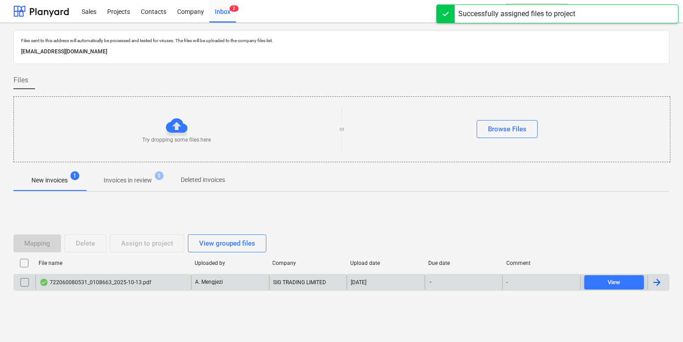
click at [250, 279] on div "A. Mengjezi" at bounding box center [230, 282] width 78 height 14
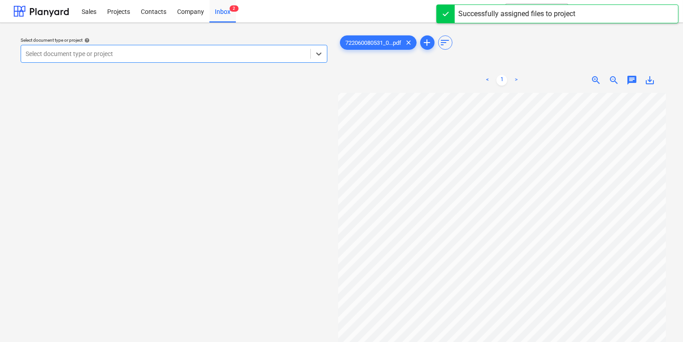
scroll to position [72, 0]
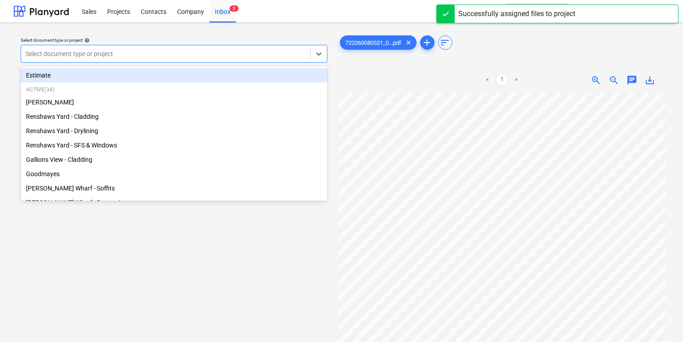
click at [260, 59] on div "Select document type or project" at bounding box center [165, 54] width 289 height 13
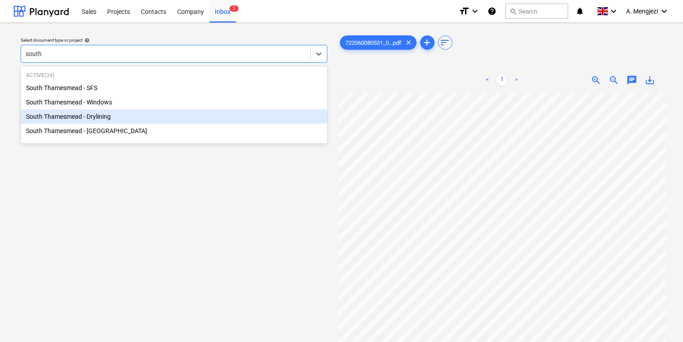
click at [216, 113] on div "South Thamesmead - Drylining" at bounding box center [174, 116] width 307 height 14
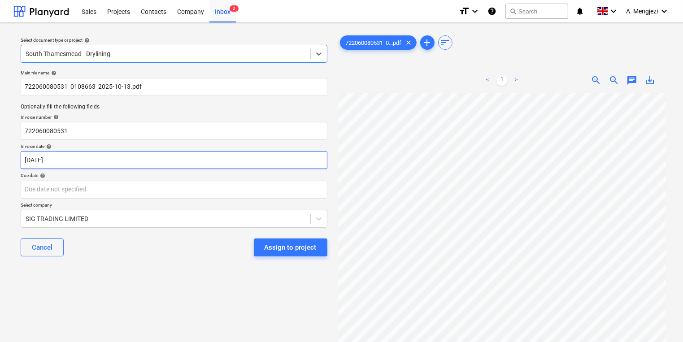
click at [219, 165] on body "Sales Projects Contacts Company Inbox 2 format_size keyboard_arrow_down help se…" at bounding box center [341, 171] width 683 height 342
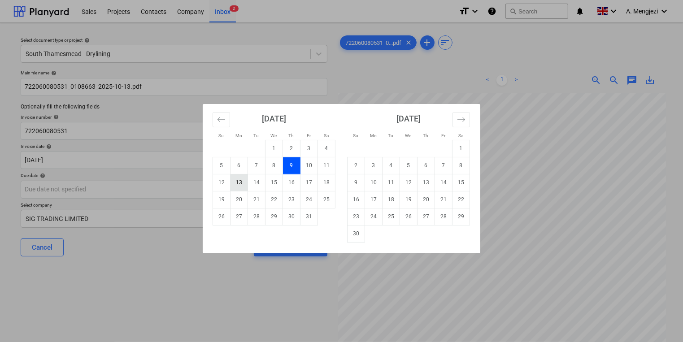
click at [241, 180] on td "13" at bounding box center [238, 182] width 17 height 17
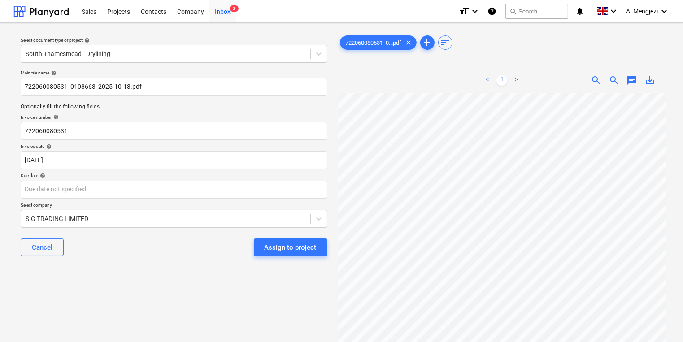
click at [253, 201] on div "Main file name help 722060080531_0108663_2025-10-13.pdf Optionally fill the fol…" at bounding box center [174, 166] width 314 height 201
click at [296, 196] on body "Sales Projects Contacts Company Inbox 2 format_size keyboard_arrow_down help se…" at bounding box center [341, 171] width 683 height 342
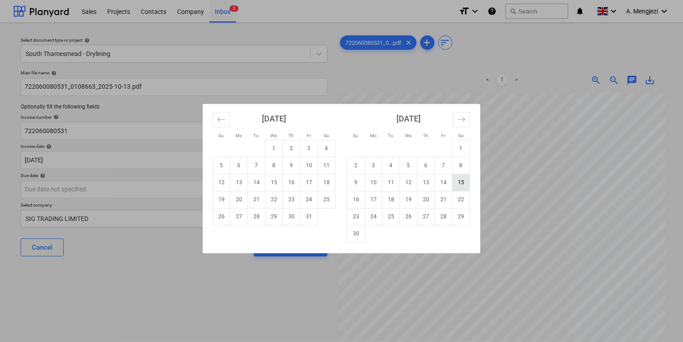
click at [469, 180] on div "November 2025 1 2 3 4 5 6 7 8 9 10 11 12 13 14 15 16 17 18 19 20 21 22 23 24 25…" at bounding box center [408, 173] width 134 height 139
click at [467, 179] on td "15" at bounding box center [460, 182] width 17 height 17
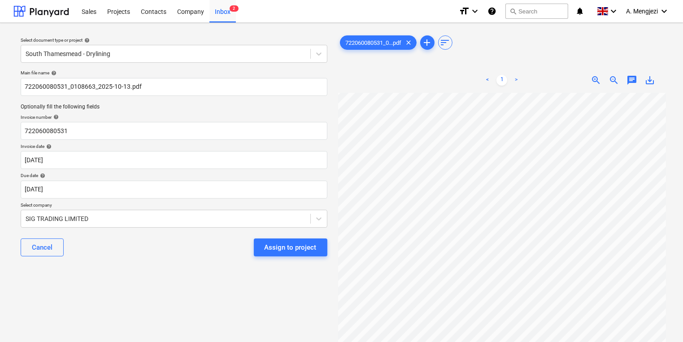
scroll to position [72, 77]
click at [335, 211] on div "722060080531_0...pdf clear add sort < 1 > zoom_in zoom_out chat 0 save_alt" at bounding box center [501, 221] width 335 height 383
click at [307, 240] on button "Assign to project" at bounding box center [291, 247] width 74 height 18
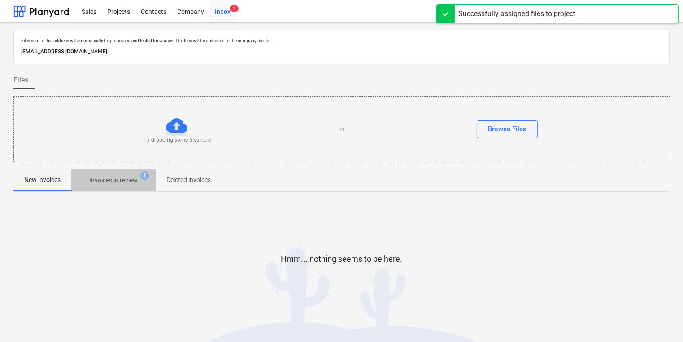
click at [156, 174] on span "Invoices in review 1" at bounding box center [113, 180] width 84 height 16
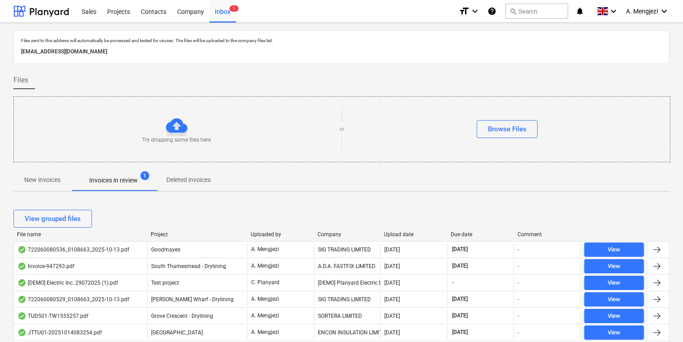
click at [414, 244] on div "[DATE]" at bounding box center [413, 250] width 67 height 14
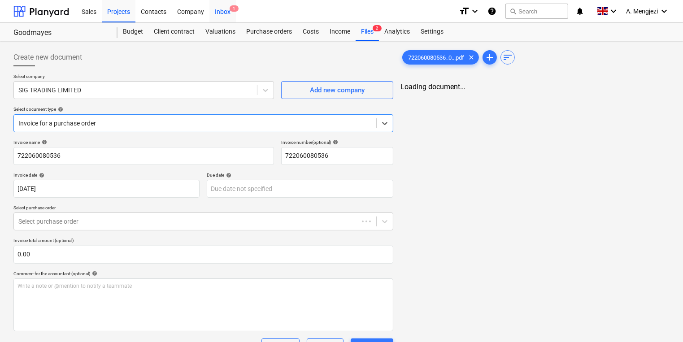
click at [231, 14] on div "Inbox 1" at bounding box center [222, 11] width 26 height 23
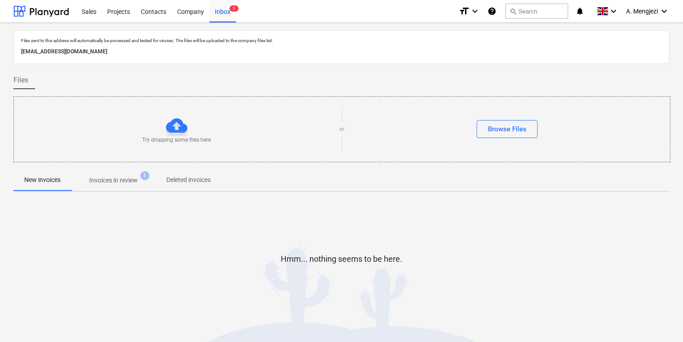
click at [99, 179] on p "Invoices in review" at bounding box center [113, 180] width 48 height 9
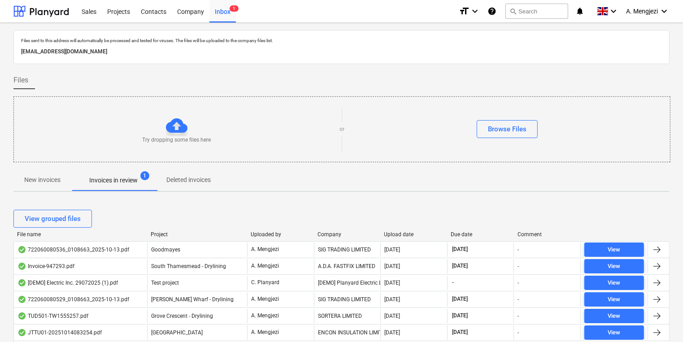
click at [402, 230] on div "View grouped files" at bounding box center [341, 218] width 656 height 25
click at [405, 236] on div "Upload date" at bounding box center [414, 234] width 60 height 6
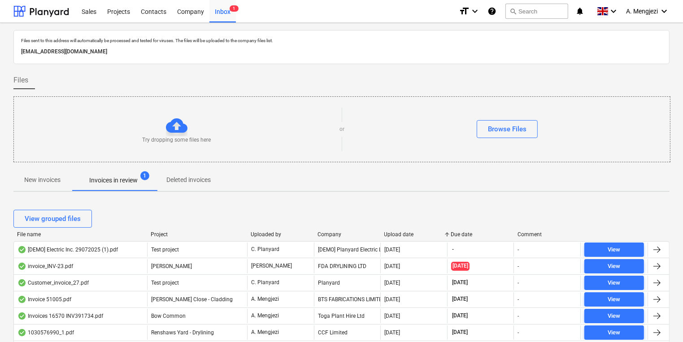
click at [405, 236] on div "Upload date" at bounding box center [414, 234] width 60 height 6
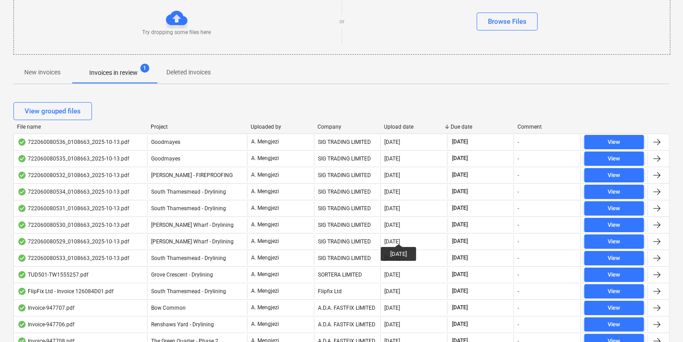
scroll to position [143, 0]
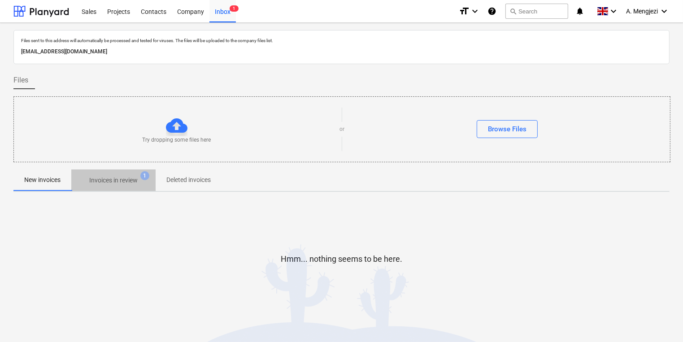
click at [97, 177] on p "Invoices in review" at bounding box center [113, 180] width 48 height 9
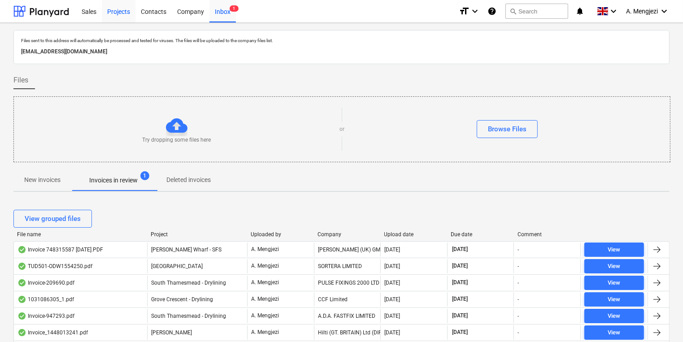
click at [120, 8] on div "Projects" at bounding box center [119, 11] width 34 height 23
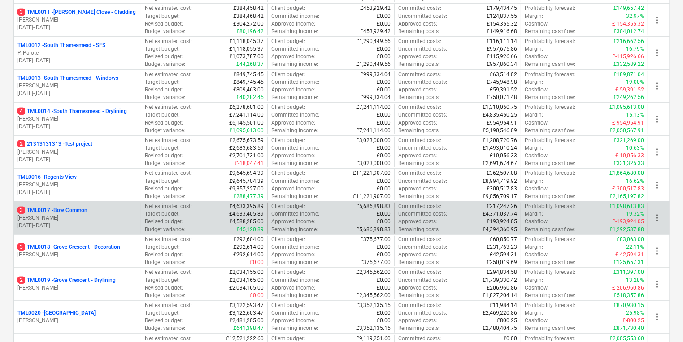
scroll to position [538, 0]
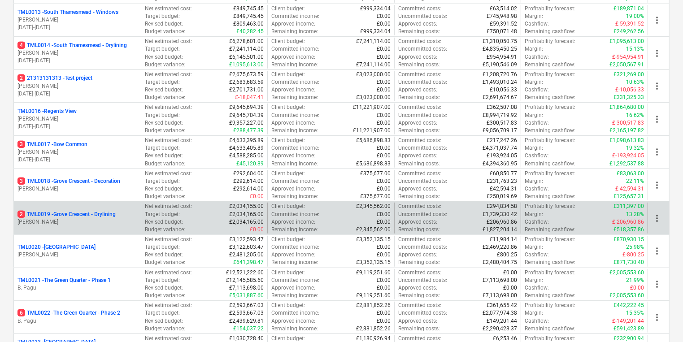
click at [136, 211] on div "2 TML0019 - Grove Crescent - Drylining R. Williamson" at bounding box center [77, 218] width 127 height 31
click at [136, 211] on div "2 TML0019 - Grove Crescent - Drylining" at bounding box center [77, 215] width 120 height 8
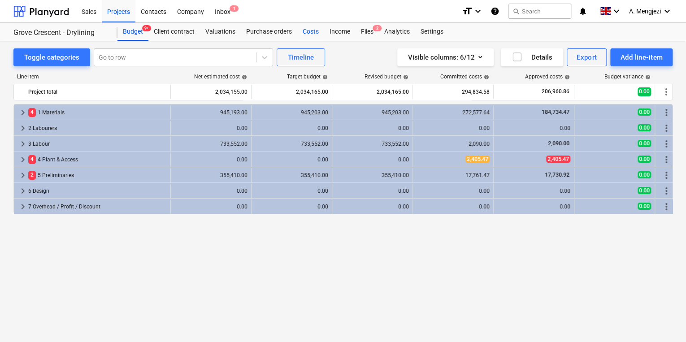
click at [301, 23] on div "Costs" at bounding box center [310, 32] width 27 height 18
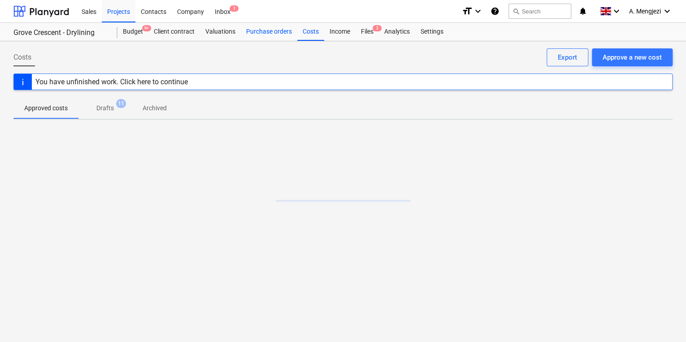
click at [288, 27] on div "Purchase orders" at bounding box center [269, 32] width 56 height 18
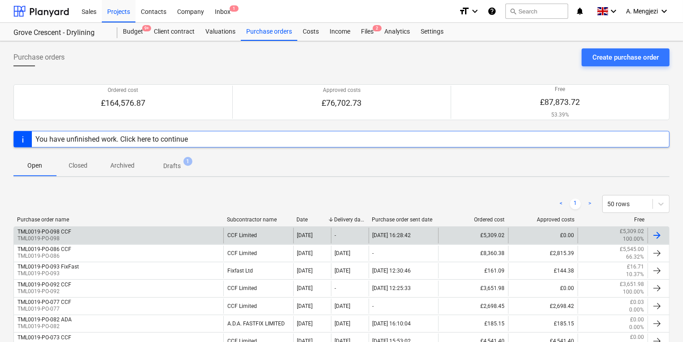
click at [183, 231] on div "TML0019-PO-098 CCF TML0019-PO-098" at bounding box center [118, 235] width 209 height 15
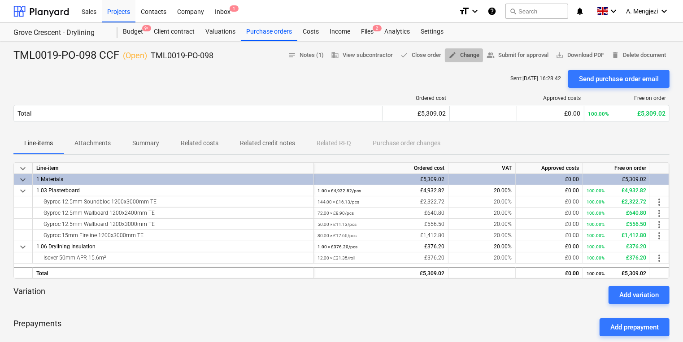
click at [461, 55] on span "edit Change" at bounding box center [463, 55] width 31 height 10
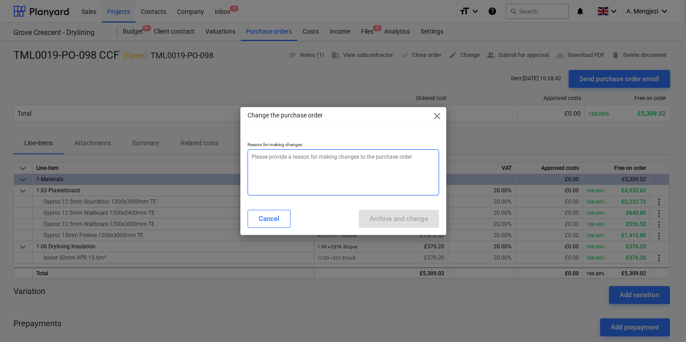
type textarea "x"
click at [418, 185] on textarea at bounding box center [342, 172] width 191 height 46
type textarea "p"
type textarea "x"
type textarea "pr"
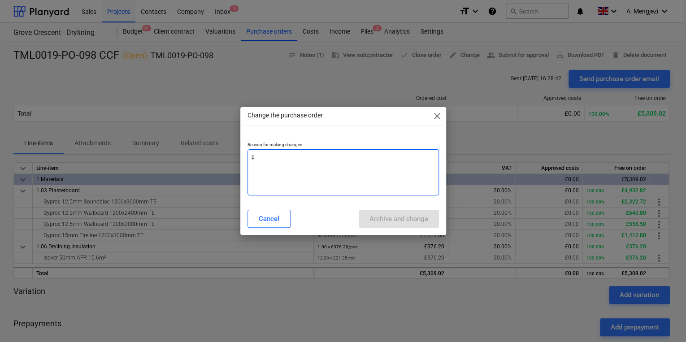
type textarea "x"
type textarea "pri"
type textarea "x"
type textarea "pric"
type textarea "x"
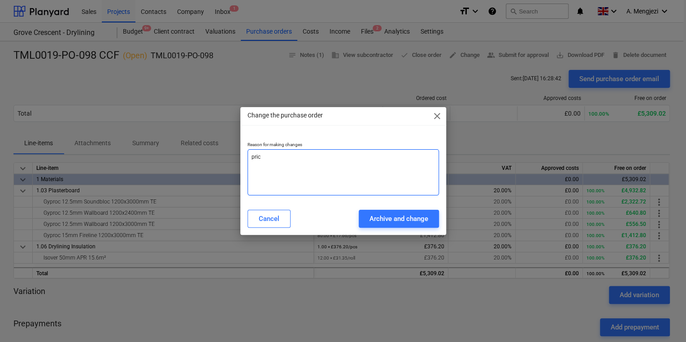
type textarea "price"
type textarea "x"
type textarea "price"
type textarea "x"
type textarea "price c"
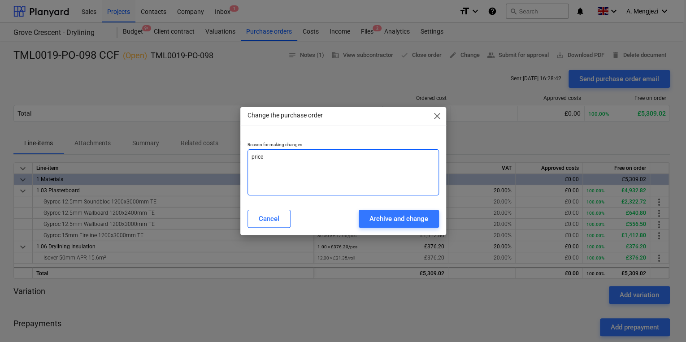
type textarea "x"
type textarea "price ca"
type textarea "x"
type textarea "price can"
type textarea "x"
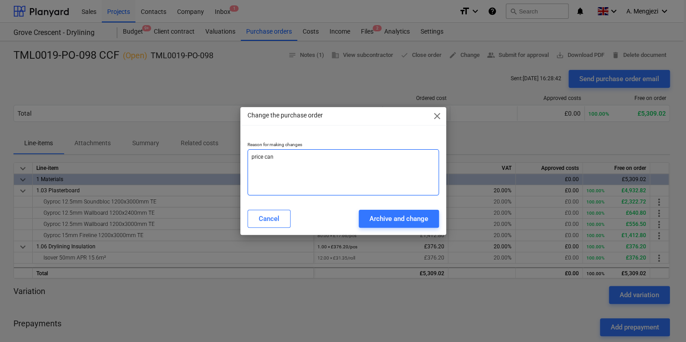
type textarea "price ca"
type textarea "x"
type textarea "price c"
type textarea "x"
type textarea "price ch"
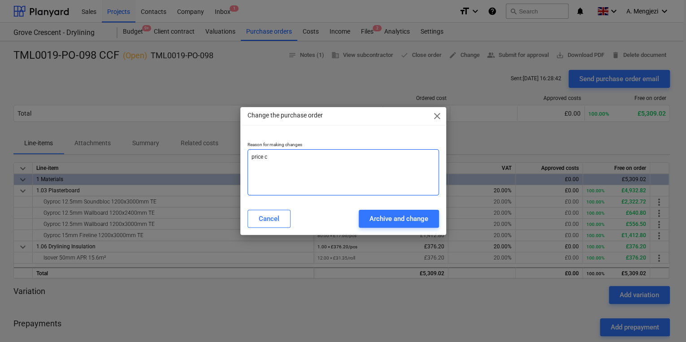
type textarea "x"
type textarea "price cha"
type textarea "x"
type textarea "price chan"
type textarea "x"
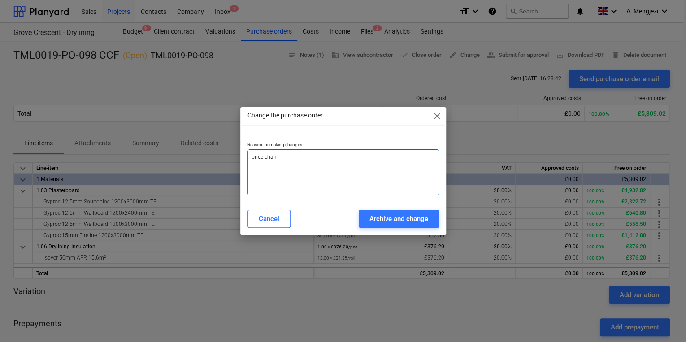
type textarea "price chang"
type textarea "x"
type textarea "price change"
type textarea "x"
type textarea "price change"
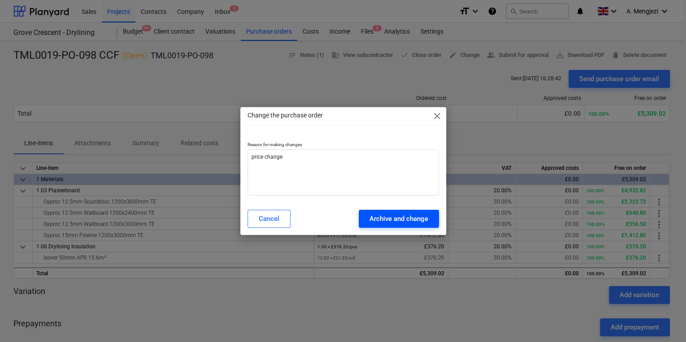
click at [412, 224] on div "Archive and change" at bounding box center [398, 219] width 59 height 12
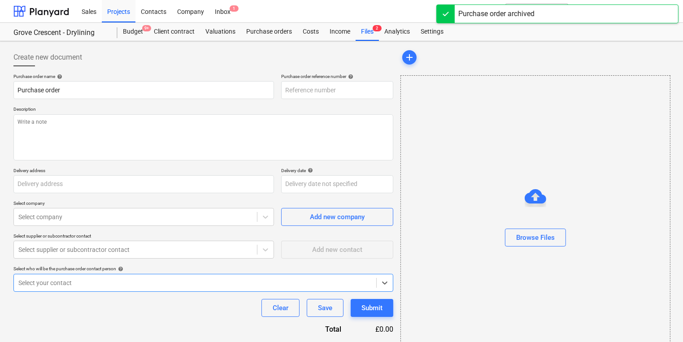
type textarea "x"
type input "TML0019-PO-098 CCF"
type input "TML0019-PO-098"
type textarea "Site contact Cornel 07853 351191 Flat bed pre-slung for crane offload please"
type input "Watkin Jones, Grove Crescent Road, London E15 1BJ"
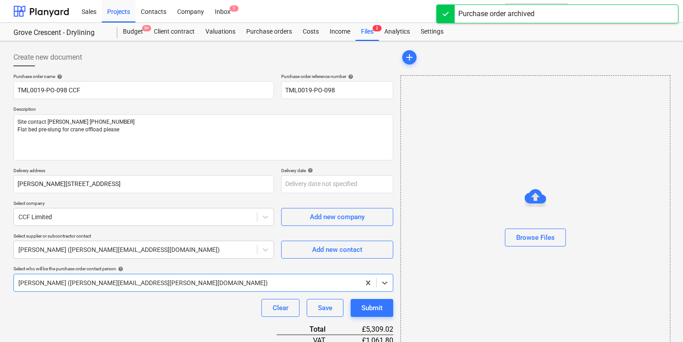
type textarea "x"
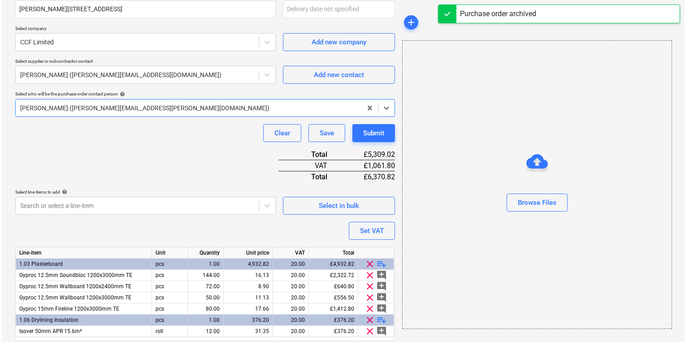
scroll to position [206, 0]
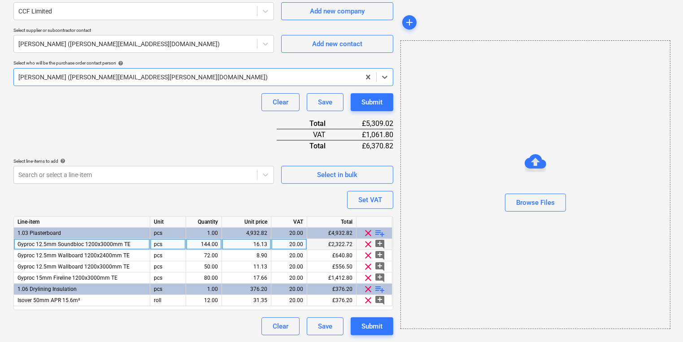
click at [267, 246] on div "16.13" at bounding box center [246, 244] width 42 height 11
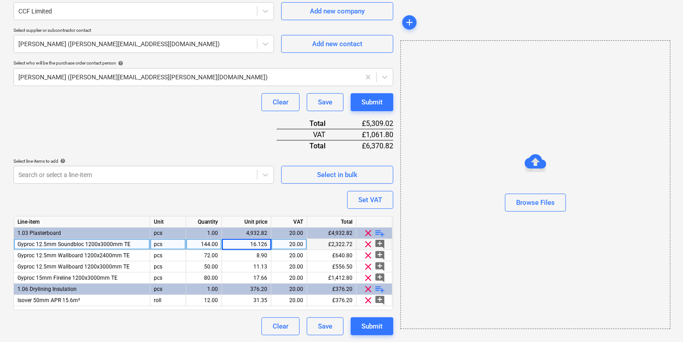
type input "16.1267"
type textarea "x"
click at [267, 246] on div "16.13" at bounding box center [246, 244] width 49 height 11
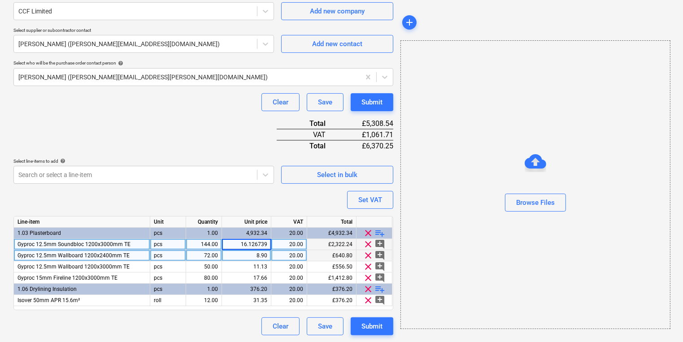
type input "16.1267391"
type textarea "x"
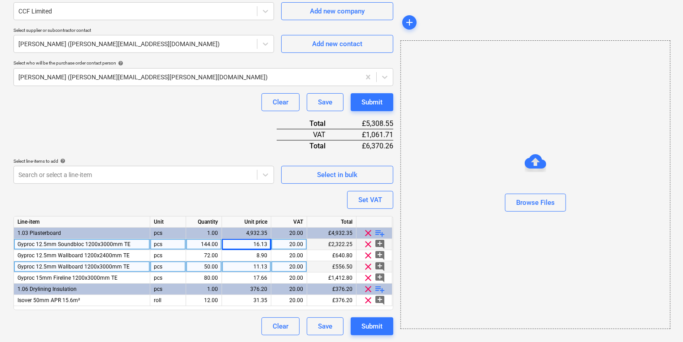
click at [234, 266] on div "11.13" at bounding box center [246, 266] width 42 height 11
type input "11.1232"
type textarea "x"
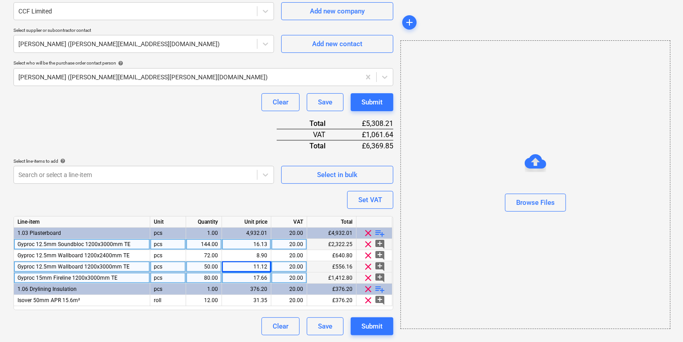
click at [275, 277] on div "20.00" at bounding box center [289, 278] width 28 height 11
click at [264, 277] on div "17.66" at bounding box center [246, 278] width 42 height 11
type input "19.1145"
click at [364, 108] on button "Submit" at bounding box center [372, 102] width 43 height 18
type textarea "x"
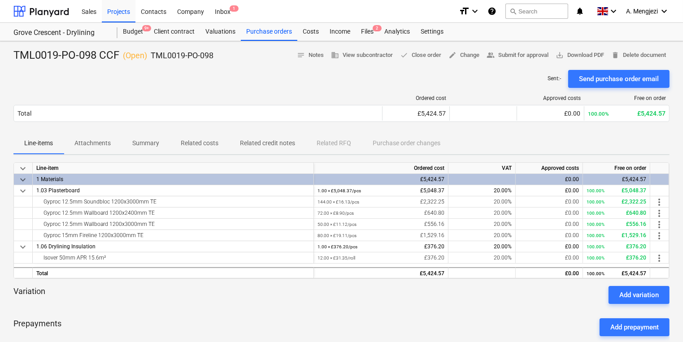
click at [439, 71] on div "Sent : - Send purchase order email" at bounding box center [341, 79] width 656 height 18
click at [370, 30] on div "Files 2" at bounding box center [366, 32] width 23 height 18
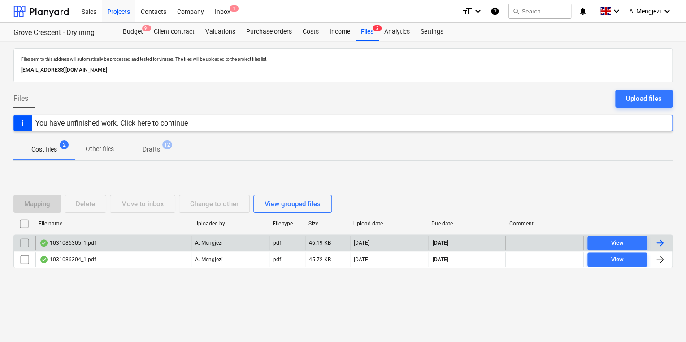
click at [134, 238] on div "1031086305_1.pdf" at bounding box center [113, 243] width 156 height 14
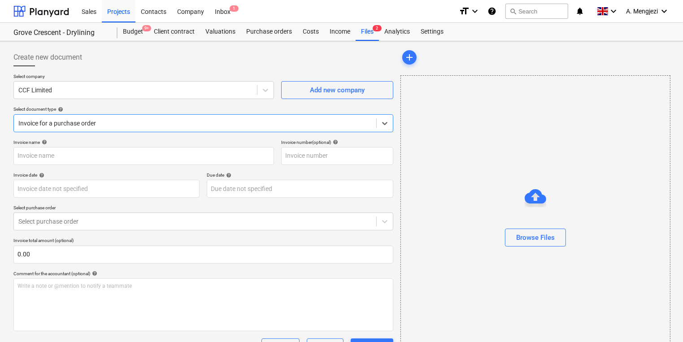
type input "1031086305"
type input "[DATE]"
type input "15 Dec 2025"
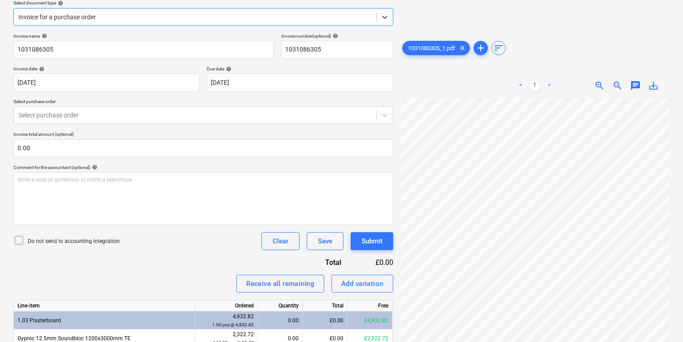
scroll to position [72, 0]
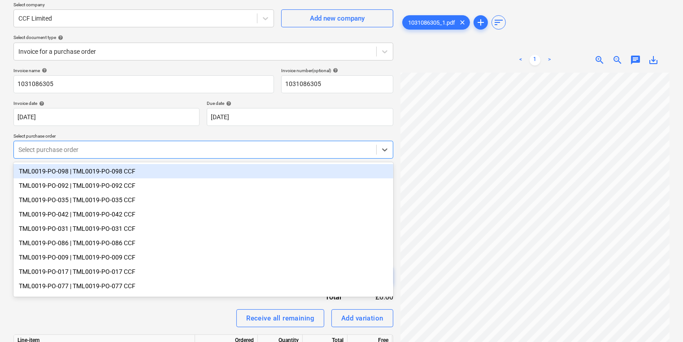
click at [121, 152] on div at bounding box center [194, 149] width 353 height 9
click at [90, 174] on div "TML0019-PO-098 | TML0019-PO-098 CCF" at bounding box center [203, 171] width 380 height 14
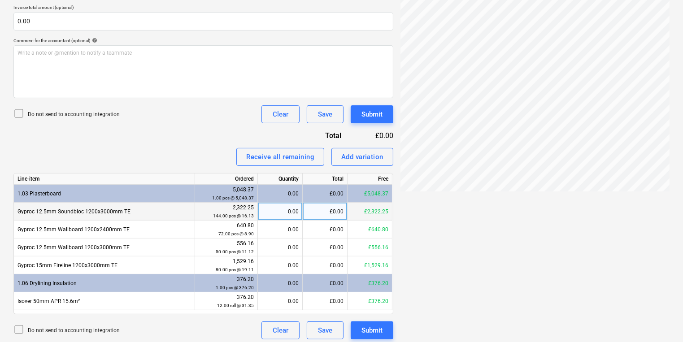
scroll to position [237, 0]
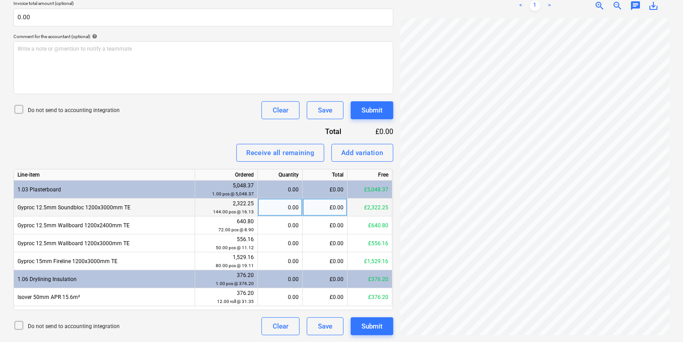
click at [289, 202] on div "0.00" at bounding box center [279, 208] width 37 height 18
type input "144"
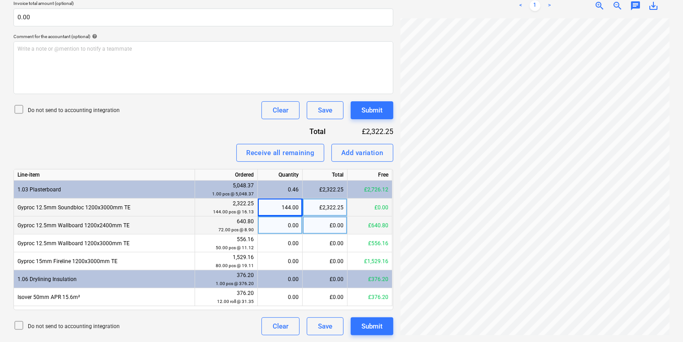
click at [269, 230] on div "0.00" at bounding box center [279, 226] width 37 height 18
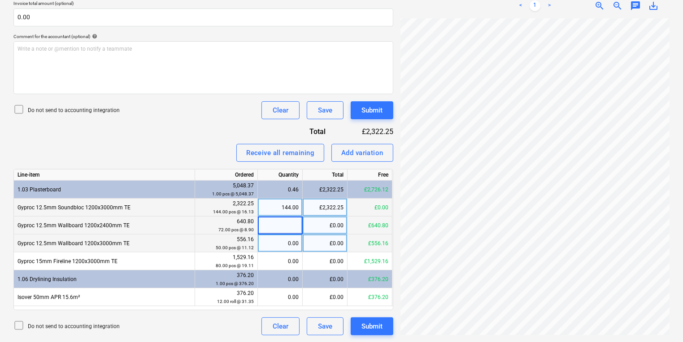
click at [286, 250] on div "0.00" at bounding box center [279, 243] width 37 height 18
type input "50"
click at [282, 251] on div "50.00" at bounding box center [279, 243] width 37 height 18
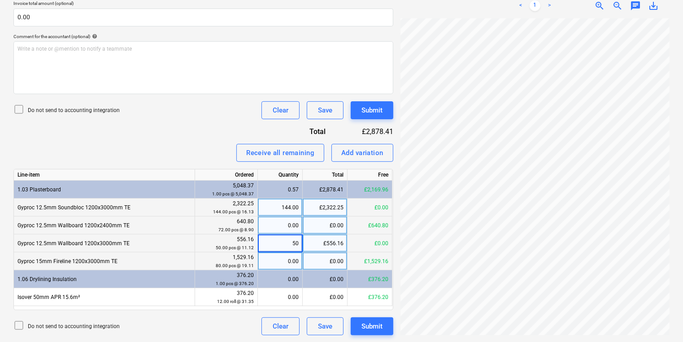
click at [282, 261] on div "0.00" at bounding box center [279, 261] width 37 height 18
type input "80"
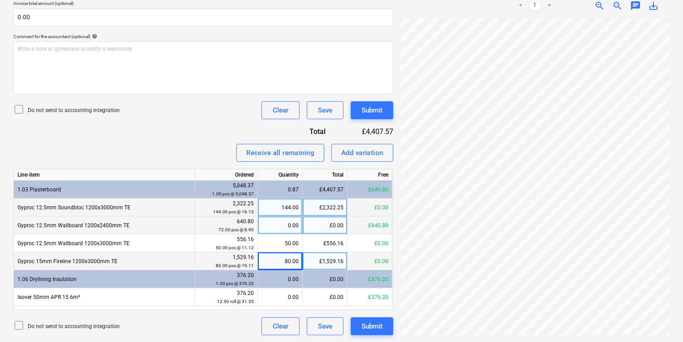
click at [360, 215] on div "Create new document Select company CCF Limited Add new company Select document …" at bounding box center [341, 73] width 663 height 531
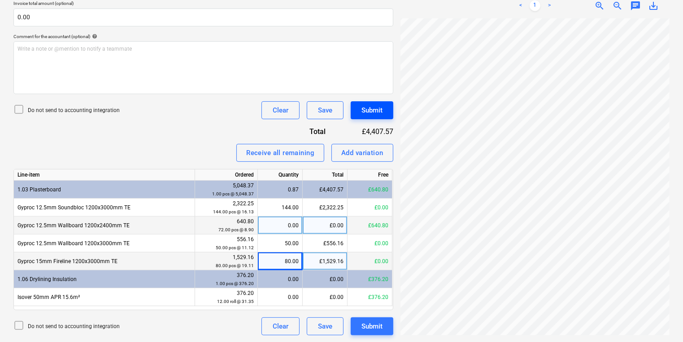
click at [380, 106] on button "Submit" at bounding box center [372, 110] width 43 height 18
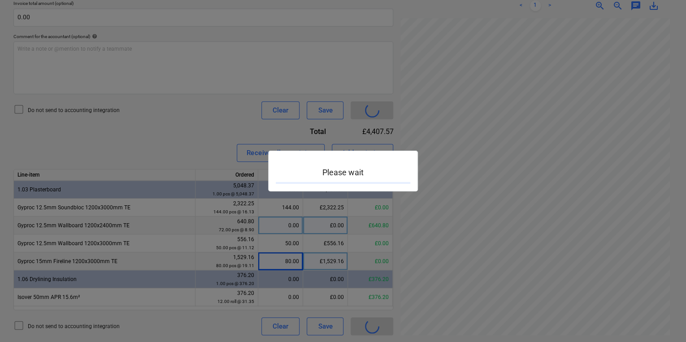
scroll to position [112, 135]
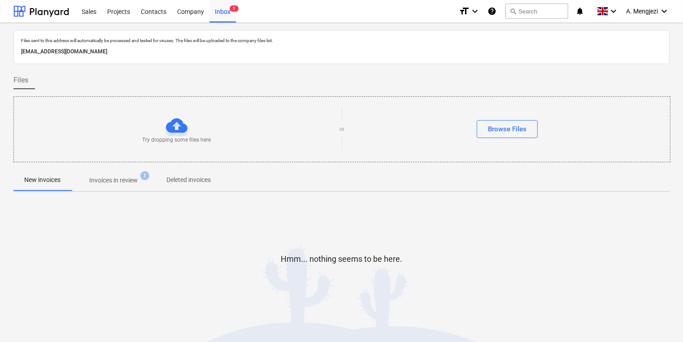
click at [104, 192] on div "Files sent to this address will automatically be processed and tested for virus…" at bounding box center [341, 181] width 656 height 303
click at [100, 187] on span "Invoices in review 1" at bounding box center [113, 180] width 84 height 16
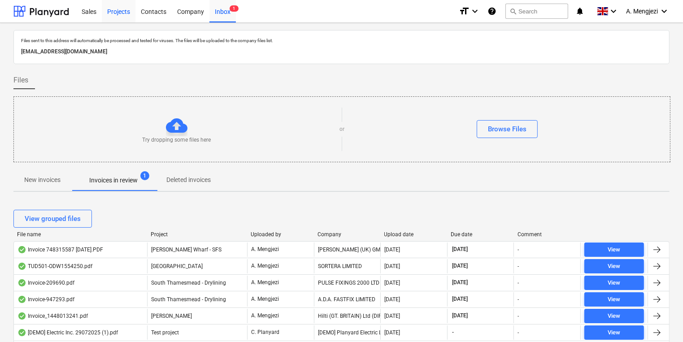
click at [127, 10] on div "Projects" at bounding box center [119, 11] width 34 height 23
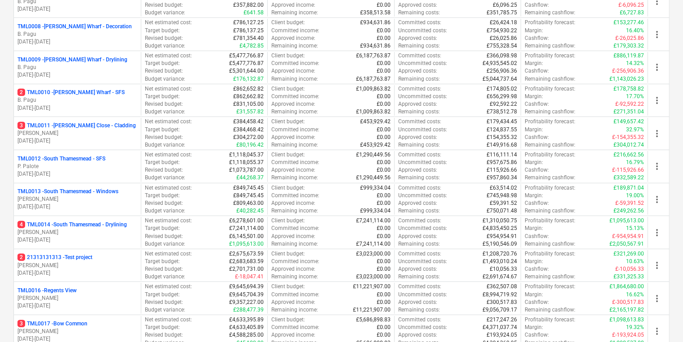
scroll to position [538, 0]
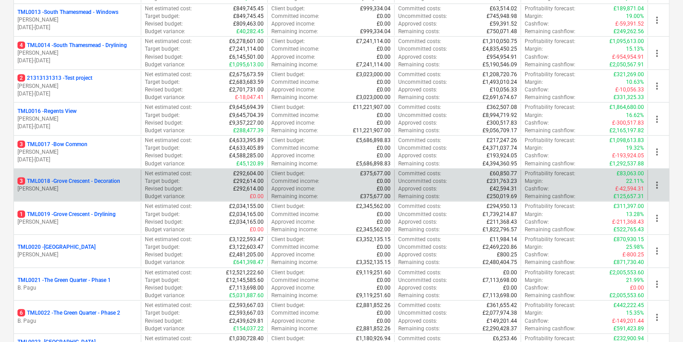
click at [98, 174] on div "3 TML0018 - Grove Crescent - Decoration R. Williamson" at bounding box center [77, 185] width 127 height 31
click at [146, 188] on p "Revised budget :" at bounding box center [164, 189] width 38 height 8
click at [141, 186] on div "Net estimated cost : £292,604.00 Target budget : £292,614.00 Revised budget : £…" at bounding box center [204, 185] width 127 height 31
click at [138, 183] on div "3 TML0018 - Grove Crescent - Decoration R. Williamson" at bounding box center [77, 185] width 127 height 31
click at [129, 181] on div "3 TML0018 - Grove Crescent - Decoration" at bounding box center [77, 182] width 120 height 8
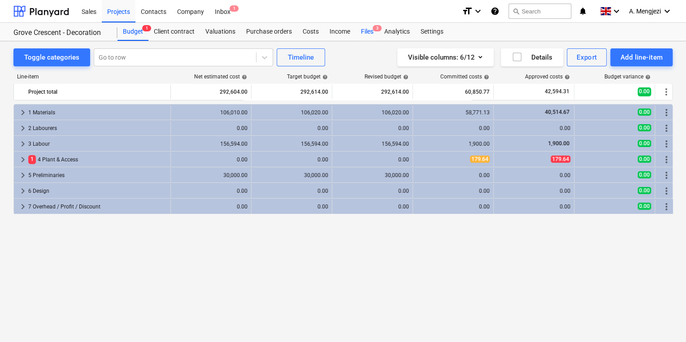
click at [366, 28] on div "Files 3" at bounding box center [366, 32] width 23 height 18
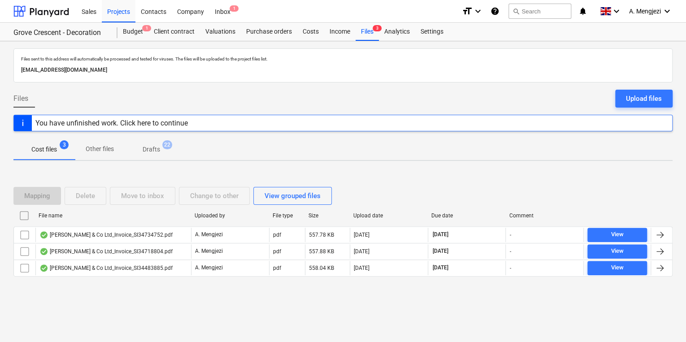
click at [169, 294] on div "Mapping Delete Move to inbox Change to other View grouped files File name Uploa…" at bounding box center [342, 235] width 659 height 134
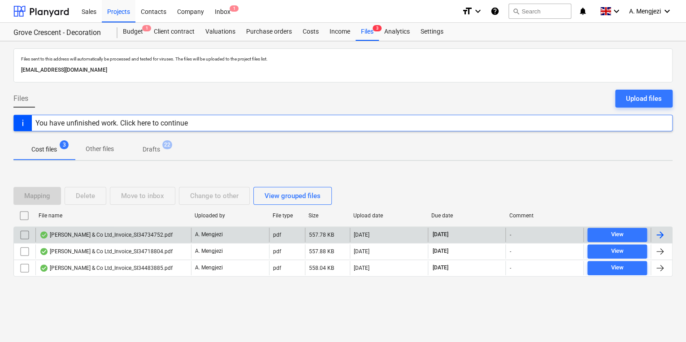
click at [181, 228] on div "[PERSON_NAME] & Co Ltd_Invoice_SI34734752.pdf" at bounding box center [113, 235] width 156 height 14
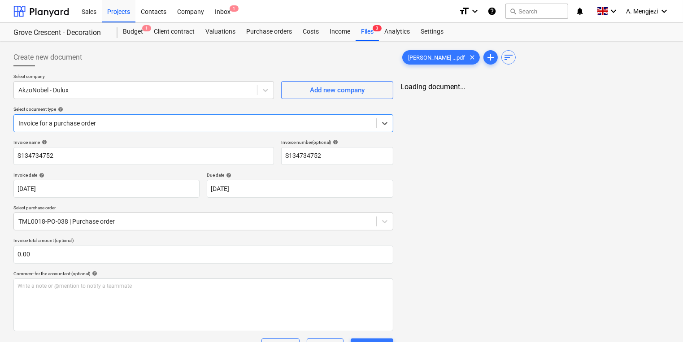
type input "S134734752"
type input "[DATE]"
click at [268, 37] on div "Purchase orders" at bounding box center [269, 32] width 56 height 18
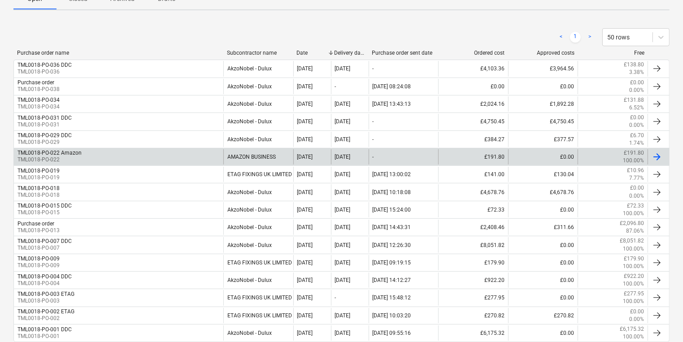
scroll to position [179, 0]
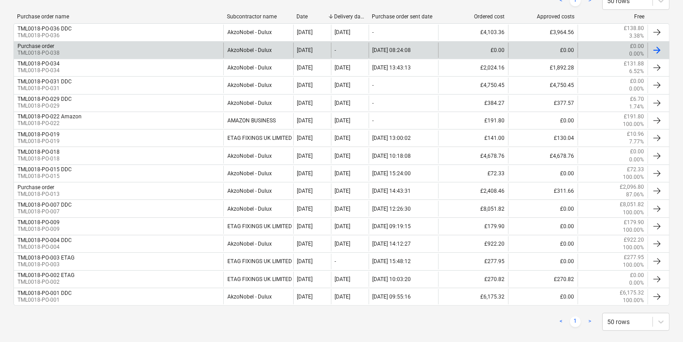
click at [104, 54] on div "Purchase order TML0018-PO-038" at bounding box center [118, 50] width 209 height 15
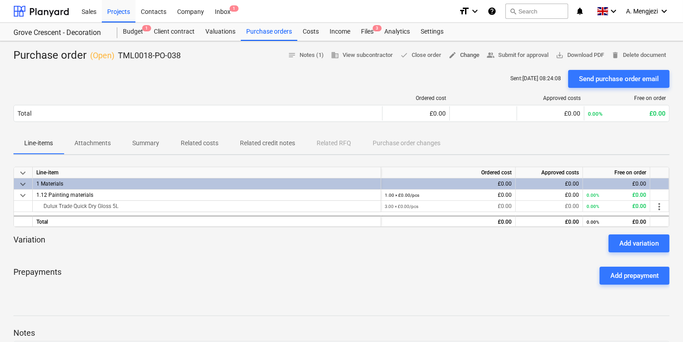
click at [456, 57] on span "edit Change" at bounding box center [463, 55] width 31 height 10
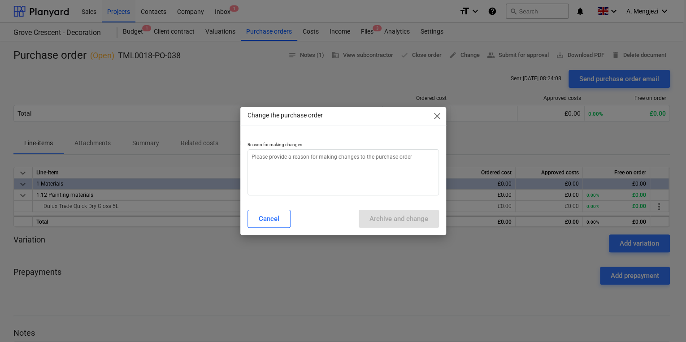
type textarea "x"
click at [401, 154] on textarea at bounding box center [342, 172] width 191 height 46
type textarea "p"
type textarea "x"
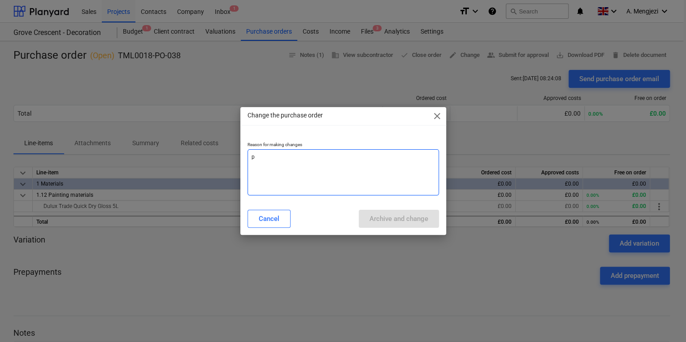
type textarea "pr"
type textarea "x"
type textarea "pri"
type textarea "x"
type textarea "pric"
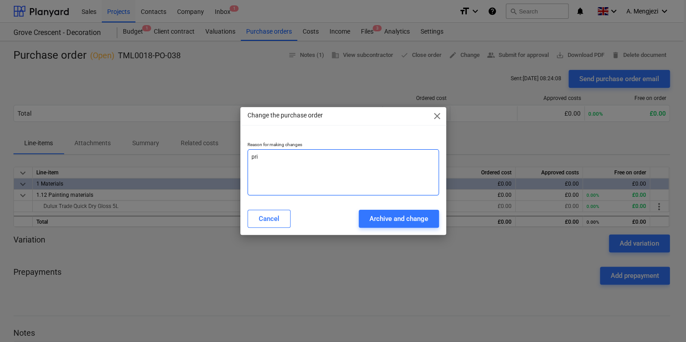
type textarea "x"
type textarea "price"
type textarea "x"
type textarea "price"
type textarea "x"
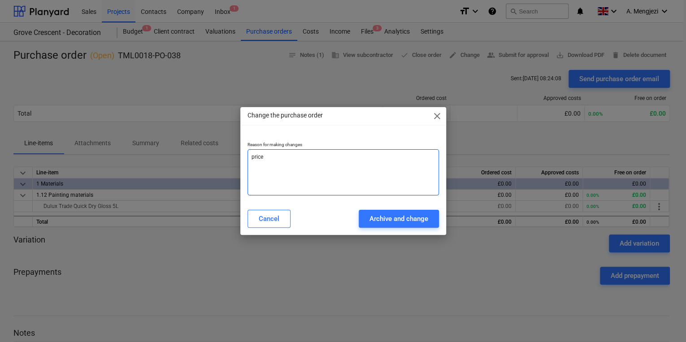
type textarea "price c"
type textarea "x"
type textarea "price ch"
type textarea "x"
type textarea "price cha"
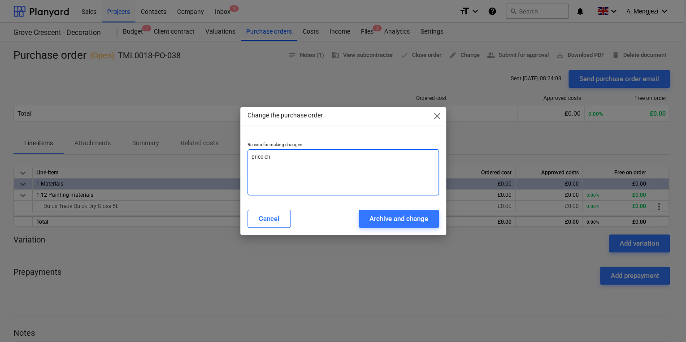
type textarea "x"
type textarea "price chan"
type textarea "x"
type textarea "price chang"
type textarea "x"
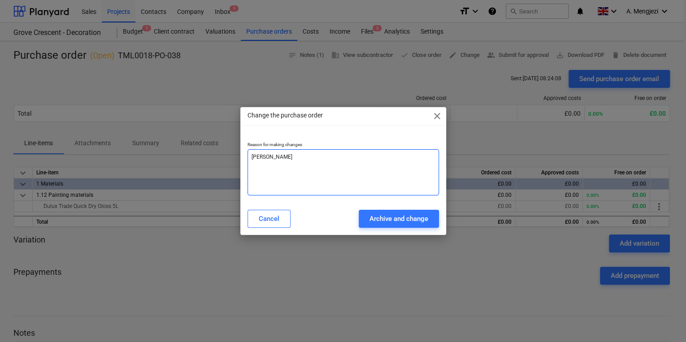
type textarea "price change"
type textarea "x"
type textarea "price change"
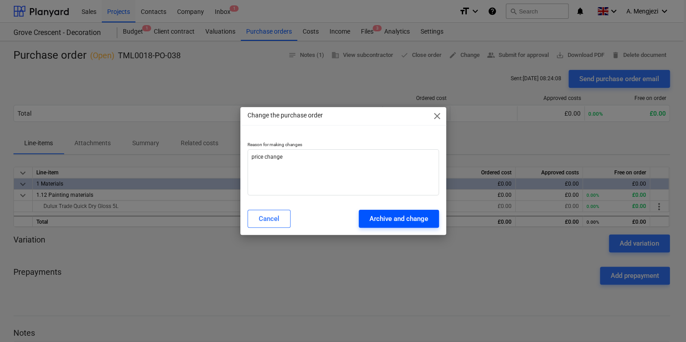
click at [404, 217] on div "Archive and change" at bounding box center [398, 219] width 59 height 12
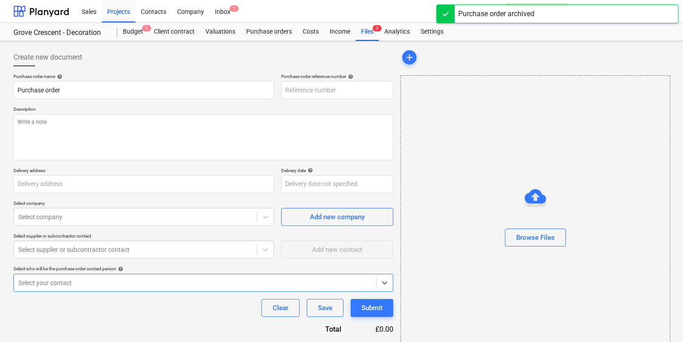
type textarea "x"
type input "TML0018-PO-038"
type textarea "Good morning, Please proceed with attached order. Let me know delivery date. Ma…"
type input "Watkin Jones, Grove Crescent Road, London E15 1BJ"
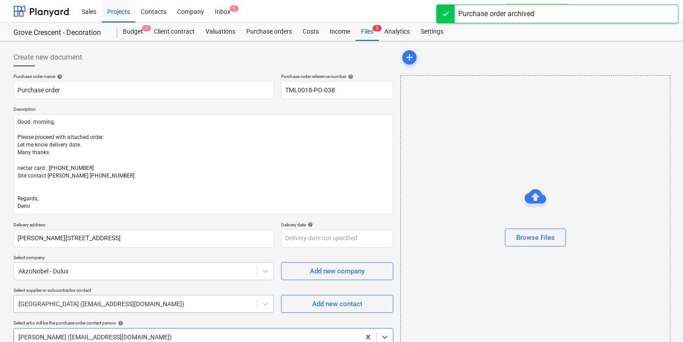
type textarea "x"
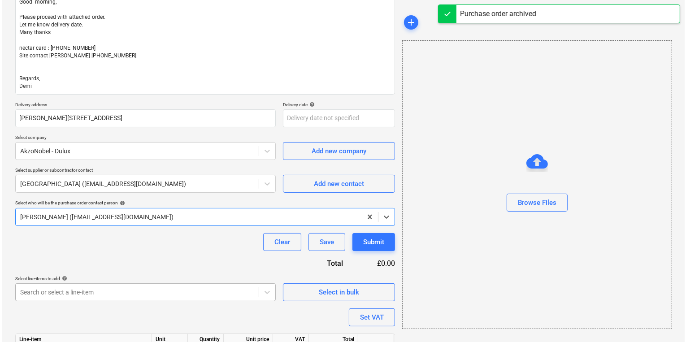
scroll to position [182, 0]
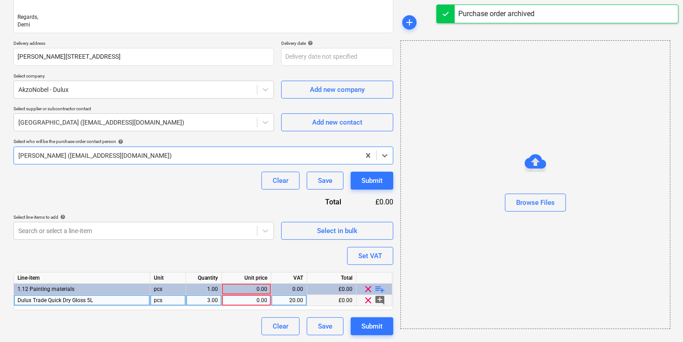
click at [260, 295] on div "0.00" at bounding box center [246, 300] width 42 height 11
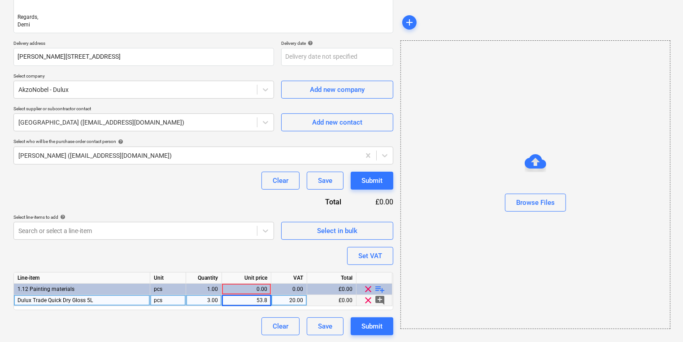
type input "53.86"
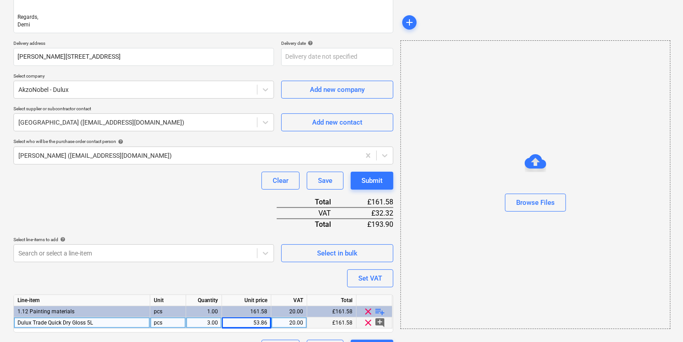
click at [258, 319] on div "53.86" at bounding box center [246, 322] width 42 height 11
type textarea "x"
click at [258, 319] on input "53.86" at bounding box center [246, 322] width 49 height 11
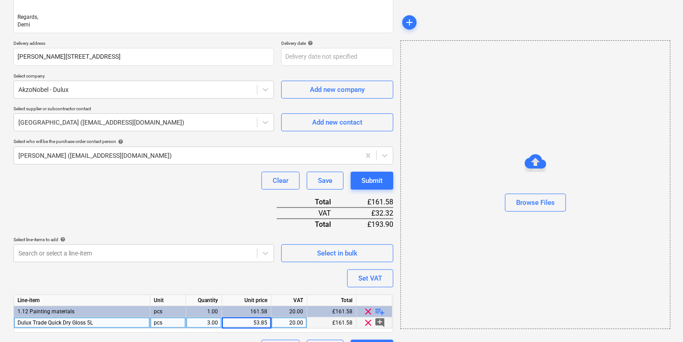
type input "53.856"
click at [377, 186] on button "Submit" at bounding box center [372, 181] width 43 height 18
type textarea "x"
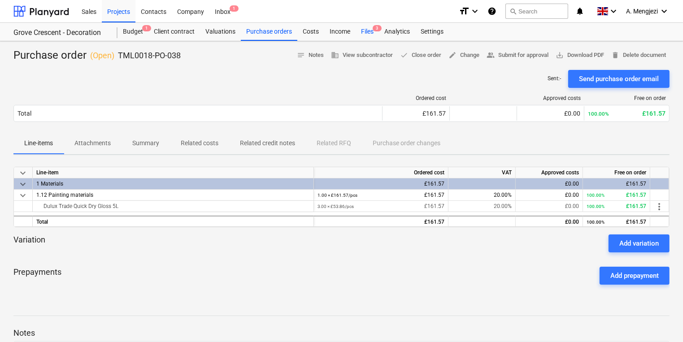
click at [359, 36] on div "Files 3" at bounding box center [366, 32] width 23 height 18
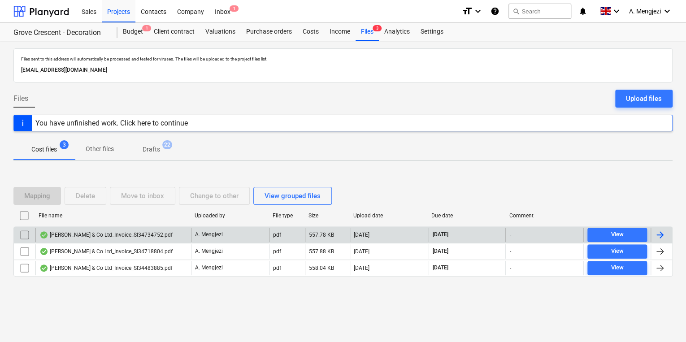
click at [70, 233] on div "J P McDougall & Co Ltd_Invoice_SI34734752.pdf" at bounding box center [105, 234] width 133 height 7
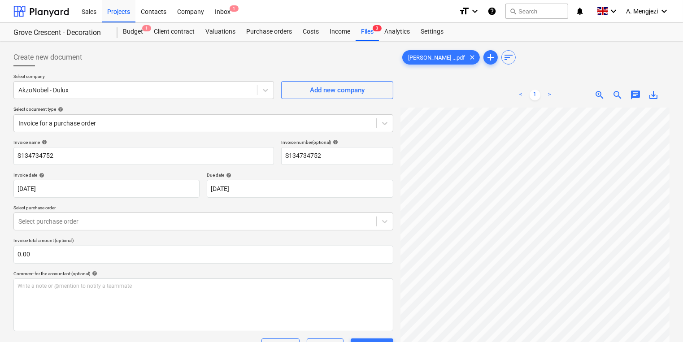
click at [120, 230] on div "Invoice name help S134734752 Invoice number (optional) help S134734752 Invoice …" at bounding box center [203, 310] width 380 height 343
click at [117, 224] on body "Sales Projects Contacts Company Inbox 1 format_size keyboard_arrow_down help se…" at bounding box center [341, 171] width 683 height 342
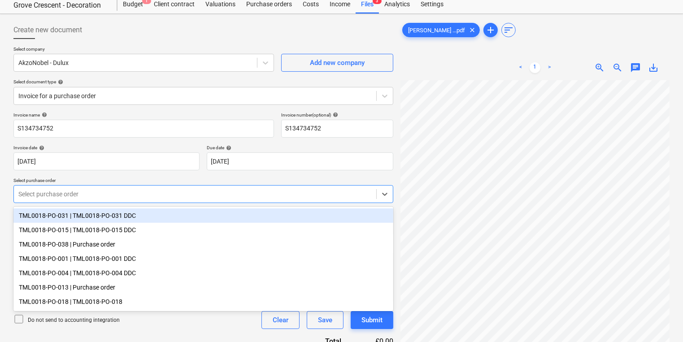
scroll to position [30, 0]
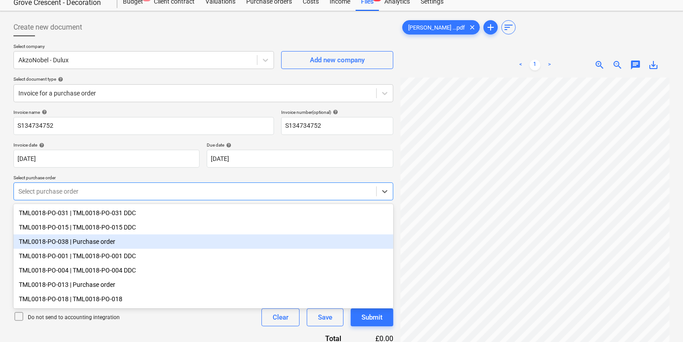
click at [138, 249] on div "TML0018-PO-038 | Purchase order" at bounding box center [203, 241] width 380 height 14
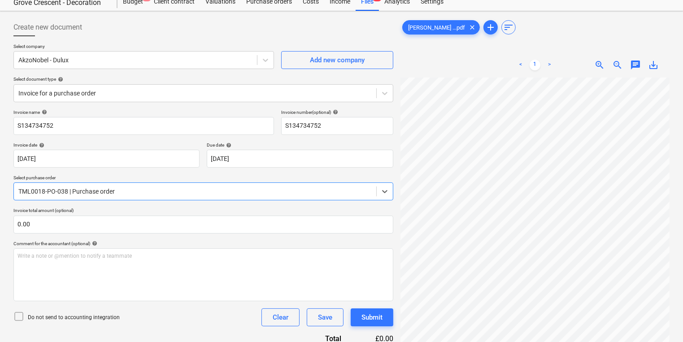
scroll to position [147, 0]
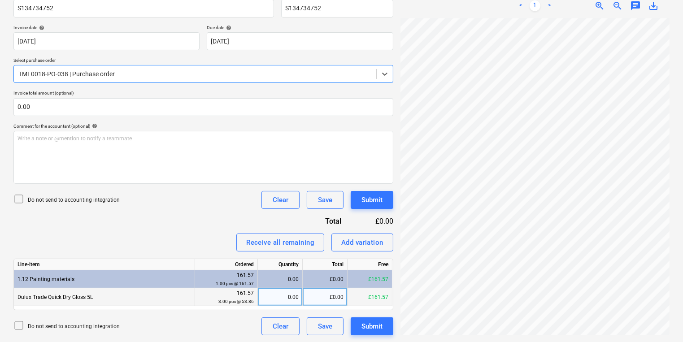
click at [290, 297] on div "0.00" at bounding box center [279, 297] width 37 height 18
type input "3"
click at [346, 194] on div "Create new document Select company AkzoNobel - Dulux Add new company Select doc…" at bounding box center [341, 118] width 663 height 442
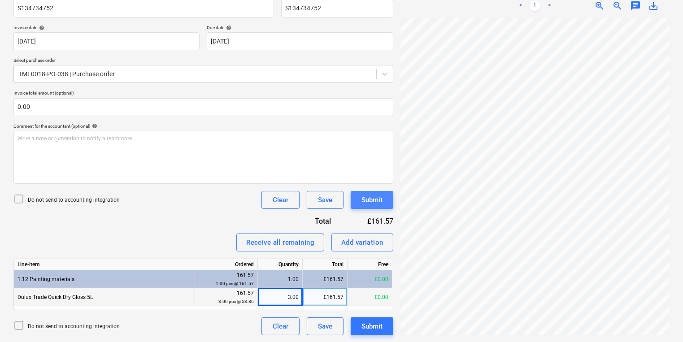
click at [387, 192] on button "Submit" at bounding box center [372, 200] width 43 height 18
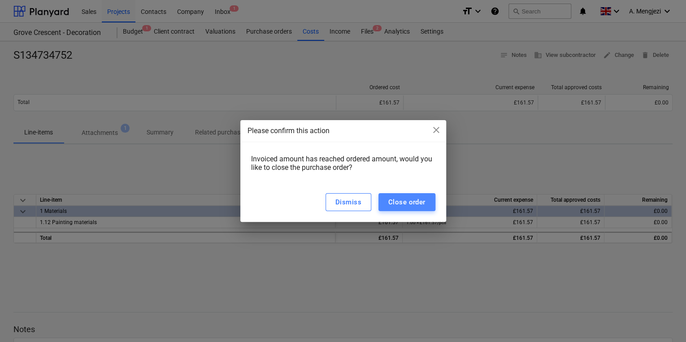
click at [381, 204] on button "Close order" at bounding box center [406, 202] width 57 height 18
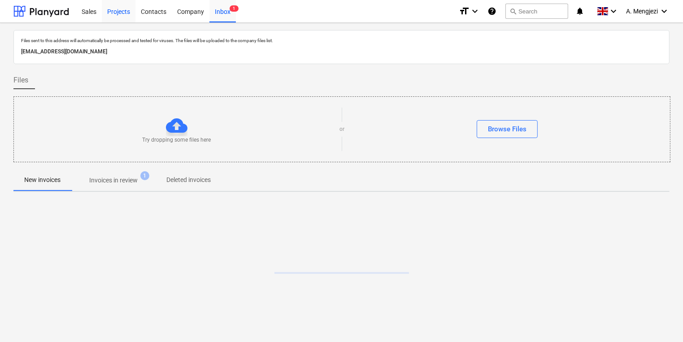
click at [133, 9] on div "Projects" at bounding box center [119, 11] width 34 height 23
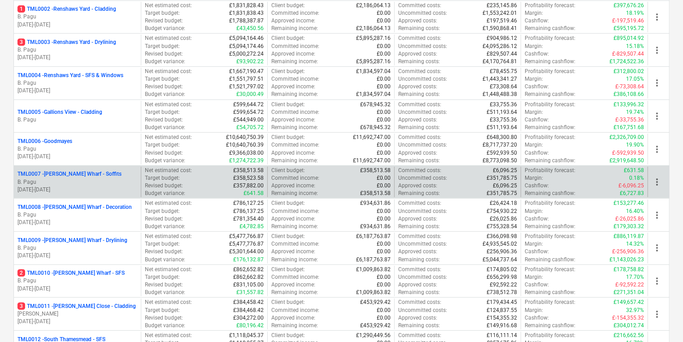
scroll to position [179, 0]
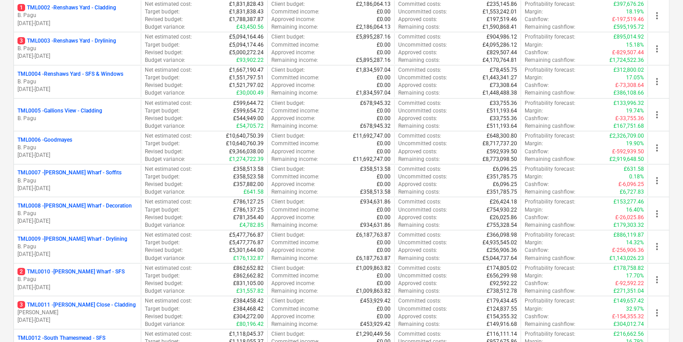
click at [45, 40] on p "3 TML0003 - Renshaws Yard - Drylining" at bounding box center [66, 41] width 99 height 8
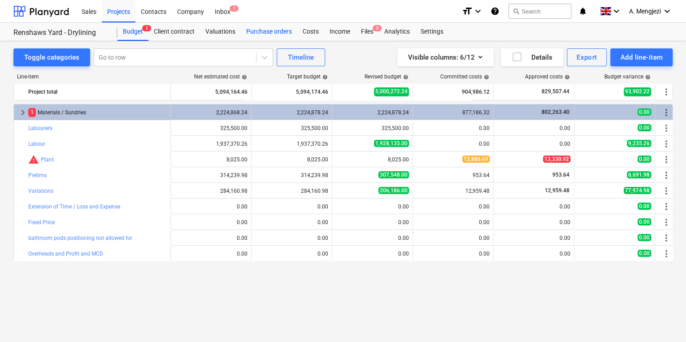
click at [271, 31] on div "Purchase orders" at bounding box center [269, 32] width 56 height 18
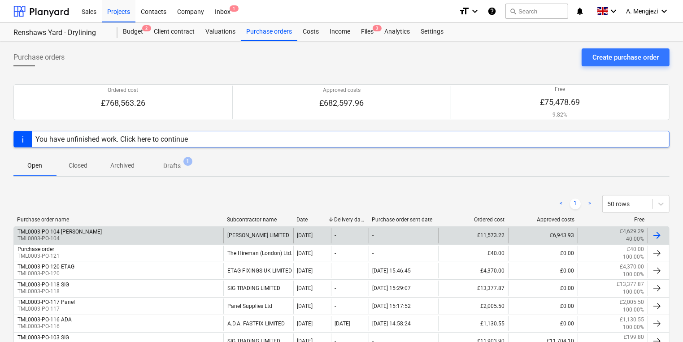
click at [192, 242] on div "TML0003-PO-104 Marko TML0003-PO-104" at bounding box center [118, 235] width 209 height 15
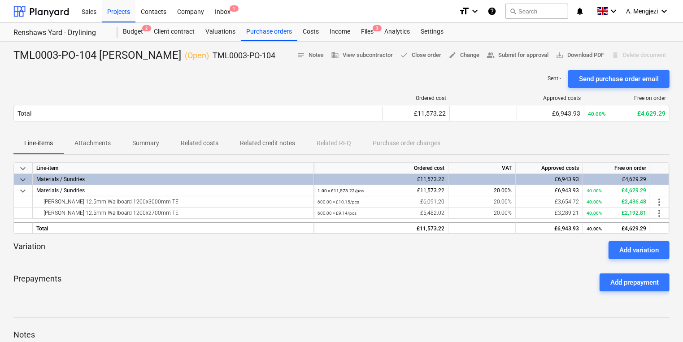
drag, startPoint x: 624, startPoint y: 261, endPoint x: 616, endPoint y: 265, distance: 8.4
click at [622, 262] on div at bounding box center [341, 262] width 656 height 7
click at [196, 136] on span "Related costs" at bounding box center [199, 143] width 59 height 15
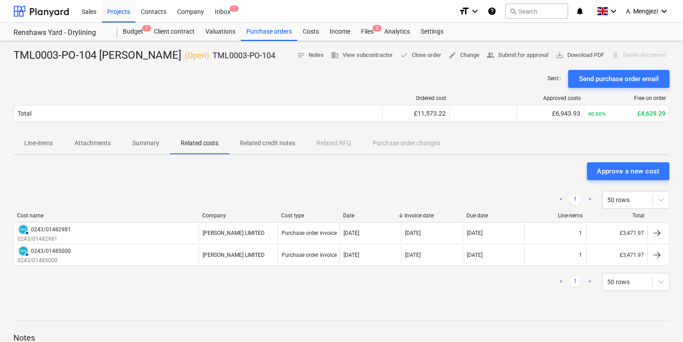
click at [212, 271] on div "< 1 > 50 rows" at bounding box center [341, 281] width 656 height 25
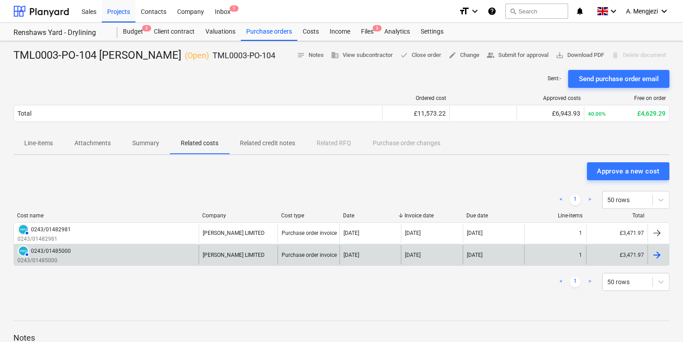
click at [173, 251] on div "AUTHORISED 0243/01485000 0243/01485000" at bounding box center [106, 254] width 185 height 19
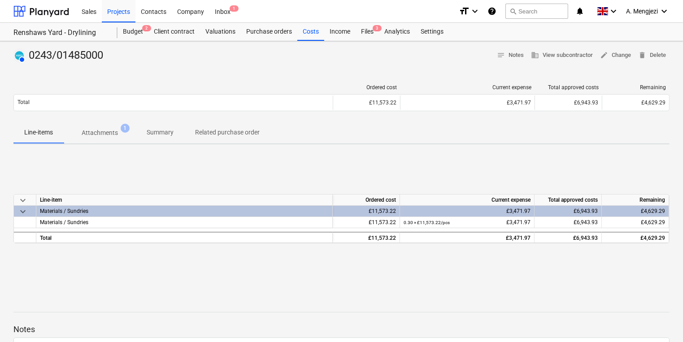
click at [104, 127] on span "Attachments 1" at bounding box center [100, 133] width 72 height 16
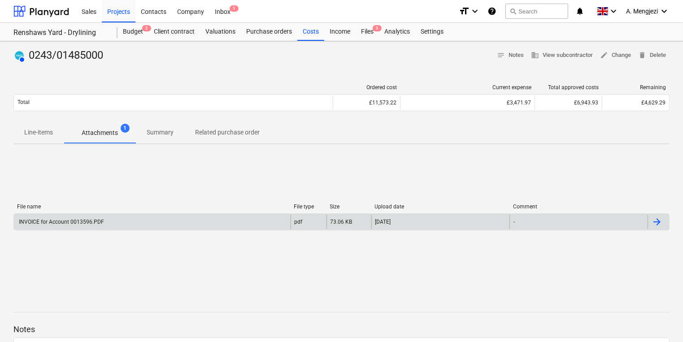
click at [315, 220] on div "pdf" at bounding box center [308, 222] width 36 height 14
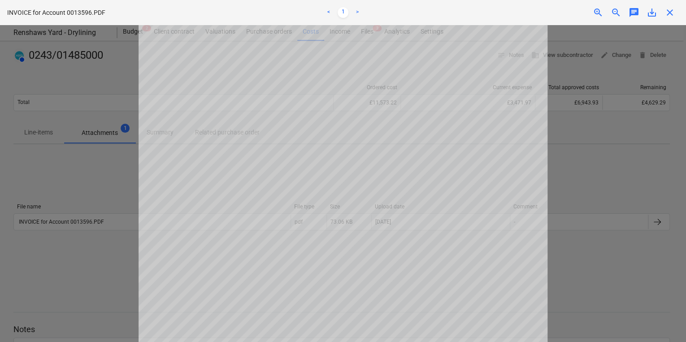
scroll to position [72, 0]
drag, startPoint x: 110, startPoint y: 130, endPoint x: 102, endPoint y: 126, distance: 9.2
click at [108, 130] on div at bounding box center [343, 183] width 686 height 317
click at [58, 119] on div at bounding box center [343, 183] width 686 height 317
click at [662, 17] on div "close" at bounding box center [670, 12] width 18 height 11
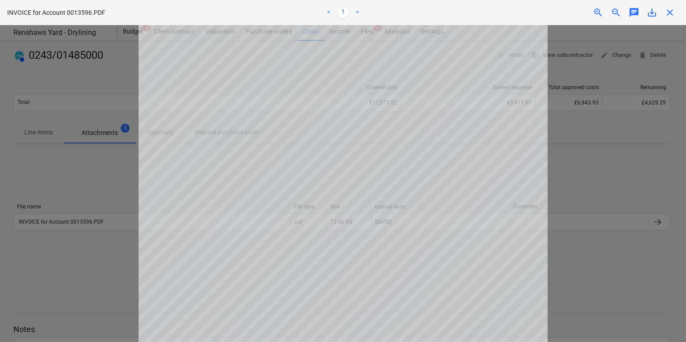
click at [667, 14] on span "close" at bounding box center [669, 12] width 11 height 11
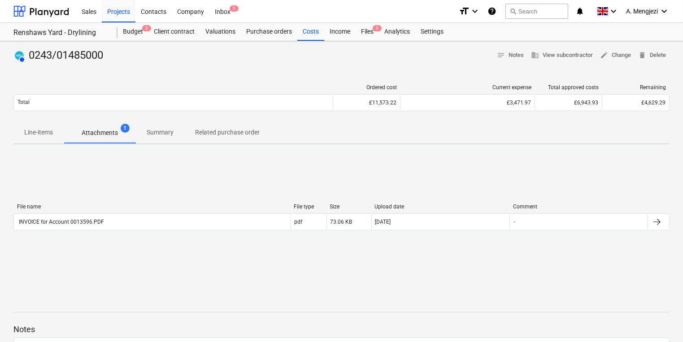
click at [30, 130] on p "Line-items" at bounding box center [38, 132] width 29 height 9
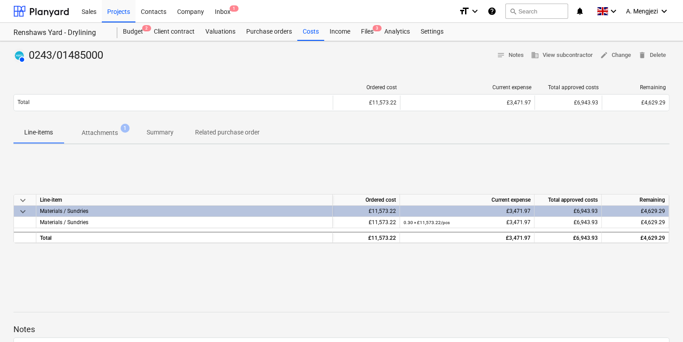
click at [124, 146] on div "AUTHORISED 0243/01485000 notes Notes business View subcontractor edit Change de…" at bounding box center [341, 233] width 683 height 385
click at [79, 36] on div "Renshaws Yard - Drylining" at bounding box center [59, 32] width 93 height 9
click at [275, 31] on div "Purchase orders" at bounding box center [269, 32] width 56 height 18
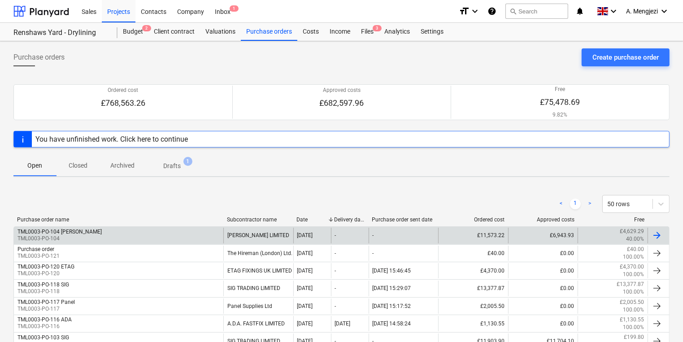
click at [97, 228] on div "TML0003-PO-104 Marko TML0003-PO-104" at bounding box center [118, 235] width 209 height 15
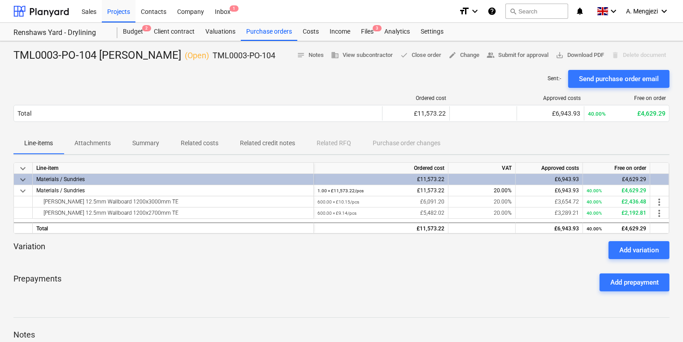
click at [96, 145] on p "Attachments" at bounding box center [92, 143] width 36 height 9
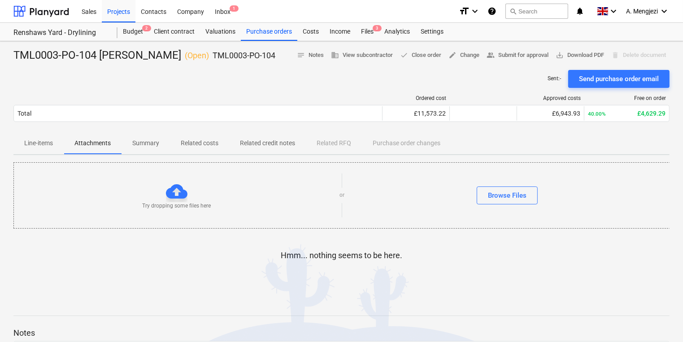
click at [206, 130] on div "Ordered cost Approved costs Free on order Total £11,573.22 £6,943.93 40.00% £4,…" at bounding box center [341, 110] width 656 height 45
click at [203, 143] on p "Related costs" at bounding box center [200, 143] width 38 height 9
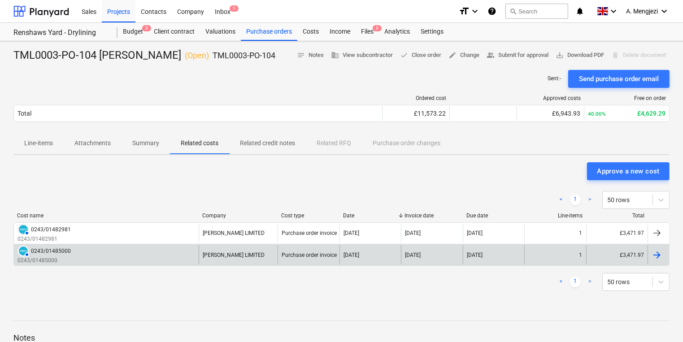
click at [132, 255] on div "AUTHORISED 0243/01485000 0243/01485000" at bounding box center [106, 254] width 185 height 19
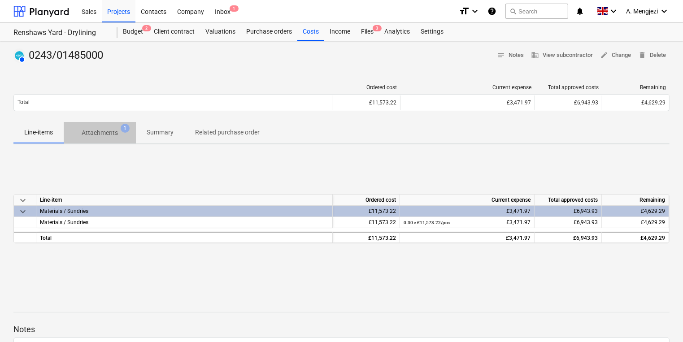
click at [93, 141] on button "Attachments 1" at bounding box center [100, 133] width 72 height 22
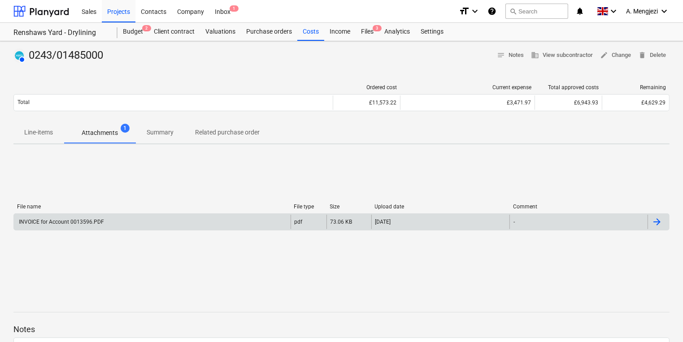
click at [126, 222] on div "INVOICE for Account 0013596.PDF" at bounding box center [152, 222] width 277 height 14
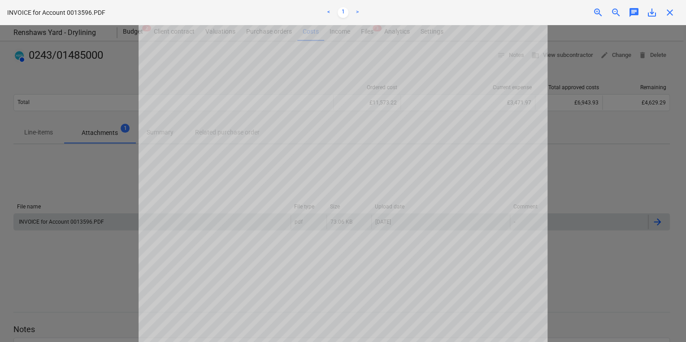
scroll to position [108, 0]
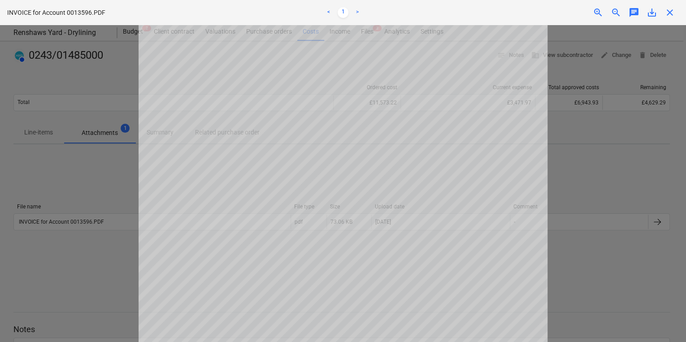
drag, startPoint x: 556, startPoint y: 136, endPoint x: 555, endPoint y: 120, distance: 16.2
click at [556, 135] on div at bounding box center [343, 183] width 686 height 317
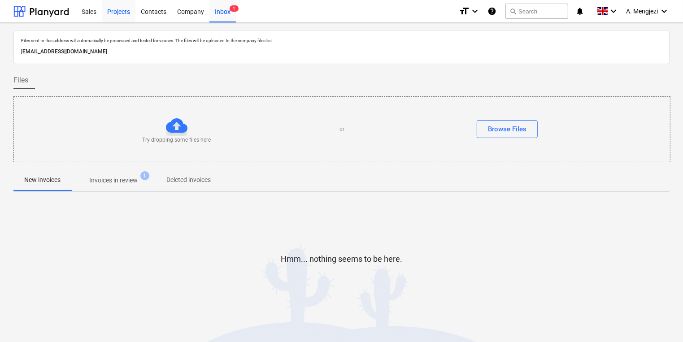
click at [119, 17] on div "Projects" at bounding box center [119, 11] width 34 height 23
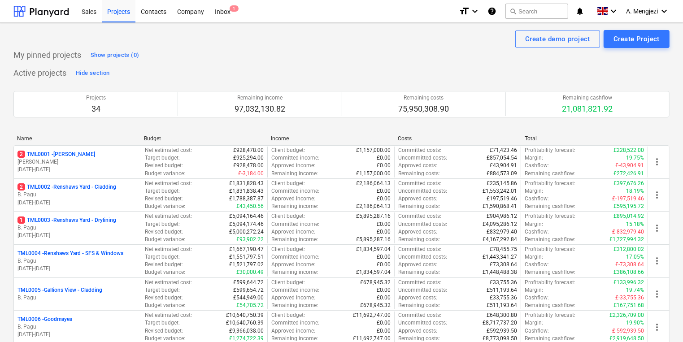
click at [95, 227] on p "B. Pagu" at bounding box center [77, 228] width 120 height 8
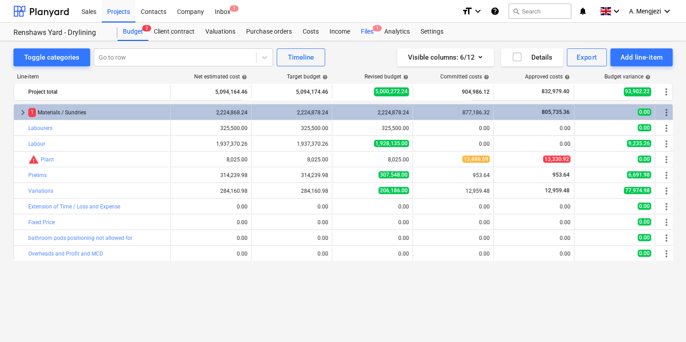
click at [364, 30] on div "Files 1" at bounding box center [366, 32] width 23 height 18
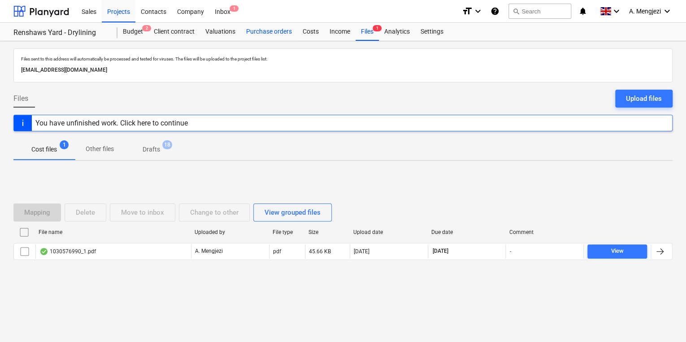
click at [271, 32] on div "Purchase orders" at bounding box center [269, 32] width 56 height 18
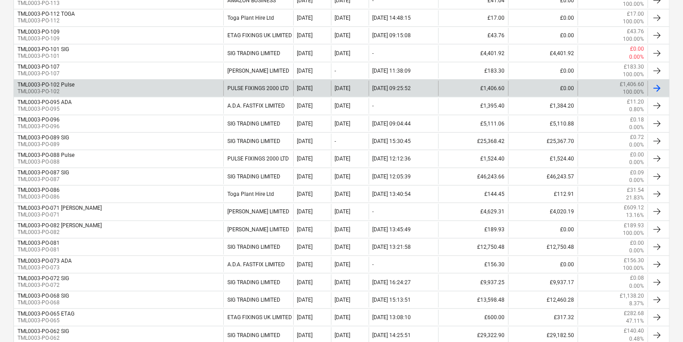
scroll to position [502, 0]
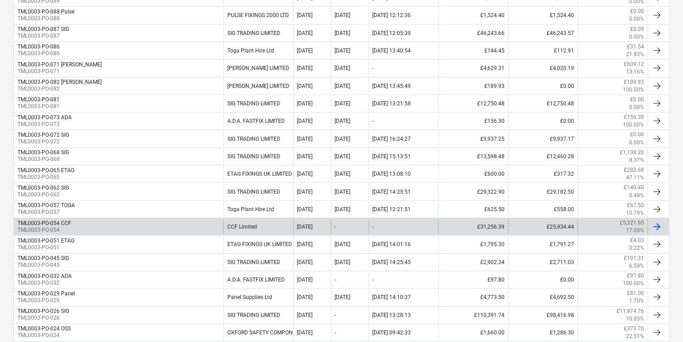
click at [172, 230] on div "TML0003-PO-054 CCF TML0003-PO-054" at bounding box center [118, 226] width 209 height 15
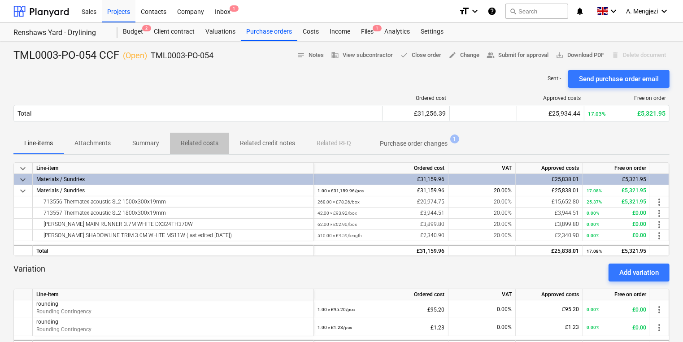
click at [220, 143] on span "Related costs" at bounding box center [199, 143] width 59 height 15
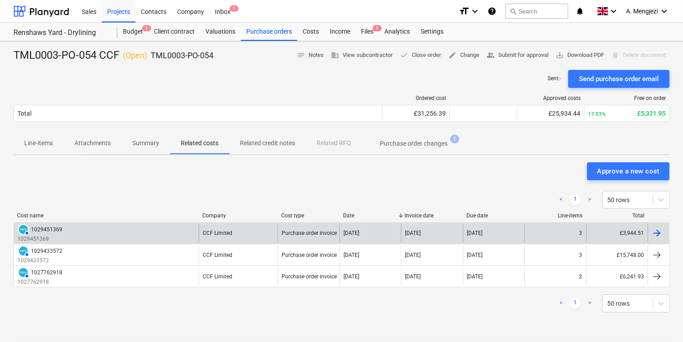
click at [174, 235] on div "AUTHORISED 1029451369 1029451369" at bounding box center [106, 233] width 185 height 19
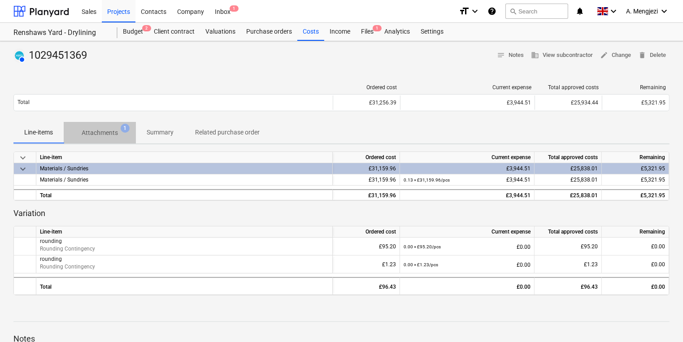
click at [108, 136] on p "Attachments" at bounding box center [100, 132] width 36 height 9
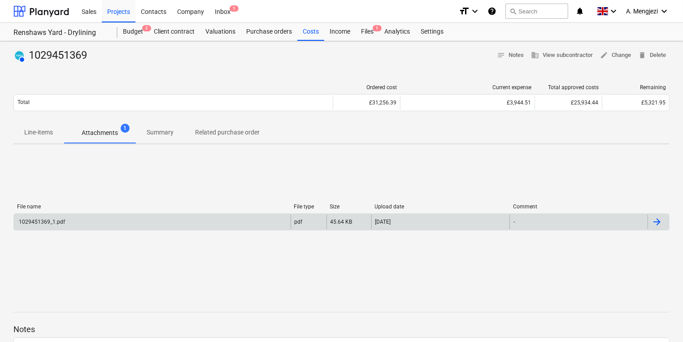
click at [117, 219] on div "1029451369_1.pdf" at bounding box center [152, 222] width 277 height 14
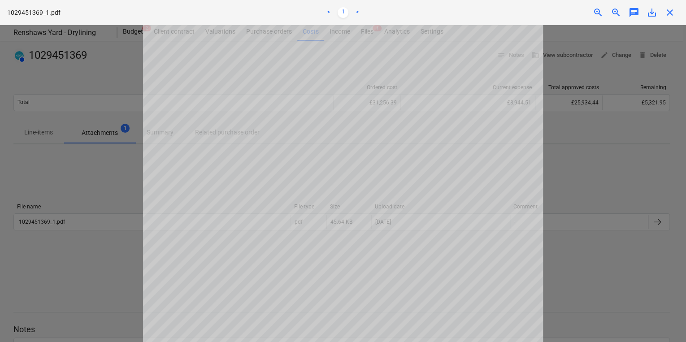
click at [584, 245] on div at bounding box center [343, 183] width 686 height 317
click at [665, 13] on span "close" at bounding box center [669, 12] width 11 height 11
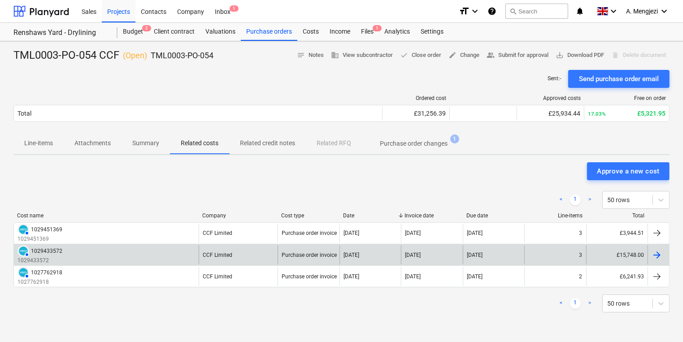
click at [127, 252] on div "AUTHORISED 1029433572 1029433572" at bounding box center [106, 254] width 185 height 19
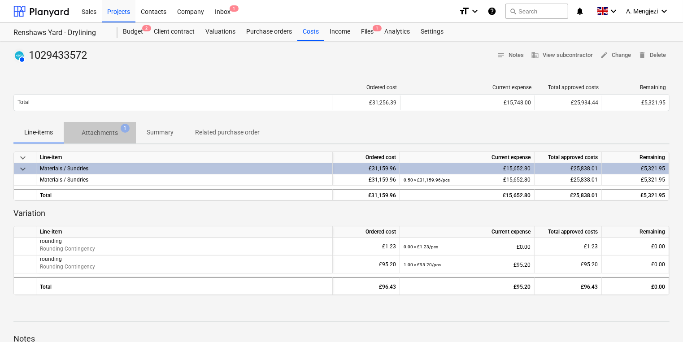
click at [117, 122] on button "Attachments 1" at bounding box center [100, 133] width 72 height 22
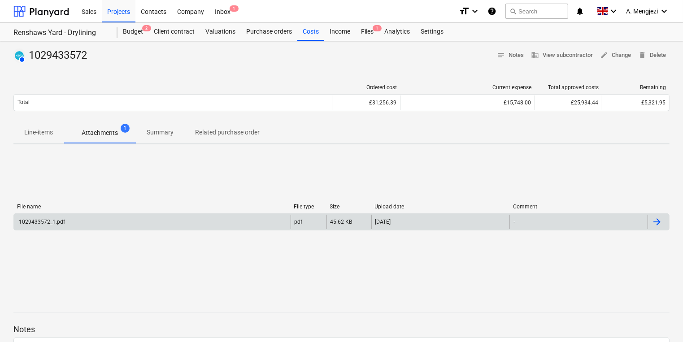
click at [173, 228] on div "1029433572_1.pdf" at bounding box center [152, 222] width 277 height 14
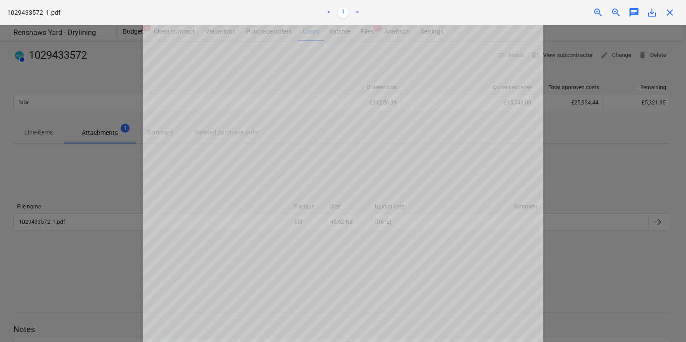
click at [643, 172] on div at bounding box center [343, 183] width 686 height 317
click at [669, 12] on span "close" at bounding box center [669, 12] width 11 height 11
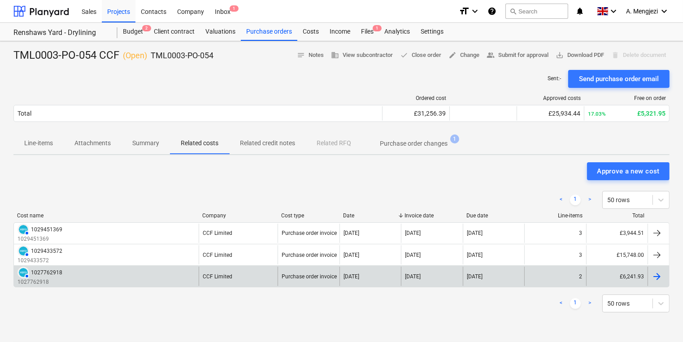
click at [171, 270] on div "AUTHORISED 1027762918 1027762918" at bounding box center [106, 276] width 185 height 19
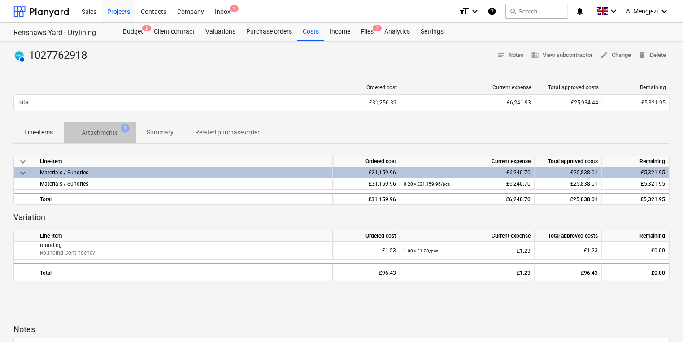
click at [128, 131] on span "1" at bounding box center [125, 128] width 9 height 9
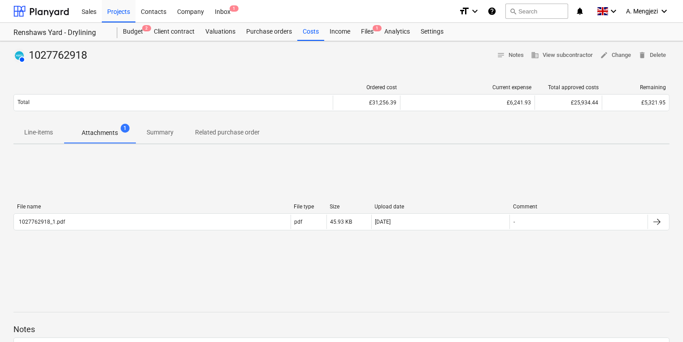
click at [314, 192] on div "File name File type Size Upload date Comment 1027762918_1.pdf pdf 45.93 KB [DAT…" at bounding box center [341, 219] width 656 height 134
click at [316, 207] on div "File type" at bounding box center [308, 207] width 29 height 6
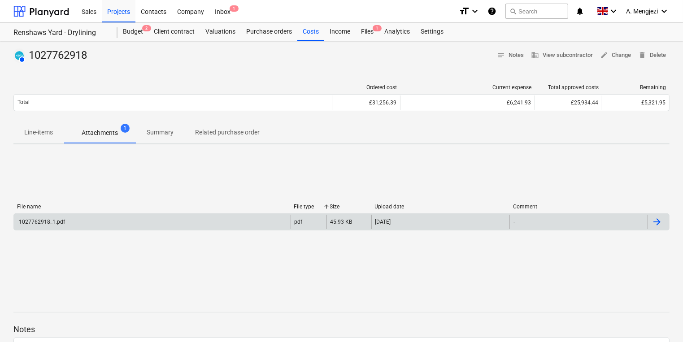
click at [317, 219] on div "pdf" at bounding box center [308, 222] width 36 height 14
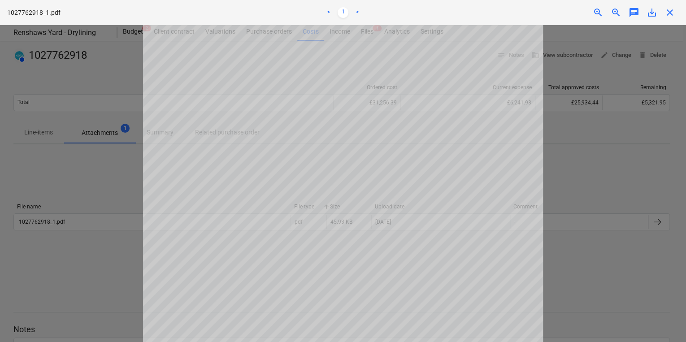
click at [667, 295] on div at bounding box center [343, 183] width 686 height 317
click at [87, 129] on div at bounding box center [343, 183] width 686 height 317
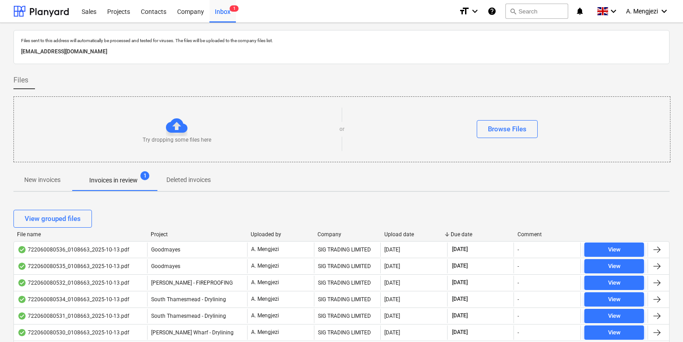
scroll to position [143, 0]
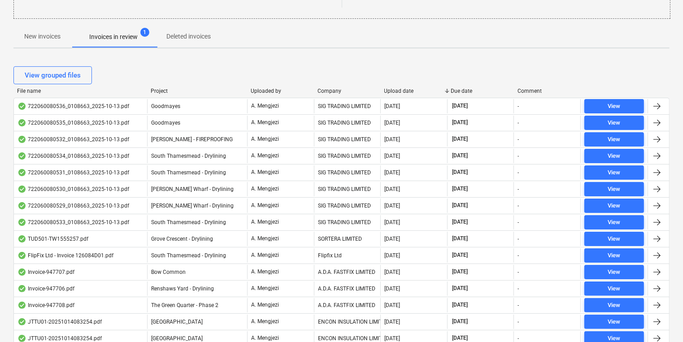
click at [63, 40] on span "New invoices" at bounding box center [42, 36] width 58 height 15
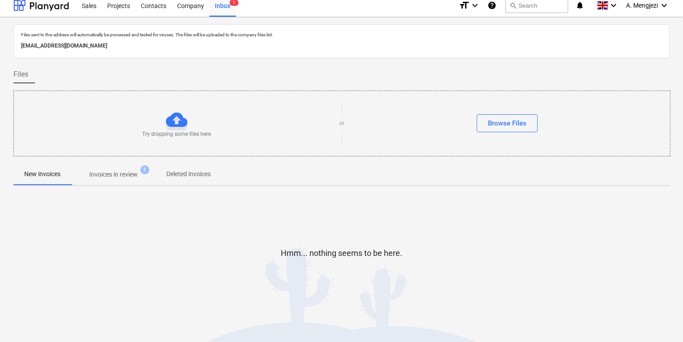
scroll to position [5, 0]
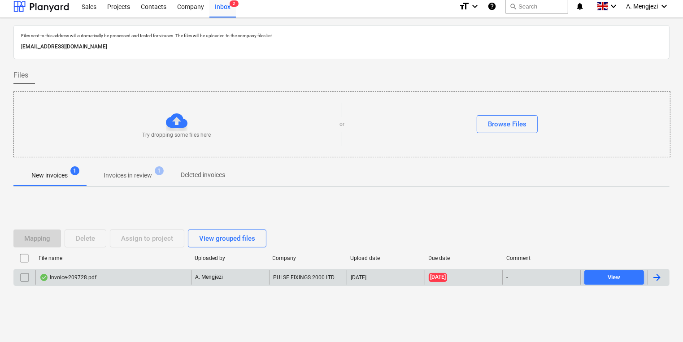
click at [417, 278] on div "[DATE]" at bounding box center [386, 277] width 78 height 14
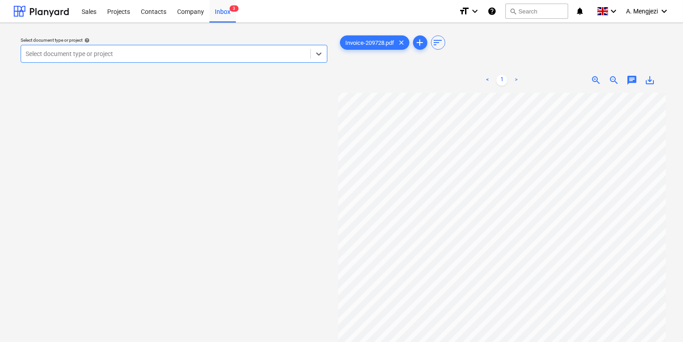
scroll to position [143, 0]
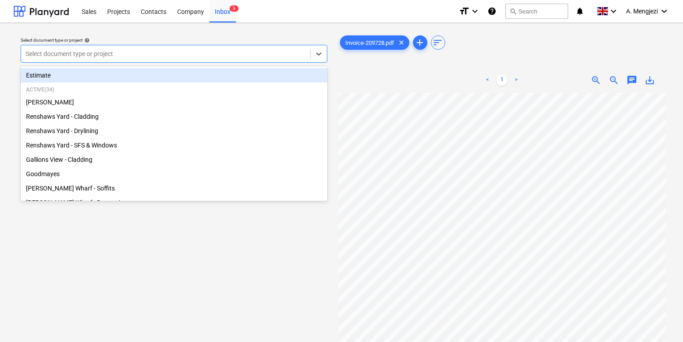
click at [117, 55] on div at bounding box center [166, 53] width 280 height 9
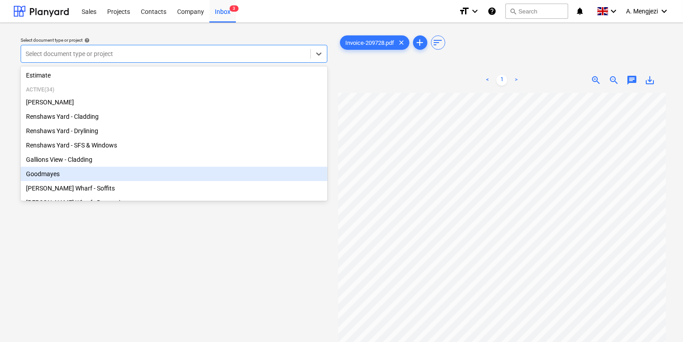
click at [115, 175] on div "Goodmayes" at bounding box center [174, 174] width 307 height 14
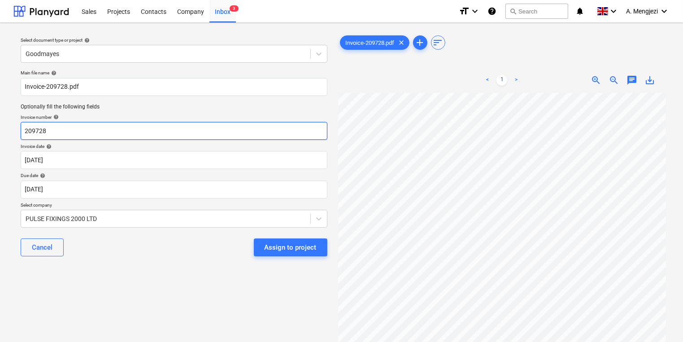
scroll to position [132, 88]
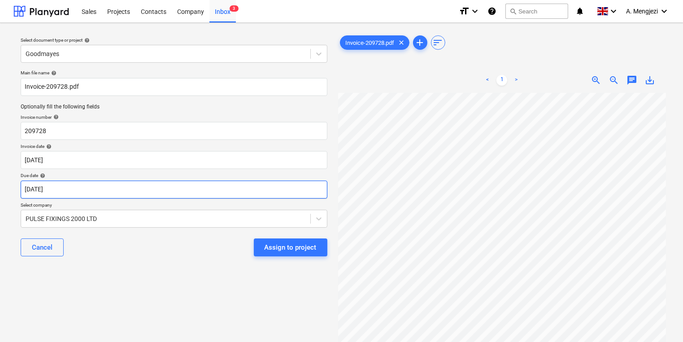
click at [121, 186] on body "Sales Projects Contacts Company Inbox 3 format_size keyboard_arrow_down help se…" at bounding box center [341, 171] width 683 height 342
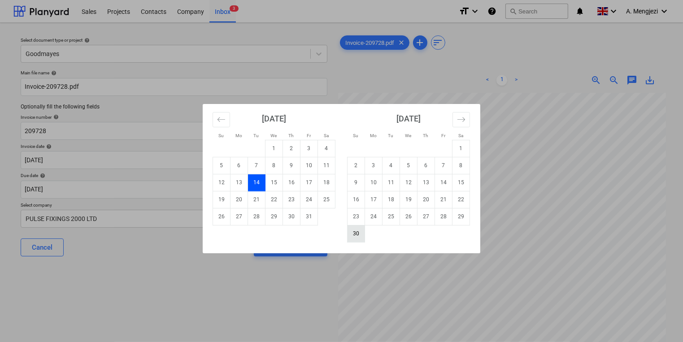
click at [361, 238] on td "30" at bounding box center [355, 233] width 17 height 17
type input "30 Nov 2025"
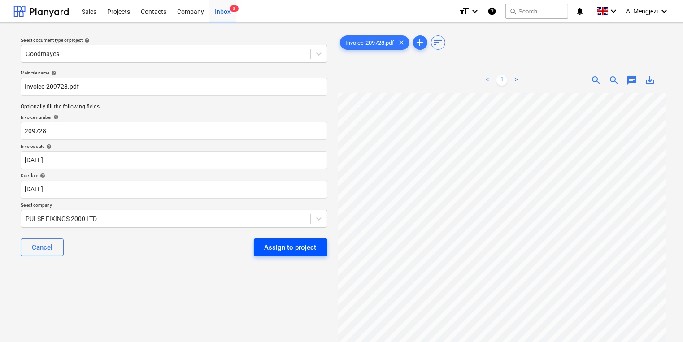
scroll to position [0, 88]
click at [312, 244] on div "Assign to project" at bounding box center [290, 248] width 52 height 12
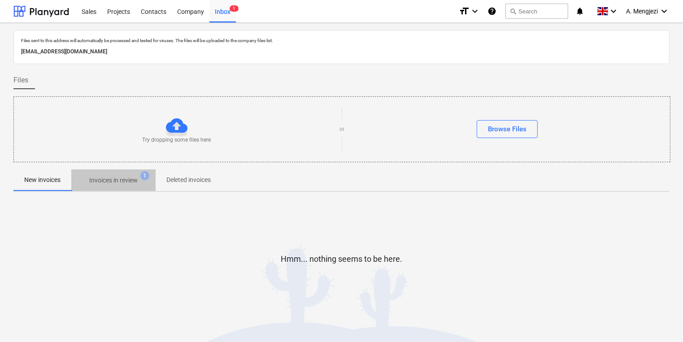
click at [125, 183] on p "Invoices in review" at bounding box center [113, 180] width 48 height 9
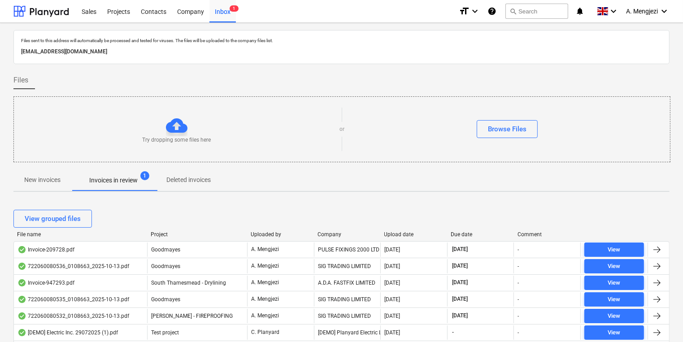
click at [197, 214] on div "View grouped files" at bounding box center [341, 219] width 656 height 18
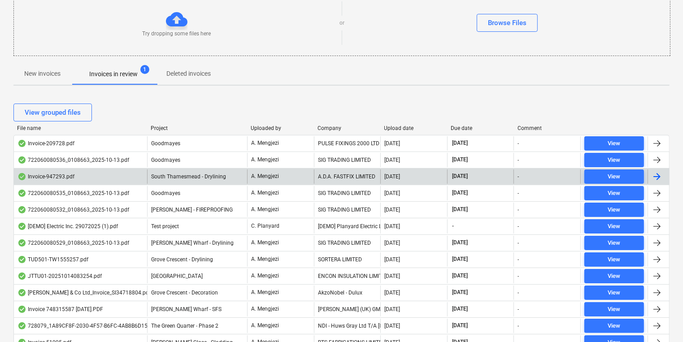
scroll to position [108, 0]
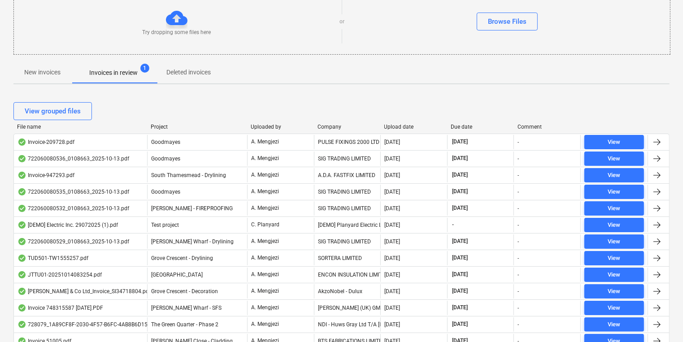
click at [328, 125] on div "Company" at bounding box center [347, 127] width 60 height 6
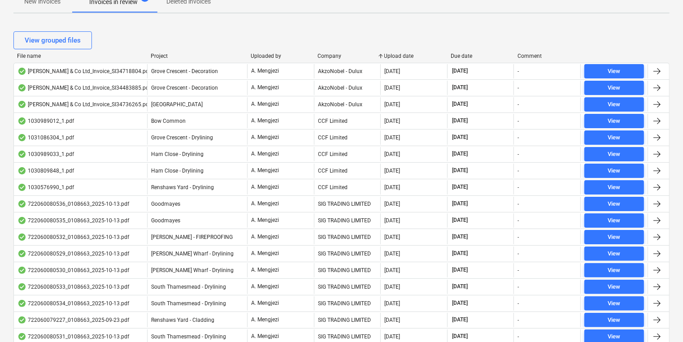
scroll to position [179, 0]
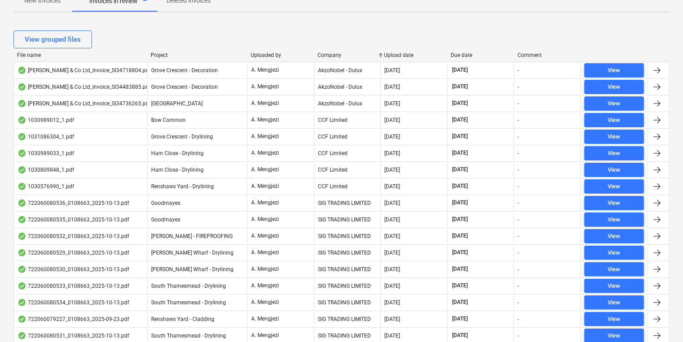
click at [326, 58] on div "File name Project Uploaded by Company Upload date Due date Comment" at bounding box center [341, 57] width 656 height 10
click at [326, 54] on div "Company" at bounding box center [347, 55] width 60 height 6
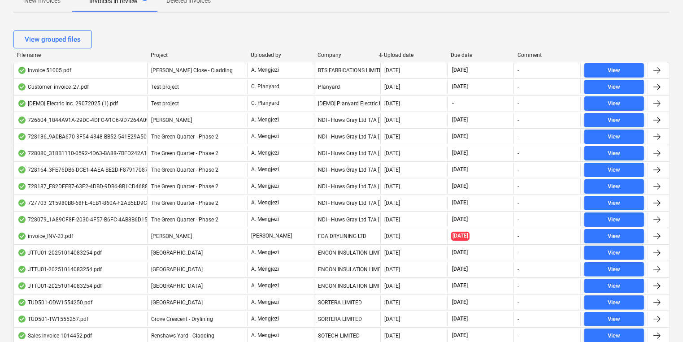
click at [326, 54] on div "Company" at bounding box center [347, 55] width 60 height 6
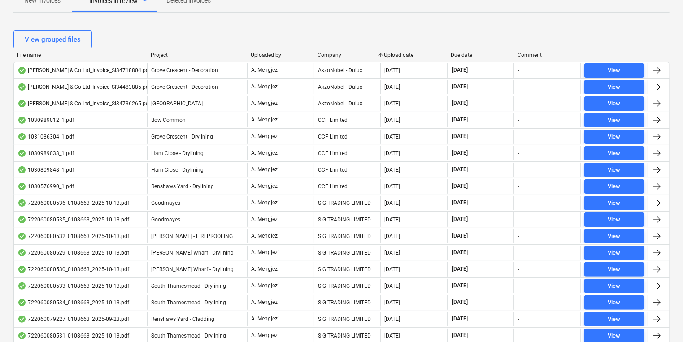
click at [326, 54] on div "Company" at bounding box center [347, 55] width 60 height 6
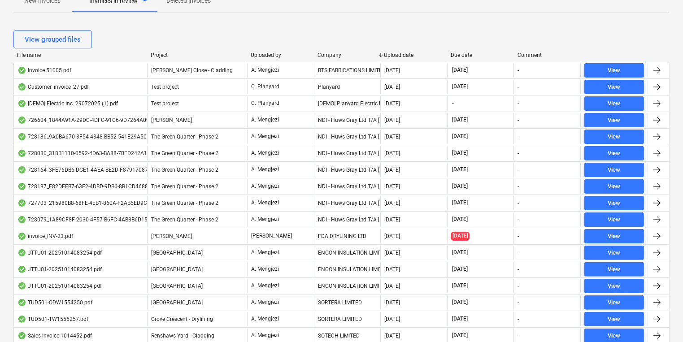
click at [326, 54] on div "Company" at bounding box center [347, 55] width 60 height 6
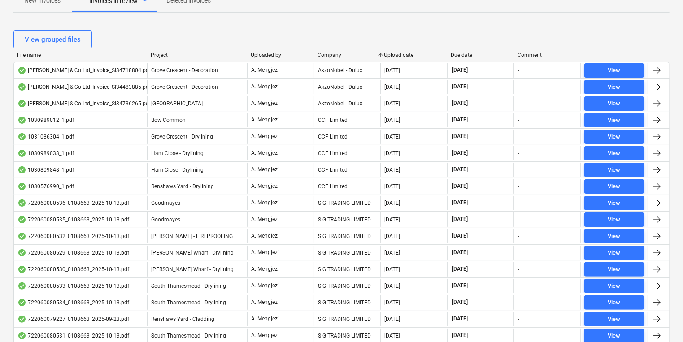
scroll to position [323, 0]
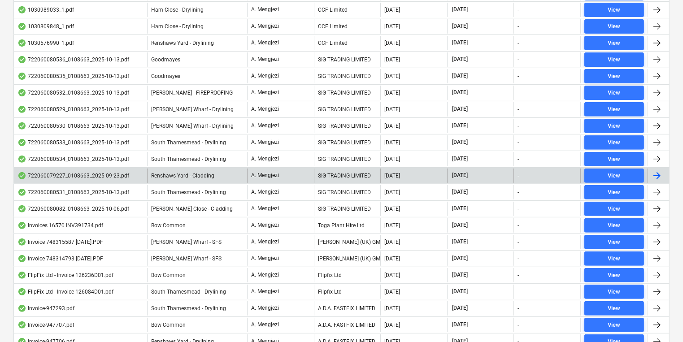
click at [111, 179] on div "722060079227_0108663_2025-09-23.pdf" at bounding box center [80, 176] width 133 height 14
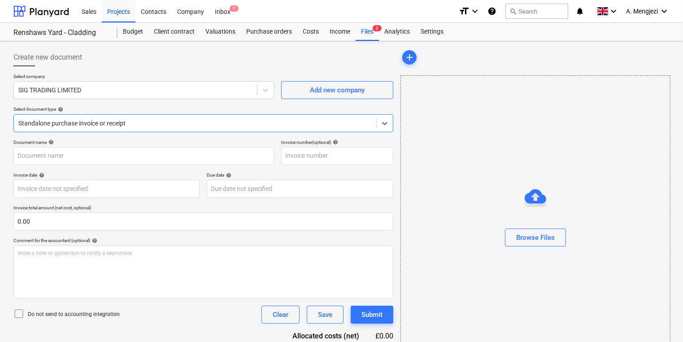
type input "722060079227"
type input "[DATE]"
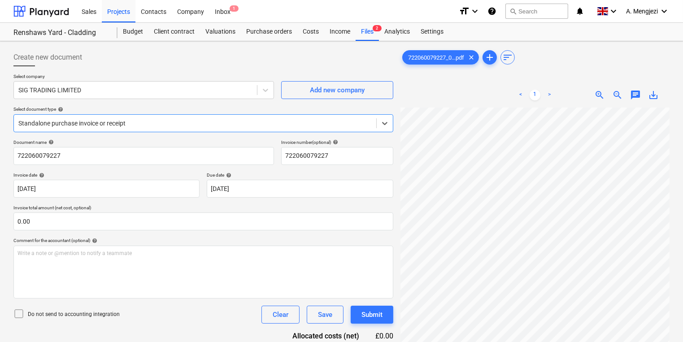
scroll to position [34, 136]
click at [283, 282] on div "Create new document Select company SIG TRADING LIMITED Add new company Select d…" at bounding box center [341, 236] width 663 height 383
click at [225, 4] on div "Inbox 1" at bounding box center [222, 11] width 26 height 23
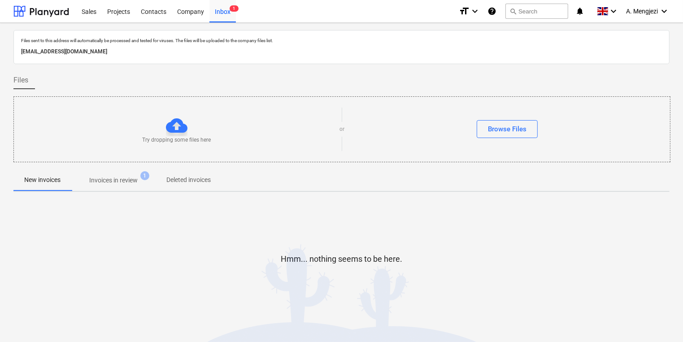
click at [147, 172] on span "1" at bounding box center [144, 175] width 9 height 9
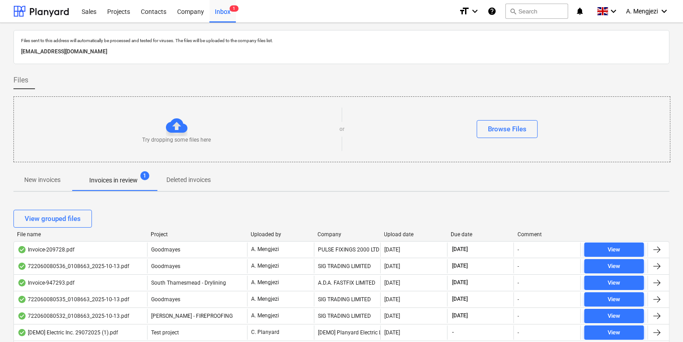
click at [395, 236] on div "Upload date" at bounding box center [414, 234] width 60 height 6
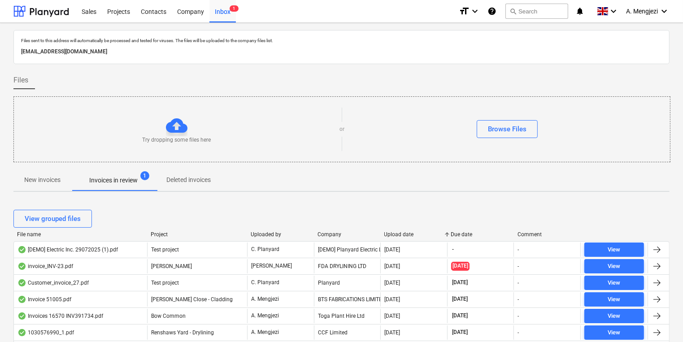
click at [394, 235] on div "Upload date" at bounding box center [414, 234] width 60 height 6
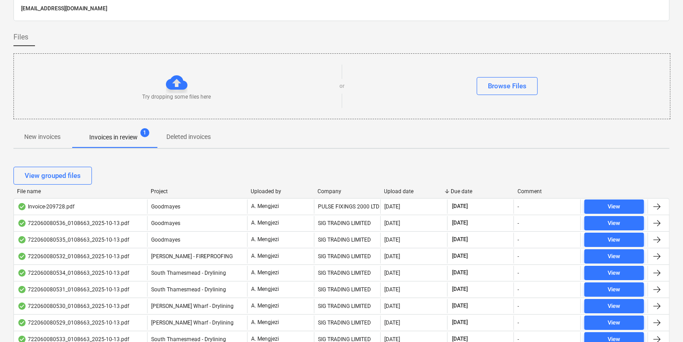
scroll to position [108, 0]
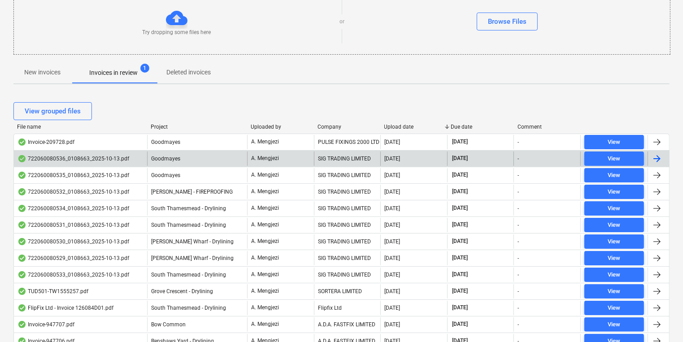
click at [338, 160] on div "SIG TRADING LIMITED" at bounding box center [347, 159] width 67 height 14
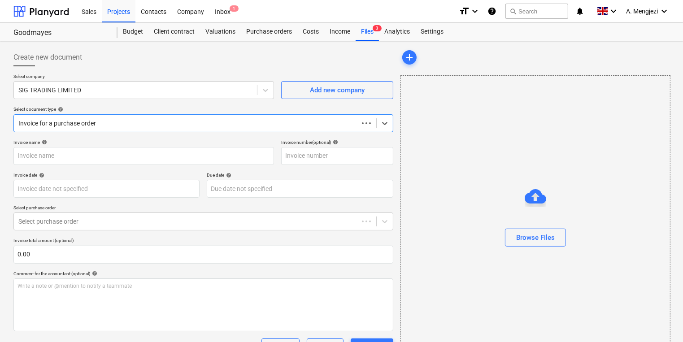
type input "722060080536"
type input "[DATE]"
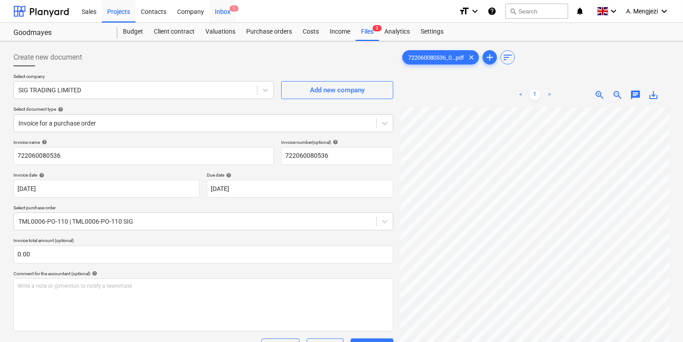
click at [227, 7] on div "Inbox 1" at bounding box center [222, 11] width 26 height 23
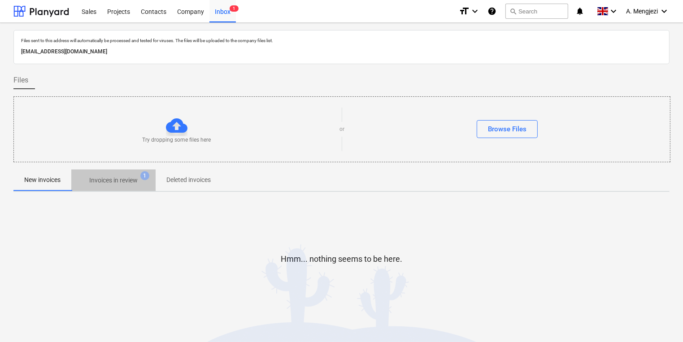
click at [114, 182] on p "Invoices in review" at bounding box center [113, 180] width 48 height 9
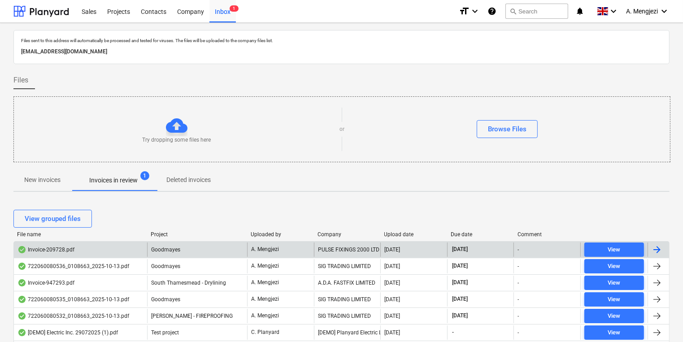
click at [325, 241] on div "Invoice-209728.pdf Goodmayes A. Mengjezi PULSE FIXINGS 2000 LTD 14.10.2025 30.1…" at bounding box center [341, 249] width 656 height 17
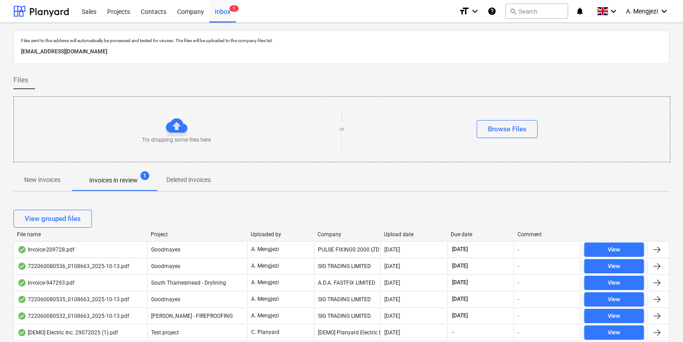
click at [394, 237] on div "Upload date" at bounding box center [414, 234] width 60 height 6
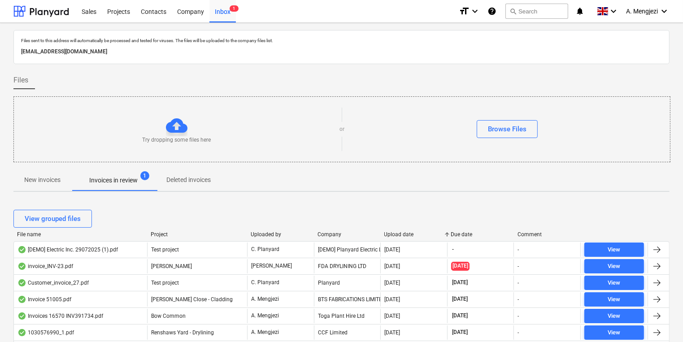
click at [399, 236] on div "Upload date" at bounding box center [414, 234] width 60 height 6
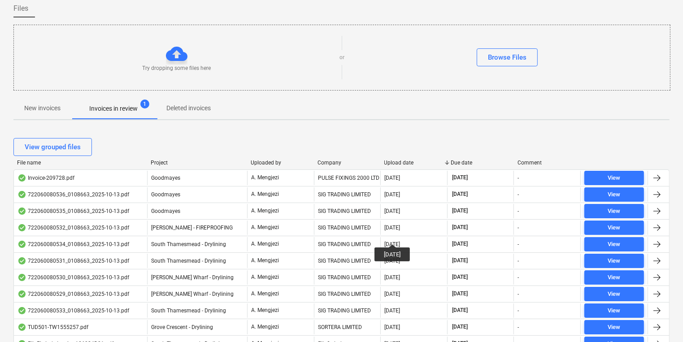
scroll to position [108, 0]
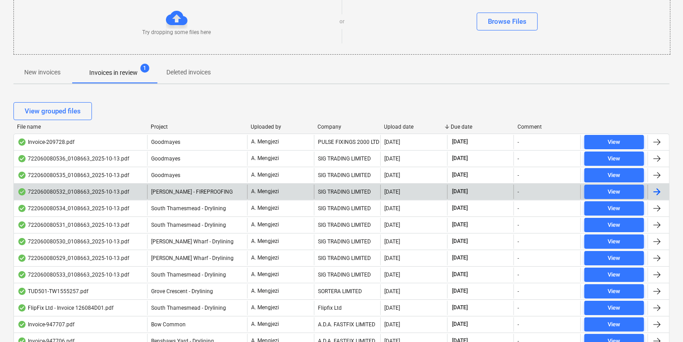
click at [180, 192] on span "[PERSON_NAME] - FIREPROOFING" at bounding box center [192, 192] width 82 height 6
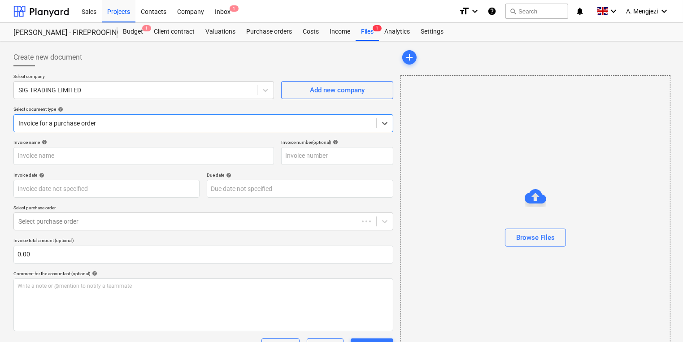
type input "722060080532"
type input "[DATE]"
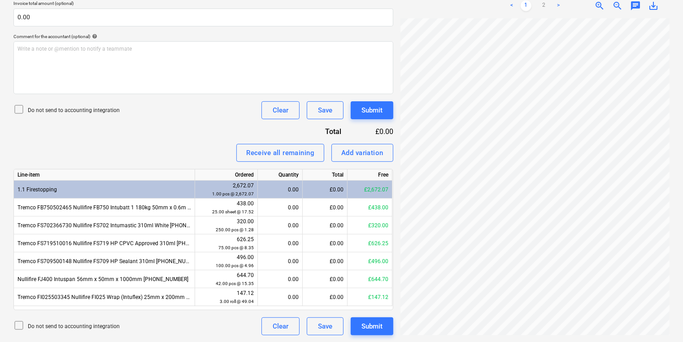
scroll to position [129, 69]
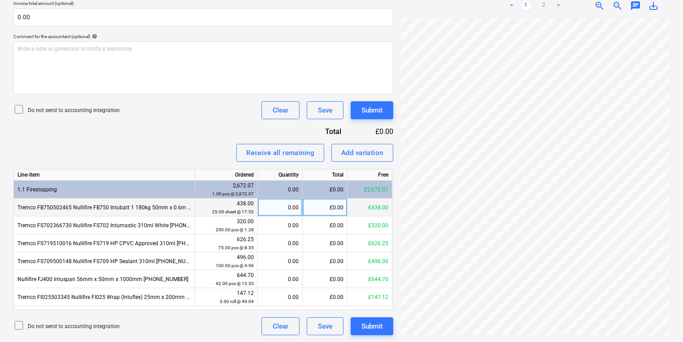
click at [296, 213] on div "0.00" at bounding box center [279, 208] width 37 height 18
type input "25"
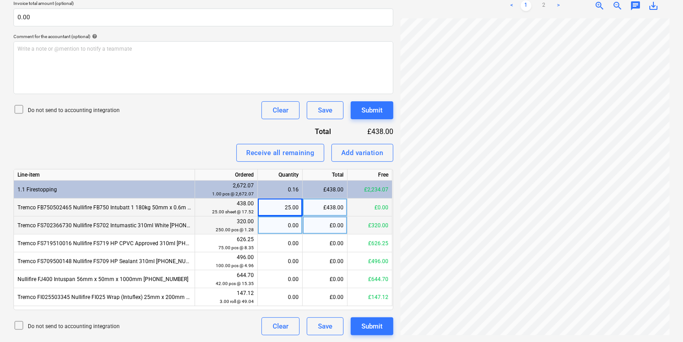
click at [293, 222] on div "0.00" at bounding box center [279, 226] width 37 height 18
type input "250"
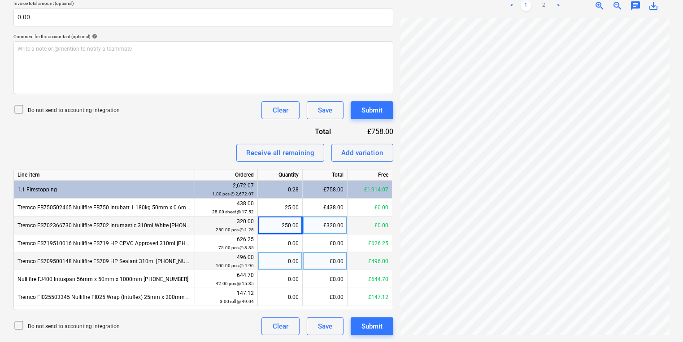
click at [289, 255] on div "0.00" at bounding box center [279, 261] width 37 height 18
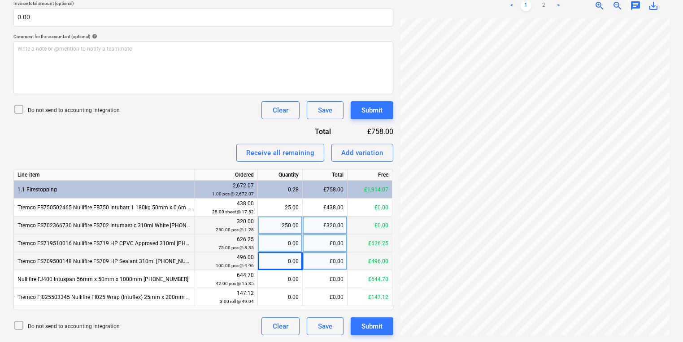
click at [285, 251] on div "0.00" at bounding box center [279, 243] width 37 height 18
type input "75"
click at [280, 265] on div "0.00" at bounding box center [279, 261] width 37 height 18
click at [276, 261] on input at bounding box center [280, 260] width 44 height 17
type input "100"
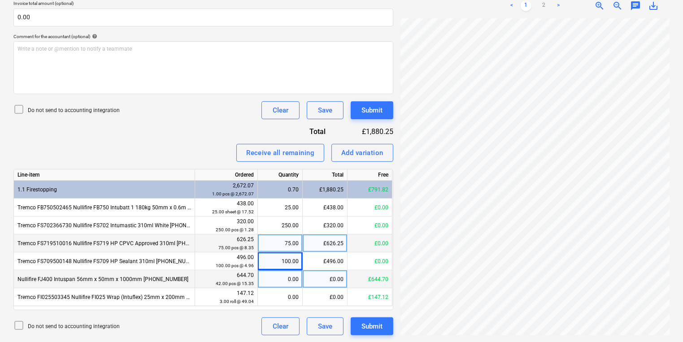
click at [301, 282] on div "0.00" at bounding box center [280, 279] width 45 height 18
type input "42"
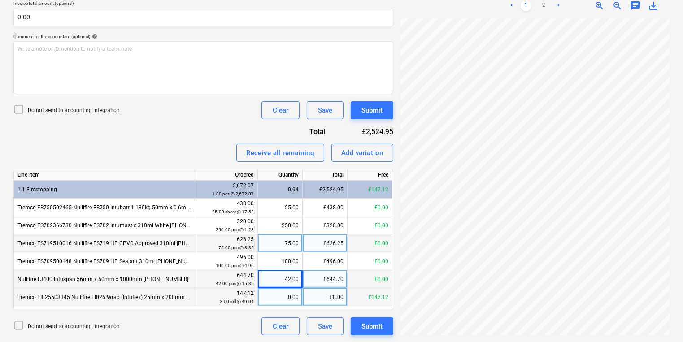
click at [287, 296] on div "0.00" at bounding box center [279, 297] width 37 height 18
type input "3"
click at [558, 3] on link ">" at bounding box center [558, 5] width 11 height 11
click at [516, 4] on link "<" at bounding box center [511, 5] width 11 height 11
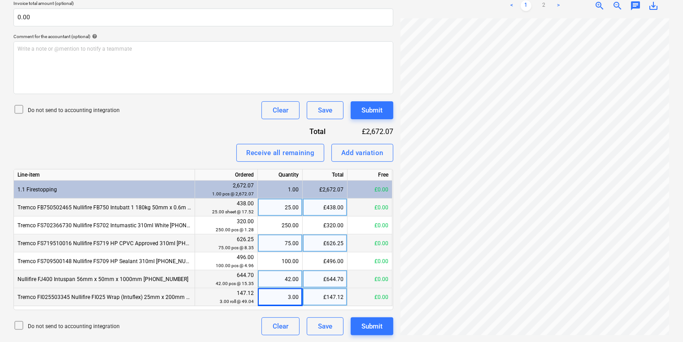
click at [326, 206] on div "£438.00" at bounding box center [325, 208] width 45 height 18
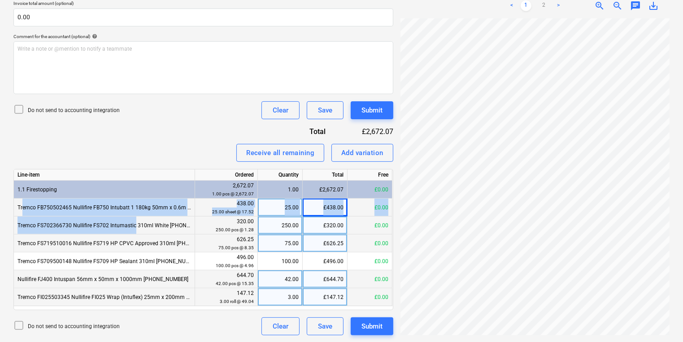
drag, startPoint x: 49, startPoint y: 219, endPoint x: 134, endPoint y: 219, distance: 84.7
click at [134, 219] on div "Line-item Ordered Quantity Total Free 1.1 Firestopping 2,672.07 1.00 pcs @ 2,67…" at bounding box center [203, 239] width 380 height 141
drag, startPoint x: 134, startPoint y: 219, endPoint x: 88, endPoint y: 208, distance: 46.6
click at [115, 208] on div "Tremco FB750502465 Nullifire FB750 Intubatt 1 180kg 50mm x 0.6m x 1.2m 10725728" at bounding box center [104, 208] width 181 height 18
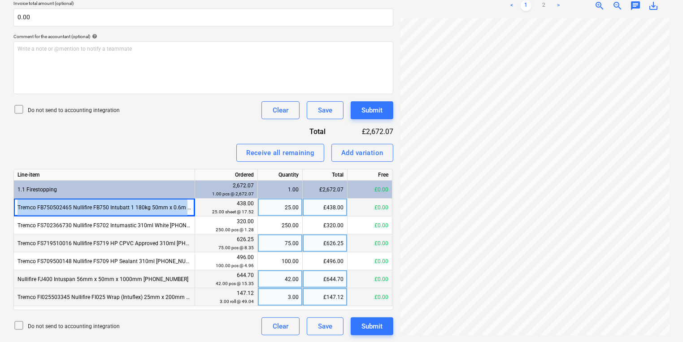
drag, startPoint x: 16, startPoint y: 208, endPoint x: 190, endPoint y: 204, distance: 174.0
click at [190, 204] on div "Tremco FB750502465 Nullifire FB750 Intubatt 1 180kg 50mm x 0.6m x 1.2m 10725728" at bounding box center [104, 208] width 181 height 18
copy div "Tremco FB750502465 Nullifire FB750 Intubatt 1 180kg 50mm x 0.6m x 1"
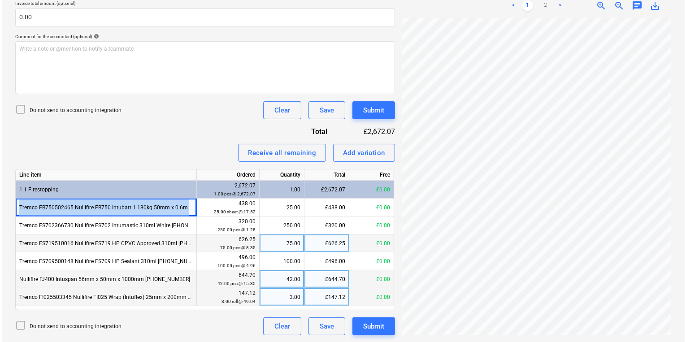
scroll to position [219, 130]
click at [383, 156] on div "Add variation" at bounding box center [362, 153] width 42 height 12
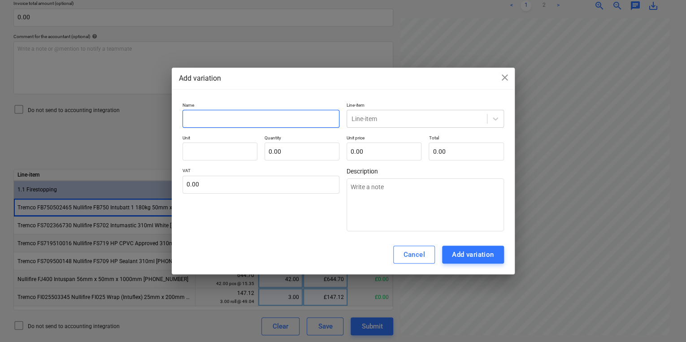
paste input "Tremco FB750502465 Nullifire FB750 Intubatt 1 180kg 50mm x 0.6m x 1"
type textarea "x"
type input "Tremco FB750502465 Nullifire FB750 Intubatt 1 180kg 50mm x 0.6m x 1"
click at [380, 118] on div at bounding box center [416, 118] width 131 height 9
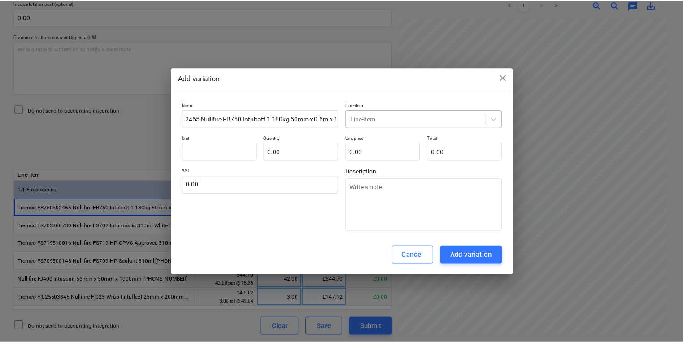
scroll to position [0, 0]
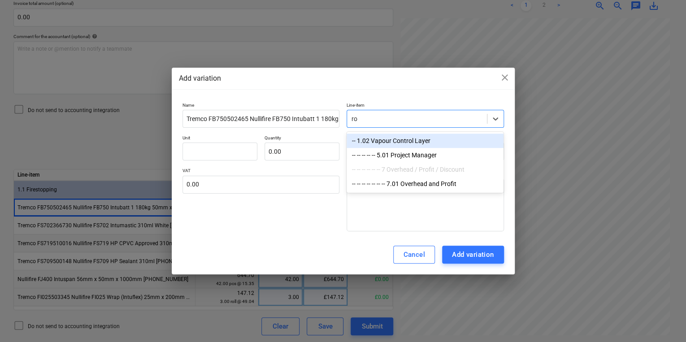
type input "r"
type input "v"
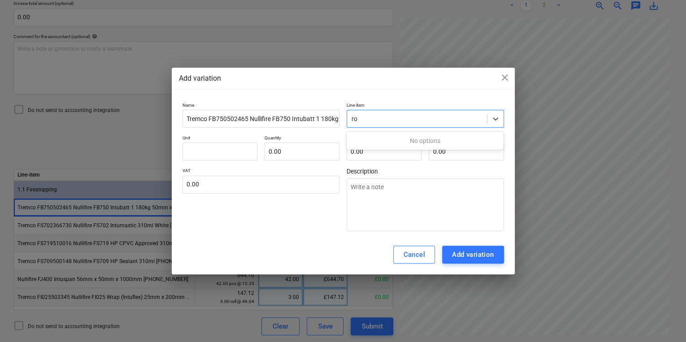
type input "r"
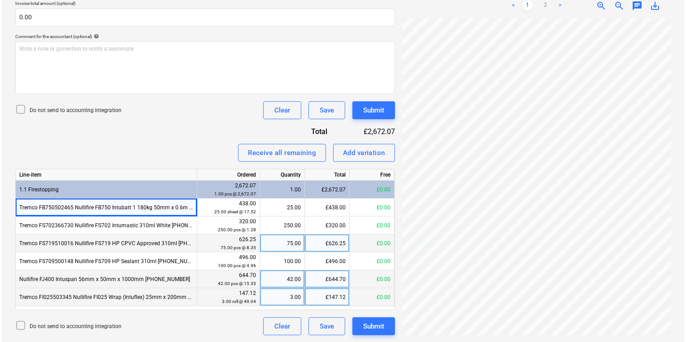
scroll to position [203, 76]
click at [380, 152] on div "Add variation" at bounding box center [362, 153] width 42 height 12
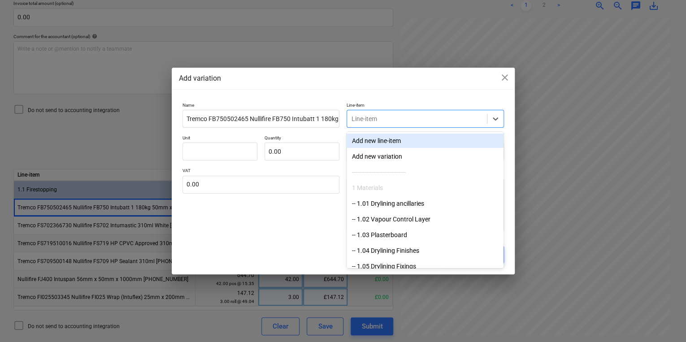
click at [377, 115] on div at bounding box center [416, 118] width 131 height 9
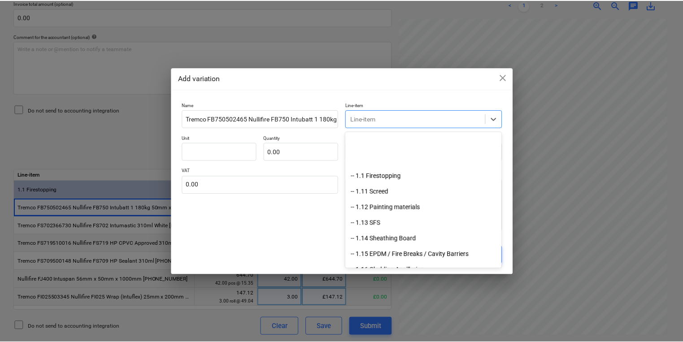
scroll to position [152, 0]
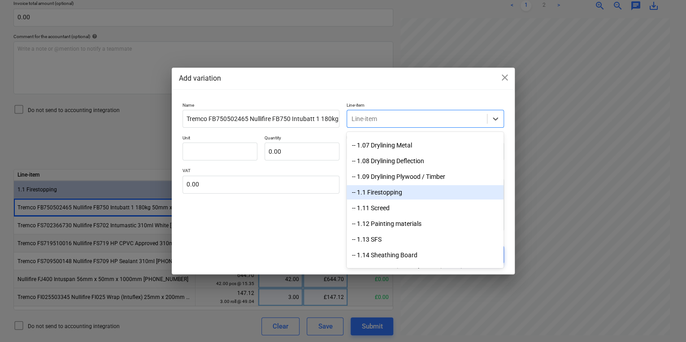
click at [412, 190] on div "-- 1.1 Firestopping" at bounding box center [425, 192] width 157 height 14
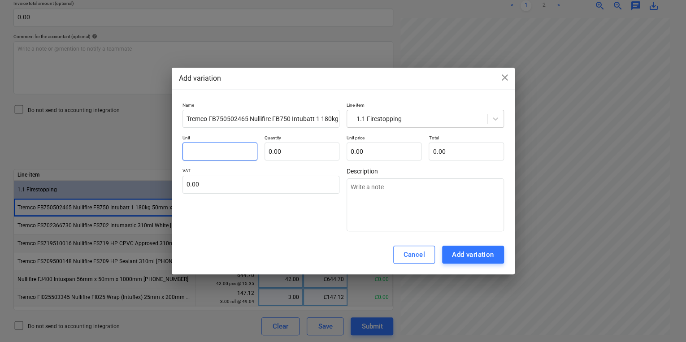
click at [225, 152] on input "text" at bounding box center [219, 152] width 75 height 18
type textarea "x"
type input "p"
type textarea "x"
type input "pc"
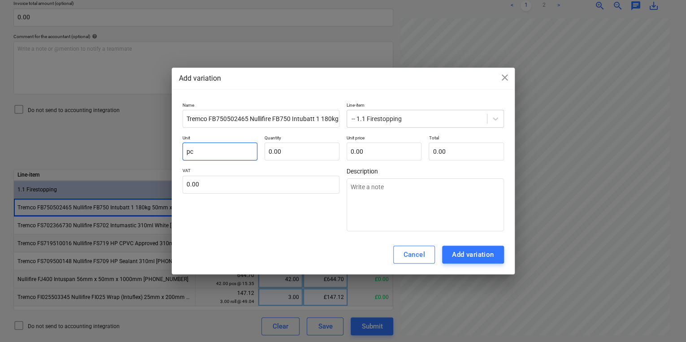
type textarea "x"
type input "pcs"
type textarea "x"
type input "-1"
type textarea "x"
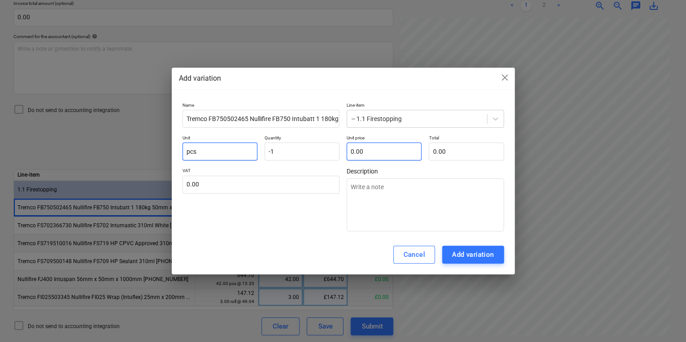
type input "-1.00"
type textarea "x"
type input "0"
type textarea "x"
type input "0.0"
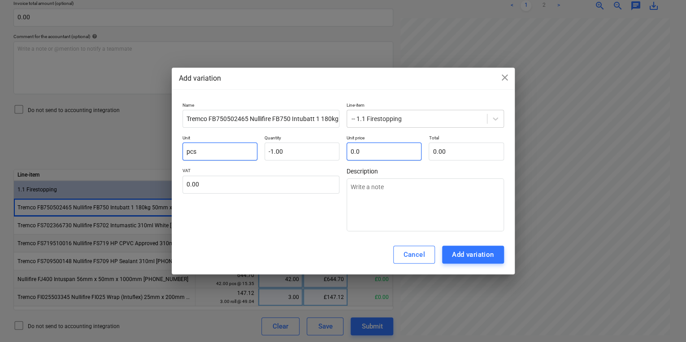
type textarea "x"
type input "0.06"
type input "-0.06"
type input "0.06"
click at [452, 254] on div "Add variation" at bounding box center [473, 255] width 42 height 12
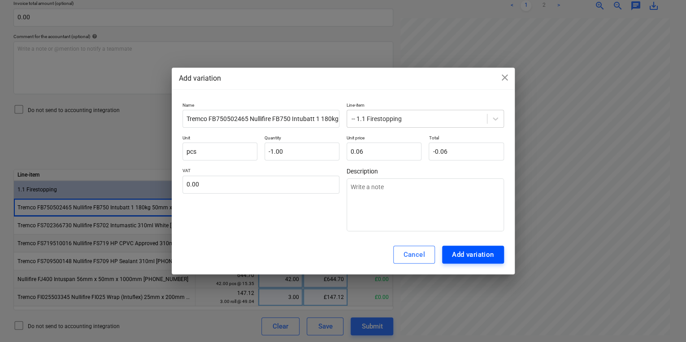
type textarea "x"
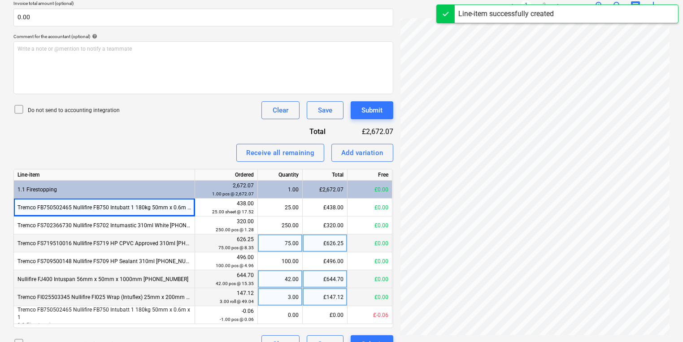
click at [283, 312] on div "0.00" at bounding box center [279, 315] width 37 height 18
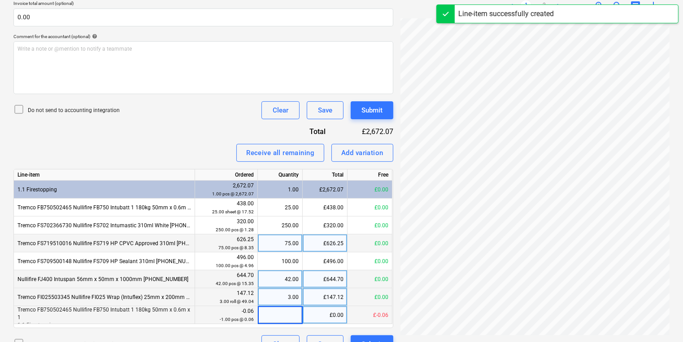
type input "1"
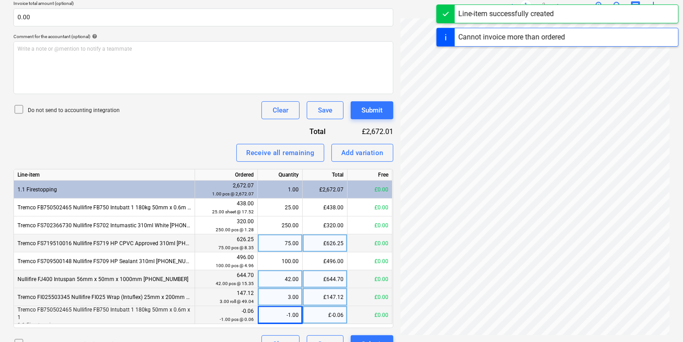
scroll to position [219, 76]
click at [543, 11] on div "Line-item successfully created" at bounding box center [505, 14] width 95 height 11
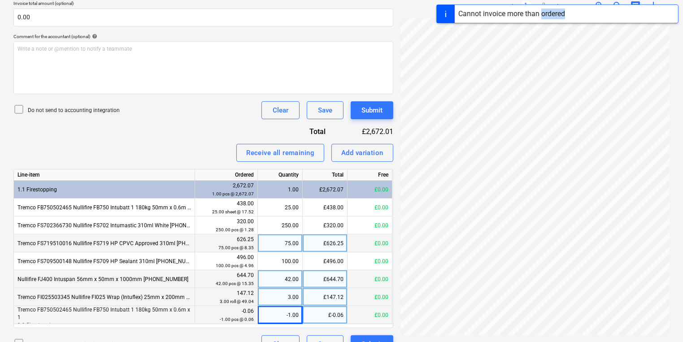
click at [543, 6] on div "Cannot invoice more than ordered" at bounding box center [512, 14] width 114 height 18
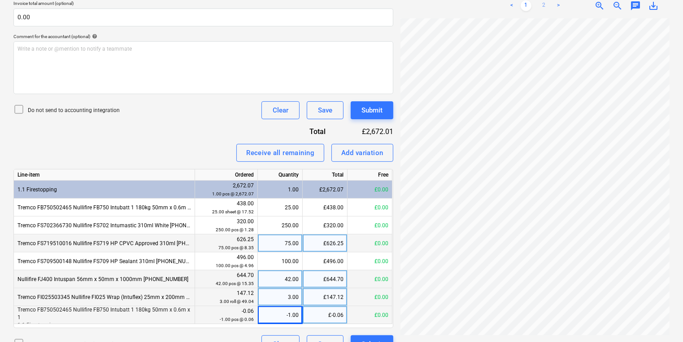
click at [545, 5] on link "2" at bounding box center [543, 5] width 11 height 11
click at [388, 113] on button "Submit" at bounding box center [372, 110] width 43 height 18
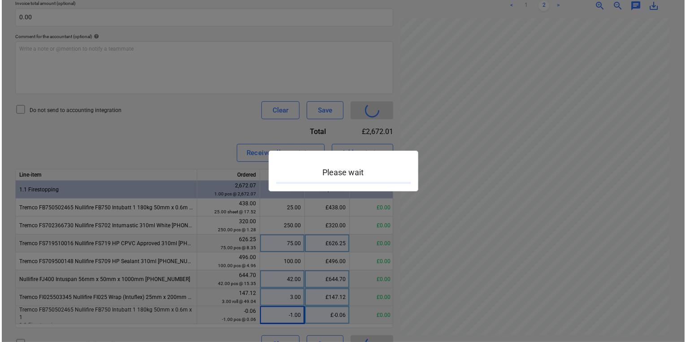
scroll to position [221, 135]
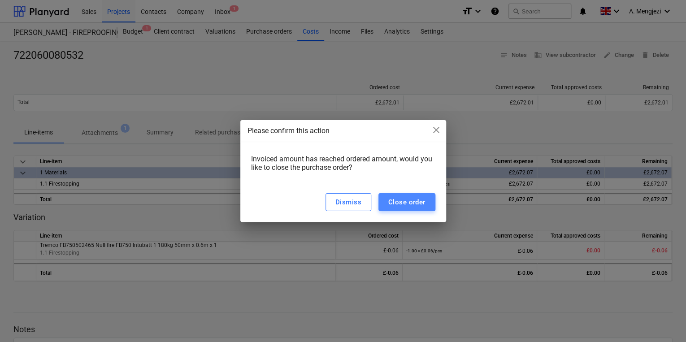
click at [409, 204] on div "Close order" at bounding box center [406, 202] width 37 height 12
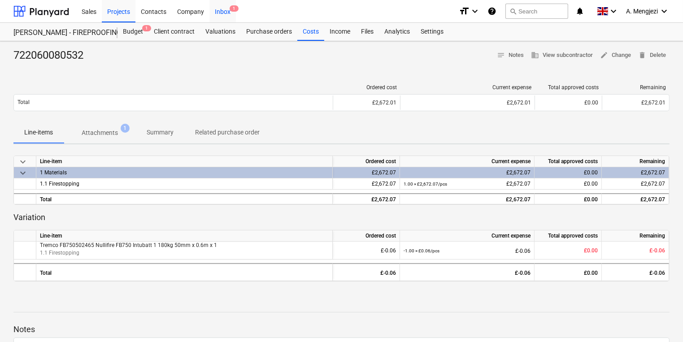
click at [216, 5] on div "Inbox 1" at bounding box center [222, 11] width 26 height 23
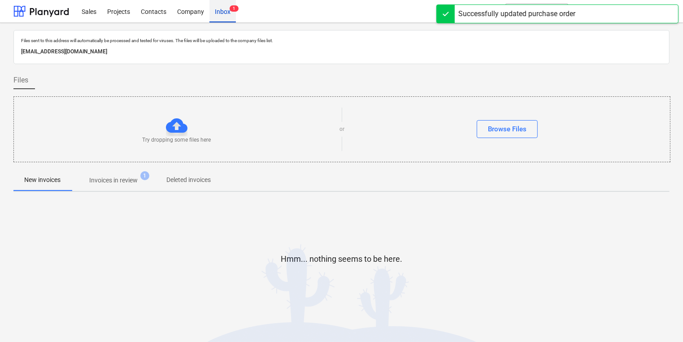
click at [230, 13] on div "Inbox 1" at bounding box center [222, 11] width 26 height 23
click at [126, 180] on p "Invoices in review" at bounding box center [113, 180] width 48 height 9
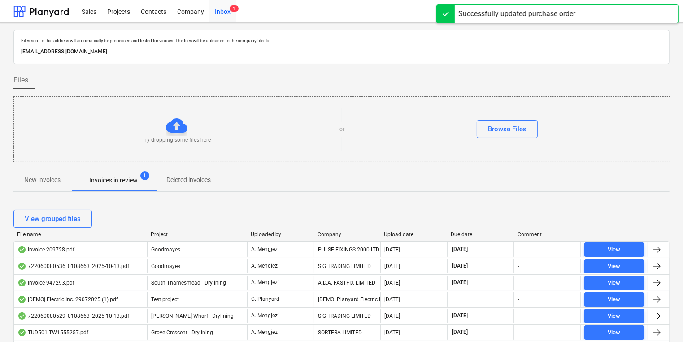
click at [403, 233] on div "Upload date" at bounding box center [414, 234] width 60 height 6
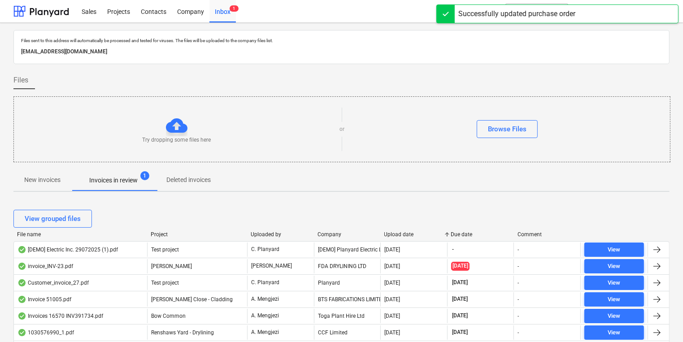
click at [403, 233] on div "Upload date" at bounding box center [414, 234] width 60 height 6
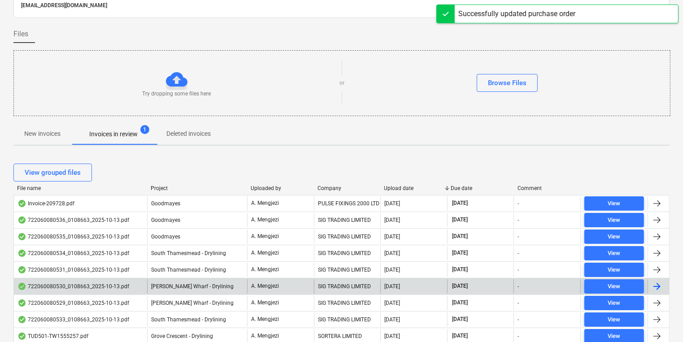
scroll to position [108, 0]
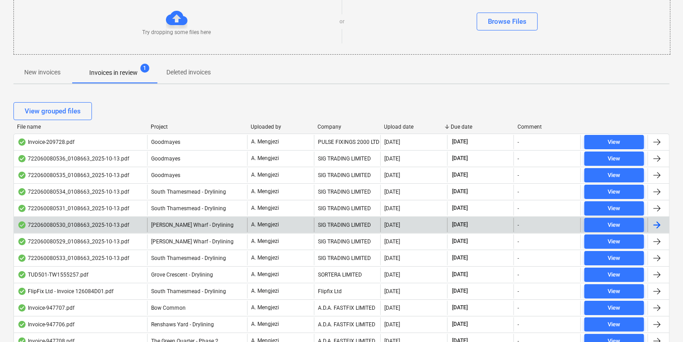
click at [254, 229] on div "A. Mengjezi" at bounding box center [280, 225] width 67 height 14
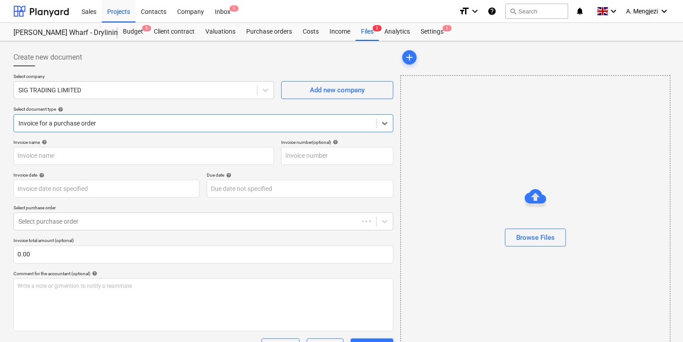
type input "722060080530"
type input "13 Oct 2025"
type input "15 Nov 2025"
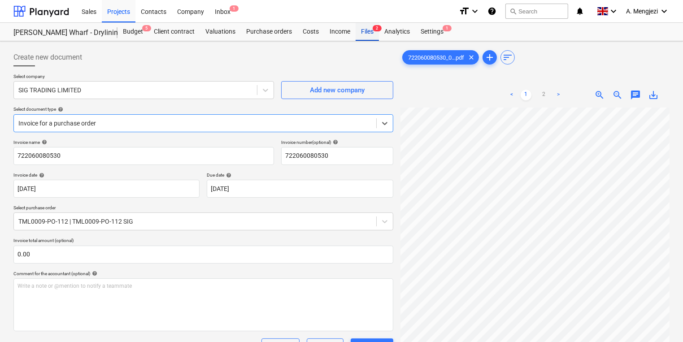
click at [377, 27] on span "2" at bounding box center [377, 28] width 9 height 6
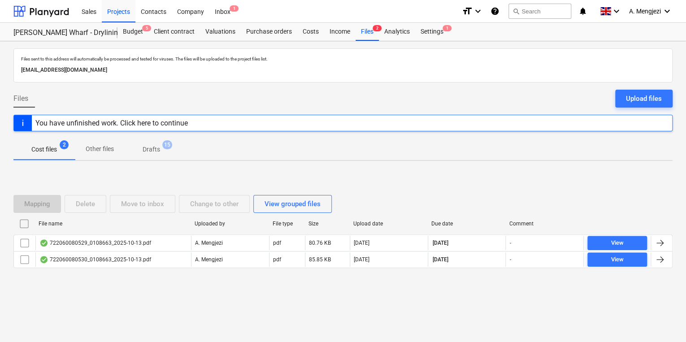
click at [463, 312] on div "Files sent to this address will automatically be processed and tested for virus…" at bounding box center [343, 191] width 686 height 301
click at [199, 7] on div "Company" at bounding box center [191, 11] width 38 height 23
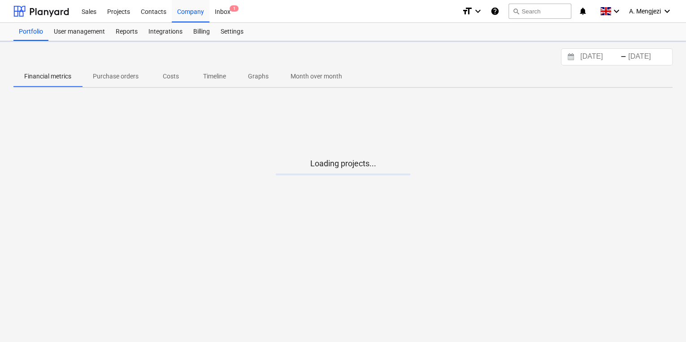
click at [238, 7] on div "Sales Projects Contacts Company Inbox 1" at bounding box center [265, 11] width 378 height 22
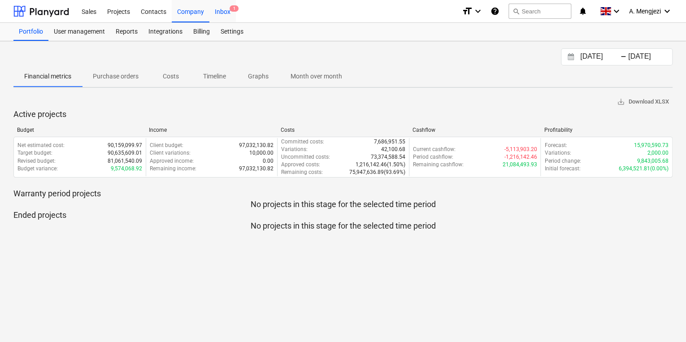
click at [230, 9] on span "1" at bounding box center [234, 8] width 9 height 6
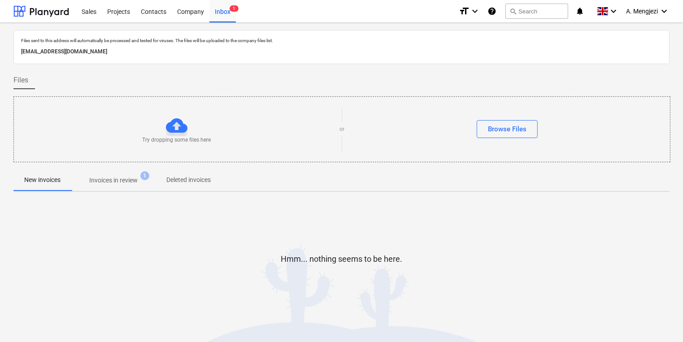
click at [129, 186] on span "Invoices in review 1" at bounding box center [113, 180] width 84 height 16
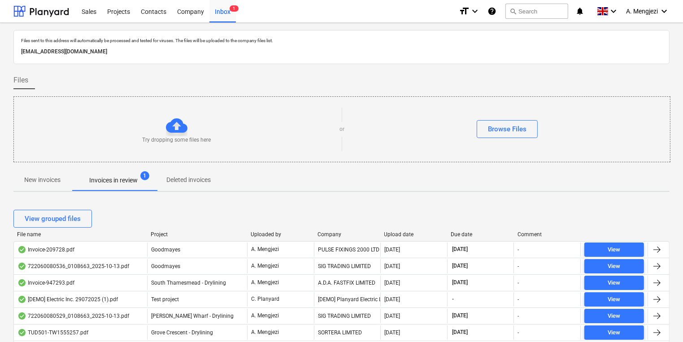
click at [402, 231] on div "Upload date" at bounding box center [414, 234] width 60 height 6
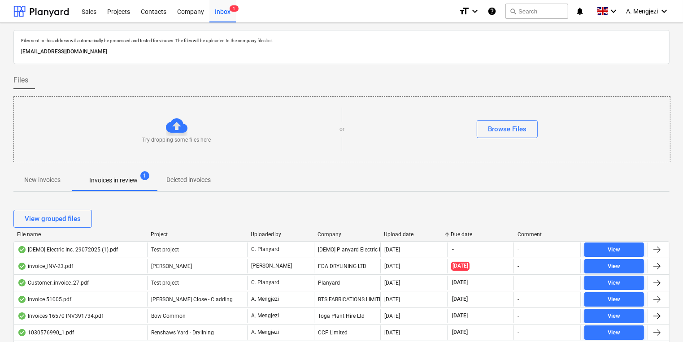
click at [402, 231] on div "Upload date" at bounding box center [414, 234] width 60 height 6
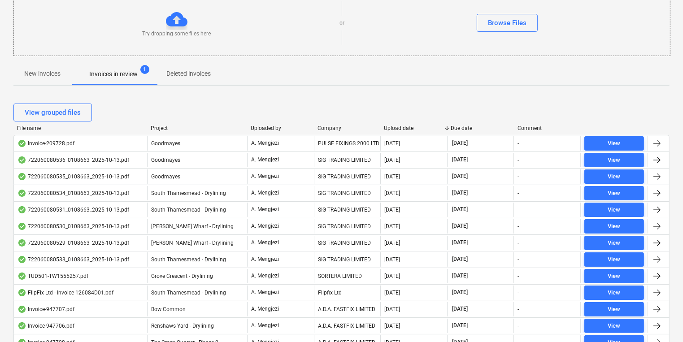
scroll to position [143, 0]
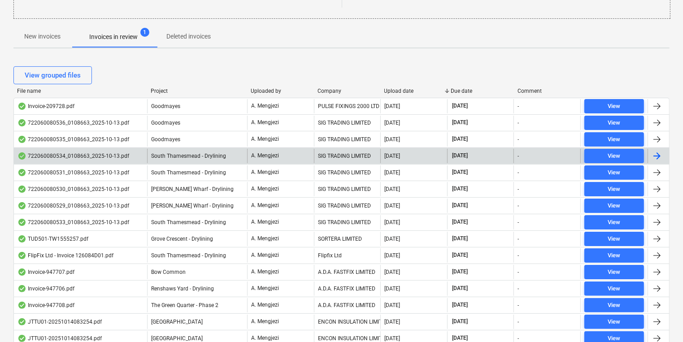
click at [354, 154] on div "SIG TRADING LIMITED" at bounding box center [347, 156] width 67 height 14
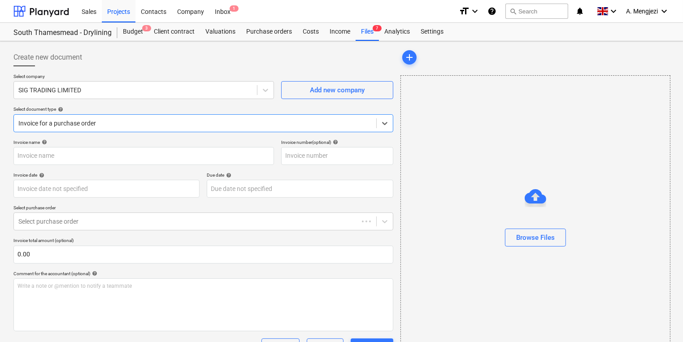
type input "722060080534"
type input "13 Oct 2025"
type input "15 Nov 2025"
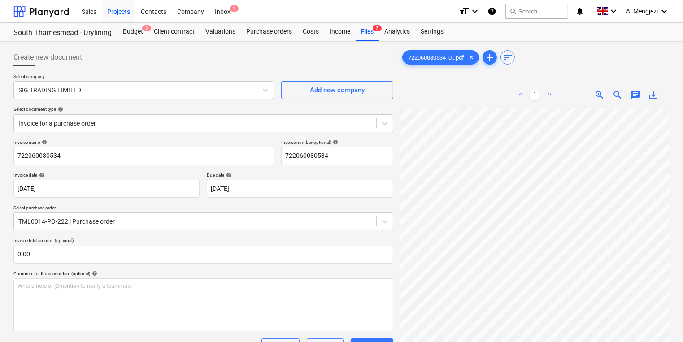
click at [364, 45] on div "Create new document Select company SIG TRADING LIMITED Add new company Select d…" at bounding box center [203, 266] width 387 height 442
click at [361, 41] on div "South Thamesmead - Drylining Budget 3 Client contract Valuations Purchase order…" at bounding box center [341, 32] width 683 height 18
click at [361, 35] on div "Files 7" at bounding box center [366, 32] width 23 height 18
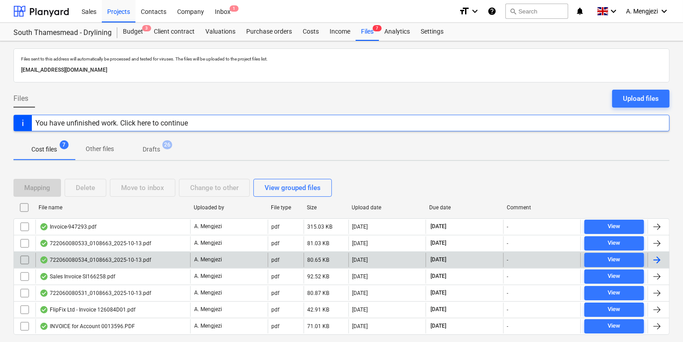
click at [152, 253] on div "722060080534_0108663_2025-10-13.pdf" at bounding box center [112, 260] width 155 height 14
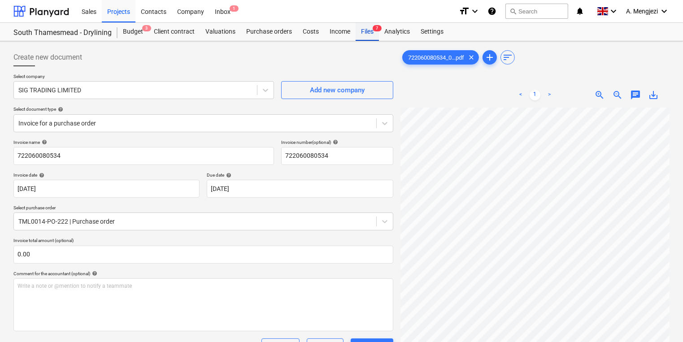
click at [360, 32] on div "Files 7" at bounding box center [366, 32] width 23 height 18
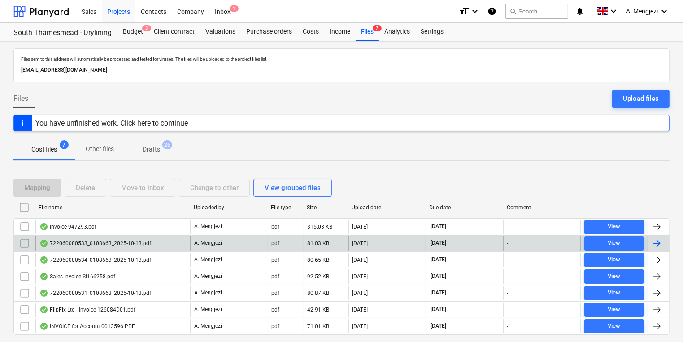
click at [170, 246] on div "722060080533_0108663_2025-10-13.pdf" at bounding box center [112, 243] width 155 height 14
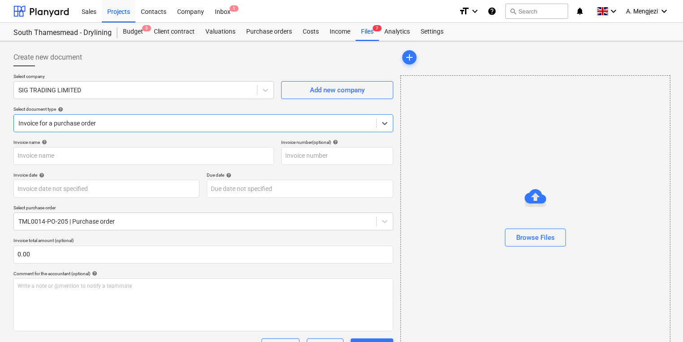
type input "722060080533"
type input "13 Oct 2025"
type input "15 Nov 2025"
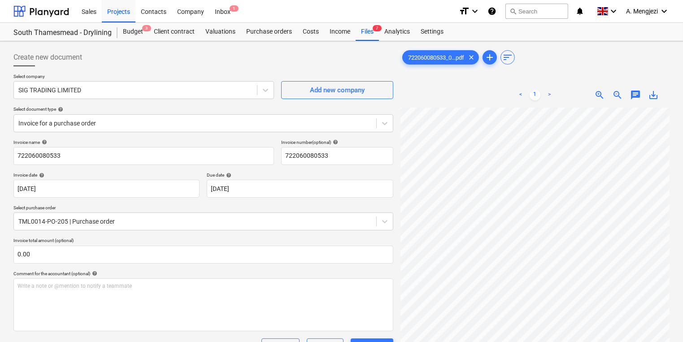
scroll to position [151, 136]
click at [366, 277] on div "Create new document Select company SIG TRADING LIMITED Add new company Select d…" at bounding box center [341, 283] width 663 height 477
click at [682, 202] on html "Sales Projects Contacts Company Inbox 1 format_size keyboard_arrow_down help se…" at bounding box center [341, 171] width 683 height 342
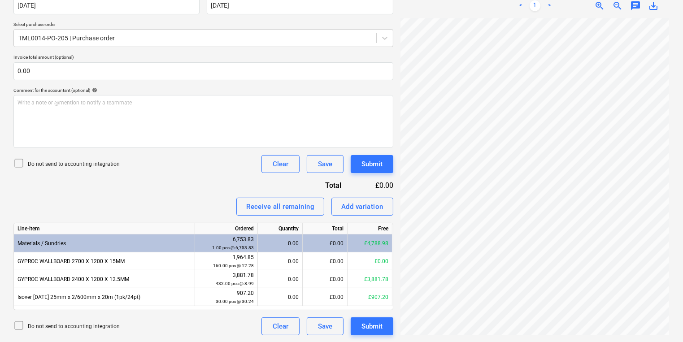
scroll to position [155, 132]
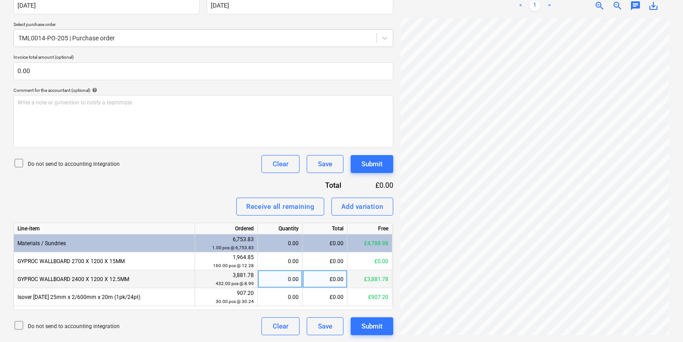
click at [282, 277] on div "0.00" at bounding box center [279, 279] width 37 height 18
type input "7"
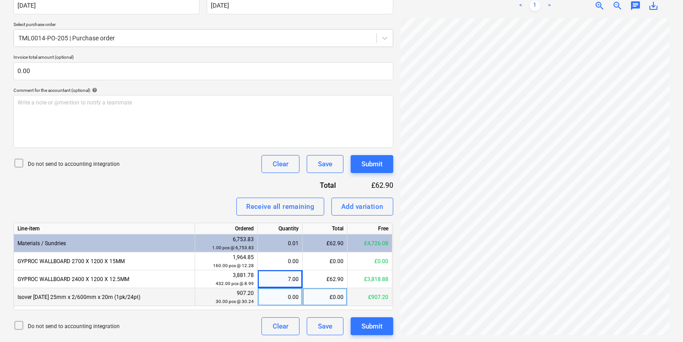
click at [277, 299] on div "0.00" at bounding box center [279, 297] width 37 height 18
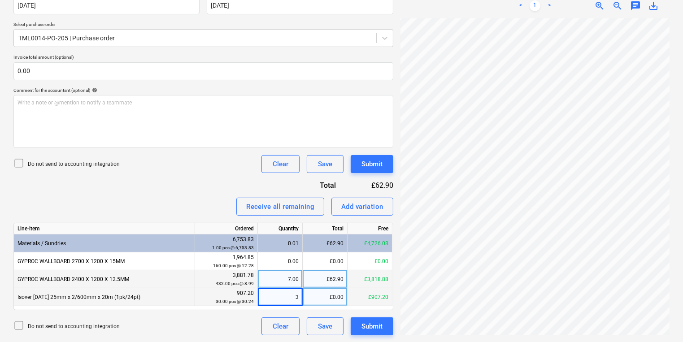
type input "30"
click at [381, 310] on div "Create new document Select company SIG TRADING LIMITED Add new company Select d…" at bounding box center [341, 99] width 663 height 477
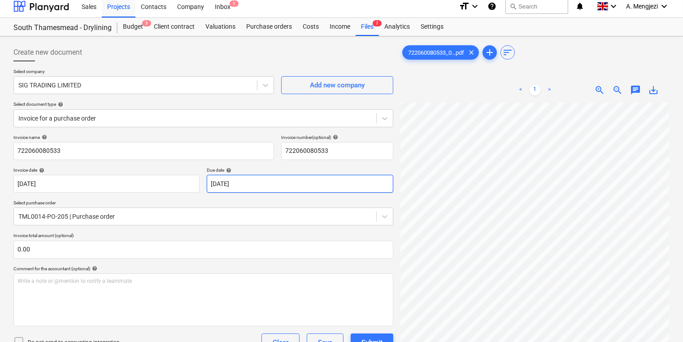
scroll to position [0, 0]
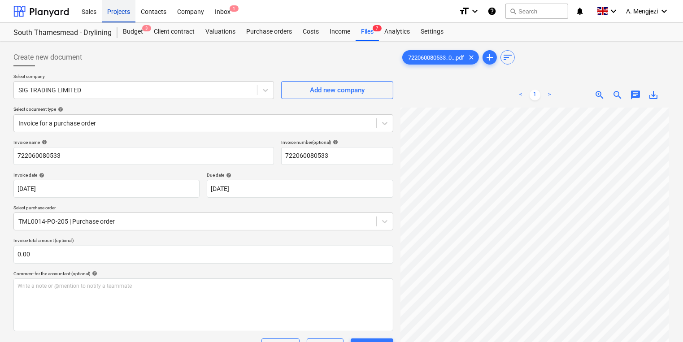
click at [121, 12] on div "Projects" at bounding box center [119, 11] width 34 height 23
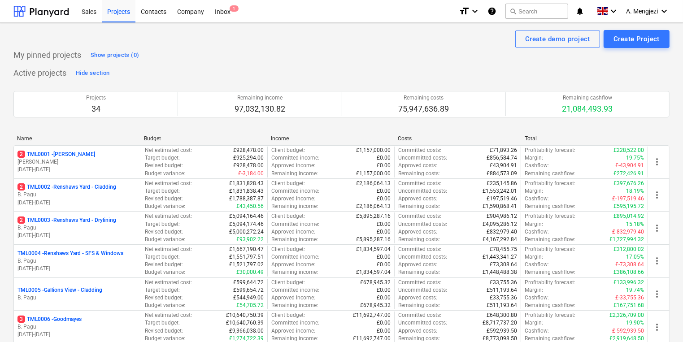
click at [101, 124] on div "Projects 34 Remaining income 97,032,130.82 Remaining costs 75,947,636.89 Remain…" at bounding box center [341, 104] width 656 height 48
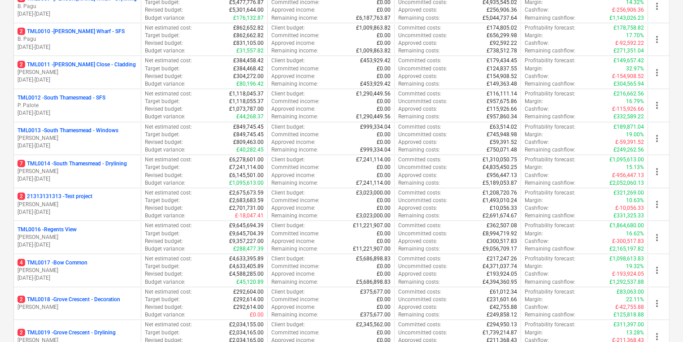
scroll to position [466, 0]
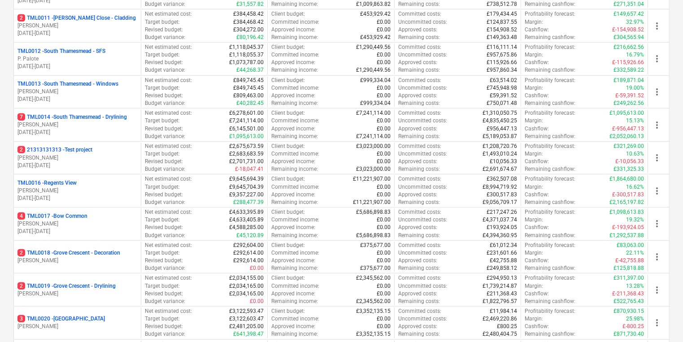
click at [101, 121] on p "[PERSON_NAME]" at bounding box center [77, 125] width 120 height 8
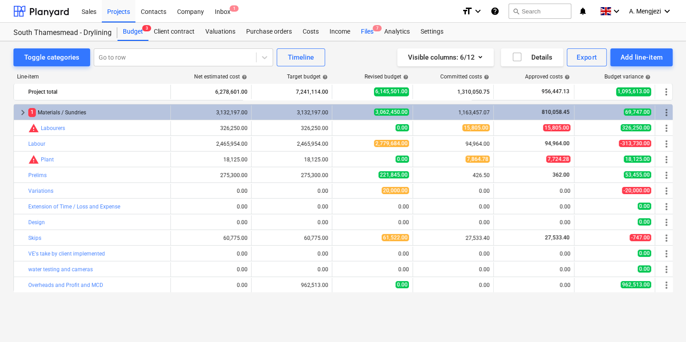
click at [364, 24] on div "Files 7" at bounding box center [366, 32] width 23 height 18
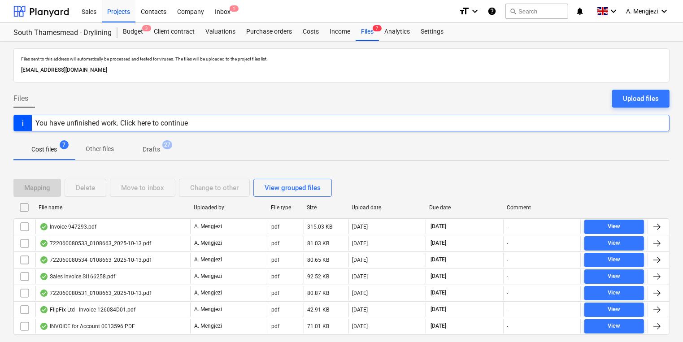
click at [84, 213] on div "File name" at bounding box center [112, 207] width 155 height 14
checkbox input "false"
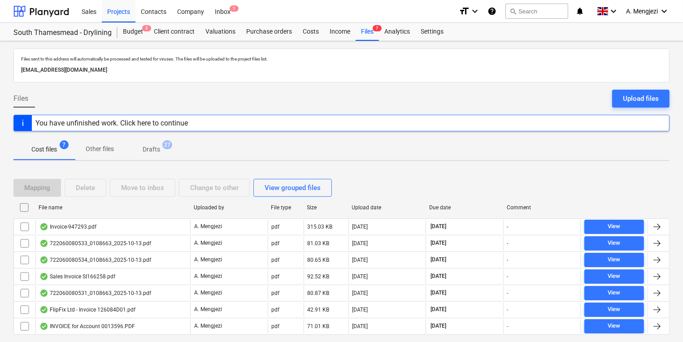
checkbox input "false"
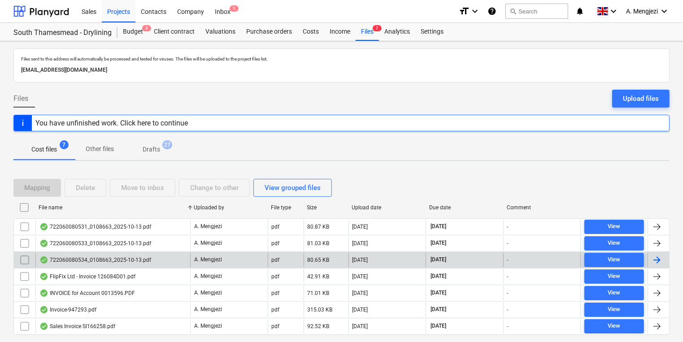
click at [91, 258] on div "722060080534_0108663_2025-10-13.pdf" at bounding box center [95, 259] width 112 height 7
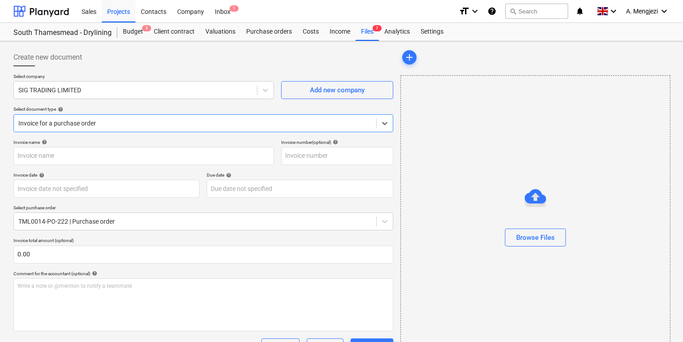
type input "722060080534"
type input "13 Oct 2025"
type input "15 Nov 2025"
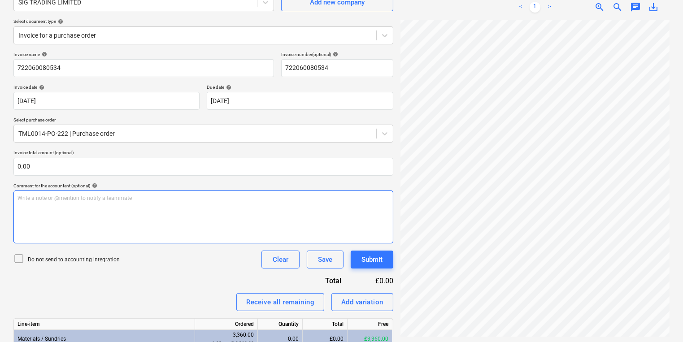
scroll to position [147, 0]
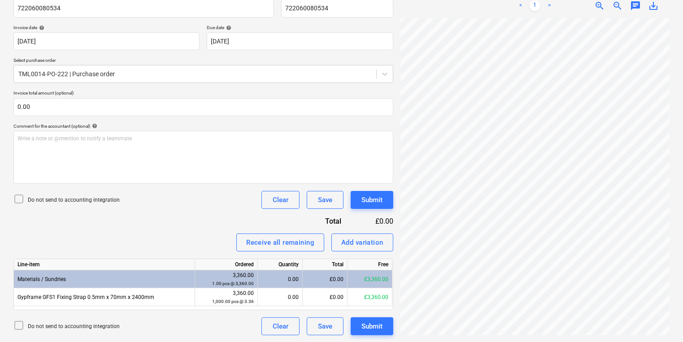
click at [274, 285] on div "0.00" at bounding box center [279, 279] width 37 height 18
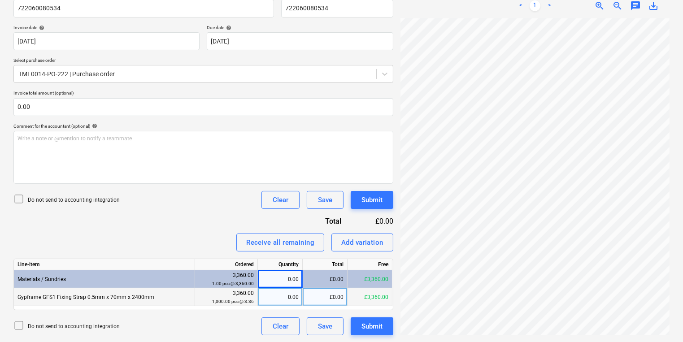
click at [276, 293] on div "0.00" at bounding box center [279, 297] width 37 height 18
type input "1000"
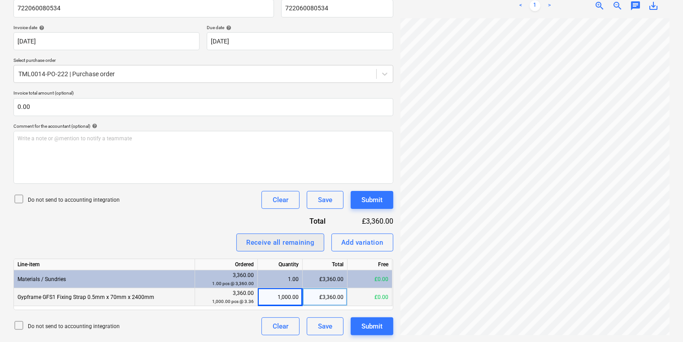
click at [238, 236] on div "Create new document Select company SIG TRADING LIMITED Add new company Select d…" at bounding box center [341, 118] width 663 height 442
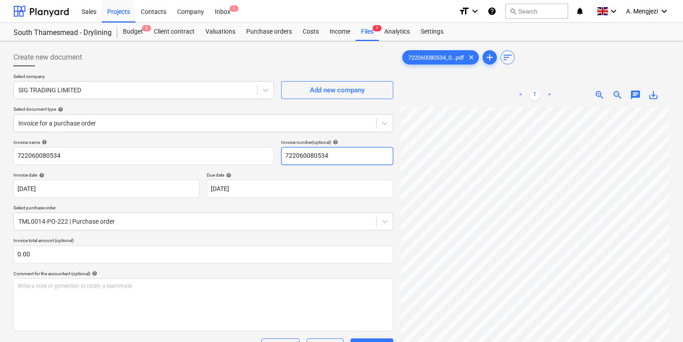
scroll to position [255, 136]
click at [250, 66] on div at bounding box center [203, 69] width 380 height 7
click at [368, 35] on div "Files 7" at bounding box center [366, 32] width 23 height 18
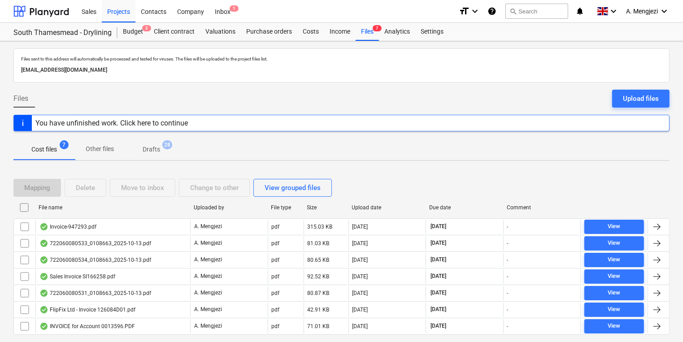
click at [179, 208] on div "File name" at bounding box center [113, 207] width 148 height 6
checkbox input "false"
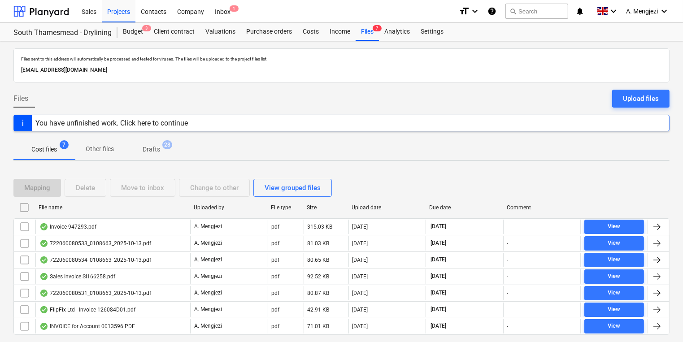
checkbox input "false"
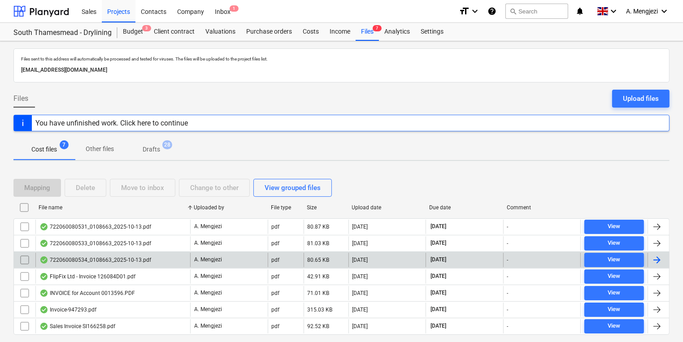
click at [117, 266] on div "722060080534_0108663_2025-10-13.pdf A. Mengjezi pdf 80.65 KB 14.10.2025 15.11.2…" at bounding box center [341, 259] width 656 height 17
click at [203, 261] on p "A. Mengjezi" at bounding box center [208, 260] width 28 height 8
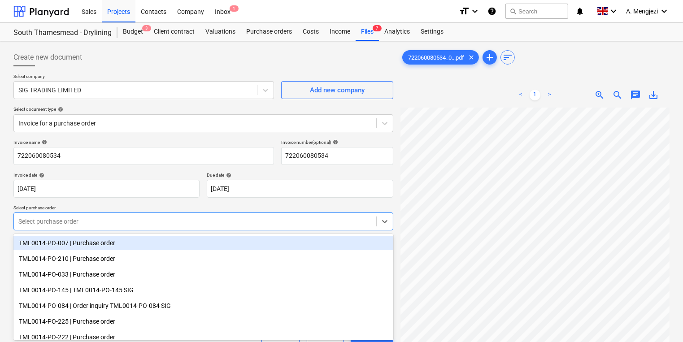
click at [154, 224] on body "Sales Projects Contacts Company Inbox 1 format_size keyboard_arrow_down help se…" at bounding box center [341, 171] width 683 height 342
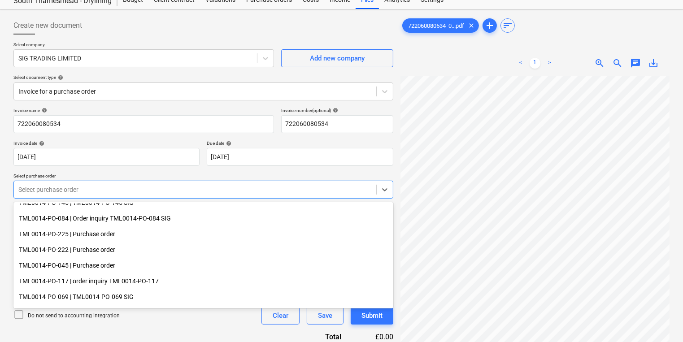
scroll to position [72, 0]
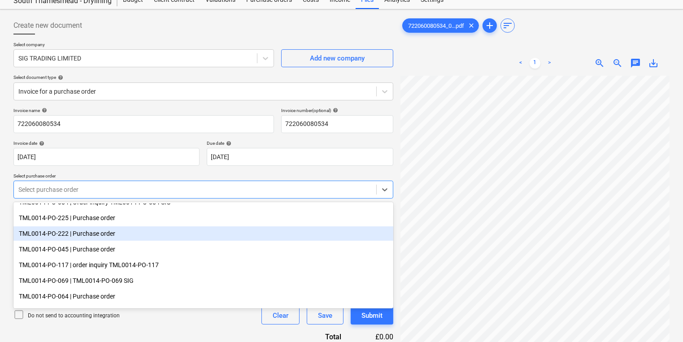
click at [152, 235] on div "TML0014-PO-222 | Purchase order" at bounding box center [203, 233] width 380 height 14
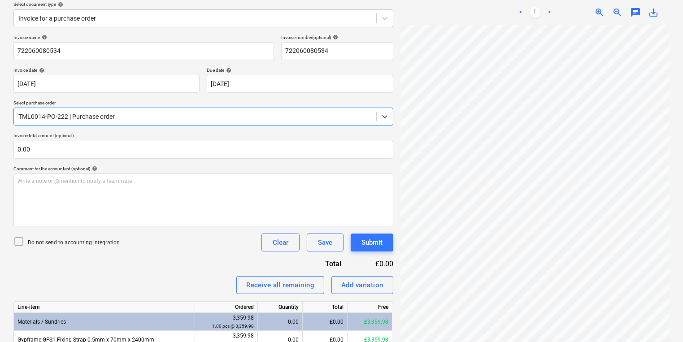
scroll to position [147, 0]
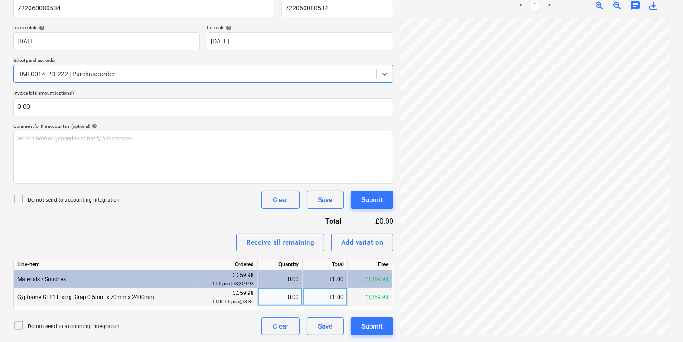
click at [278, 290] on div "0.00" at bounding box center [279, 297] width 37 height 18
type input "1000"
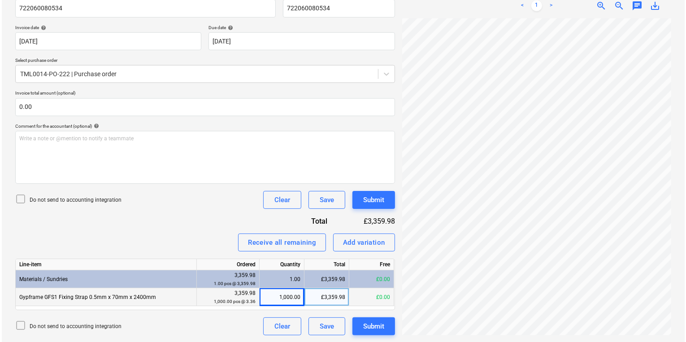
scroll to position [194, 136]
click at [381, 201] on div "Submit" at bounding box center [371, 200] width 21 height 12
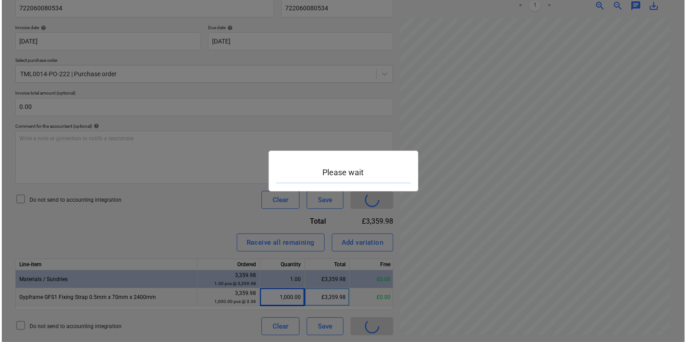
scroll to position [194, 135]
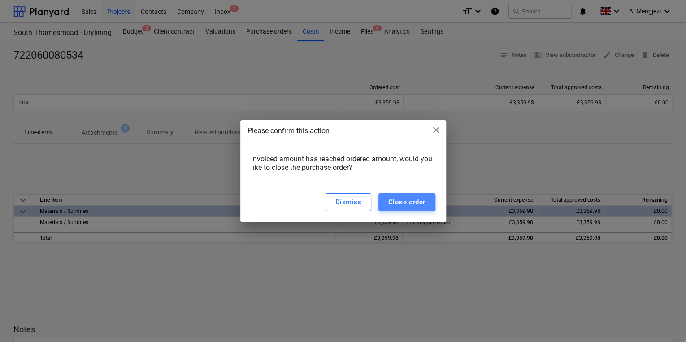
click at [408, 196] on div "Close order" at bounding box center [406, 202] width 37 height 12
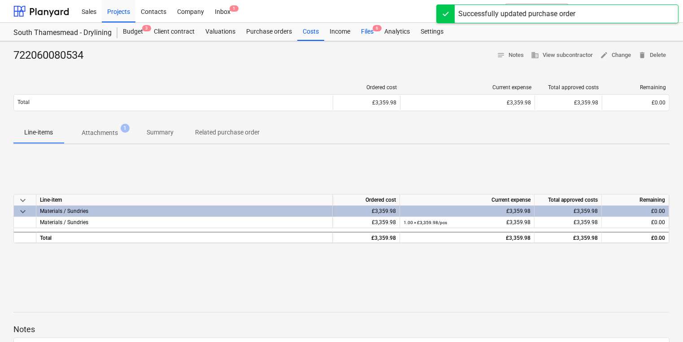
click at [372, 29] on div "Files 6" at bounding box center [366, 32] width 23 height 18
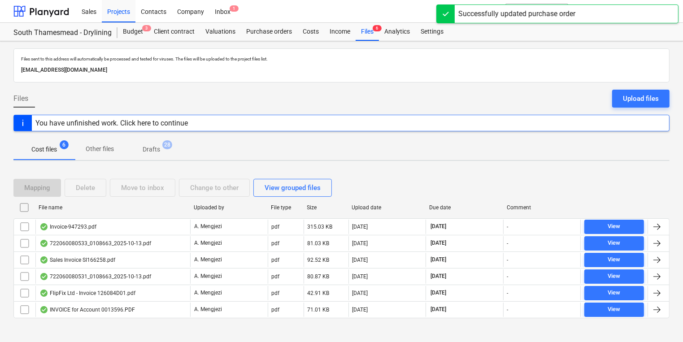
click at [82, 209] on div "File name" at bounding box center [113, 207] width 148 height 6
checkbox input "false"
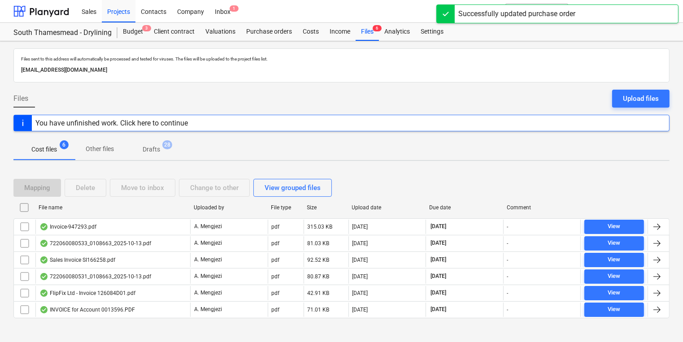
checkbox input "false"
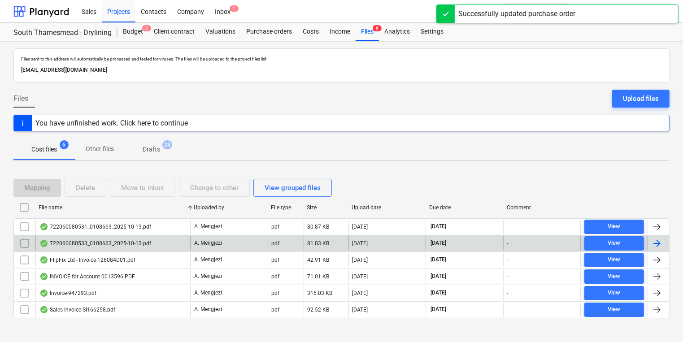
click at [97, 243] on div "722060080533_0108663_2025-10-13.pdf" at bounding box center [95, 243] width 112 height 7
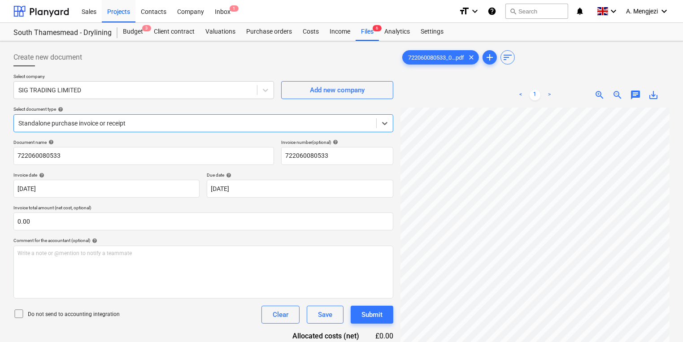
scroll to position [36, 0]
click at [90, 131] on div "Standalone purchase invoice or receipt" at bounding box center [203, 123] width 380 height 18
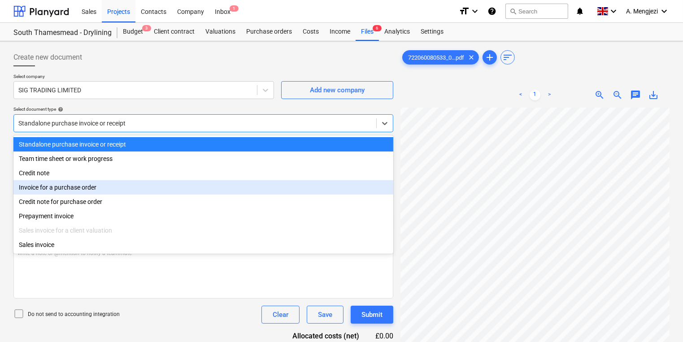
click at [95, 190] on div "Invoice for a purchase order" at bounding box center [203, 187] width 380 height 14
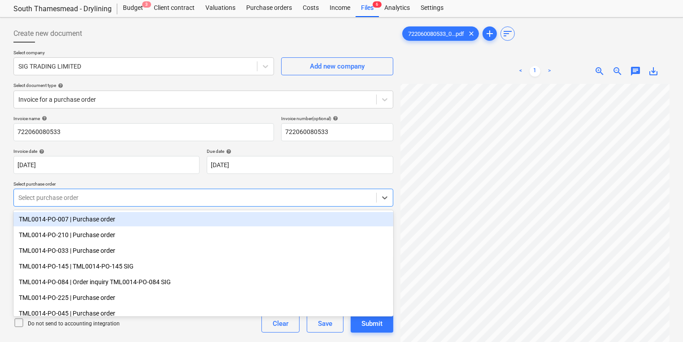
click at [96, 220] on body "Sales Projects Contacts Company Inbox 1 format_size keyboard_arrow_down help se…" at bounding box center [341, 147] width 683 height 342
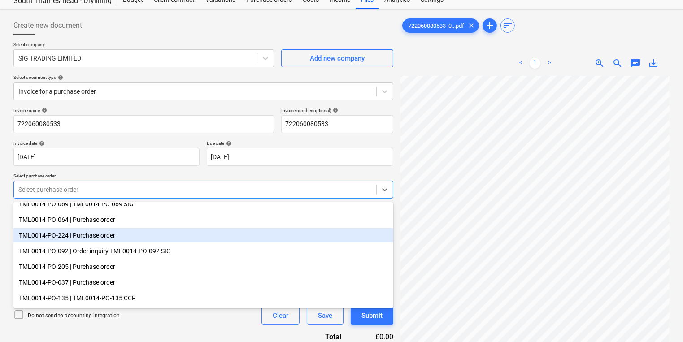
scroll to position [143, 0]
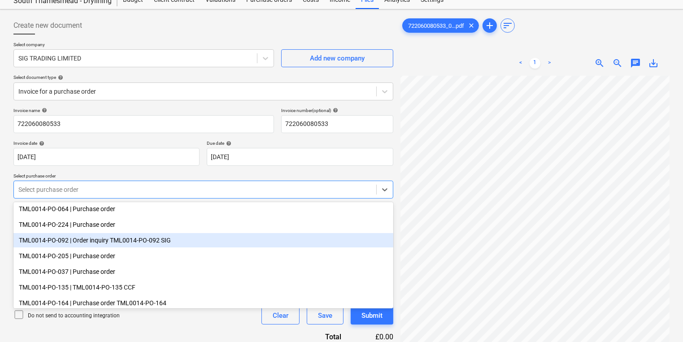
click at [117, 240] on div "TML0014-PO-092 | Order inquiry TML0014-PO-092 SIG" at bounding box center [203, 240] width 380 height 14
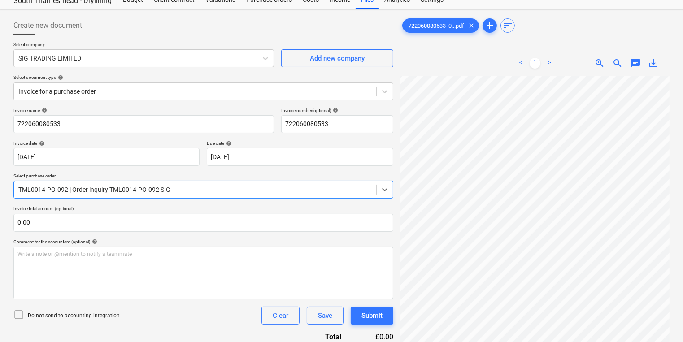
click at [123, 183] on div "TML0014-PO-092 | Order inquiry TML0014-PO-092 SIG" at bounding box center [195, 189] width 362 height 13
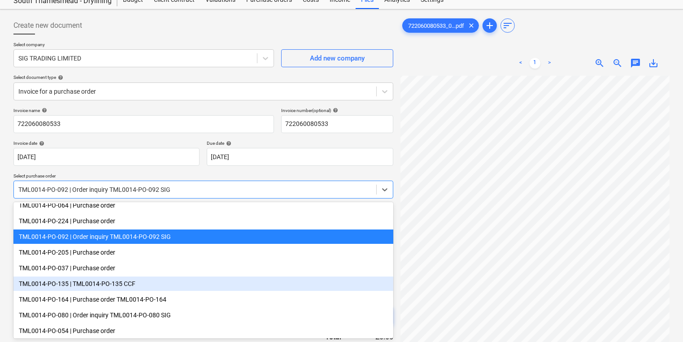
scroll to position [130, 0]
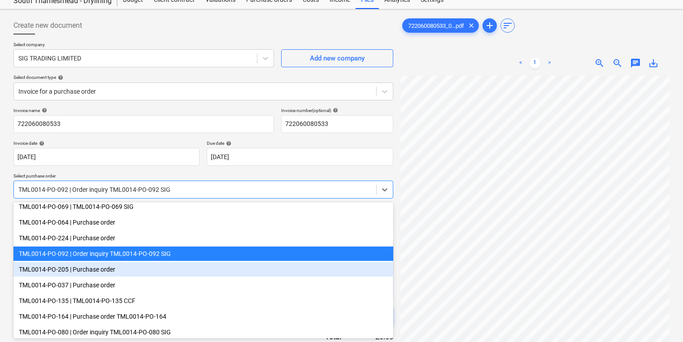
drag, startPoint x: 121, startPoint y: 244, endPoint x: 129, endPoint y: 266, distance: 23.4
click at [129, 266] on div "TML0014-PO-205 | Purchase order" at bounding box center [203, 269] width 380 height 14
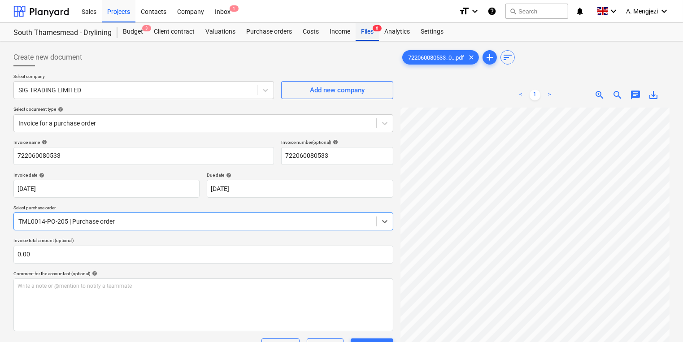
click at [368, 38] on div "Files 6" at bounding box center [366, 32] width 23 height 18
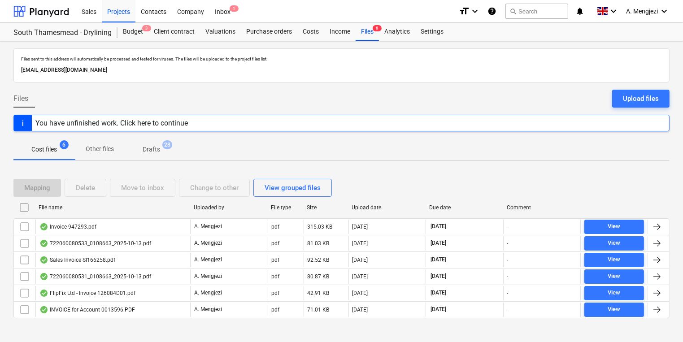
click at [108, 204] on div "File name" at bounding box center [113, 207] width 148 height 6
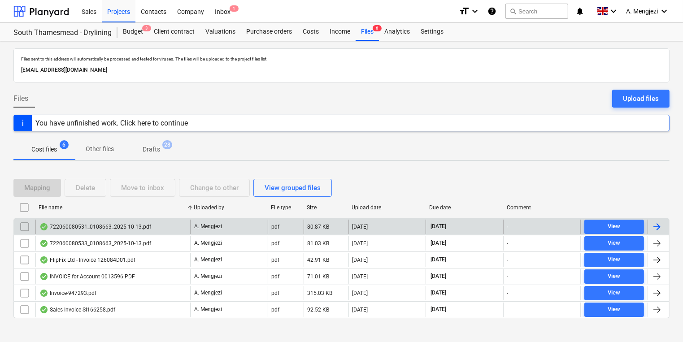
click at [108, 228] on div "722060080531_0108663_2025-10-13.pdf" at bounding box center [95, 226] width 112 height 7
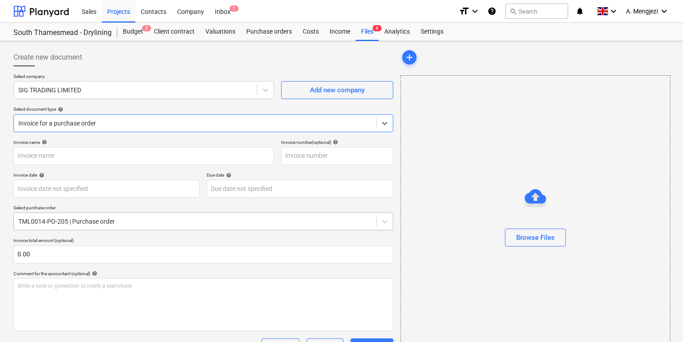
type input "722060080531"
type input "13 Oct 2025"
type input "15 Nov 2025"
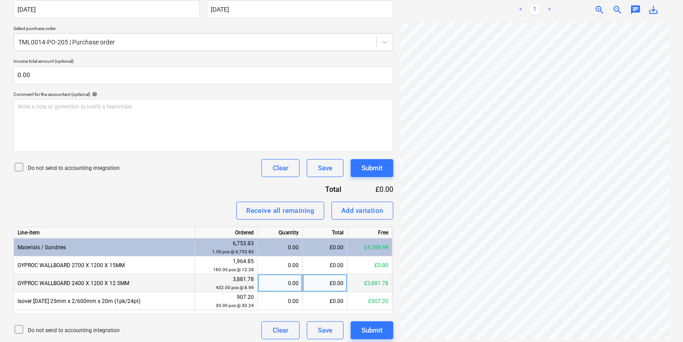
scroll to position [38, 97]
click at [295, 285] on div "0.00" at bounding box center [279, 283] width 37 height 18
type input "425"
drag, startPoint x: 140, startPoint y: 280, endPoint x: 18, endPoint y: 287, distance: 122.6
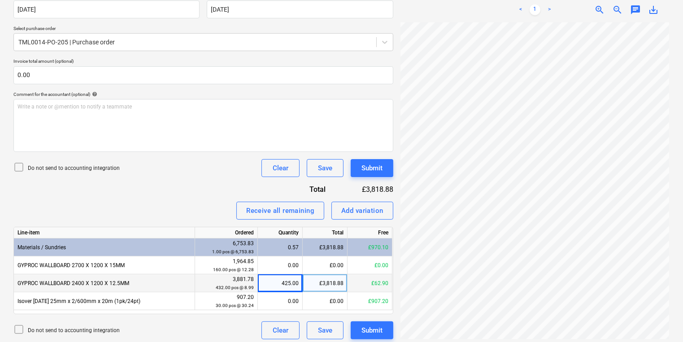
click at [18, 287] on div "GYPROC WALLBOARD 2400 X 1200 X 12.5MM" at bounding box center [104, 283] width 181 height 18
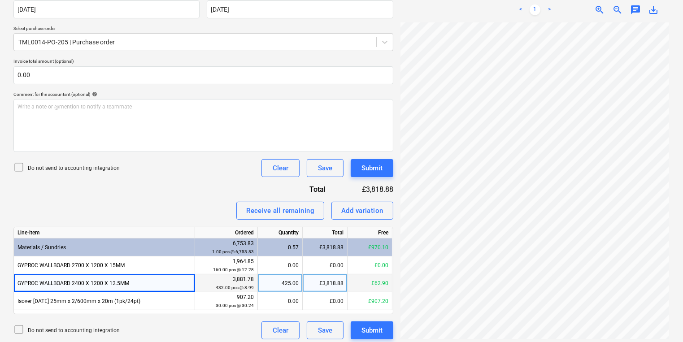
copy div "GYPROC WALLBOARD 2400 X 1200 X 12.5MM"
click at [369, 212] on div "Add variation" at bounding box center [362, 211] width 42 height 12
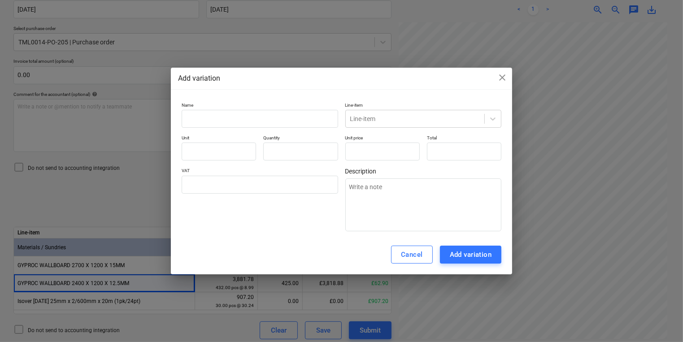
type textarea "x"
type input "0.00"
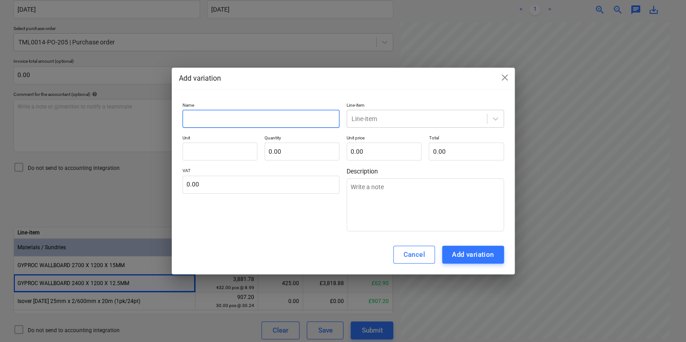
paste input "GYPROC WALLBOARD 2400 X 1200 X 12.5MM"
type textarea "x"
type input "GYPROC WALLBOARD 2400 X 1200 X 12.5MM"
click at [432, 115] on div at bounding box center [416, 118] width 131 height 9
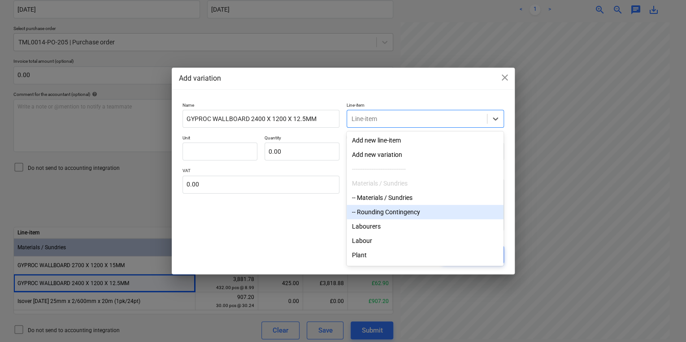
click at [401, 212] on div "-- Rounding Contingency" at bounding box center [425, 212] width 157 height 14
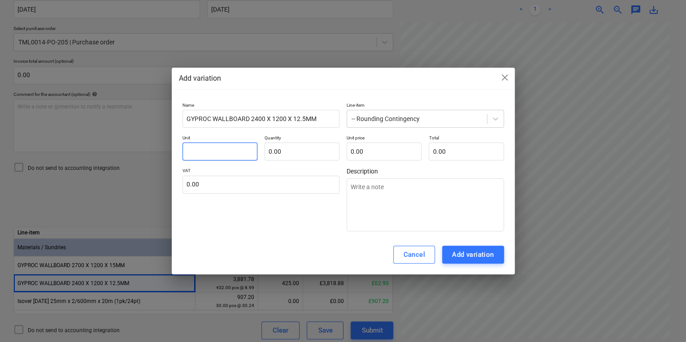
click at [219, 157] on input "text" at bounding box center [219, 152] width 75 height 18
type textarea "x"
type input "p"
type textarea "x"
type input "pc"
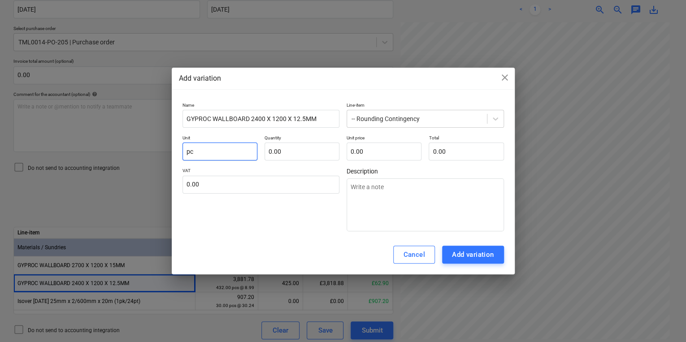
type textarea "x"
type input "pcs"
type textarea "x"
type input "1"
type textarea "x"
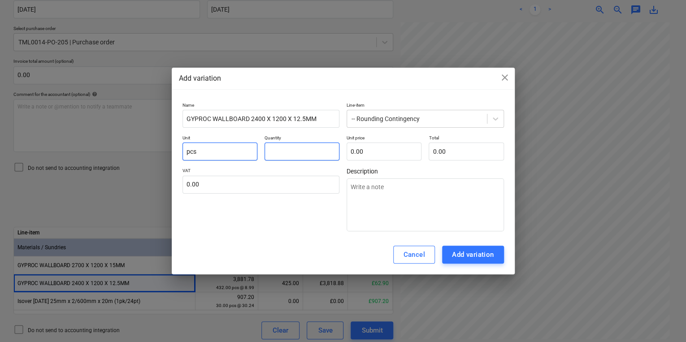
type textarea "x"
type input "-"
type textarea "x"
type input "-1.00"
type textarea "x"
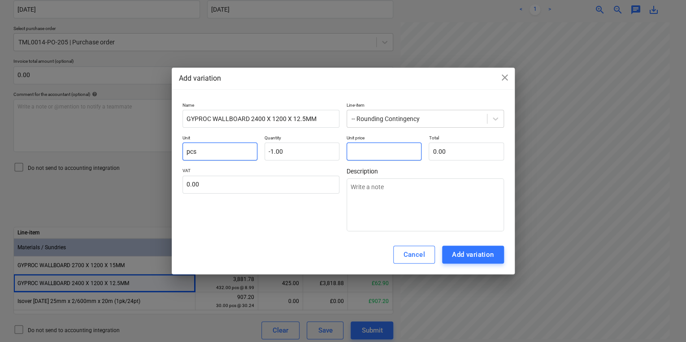
type input "0"
type textarea "x"
type input "0."
type textarea "x"
type input "0.1"
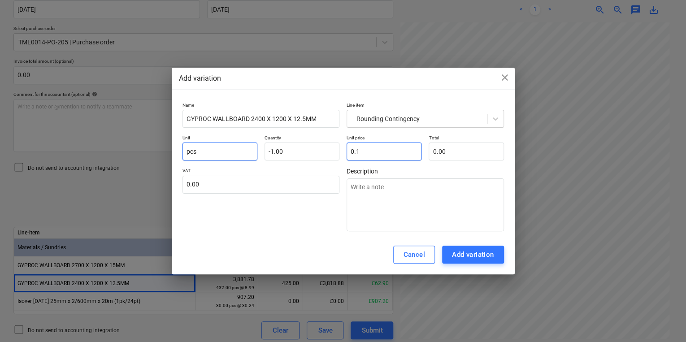
type input "-0.10"
type textarea "x"
type input "0.14"
type input "-0.14"
type input "0.14"
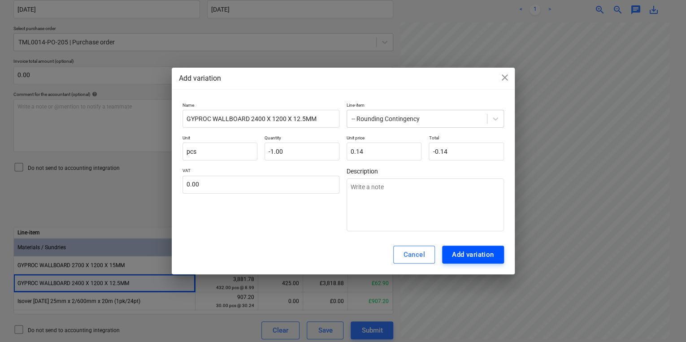
click at [488, 255] on div "Add variation" at bounding box center [473, 255] width 42 height 12
type textarea "x"
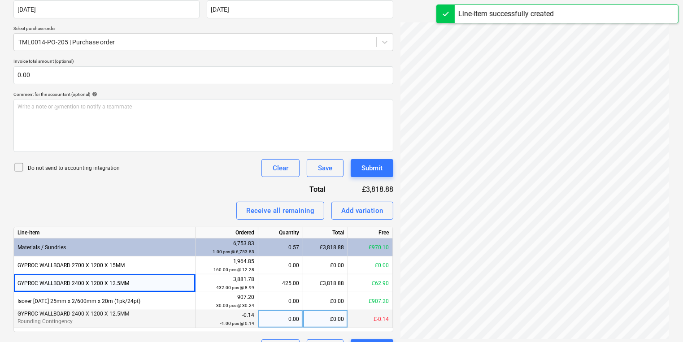
click at [275, 314] on div "0.00" at bounding box center [280, 319] width 37 height 18
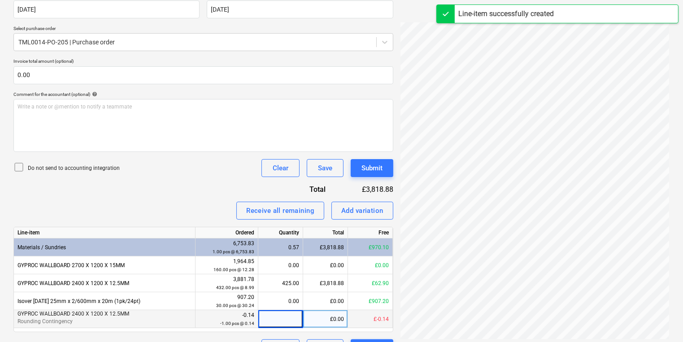
type input "1"
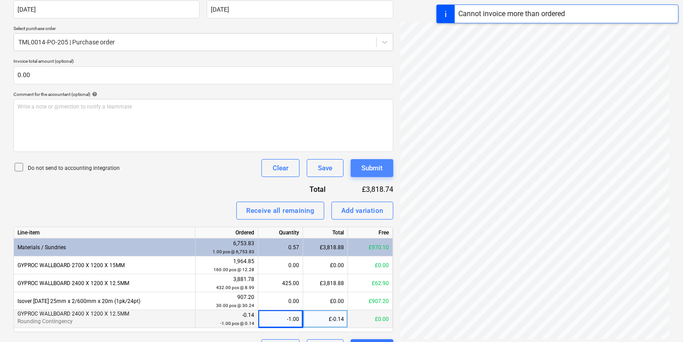
click at [368, 163] on div "Submit" at bounding box center [371, 168] width 21 height 12
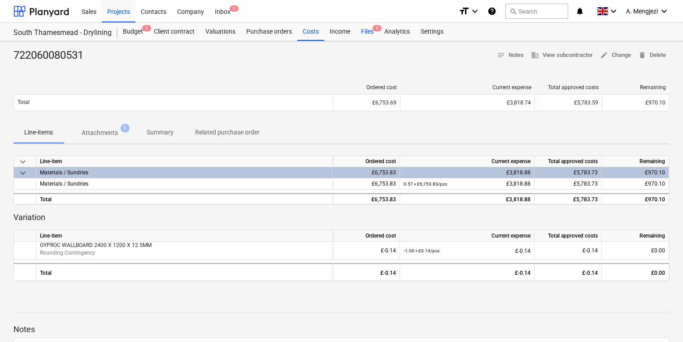
click at [371, 33] on div "Files 5" at bounding box center [366, 32] width 23 height 18
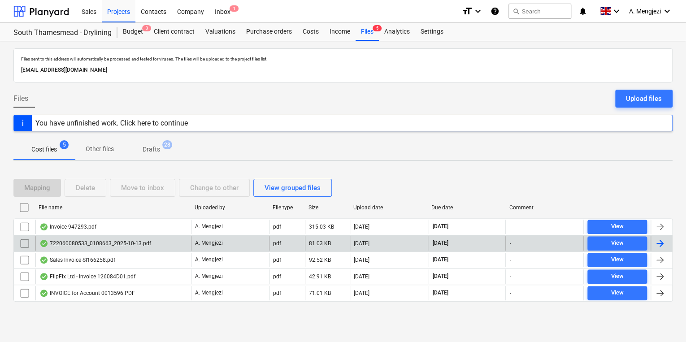
click at [138, 242] on div "722060080533_0108663_2025-10-13.pdf" at bounding box center [95, 243] width 112 height 7
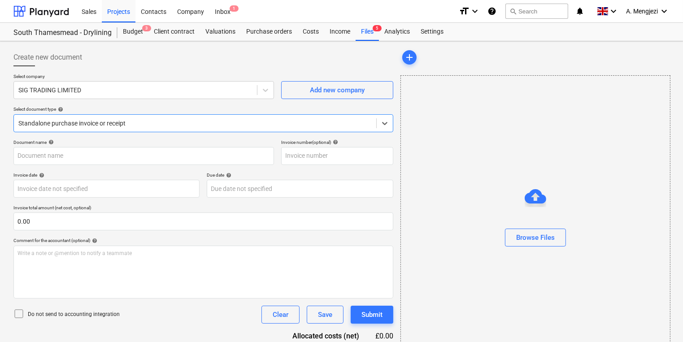
type input "722060080533"
type input "13 Oct 2025"
type input "15 Nov 2025"
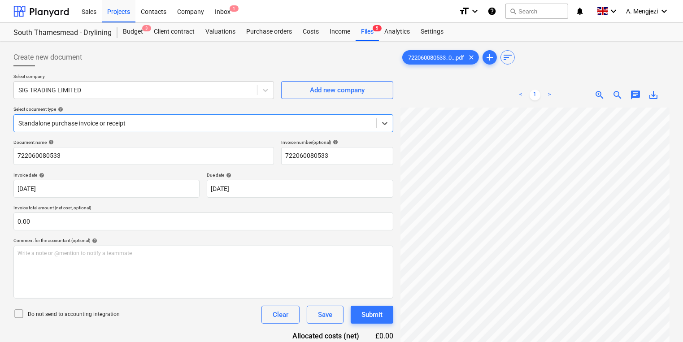
scroll to position [90, 0]
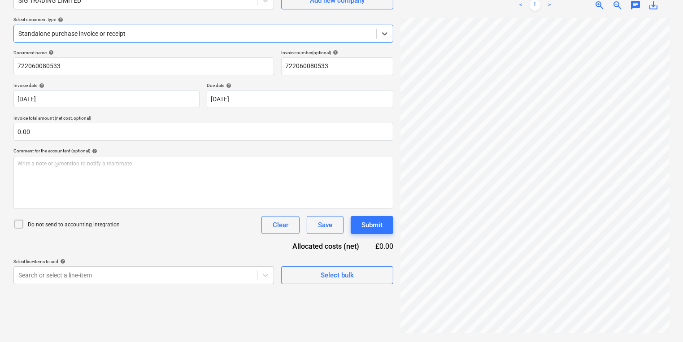
click at [147, 27] on div "Standalone purchase invoice or receipt" at bounding box center [195, 33] width 362 height 13
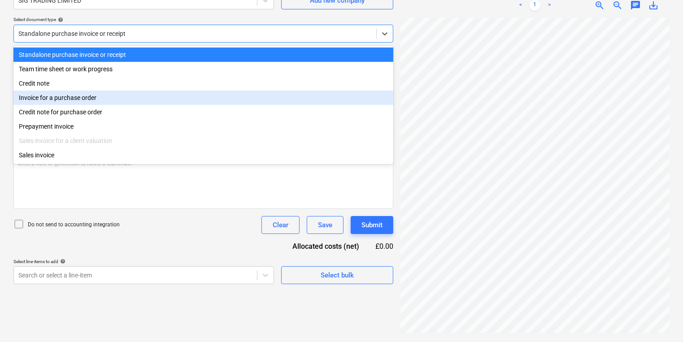
click at [103, 92] on div "Invoice for a purchase order" at bounding box center [203, 98] width 380 height 14
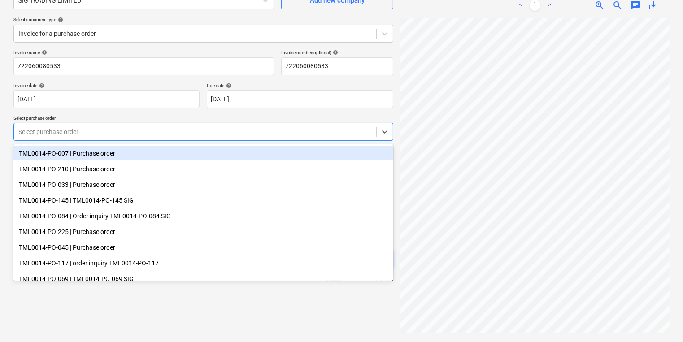
click at [104, 124] on div "Select purchase order" at bounding box center [203, 132] width 380 height 18
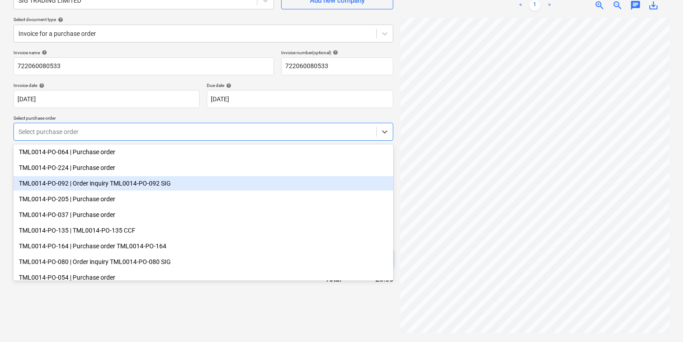
scroll to position [143, 0]
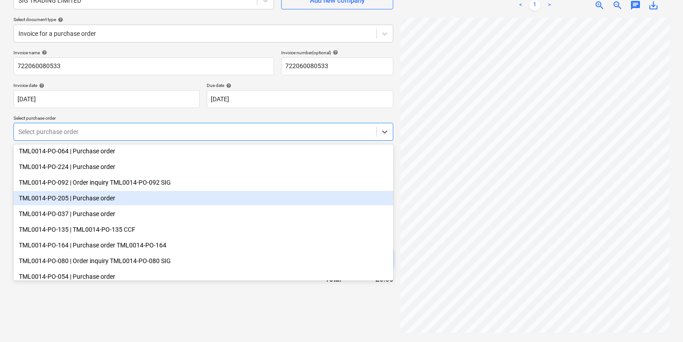
click at [109, 199] on div "TML0014-PO-205 | Purchase order" at bounding box center [203, 198] width 380 height 14
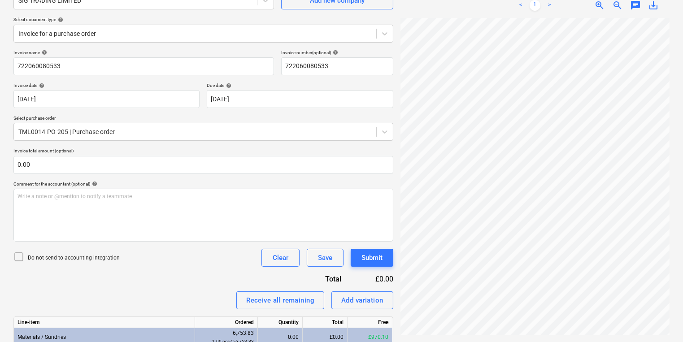
scroll to position [188, 134]
click at [342, 111] on div "Create new document Select company SIG TRADING LIMITED Add new company Select d…" at bounding box center [341, 202] width 663 height 495
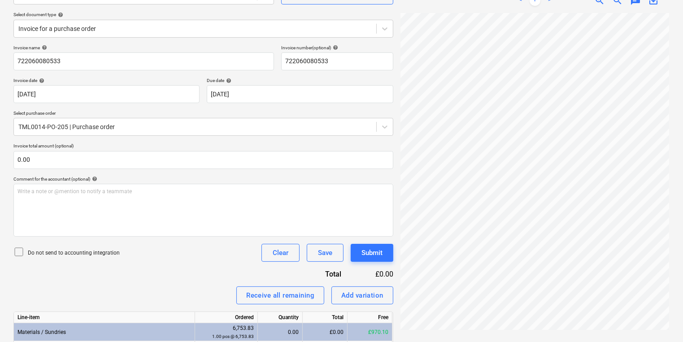
scroll to position [197, 0]
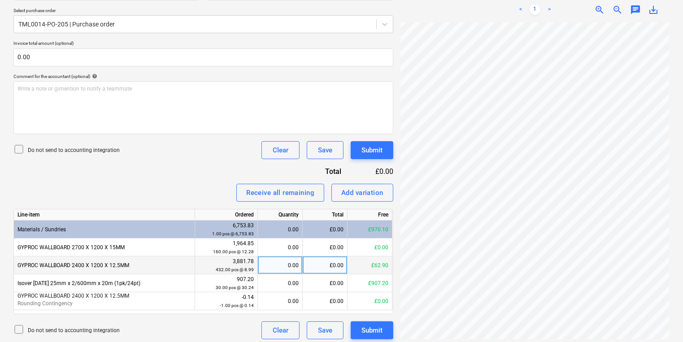
click at [286, 264] on div "0.00" at bounding box center [279, 265] width 37 height 18
type input "7"
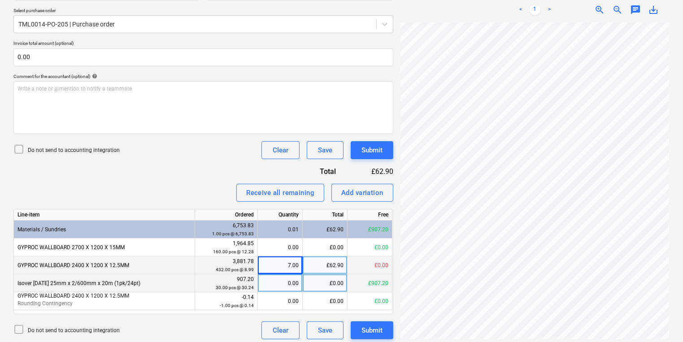
click at [390, 281] on div "£907.20" at bounding box center [369, 283] width 45 height 18
drag, startPoint x: 157, startPoint y: 282, endPoint x: 17, endPoint y: 288, distance: 140.4
click at [17, 288] on div "Isover APR 1200 25mm x 2/600mm x 20m (1pk/24pt)" at bounding box center [104, 283] width 181 height 18
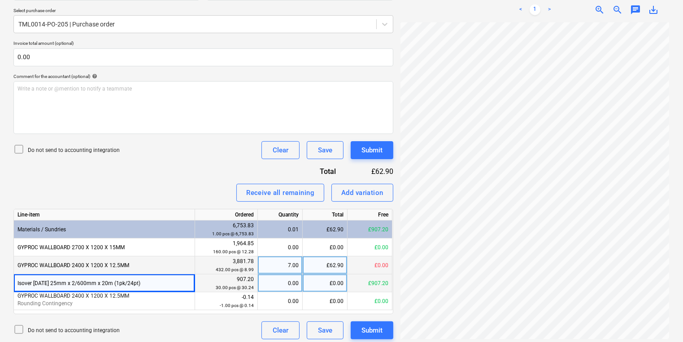
copy div "Isover APR 1200 25mm x 2/600mm x 20m (1pk/24pt)"
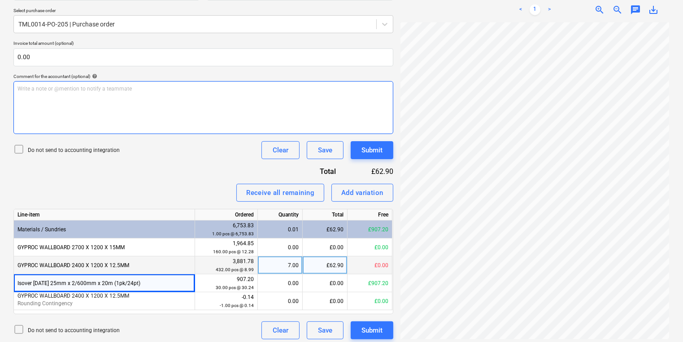
click at [137, 114] on div "Write a note or @mention to notify a teammate ﻿" at bounding box center [203, 107] width 380 height 53
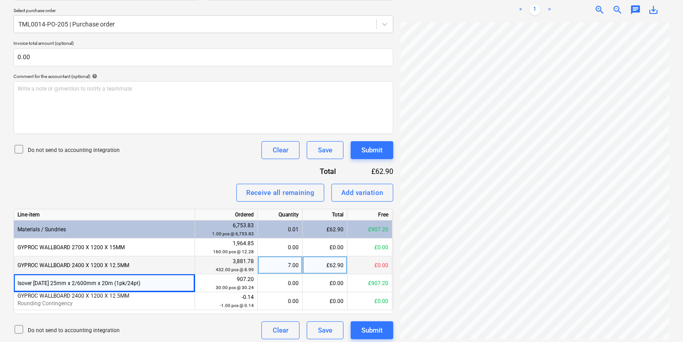
click at [76, 165] on div "Invoice name help 722060080533 Invoice number (optional) help 722060080533 Invo…" at bounding box center [203, 140] width 380 height 397
click at [136, 170] on div "Invoice name help 722060080533 Invoice number (optional) help 722060080533 Invo…" at bounding box center [203, 140] width 380 height 397
click at [176, 141] on div "Invoice name help 722060080533 Invoice number (optional) help 722060080533 Invo…" at bounding box center [203, 140] width 380 height 397
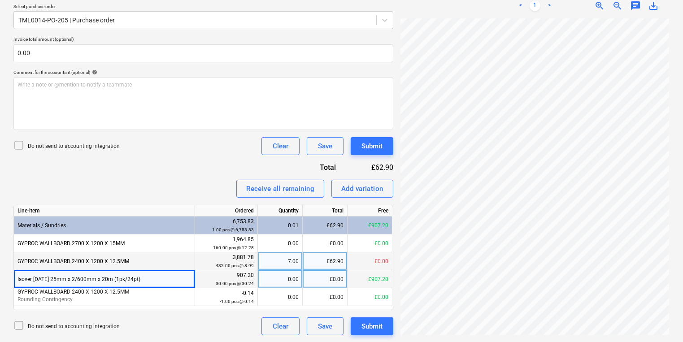
click at [282, 280] on div "0.00" at bounding box center [279, 279] width 37 height 18
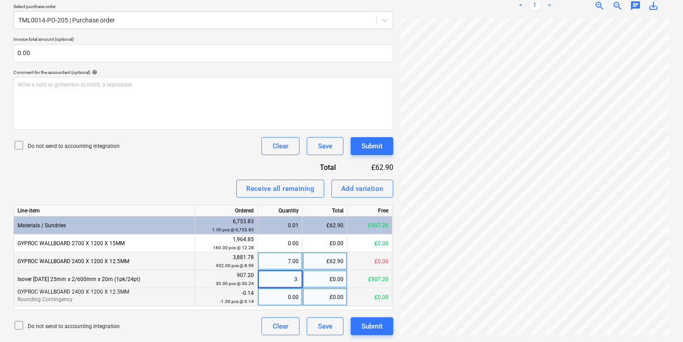
type input "3.0"
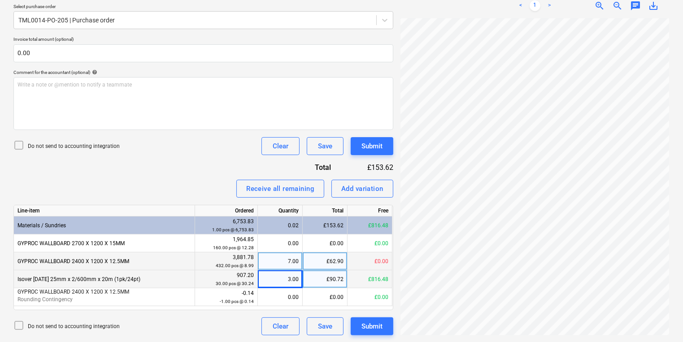
click at [267, 279] on div "3.00" at bounding box center [279, 279] width 37 height 18
type input "30"
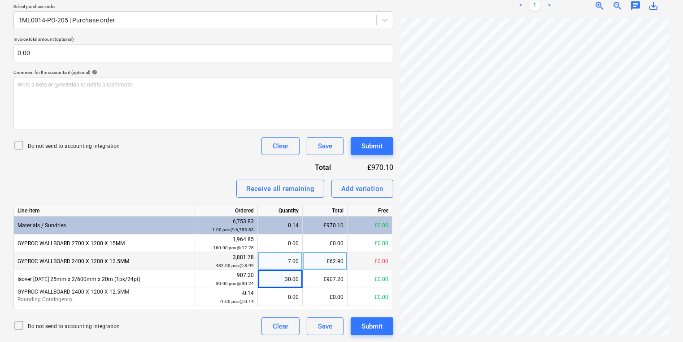
drag, startPoint x: 223, startPoint y: 147, endPoint x: 211, endPoint y: 147, distance: 11.7
click at [222, 147] on div "Do not send to accounting integration Clear Save Submit" at bounding box center [203, 146] width 380 height 18
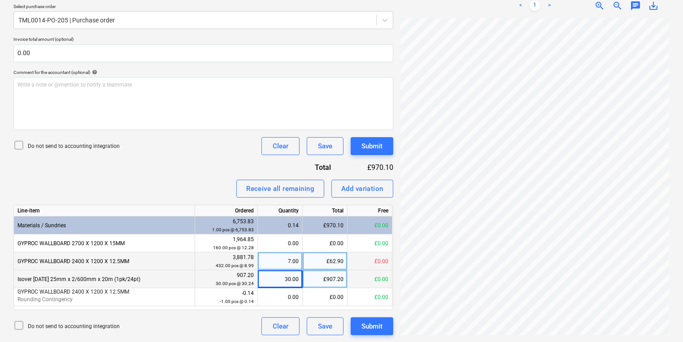
drag, startPoint x: 161, startPoint y: 277, endPoint x: 18, endPoint y: 281, distance: 143.5
click at [18, 281] on div "Isover APR 1200 25mm x 2/600mm x 20m (1pk/24pt)" at bounding box center [104, 279] width 181 height 18
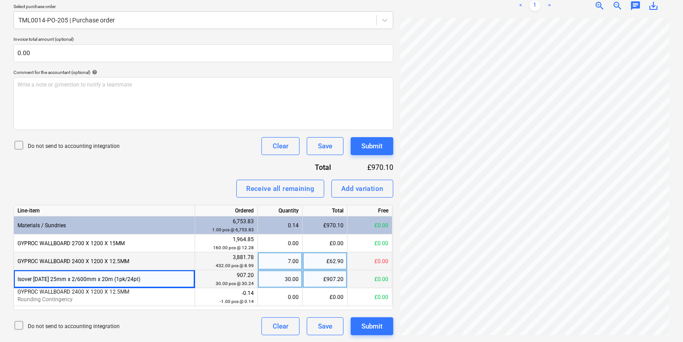
copy div "Isover APR 1200 25mm x 2/600mm x 20m (1pk/24pt)"
click at [364, 189] on div "Add variation" at bounding box center [362, 189] width 42 height 12
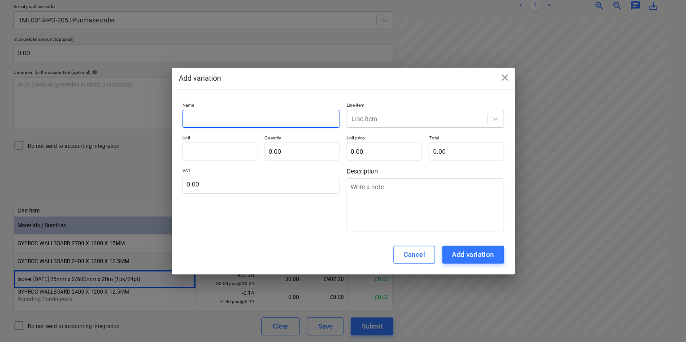
click at [282, 124] on input "text" at bounding box center [260, 119] width 157 height 18
paste input "Isover APR 1200 25mm x 2/600mm x 20m (1pk/24pt)"
type textarea "x"
type input "Isover APR 1200 25mm x 2/600mm x 20m (1pk/24pt)"
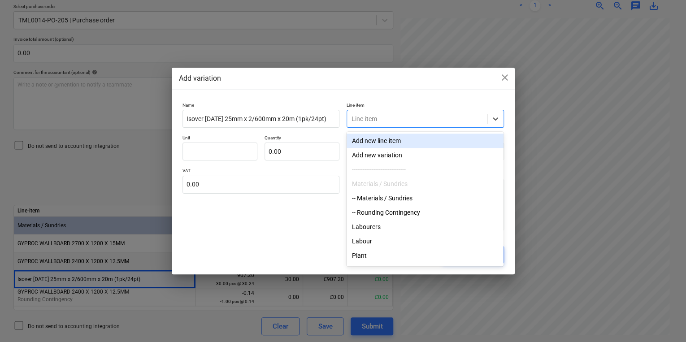
click at [428, 111] on div "Line-item" at bounding box center [425, 119] width 157 height 18
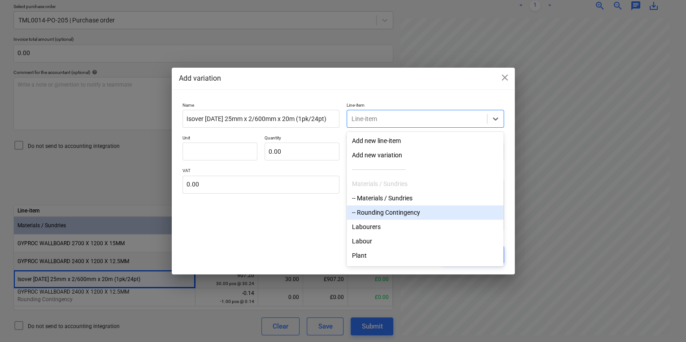
click at [457, 216] on div "-- Rounding Contingency" at bounding box center [425, 212] width 157 height 14
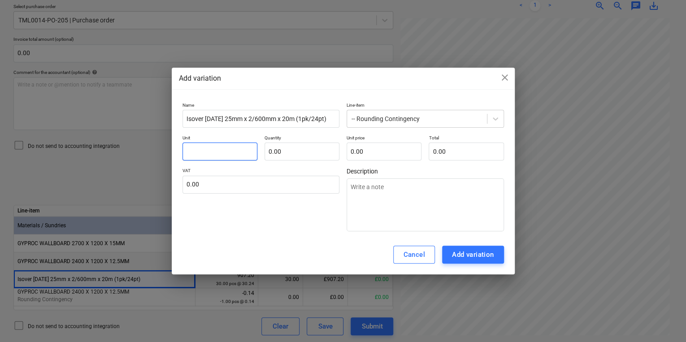
click at [228, 152] on input "text" at bounding box center [219, 152] width 75 height 18
type textarea "x"
type input "p"
type textarea "x"
type input "pc"
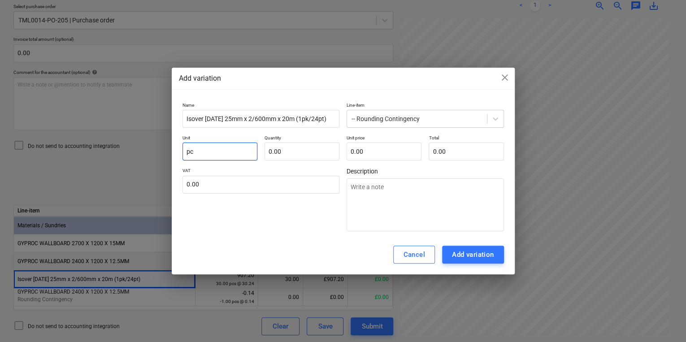
type textarea "x"
type input "pcs"
type textarea "x"
type input "1.00"
type textarea "x"
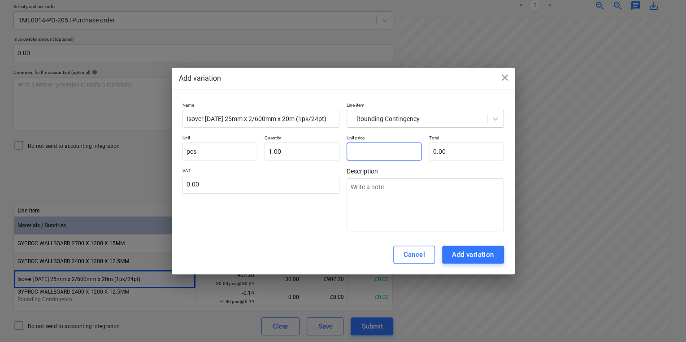
type input "2"
type input "2.00"
type textarea "x"
type input "0.00"
type textarea "x"
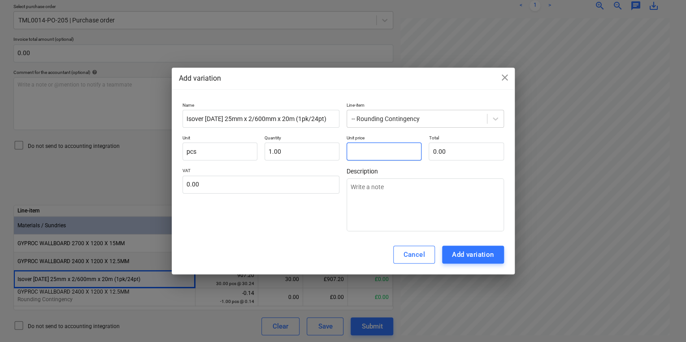
type input "5"
type input "5.00"
type textarea "x"
type input "57"
type input "57.00"
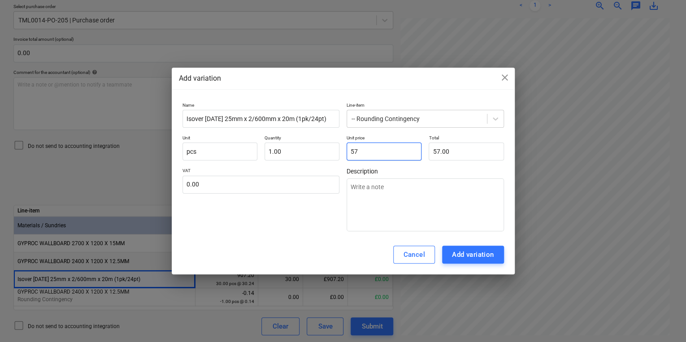
type textarea "x"
type input "5"
type input "5.00"
type textarea "x"
type input "51"
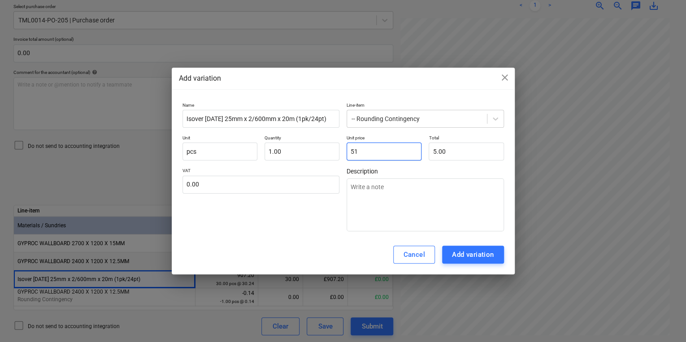
type input "51.00"
type textarea "x"
type input "51."
type textarea "x"
type input "51.2"
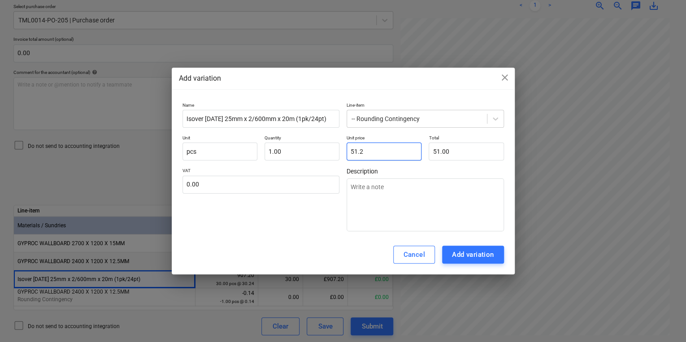
type input "51.20"
type textarea "x"
type input "51.29"
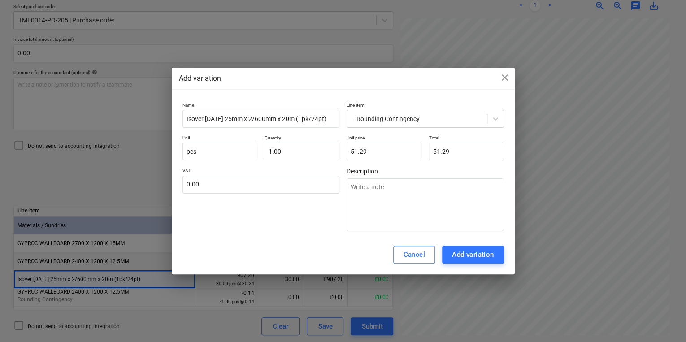
drag, startPoint x: 174, startPoint y: 147, endPoint x: 167, endPoint y: 147, distance: 6.7
click at [173, 147] on div "Name Isover APR 1200 25mm x 2/600mm x 20m (1pk/24pt) Line-item -- Rounding Cont…" at bounding box center [343, 167] width 343 height 137
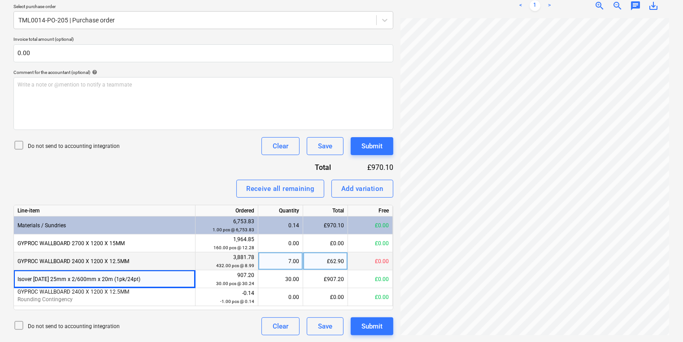
click at [375, 177] on div "Invoice name help 722060080533 Invoice number (optional) help 722060080533 Invo…" at bounding box center [203, 136] width 380 height 397
click at [375, 187] on div "Add variation" at bounding box center [362, 189] width 42 height 12
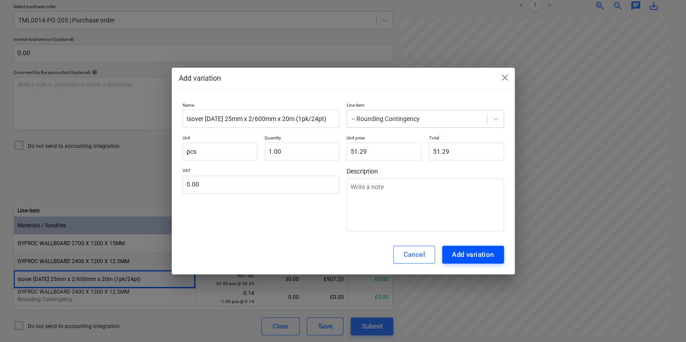
click at [475, 255] on div "Add variation" at bounding box center [473, 255] width 42 height 12
type textarea "x"
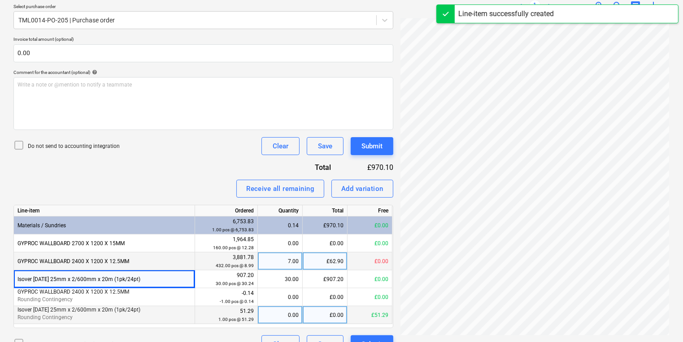
click at [281, 314] on div "0.00" at bounding box center [279, 315] width 37 height 18
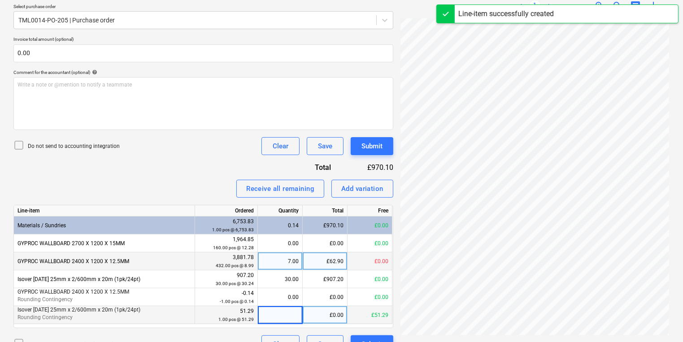
type input "1"
click at [385, 147] on button "Submit" at bounding box center [372, 146] width 43 height 18
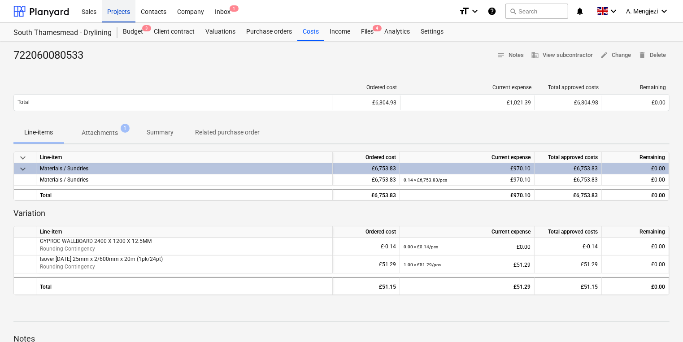
click at [113, 17] on div "Projects" at bounding box center [119, 11] width 34 height 23
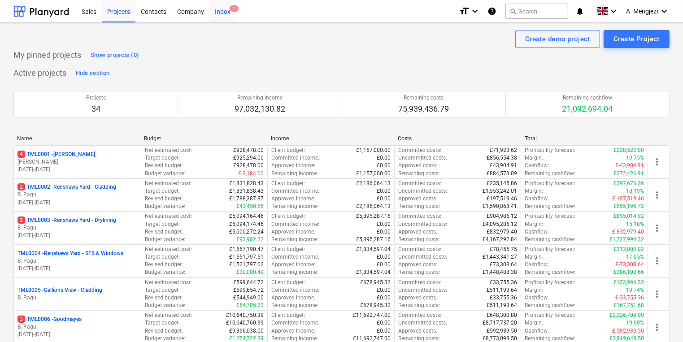
click at [236, 9] on span "1" at bounding box center [234, 8] width 9 height 6
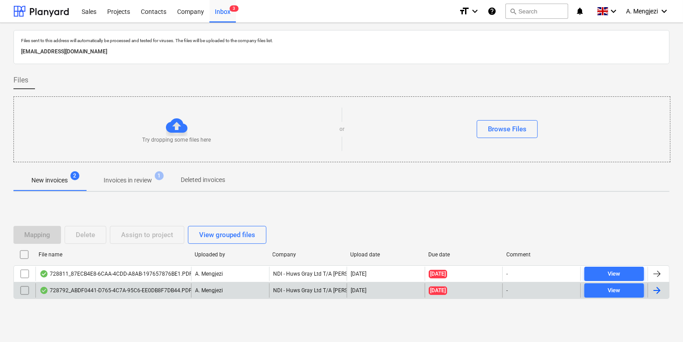
click at [208, 292] on p "A. Mengjezi" at bounding box center [209, 291] width 28 height 8
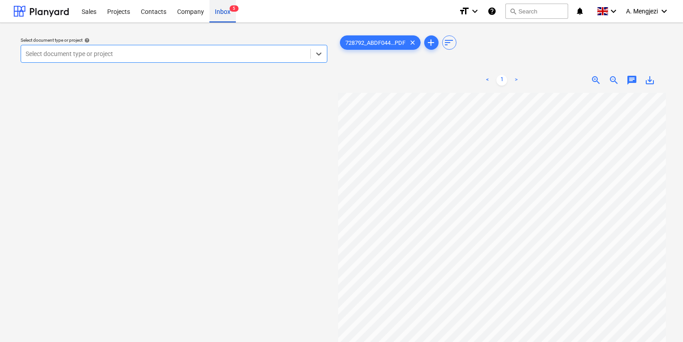
click at [226, 11] on div "Inbox 5" at bounding box center [222, 11] width 26 height 23
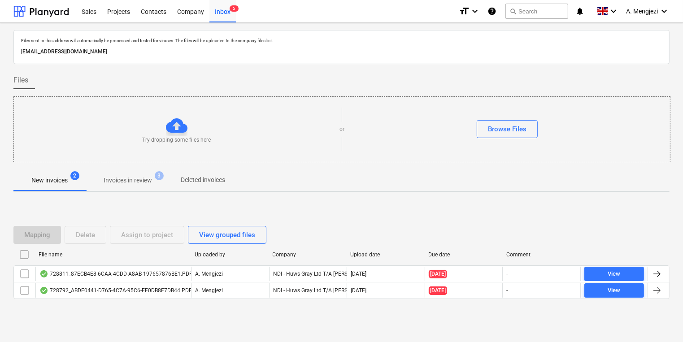
click at [128, 187] on span "Invoices in review 3" at bounding box center [128, 180] width 84 height 16
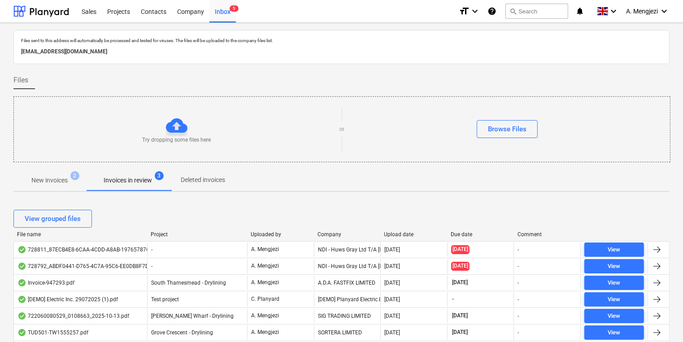
click at [318, 232] on div at bounding box center [314, 234] width 16 height 6
click at [330, 237] on div "Company" at bounding box center [347, 234] width 60 height 6
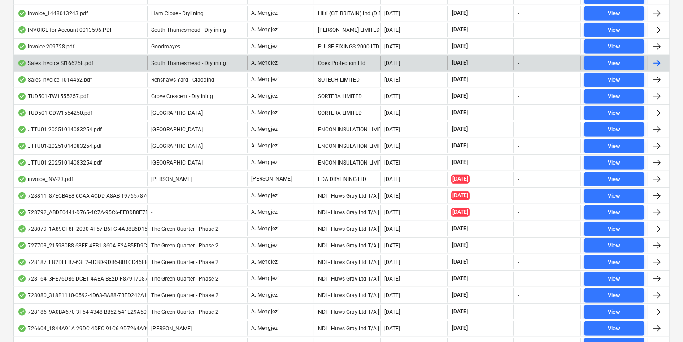
scroll to position [574, 0]
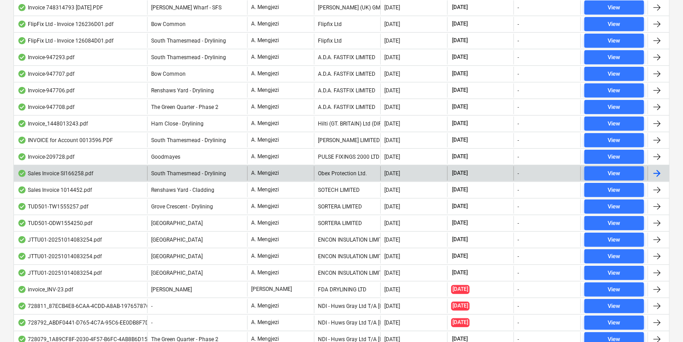
click at [334, 174] on div "Obex Protection Ltd." at bounding box center [347, 173] width 67 height 14
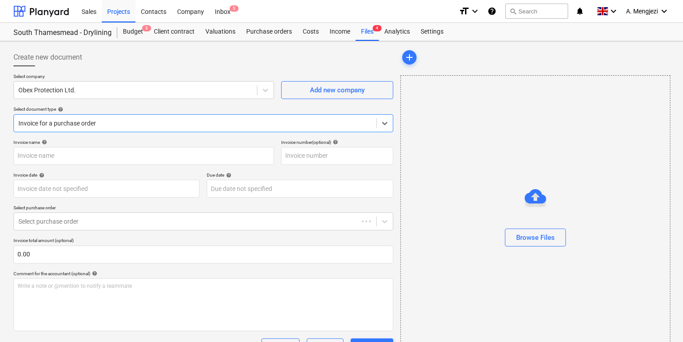
type input "SI166258"
type input "[DATE]"
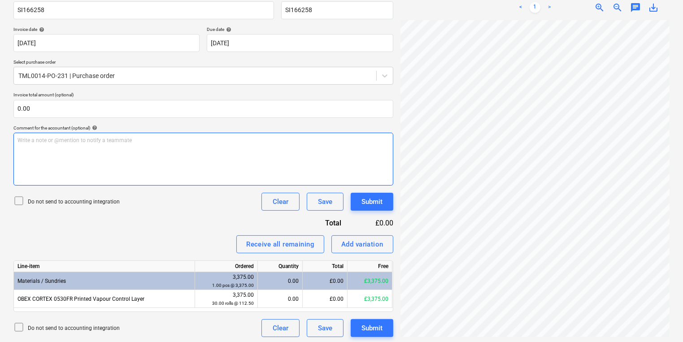
scroll to position [147, 0]
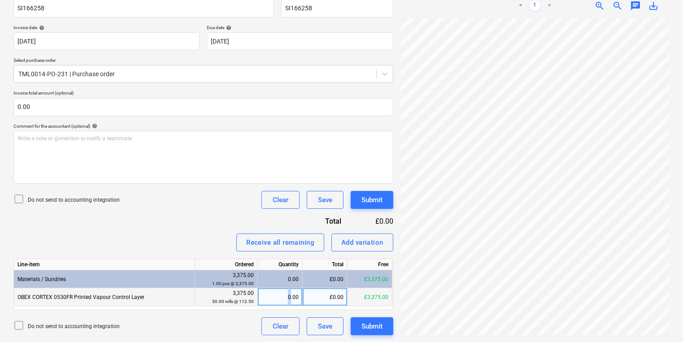
click at [288, 292] on div "0.00" at bounding box center [279, 297] width 37 height 18
type input "30"
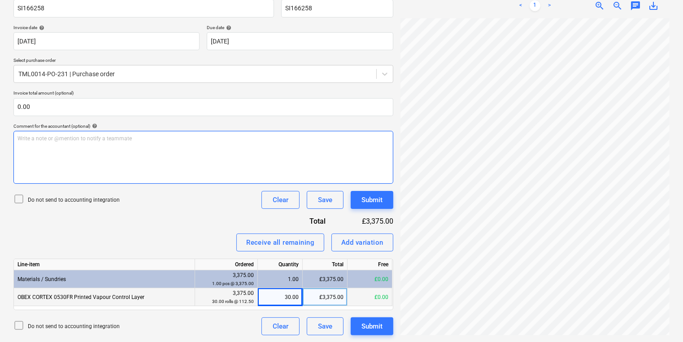
click at [340, 170] on div "Create new document Select company Obex Protection Ltd. Add new company Select …" at bounding box center [341, 118] width 663 height 442
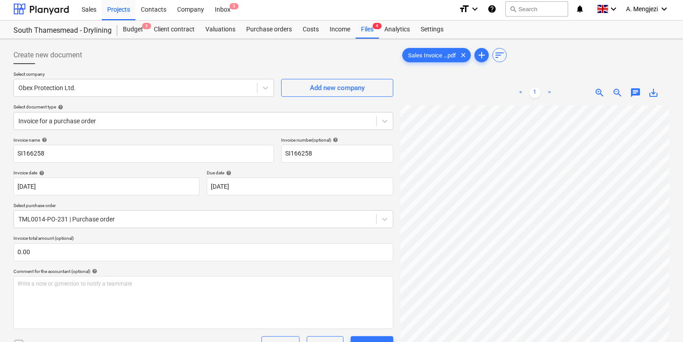
scroll to position [0, 0]
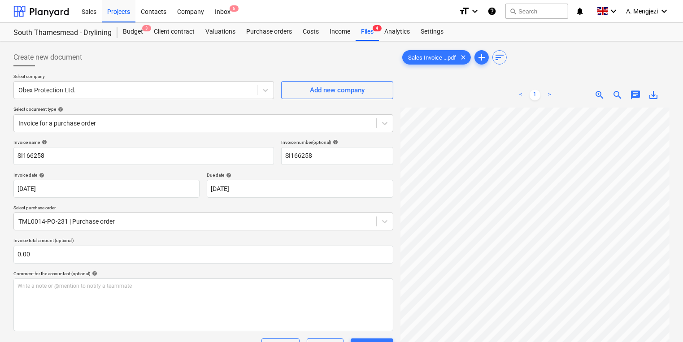
click at [96, 75] on p "Select company" at bounding box center [143, 78] width 260 height 8
click at [222, 78] on p "Select company" at bounding box center [143, 78] width 260 height 8
click at [368, 37] on div "Files 4" at bounding box center [366, 32] width 23 height 18
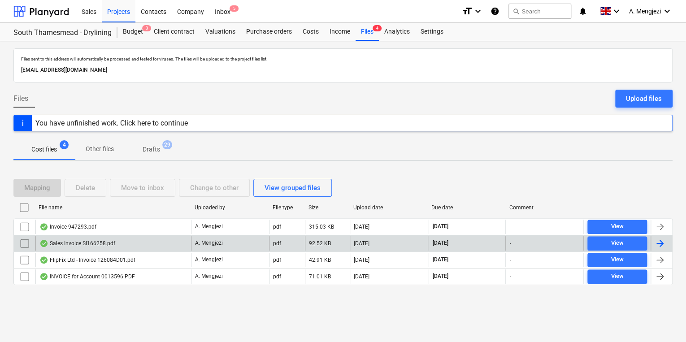
click at [113, 240] on div "Sales Invoice SI166258.pdf" at bounding box center [77, 243] width 76 height 7
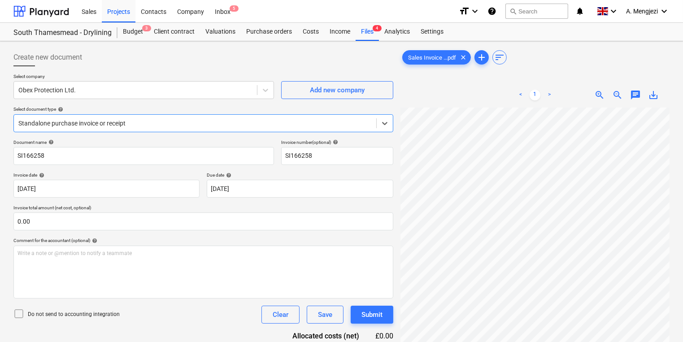
click at [199, 115] on div "Standalone purchase invoice or receipt" at bounding box center [203, 123] width 380 height 18
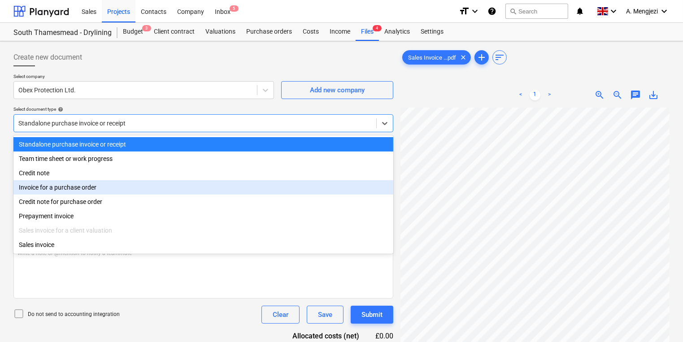
click at [171, 190] on div "Invoice for a purchase order" at bounding box center [203, 187] width 380 height 14
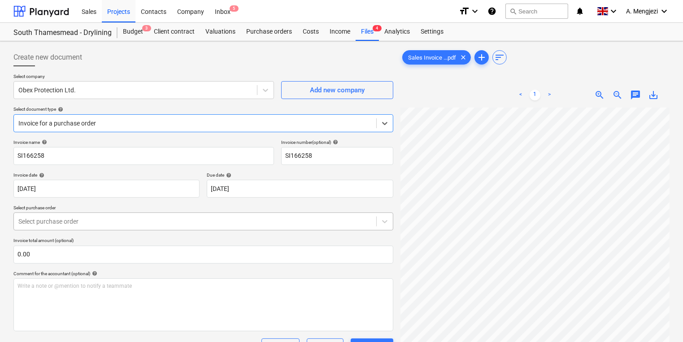
click at [124, 229] on div "Select purchase order" at bounding box center [203, 221] width 380 height 18
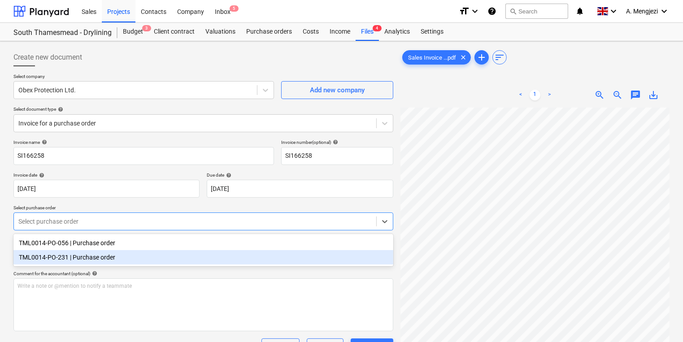
click at [121, 255] on div "TML0014-PO-231 | Purchase order" at bounding box center [203, 257] width 380 height 14
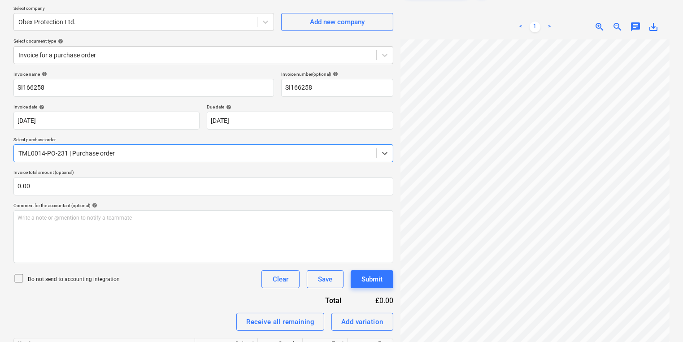
scroll to position [147, 0]
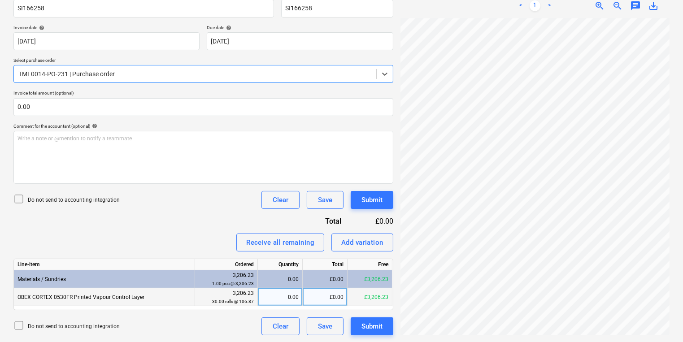
click at [269, 295] on div "0.00" at bounding box center [279, 297] width 37 height 18
type input "30"
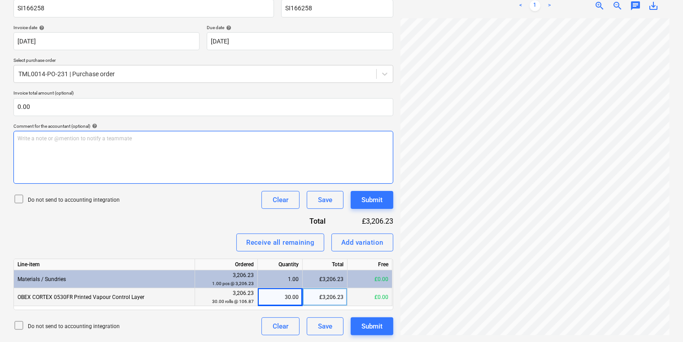
click at [278, 154] on div "Create new document Select company Obex Protection Ltd. Add new company Select …" at bounding box center [341, 118] width 663 height 442
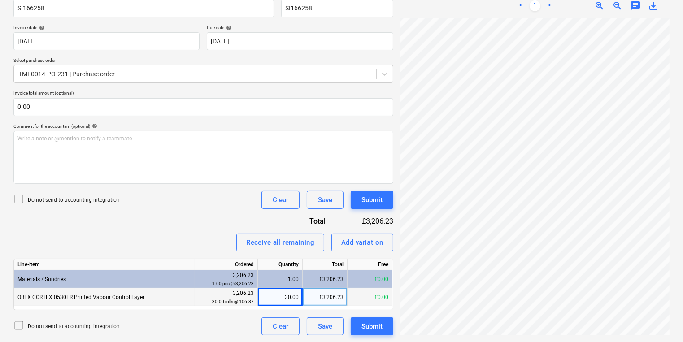
scroll to position [156, 42]
click at [371, 251] on div "Invoice name help SI166258 Invoice number (optional) help SI166258 Invoice date…" at bounding box center [203, 163] width 380 height 343
click at [366, 245] on div "Add variation" at bounding box center [362, 243] width 42 height 12
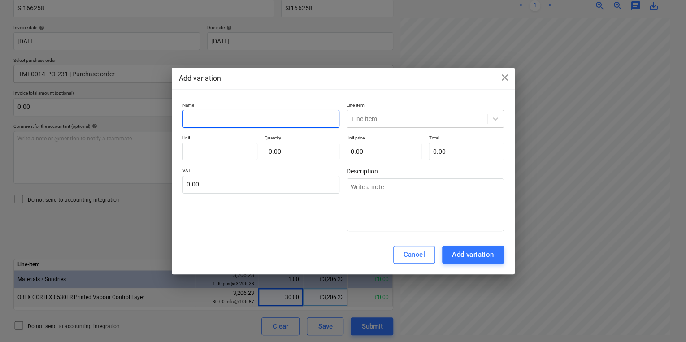
click at [259, 115] on input "text" at bounding box center [260, 119] width 157 height 18
type textarea "x"
type input "S"
type textarea "x"
type input "Su"
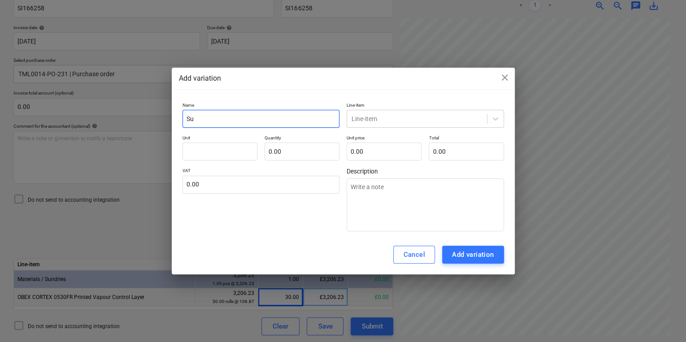
type textarea "x"
type input "Sus"
type textarea "x"
type input "Sust"
type textarea "x"
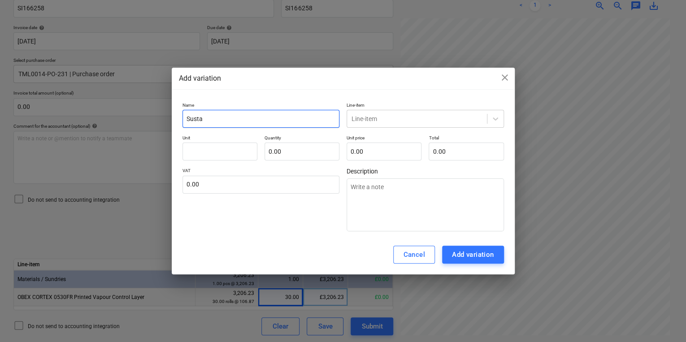
type input "Sustai"
type textarea "x"
type input "Sustain"
type textarea "x"
type input "Sustaina"
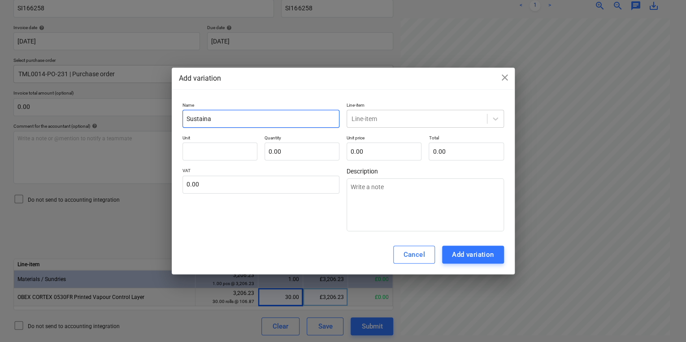
type textarea "x"
type input "Sustainab"
type textarea "x"
type input "Sustainabi"
type textarea "x"
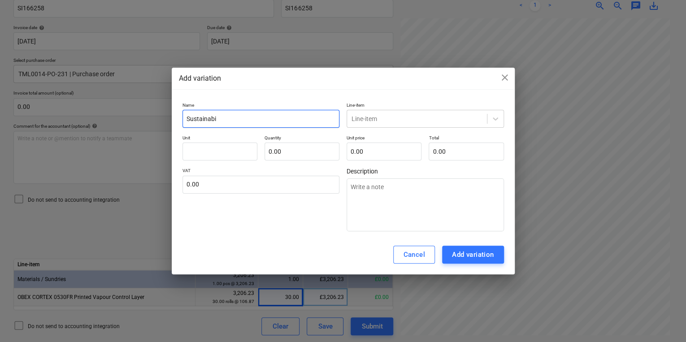
type input "Sustainabil"
type textarea "x"
type input "Sustainabili"
type textarea "x"
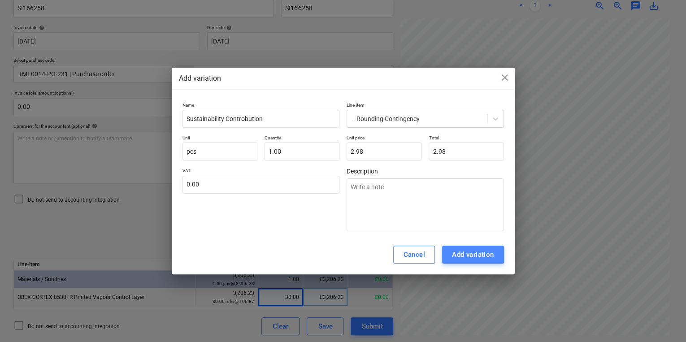
click at [479, 251] on div "Add variation" at bounding box center [473, 255] width 42 height 12
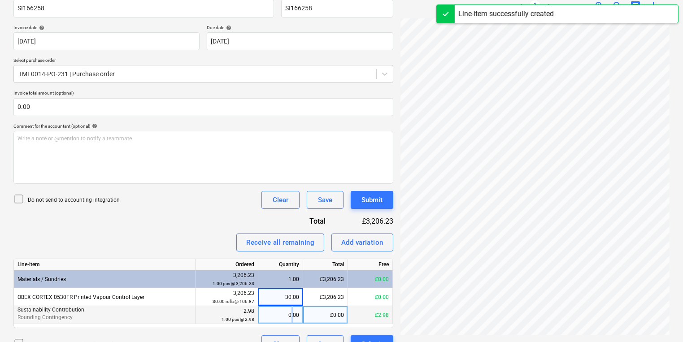
click at [292, 313] on div "0.00" at bounding box center [280, 315] width 37 height 18
click at [341, 248] on div "Create new document Select company Obex Protection Ltd. Add new company Select …" at bounding box center [341, 126] width 663 height 459
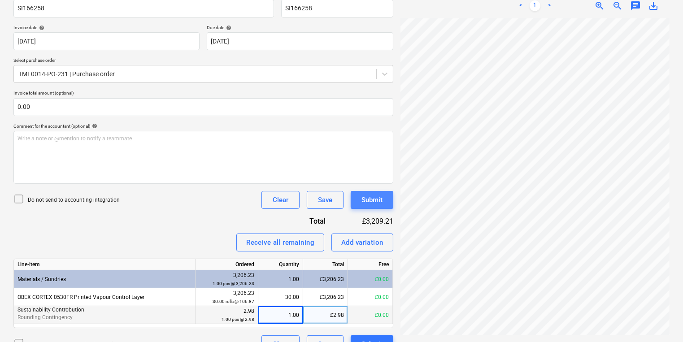
click at [360, 205] on button "Submit" at bounding box center [372, 200] width 43 height 18
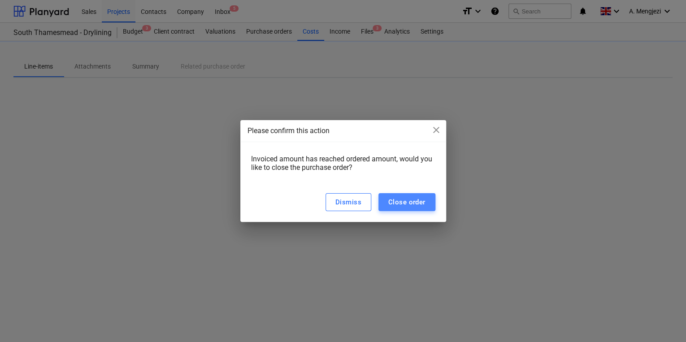
click at [402, 206] on div "Close order" at bounding box center [406, 202] width 37 height 12
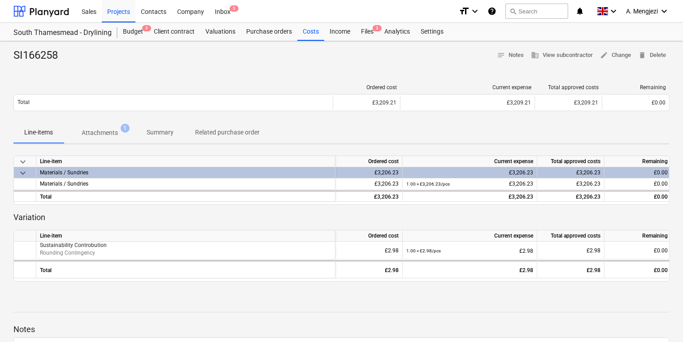
click at [109, 77] on div "Ordered cost Current expense Total approved costs Remaining Total £3,209.21 £3,…" at bounding box center [341, 99] width 656 height 45
click at [364, 38] on div "Files 3" at bounding box center [366, 32] width 23 height 18
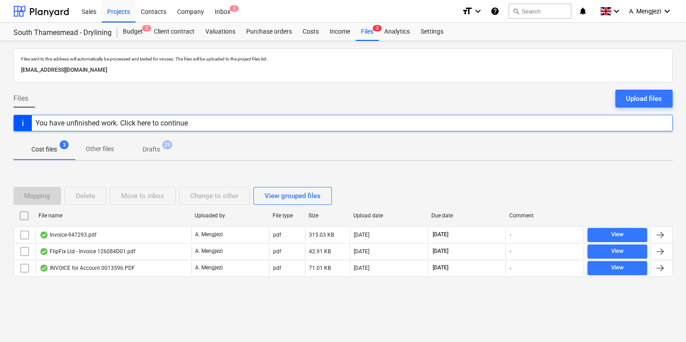
click at [164, 307] on div "Files sent to this address will automatically be processed and tested for virus…" at bounding box center [343, 191] width 686 height 301
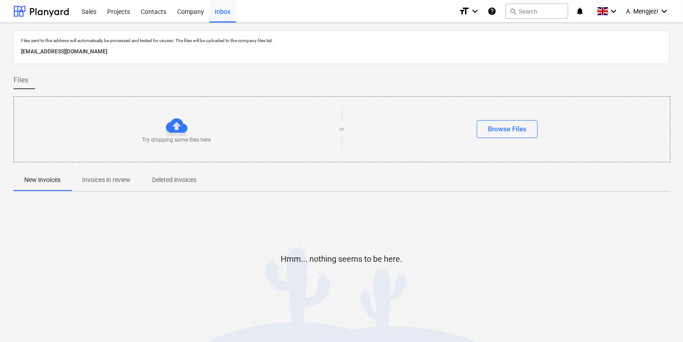
click at [96, 173] on span "Invoices in review" at bounding box center [106, 180] width 70 height 15
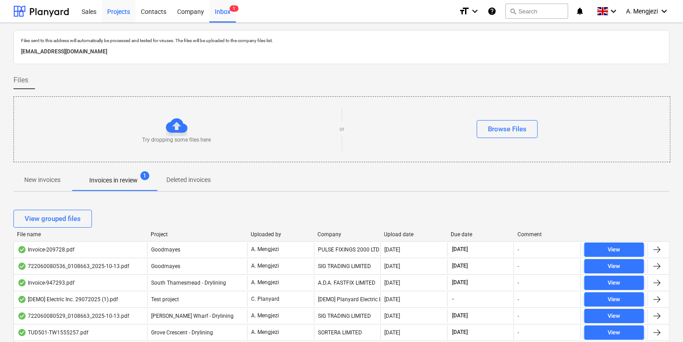
click at [109, 9] on div "Projects" at bounding box center [119, 11] width 34 height 23
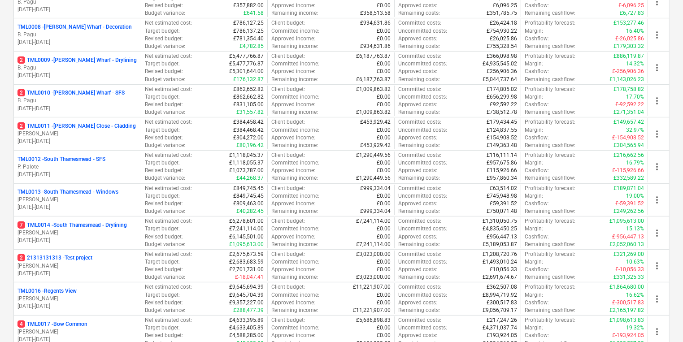
scroll to position [359, 0]
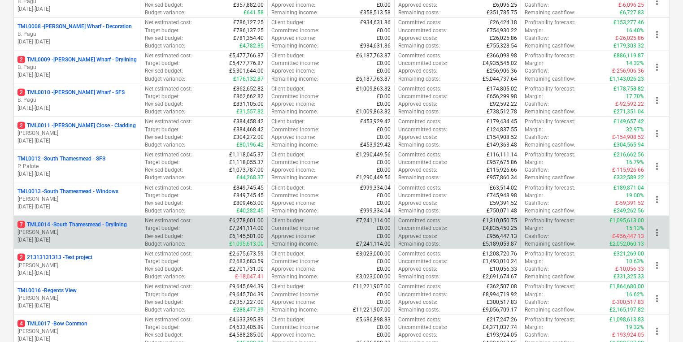
click at [97, 224] on p "7 TML0014 - [GEOGRAPHIC_DATA] - Drylining" at bounding box center [71, 225] width 109 height 8
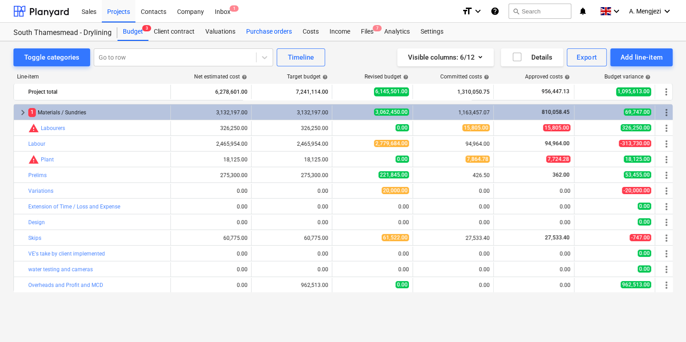
click at [261, 27] on div "Purchase orders" at bounding box center [269, 32] width 56 height 18
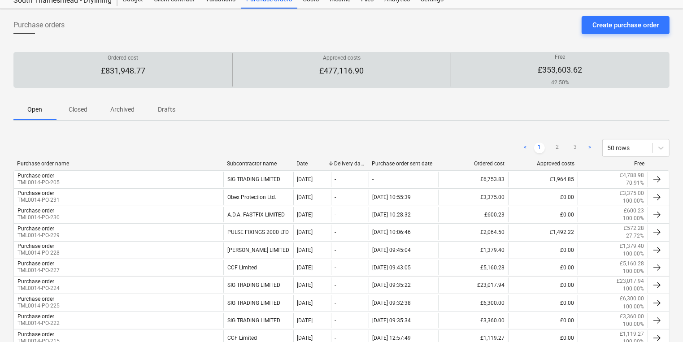
scroll to position [143, 0]
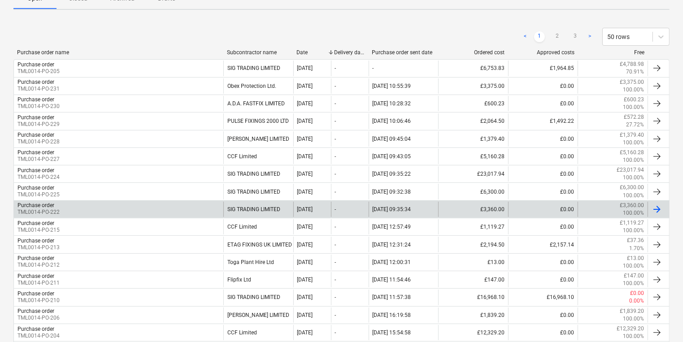
click at [50, 213] on p "TML0014-PO-222" at bounding box center [38, 212] width 42 height 8
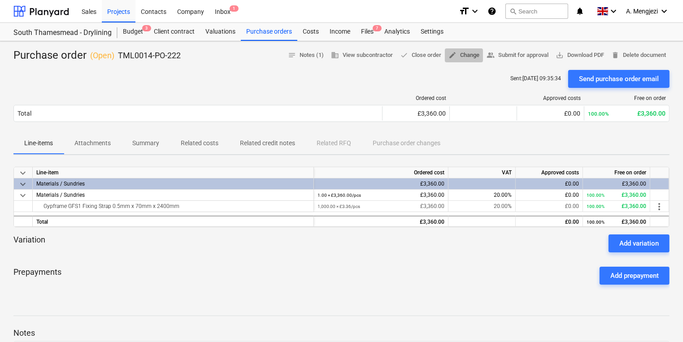
click at [448, 54] on span "edit" at bounding box center [452, 55] width 8 height 8
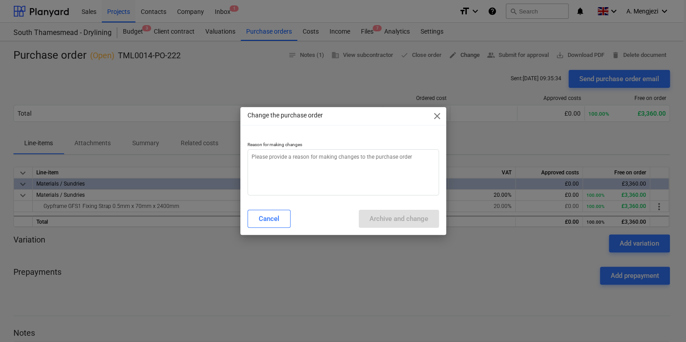
type textarea "x"
click at [271, 165] on textarea at bounding box center [342, 172] width 191 height 46
type textarea "p"
type textarea "x"
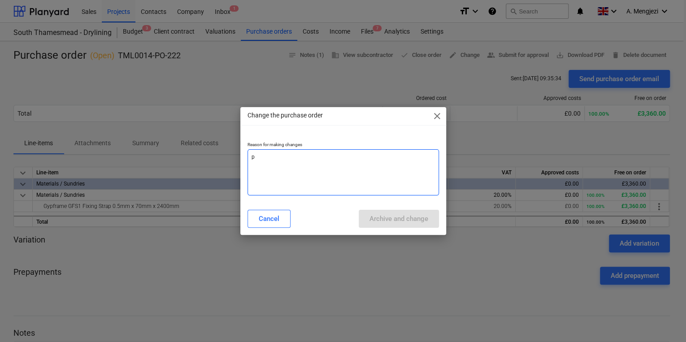
type textarea "pr"
type textarea "x"
type textarea "pri"
type textarea "x"
type textarea "pric"
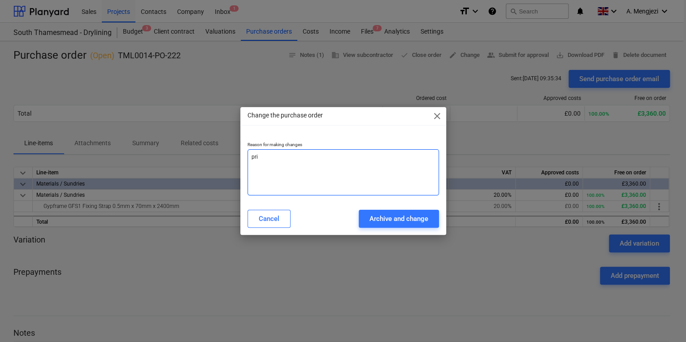
type textarea "x"
type textarea "price"
type textarea "x"
type textarea "price"
type textarea "x"
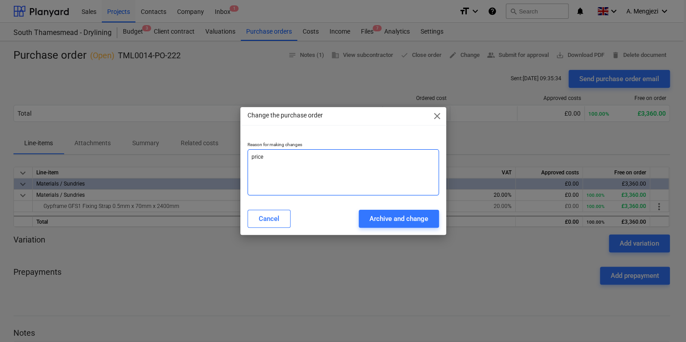
type textarea "price c"
type textarea "x"
type textarea "price ch"
type textarea "x"
type textarea "price cha"
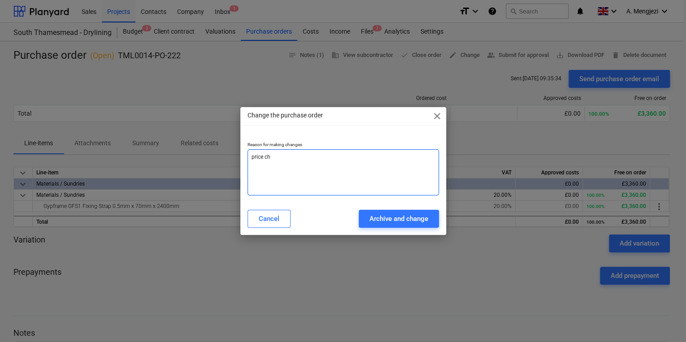
type textarea "x"
type textarea "price chan"
type textarea "x"
type textarea "price chang"
type textarea "x"
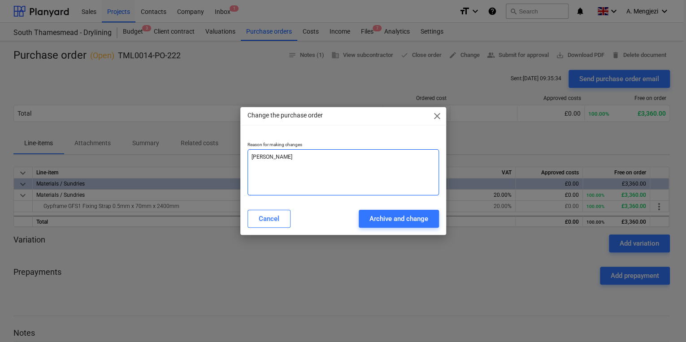
type textarea "price change"
type textarea "x"
type textarea "price change"
click at [359, 210] on button "Archive and change" at bounding box center [399, 219] width 80 height 18
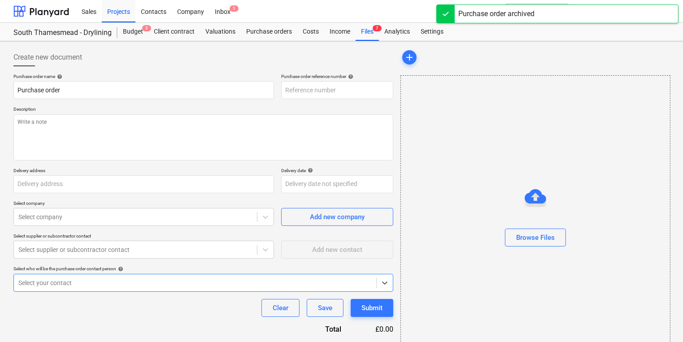
type textarea "x"
type input "TML0014-PO-222"
type textarea "Good morning, Please proceed with attached order. Delivery ASAP. Site contact A…"
type input "Lovell Partnerships, Lakeside Centre, South Thamesmead, Bazalgette Way, London,…"
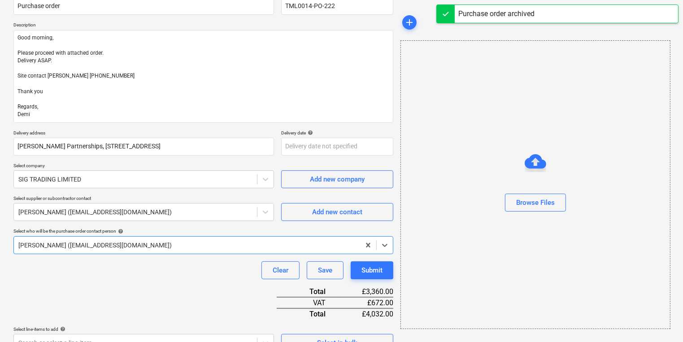
type textarea "x"
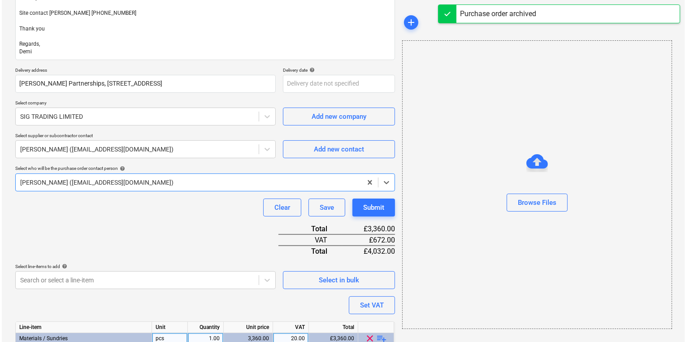
scroll to position [196, 0]
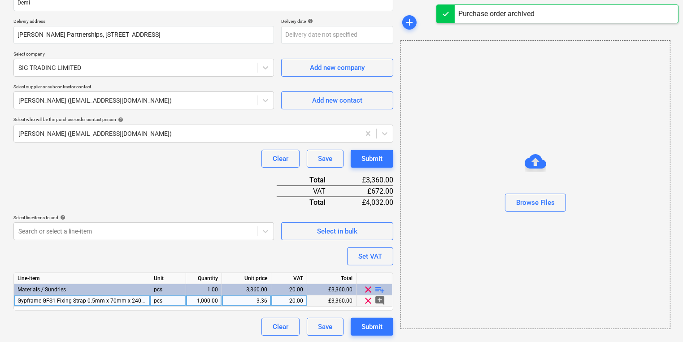
click at [260, 297] on div "3.36" at bounding box center [246, 300] width 42 height 11
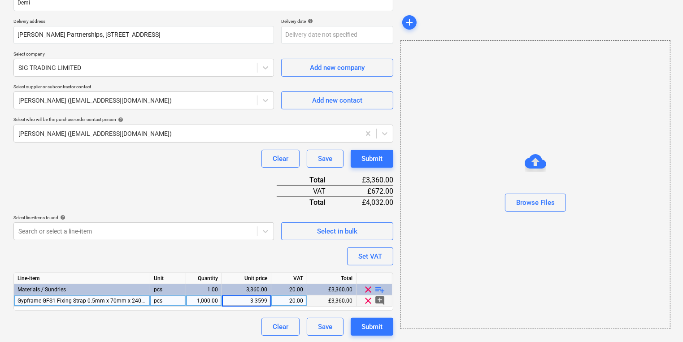
type input "3.35998"
click at [527, 221] on div "Browse Files" at bounding box center [535, 184] width 270 height 289
click at [360, 321] on button "Submit" at bounding box center [372, 327] width 43 height 18
type textarea "x"
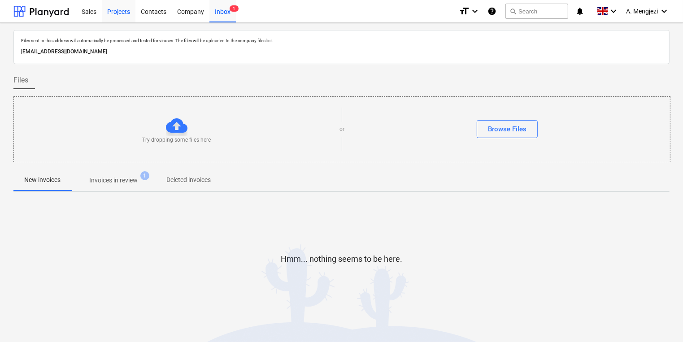
drag, startPoint x: 104, startPoint y: 22, endPoint x: 109, endPoint y: 17, distance: 7.9
click at [104, 22] on div "Sales Projects Contacts Company Inbox 1 format_size keyboard_arrow_down help se…" at bounding box center [341, 11] width 683 height 23
click at [112, 13] on div "Projects" at bounding box center [119, 11] width 34 height 23
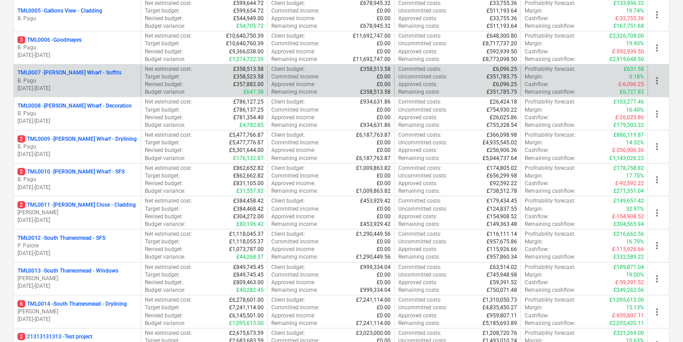
scroll to position [394, 0]
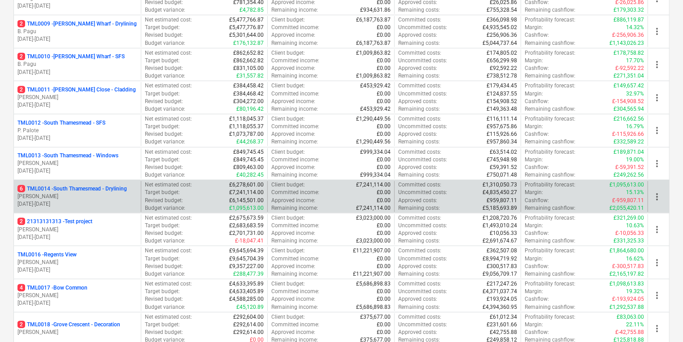
click at [108, 197] on p "[PERSON_NAME]" at bounding box center [77, 197] width 120 height 8
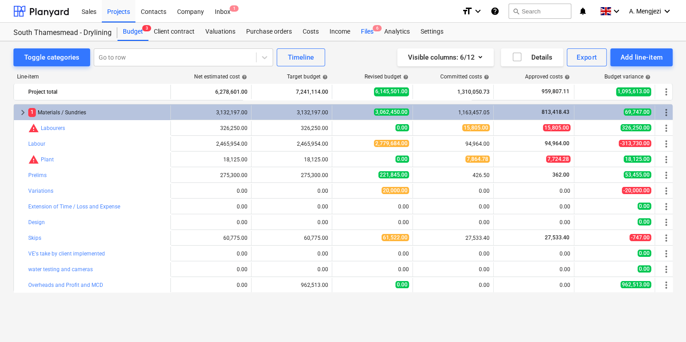
click at [375, 25] on span "6" at bounding box center [377, 28] width 9 height 6
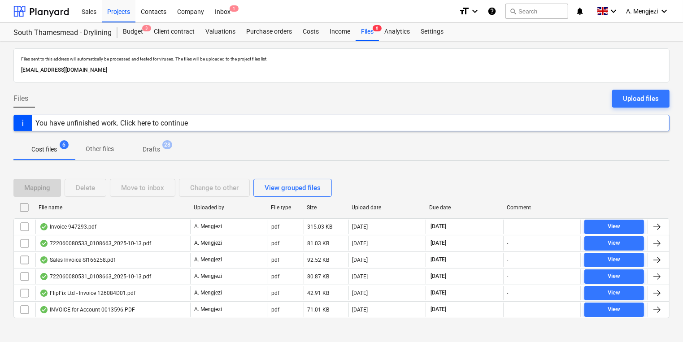
click at [69, 206] on div "File name" at bounding box center [113, 207] width 148 height 6
checkbox input "false"
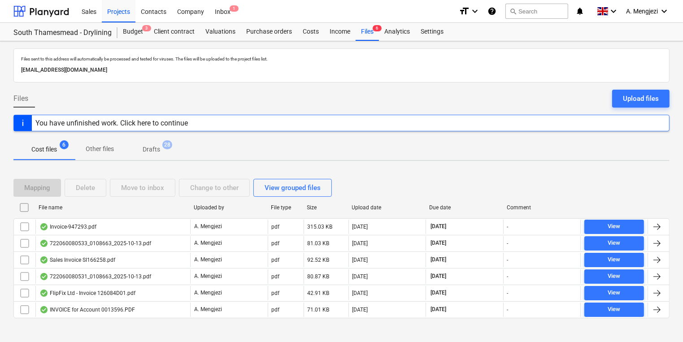
checkbox input "false"
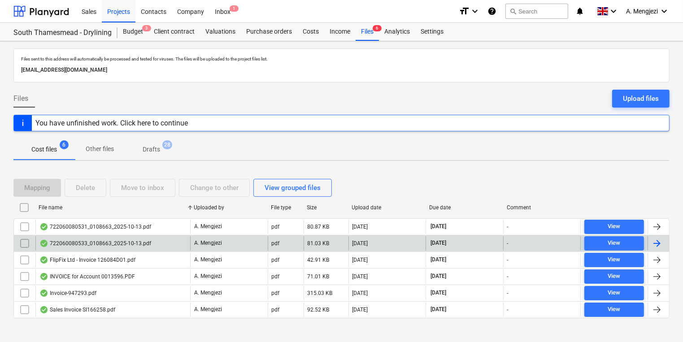
click at [149, 244] on div "722060080533_0108663_2025-10-13.pdf" at bounding box center [112, 243] width 155 height 14
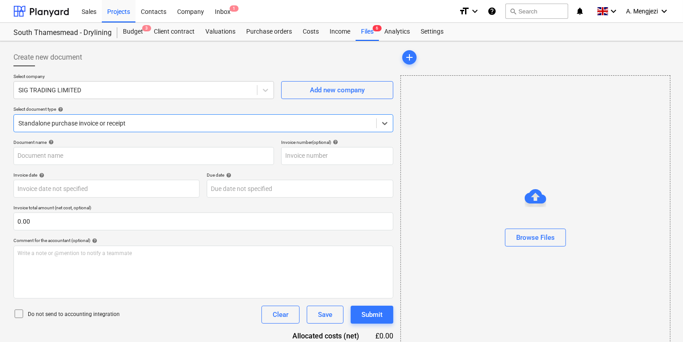
type input "722060080533"
type input "13 Oct 2025"
type input "15 Nov 2025"
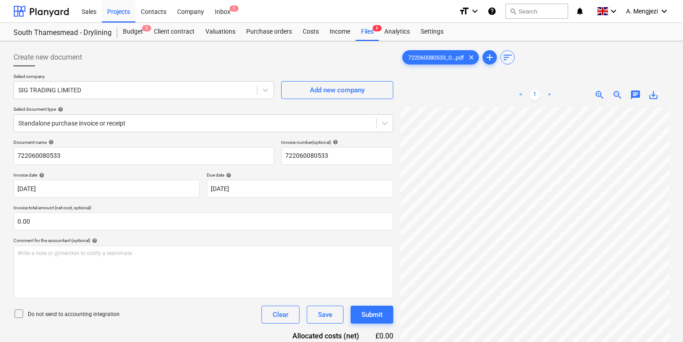
scroll to position [188, 61]
click at [275, 32] on div "Purchase orders" at bounding box center [269, 32] width 56 height 18
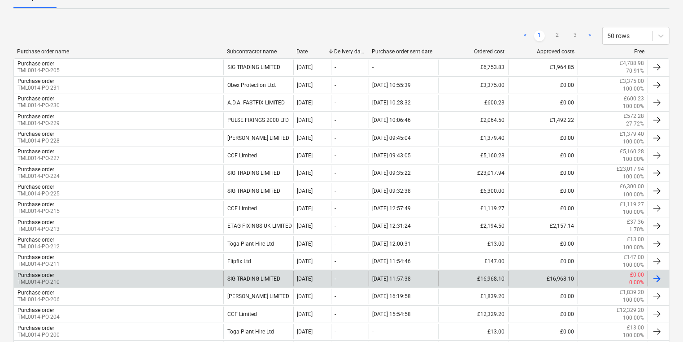
scroll to position [143, 0]
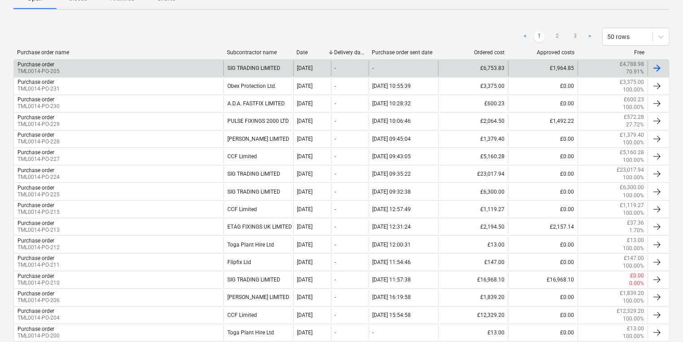
click at [116, 69] on div "Purchase order TML0014-PO-205" at bounding box center [118, 68] width 209 height 15
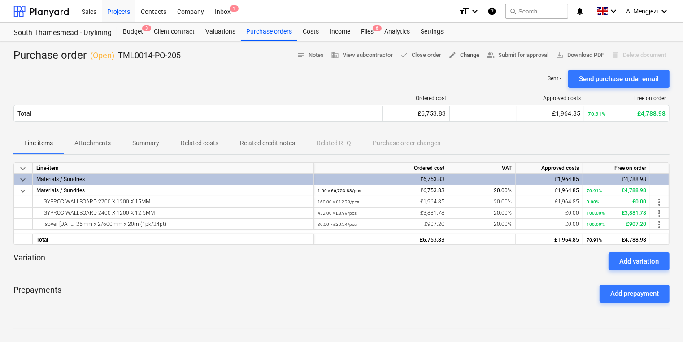
click at [470, 60] on span "edit Change" at bounding box center [463, 55] width 31 height 10
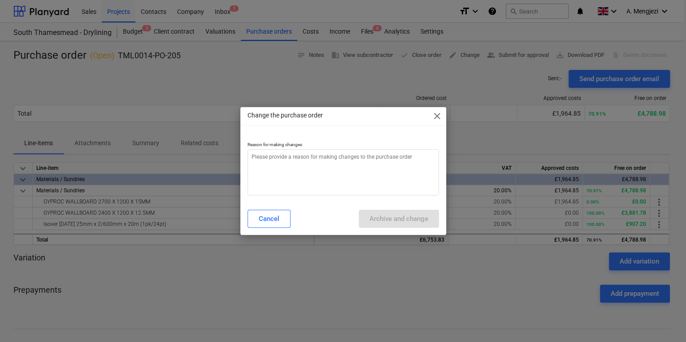
type textarea "x"
click at [362, 184] on textarea at bounding box center [342, 172] width 191 height 46
type textarea "p"
type textarea "x"
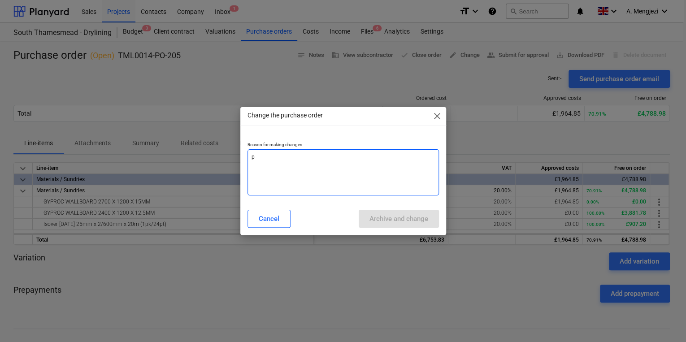
type textarea "pr"
type textarea "x"
type textarea "pri"
type textarea "x"
type textarea "pric"
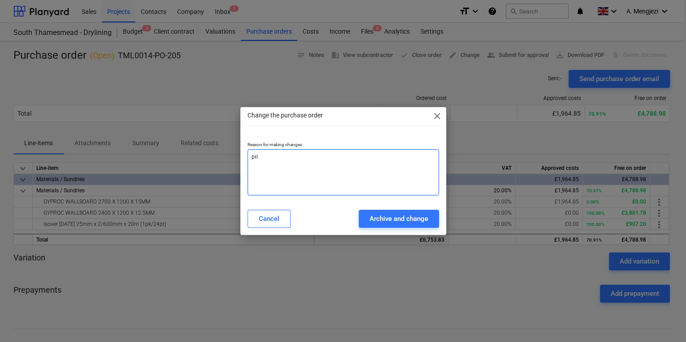
type textarea "x"
type textarea "price"
type textarea "x"
type textarea "price"
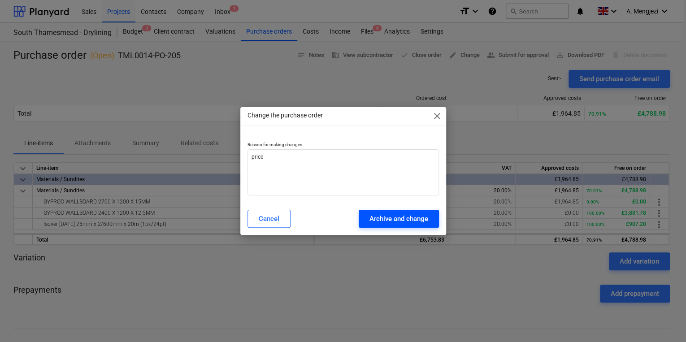
click at [403, 209] on div "Cancel Archive and change" at bounding box center [343, 218] width 202 height 25
click at [403, 212] on button "Archive and change" at bounding box center [399, 219] width 80 height 18
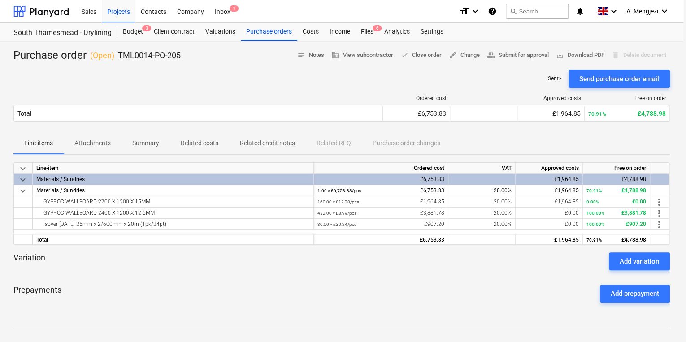
type textarea "x"
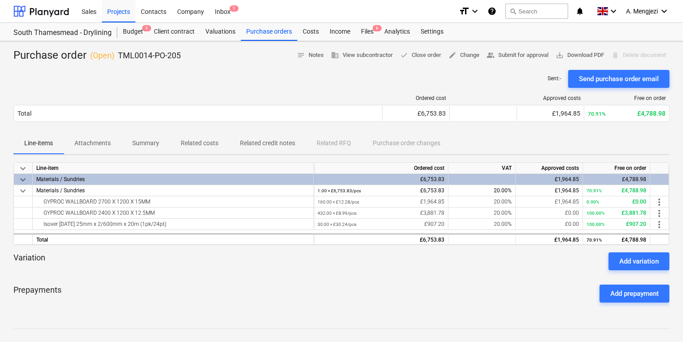
click at [439, 75] on div "Sent : - Send purchase order email" at bounding box center [341, 79] width 656 height 18
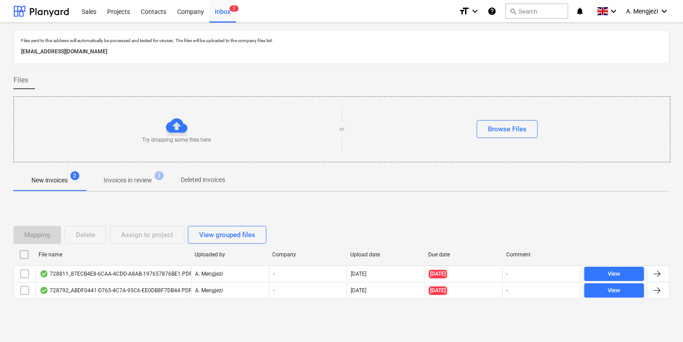
click at [130, 188] on button "Invoices in review 3" at bounding box center [128, 180] width 84 height 22
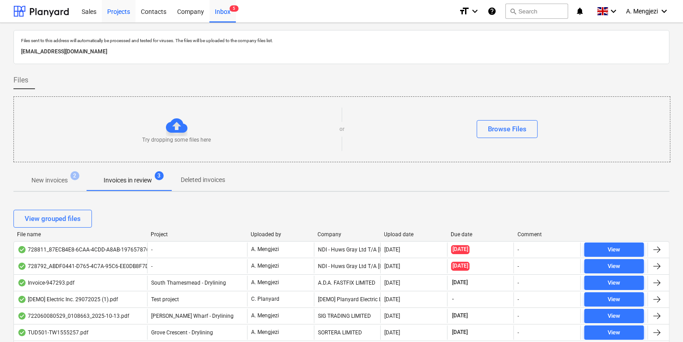
click at [118, 18] on div "Projects" at bounding box center [119, 11] width 34 height 23
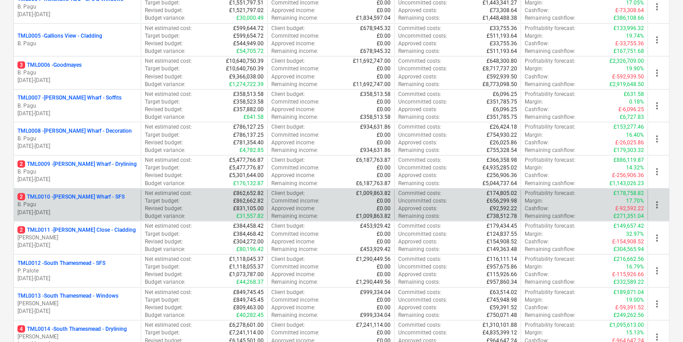
scroll to position [359, 0]
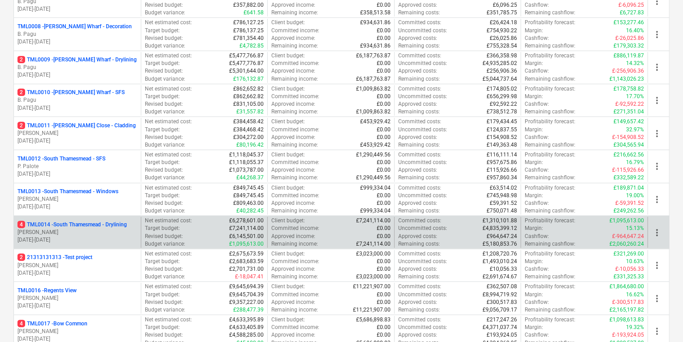
click at [195, 237] on div "Revised budget : £6,145,501.00" at bounding box center [204, 237] width 119 height 8
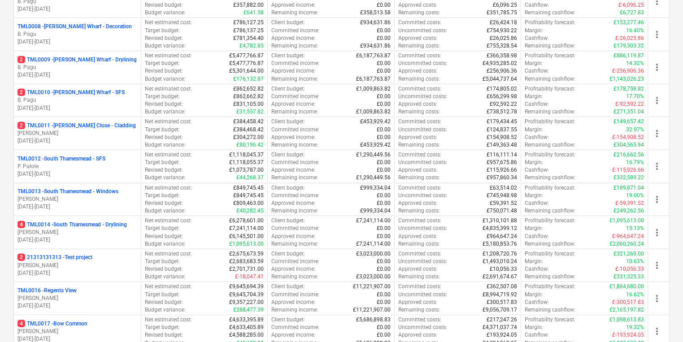
click at [50, 236] on p "[DATE] - [DATE]" at bounding box center [77, 240] width 120 height 8
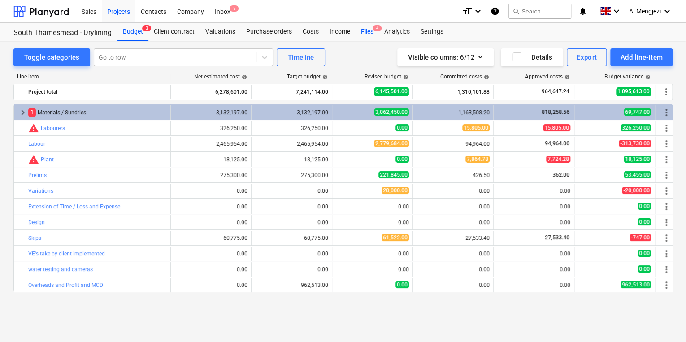
click at [377, 39] on div "Files 4" at bounding box center [366, 32] width 23 height 18
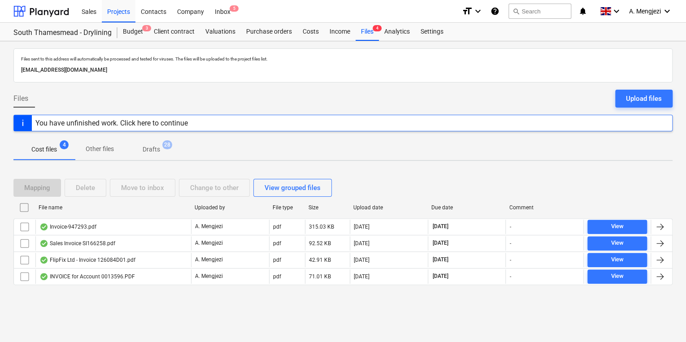
click at [122, 289] on div at bounding box center [342, 292] width 659 height 7
click at [107, 207] on div "File name" at bounding box center [113, 207] width 149 height 6
checkbox input "false"
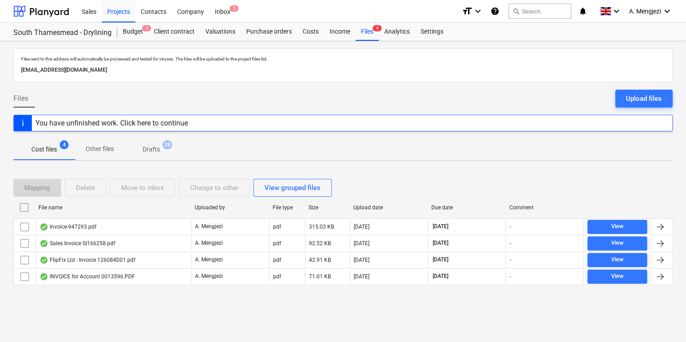
checkbox input "false"
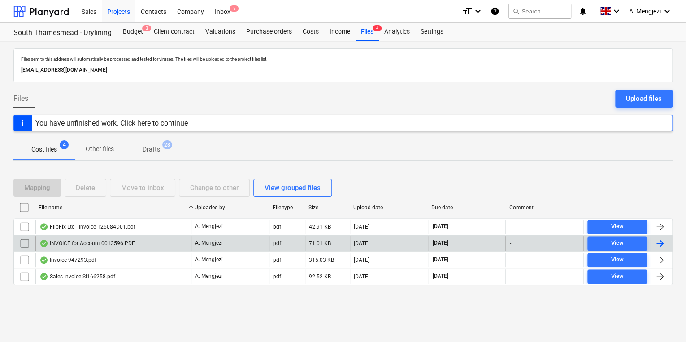
click at [115, 237] on div "INVOICE for Account 0013596.PDF" at bounding box center [113, 243] width 156 height 14
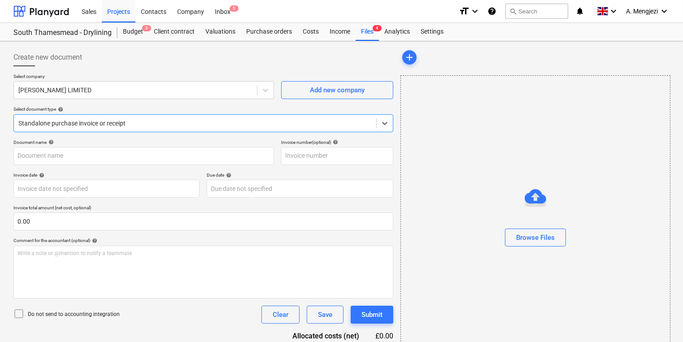
type input "0243/01486956"
type input "[DATE]"
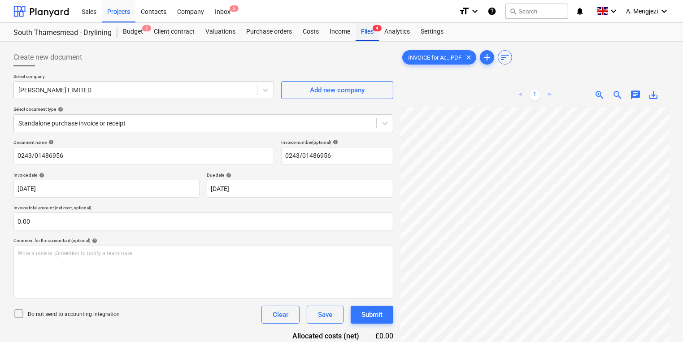
click at [373, 36] on div "Files 4" at bounding box center [366, 32] width 23 height 18
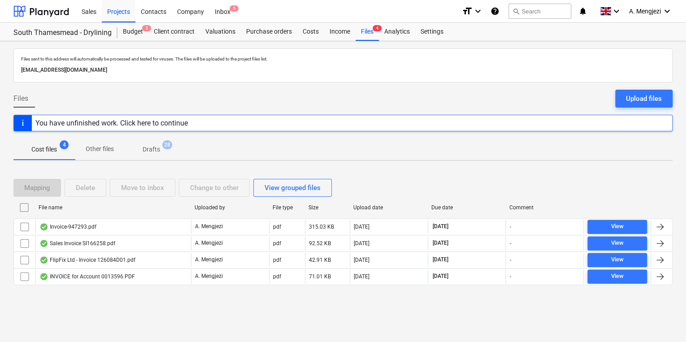
click at [114, 210] on div "File name" at bounding box center [113, 207] width 149 height 6
checkbox input "false"
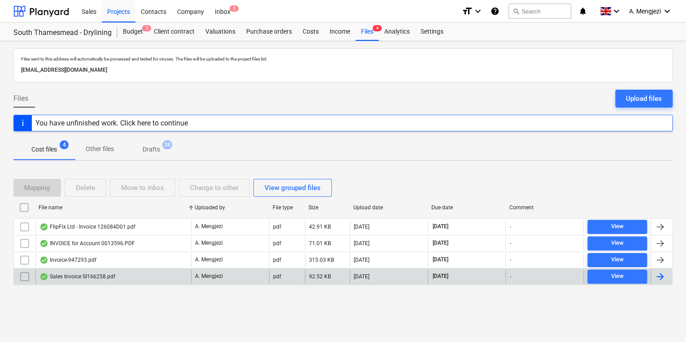
click at [117, 271] on div "Sales Invoice SI166258.pdf" at bounding box center [113, 276] width 156 height 14
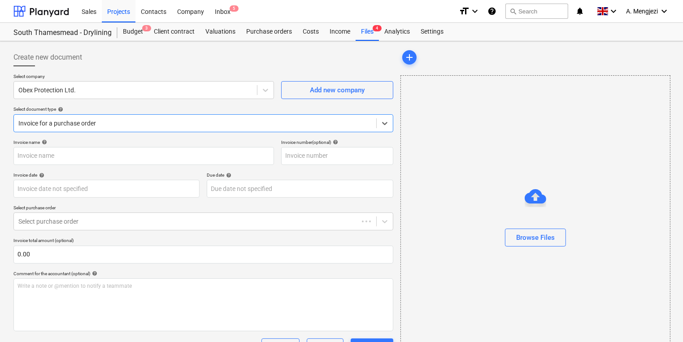
type input "SI166258"
type input "[DATE]"
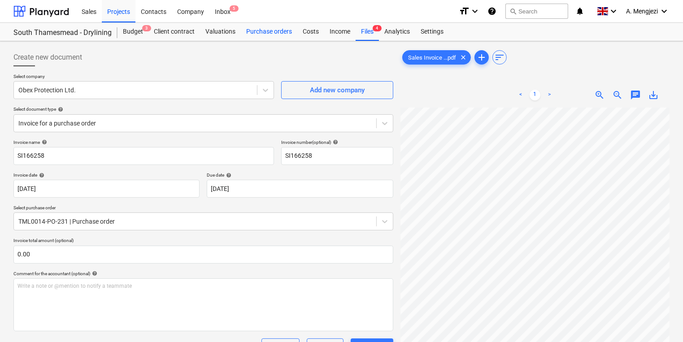
click at [257, 38] on div "Purchase orders" at bounding box center [269, 32] width 56 height 18
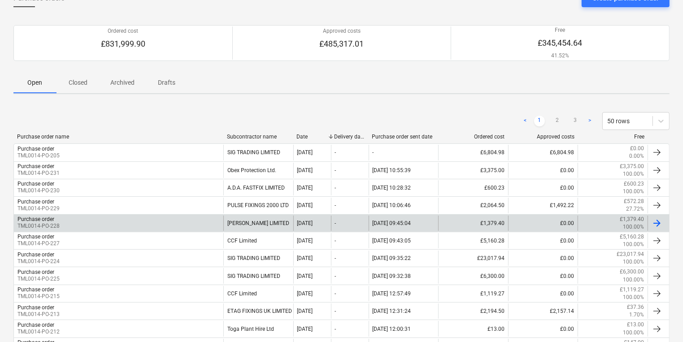
scroll to position [108, 0]
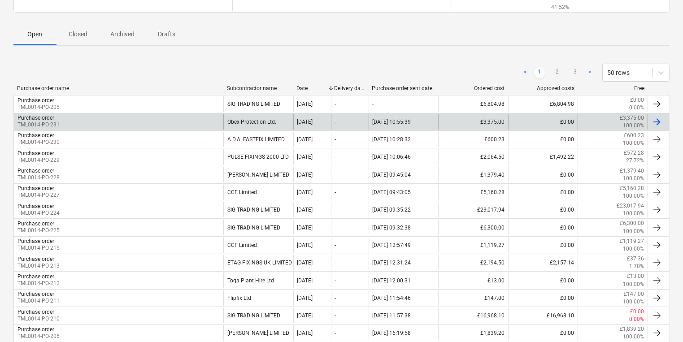
click at [125, 120] on div "Purchase order TML0014-PO-231" at bounding box center [118, 121] width 209 height 15
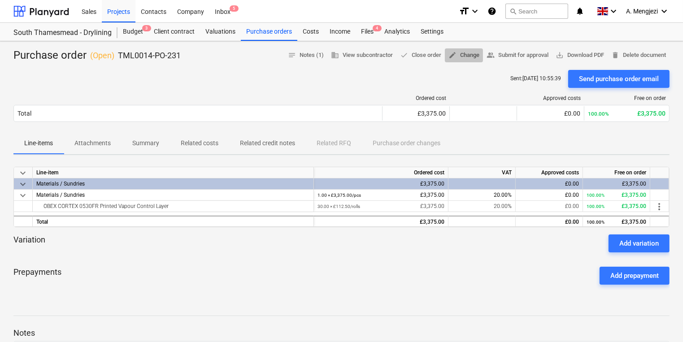
click at [472, 52] on span "edit Change" at bounding box center [463, 55] width 31 height 10
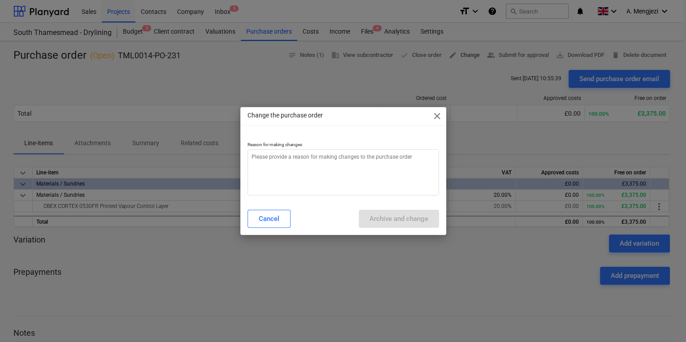
type textarea "x"
click at [407, 155] on textarea at bounding box center [342, 172] width 191 height 46
type textarea "p"
type textarea "x"
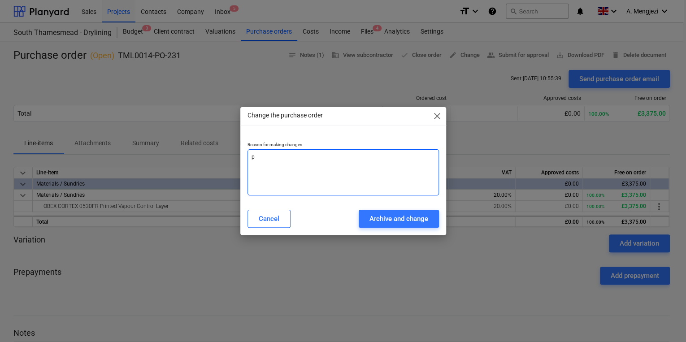
type textarea "pr"
type textarea "x"
type textarea "pri"
type textarea "x"
type textarea "pric"
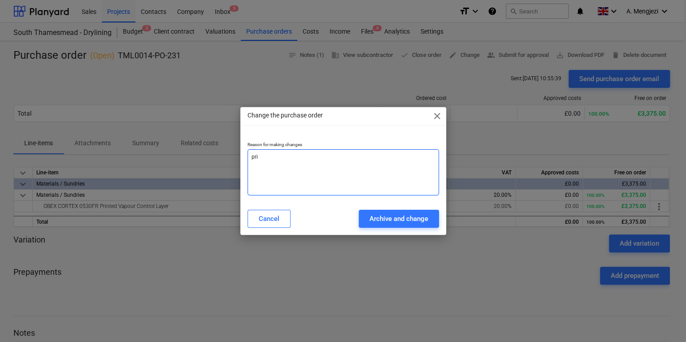
type textarea "x"
type textarea "price"
type textarea "x"
type textarea "price"
type textarea "x"
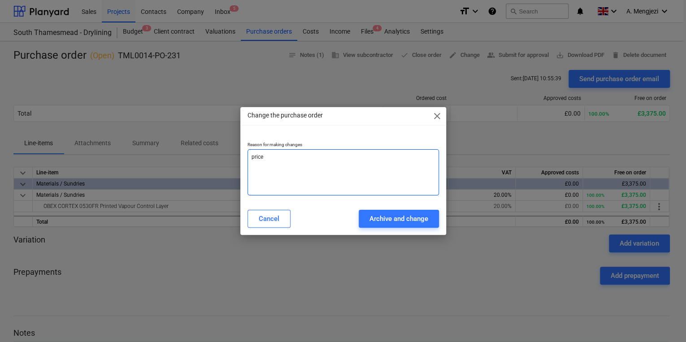
type textarea "price c"
type textarea "x"
type textarea "price ch"
type textarea "x"
type textarea "price cha"
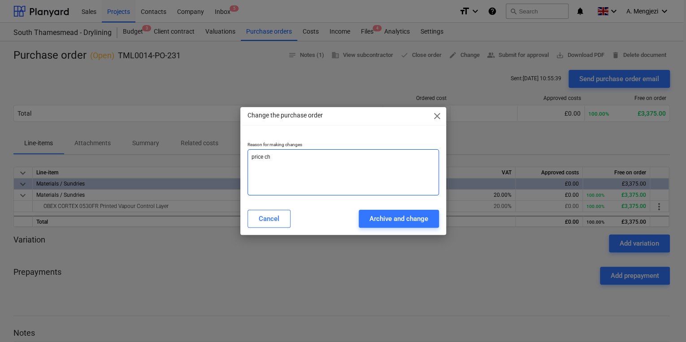
type textarea "x"
type textarea "price chan"
type textarea "x"
type textarea "[PERSON_NAME]"
type textarea "x"
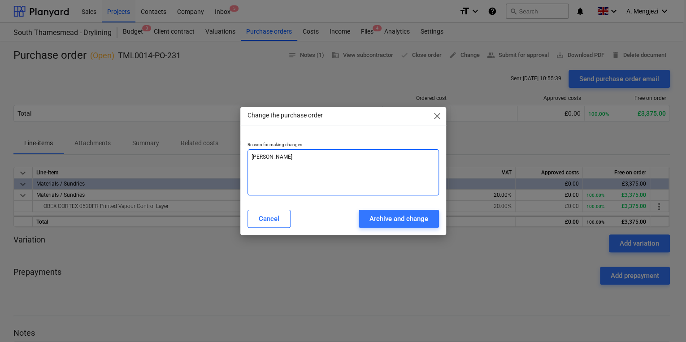
type textarea "price change"
type textarea "x"
type textarea "price change"
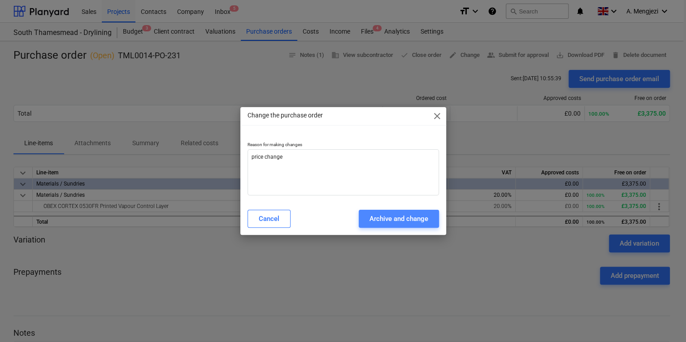
click at [417, 220] on div "Archive and change" at bounding box center [398, 219] width 59 height 12
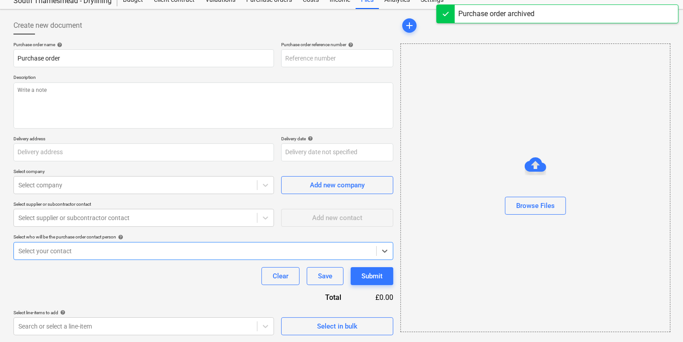
type textarea "x"
type input "TML0014-PO-231"
type textarea "Morning, Please proceed with attached order. Site contact : [PERSON_NAME] [PHON…"
type input "[PERSON_NAME] Partnerships, [STREET_ADDRESS]"
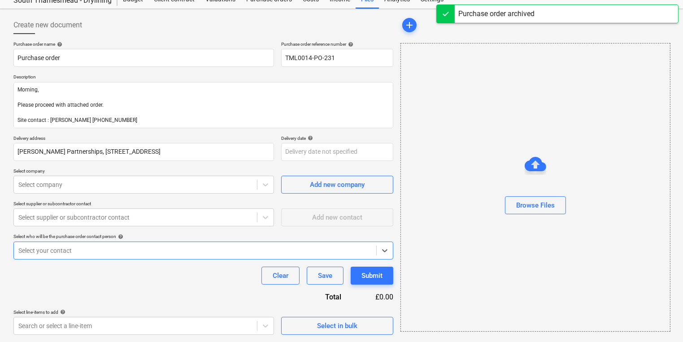
type textarea "x"
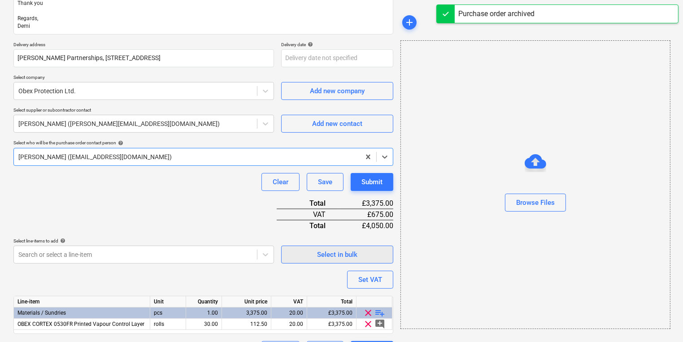
scroll to position [188, 0]
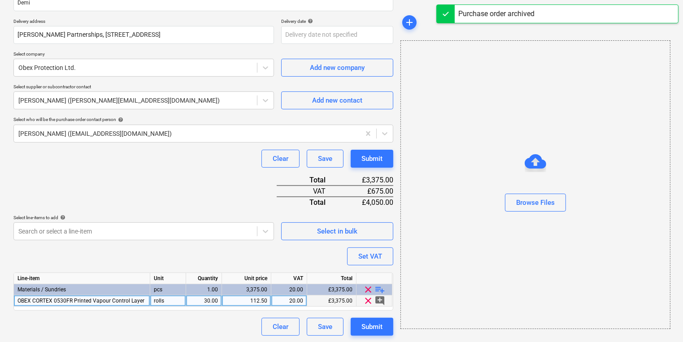
click at [245, 299] on div "112.50" at bounding box center [246, 300] width 42 height 11
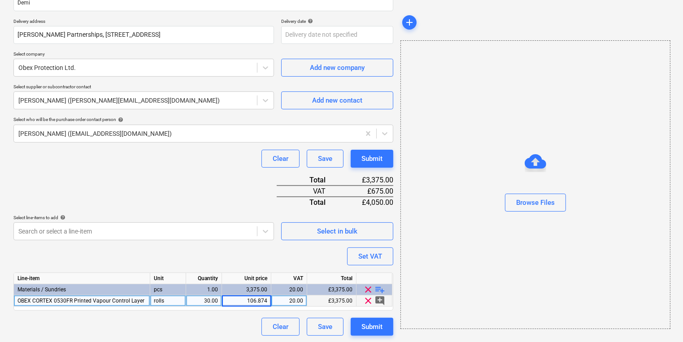
type input "106.8743"
click at [90, 325] on div "Clear Save Submit" at bounding box center [203, 327] width 380 height 18
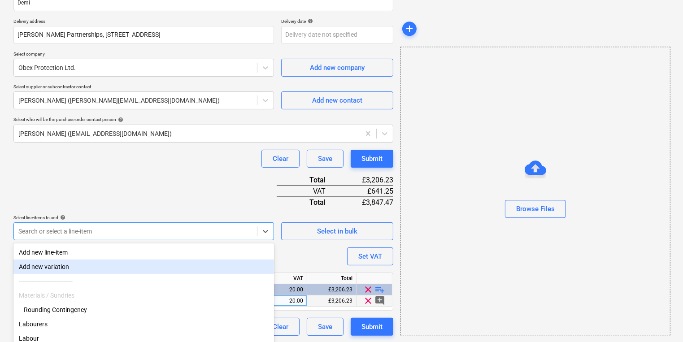
scroll to position [224, 0]
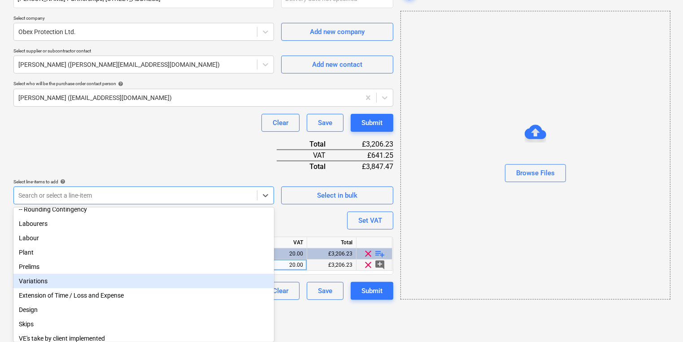
scroll to position [0, 0]
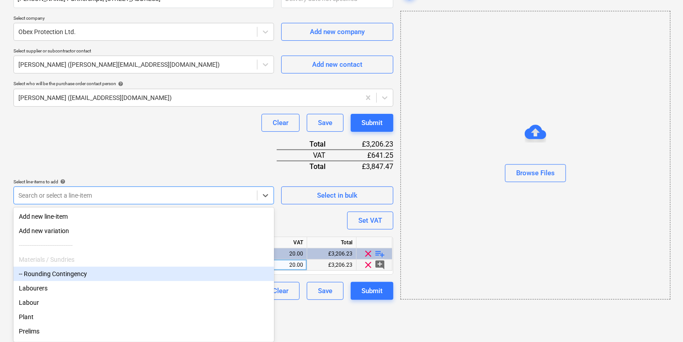
click at [160, 273] on div "-- Rounding Contingency" at bounding box center [143, 274] width 260 height 14
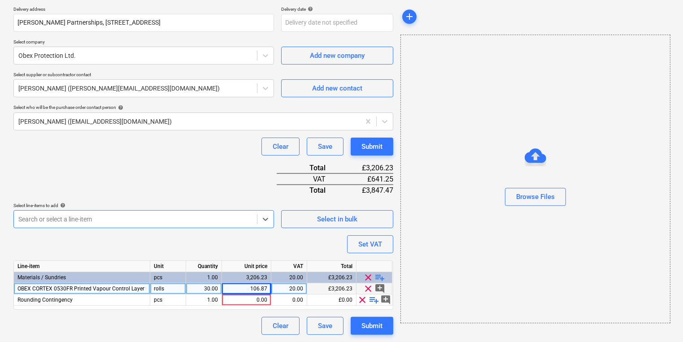
scroll to position [199, 0]
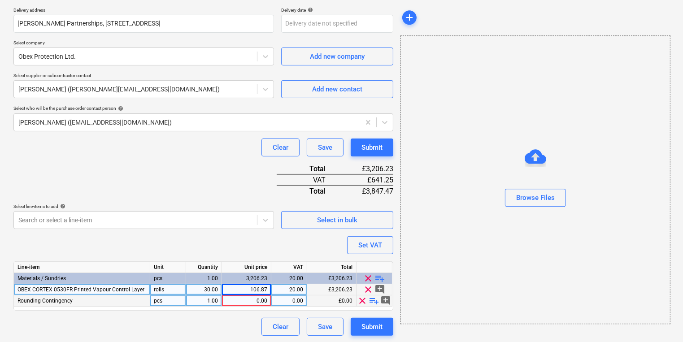
click at [122, 297] on div "Rounding Contingency" at bounding box center [82, 300] width 136 height 11
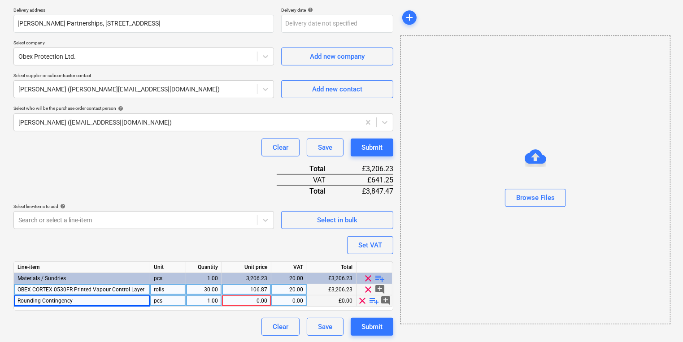
click at [362, 298] on span "clear" at bounding box center [362, 300] width 11 height 11
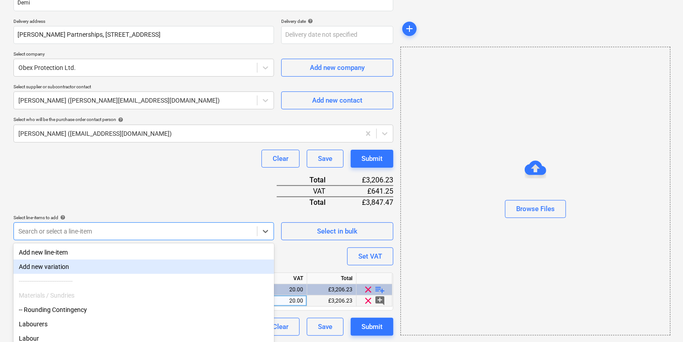
scroll to position [224, 0]
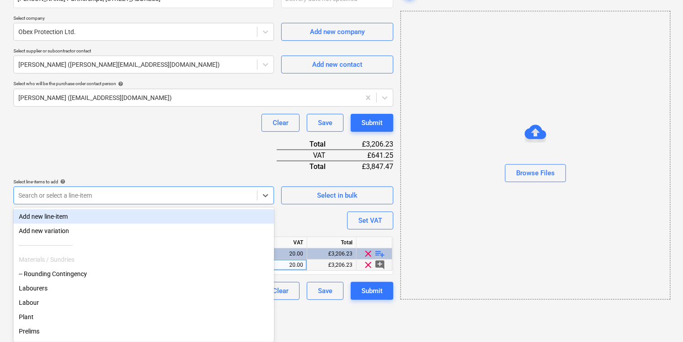
click at [83, 216] on div "Add new line-item" at bounding box center [143, 216] width 260 height 14
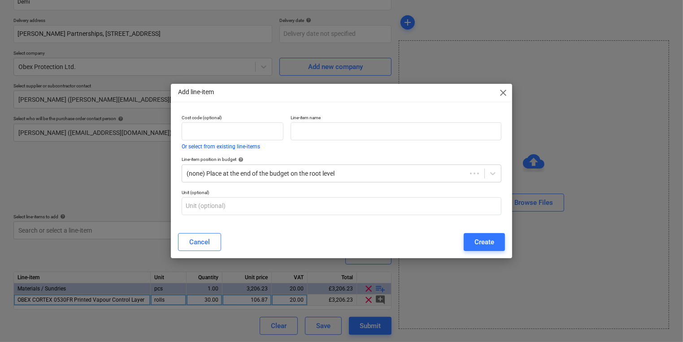
scroll to position [188, 0]
click at [229, 126] on input "text" at bounding box center [233, 131] width 102 height 18
click at [509, 92] on span "close" at bounding box center [505, 92] width 11 height 11
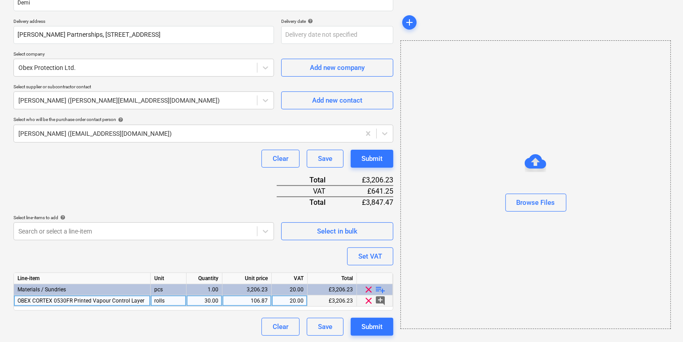
click at [205, 320] on div "Clear Save Submit" at bounding box center [203, 327] width 380 height 18
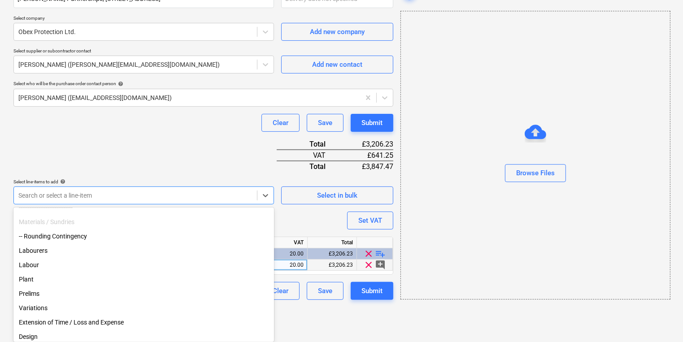
scroll to position [104, 0]
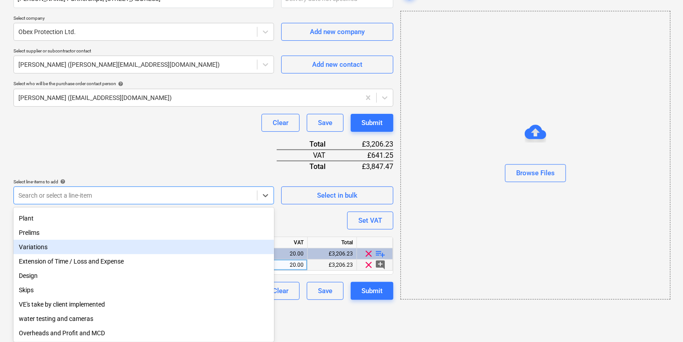
click at [160, 243] on div "Variations" at bounding box center [143, 247] width 260 height 14
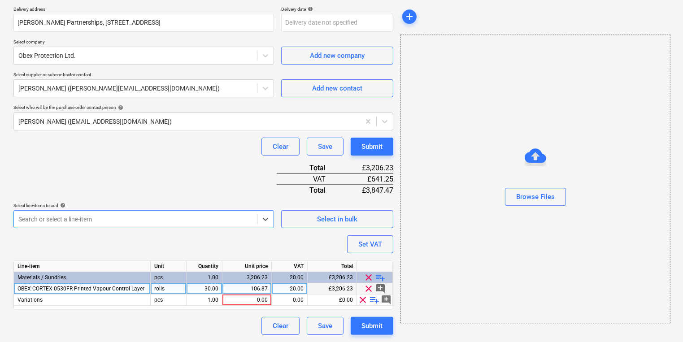
scroll to position [199, 0]
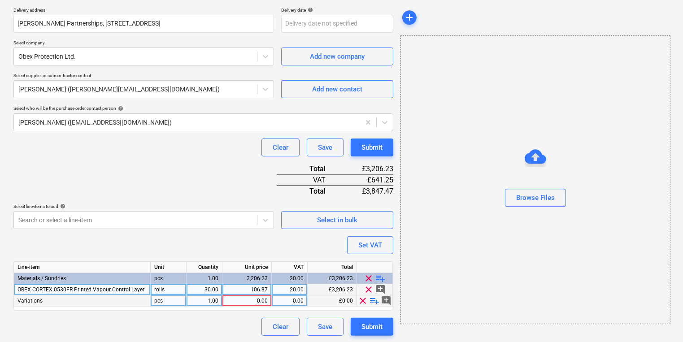
click at [171, 299] on div "pcs" at bounding box center [169, 300] width 36 height 11
click at [358, 301] on span "clear" at bounding box center [363, 300] width 11 height 11
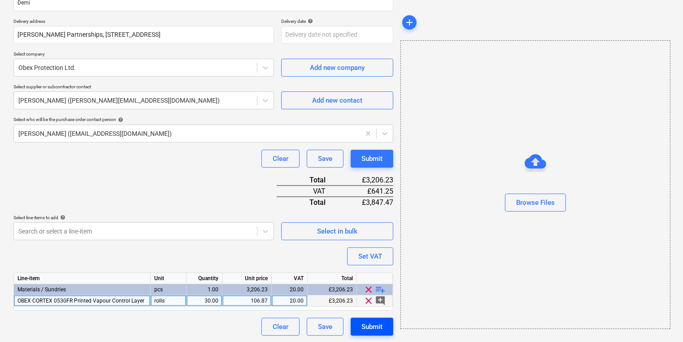
click at [375, 319] on button "Submit" at bounding box center [372, 327] width 43 height 18
type textarea "x"
